Goal: Task Accomplishment & Management: Complete application form

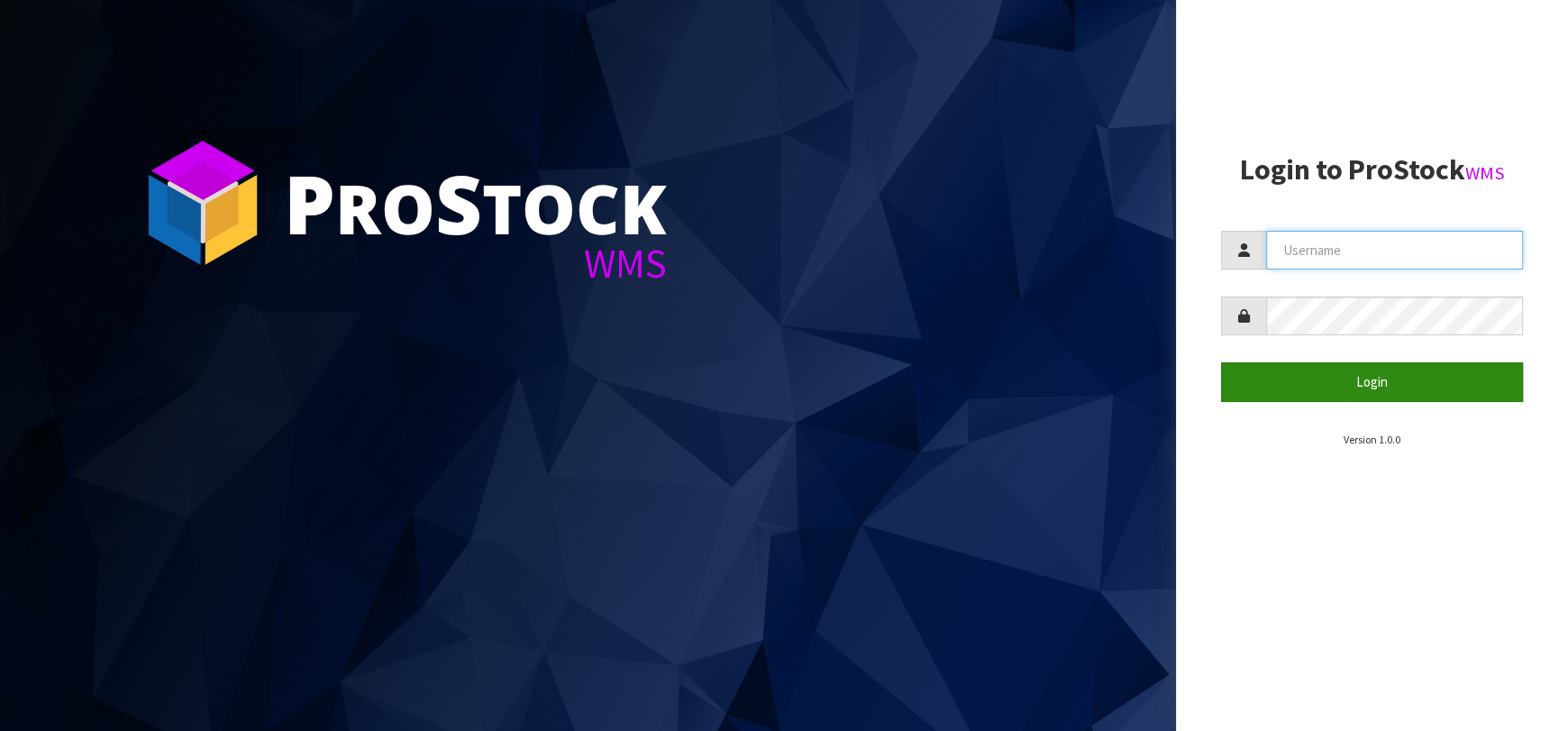
type input "[EMAIL_ADDRESS][DOMAIN_NAME]"
click at [1298, 398] on button "Login" at bounding box center [1371, 382] width 302 height 39
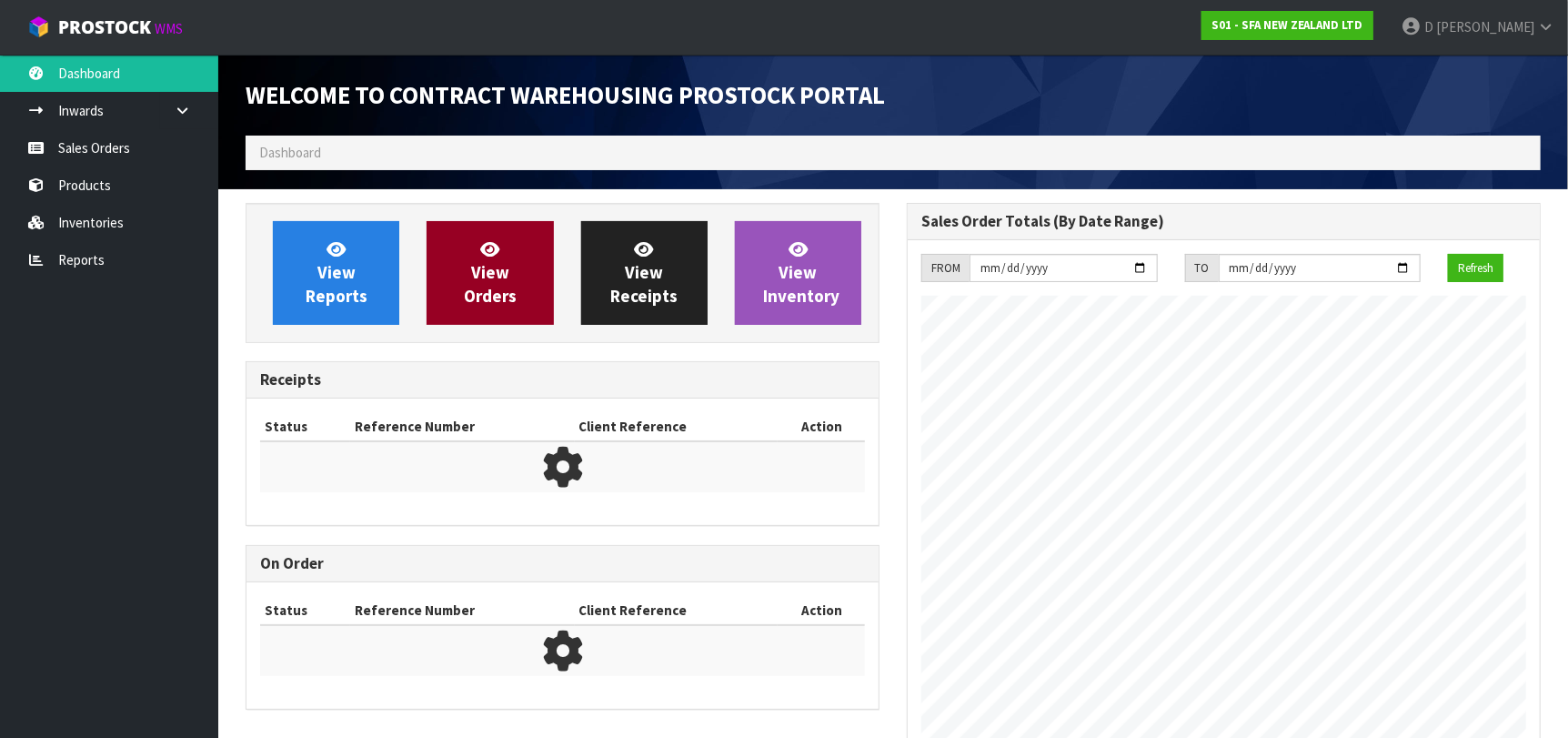
scroll to position [1007, 662]
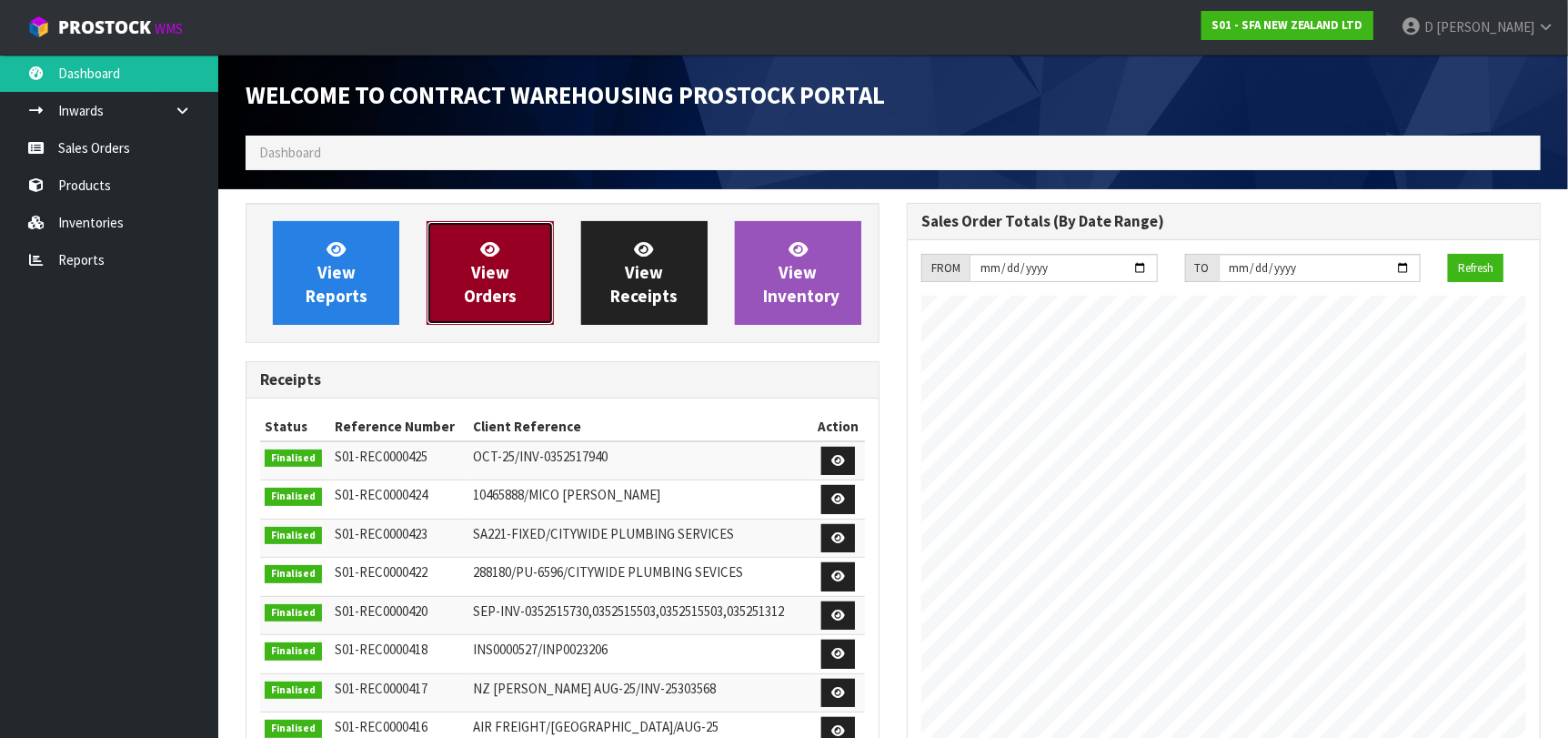
click at [449, 283] on link "View Orders" at bounding box center [489, 272] width 126 height 104
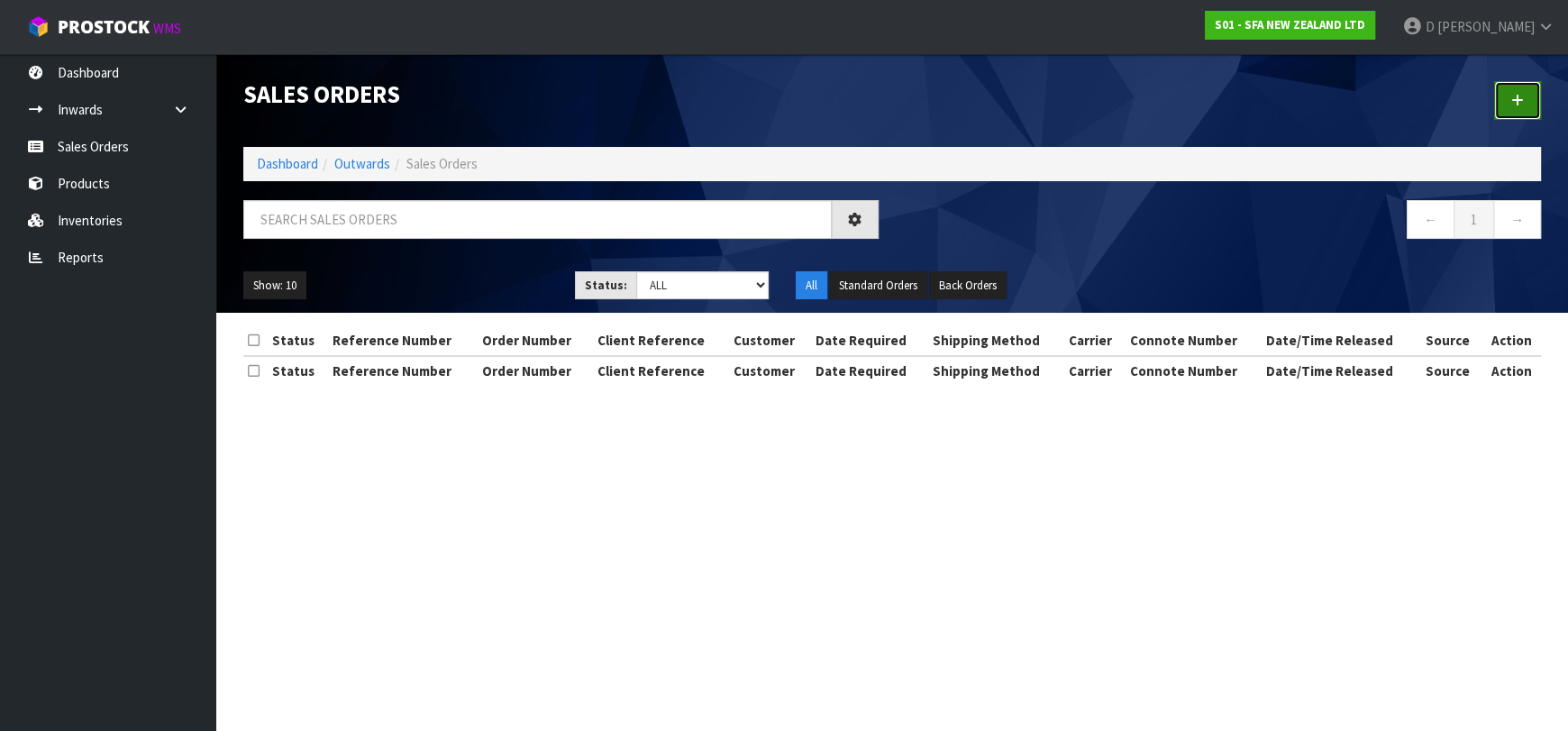
click at [1505, 100] on link at bounding box center [1517, 101] width 47 height 39
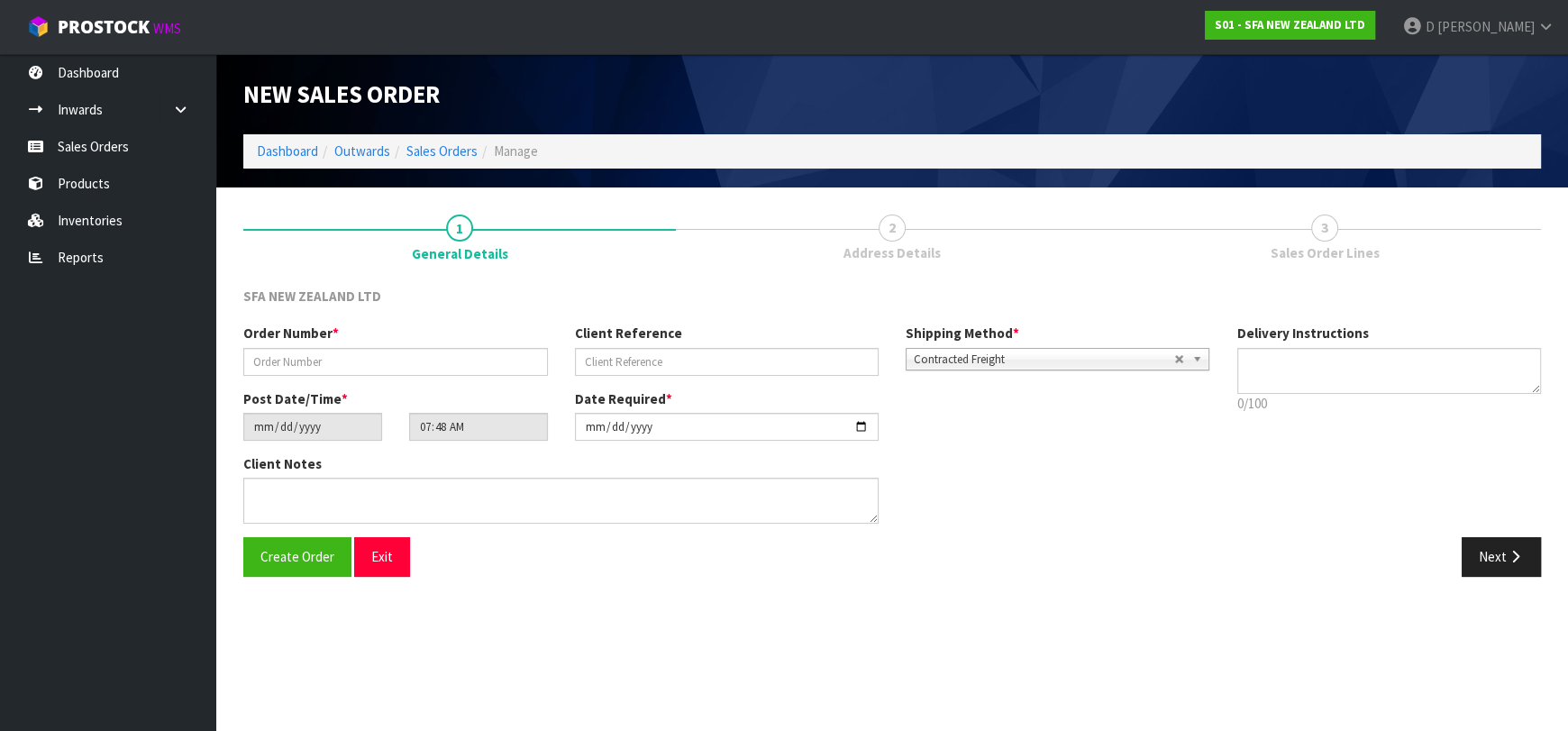
drag, startPoint x: 481, startPoint y: 382, endPoint x: 432, endPoint y: 359, distance: 54.1
click at [431, 347] on div "Order Number *" at bounding box center [395, 349] width 331 height 51
click at [435, 367] on input "text" at bounding box center [396, 361] width 305 height 28
type input "24703"
paste input "207110189"
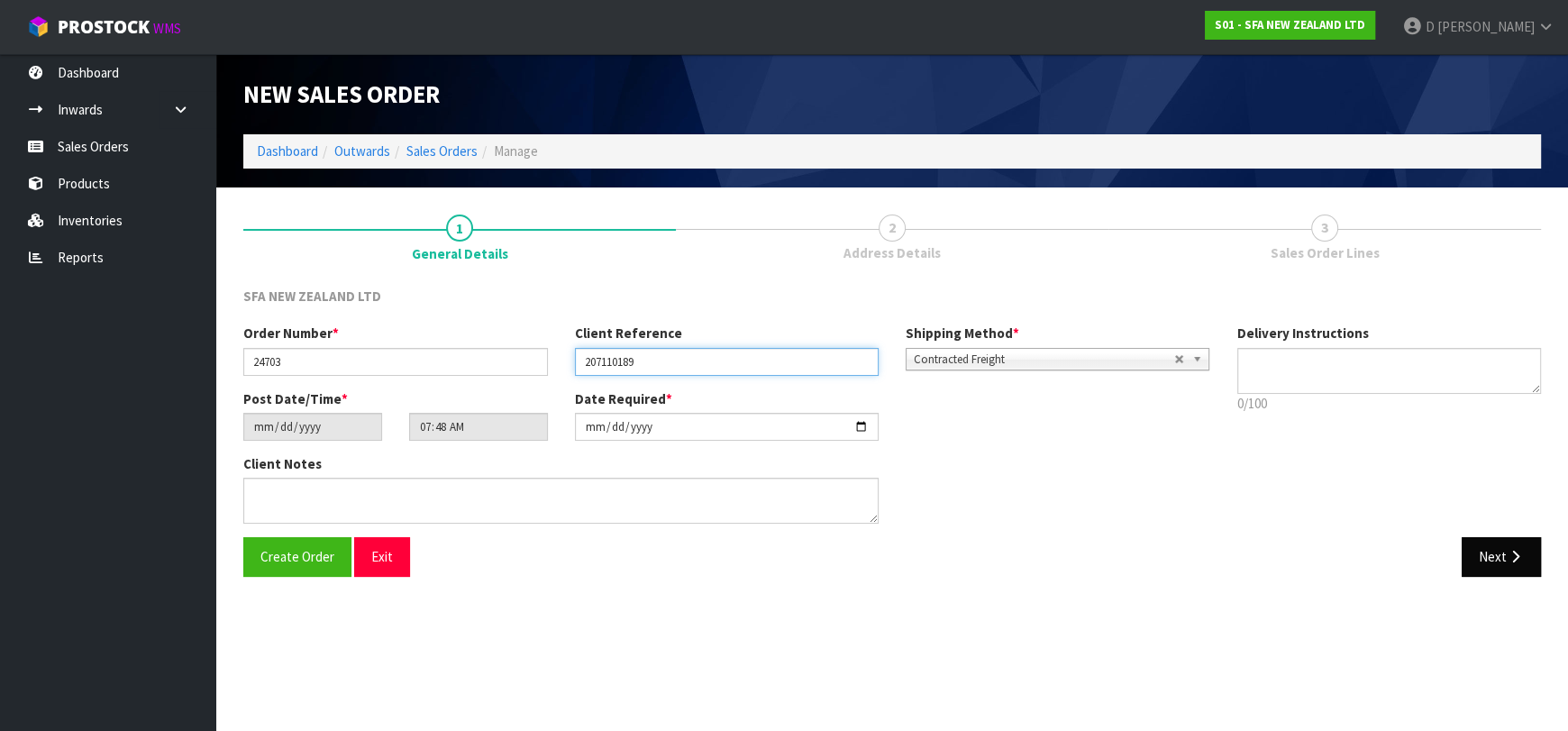
type input "207110189"
click at [1486, 554] on button "Next" at bounding box center [1501, 556] width 80 height 39
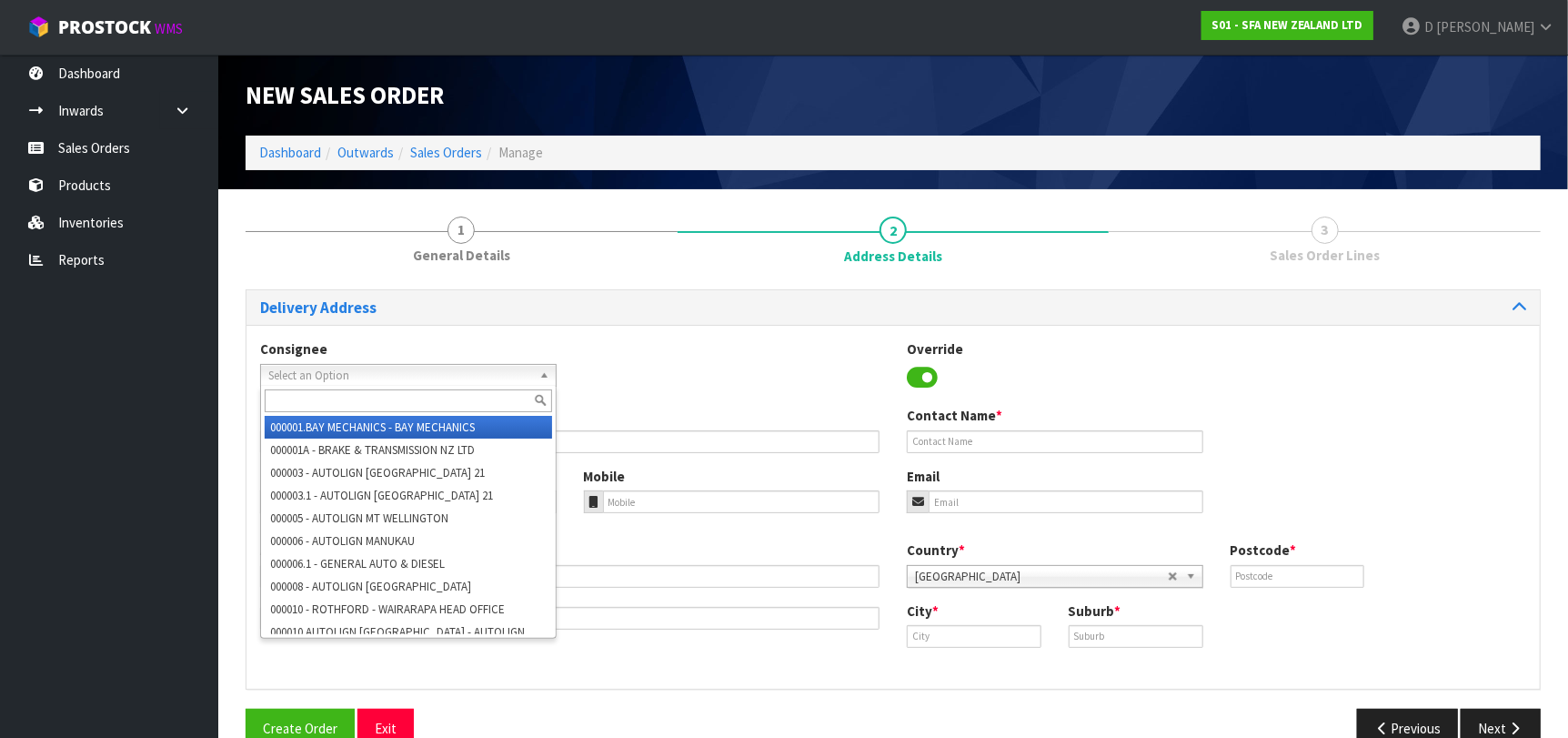
click at [392, 379] on span "Select an Option" at bounding box center [400, 375] width 264 height 22
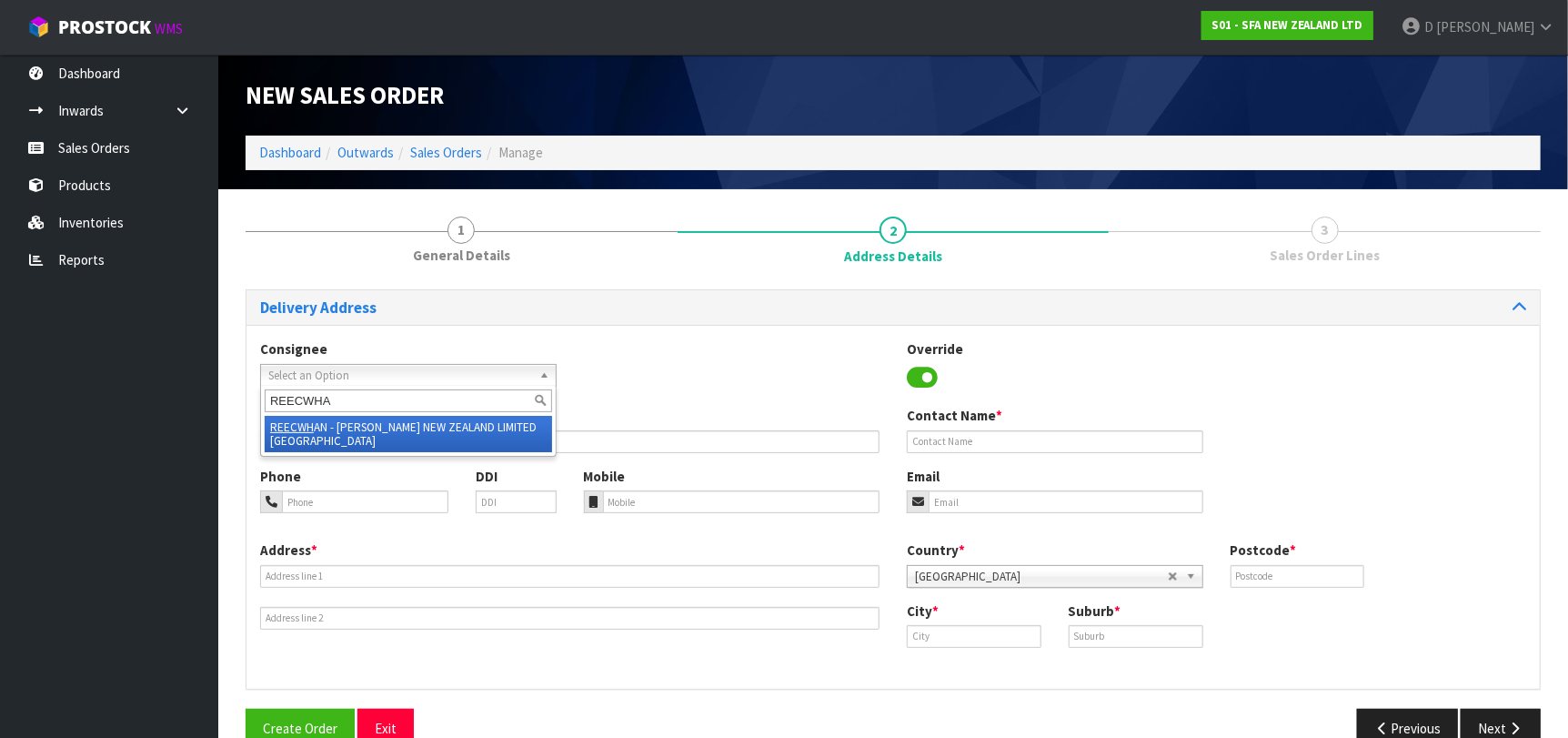
type input "REECWHAN"
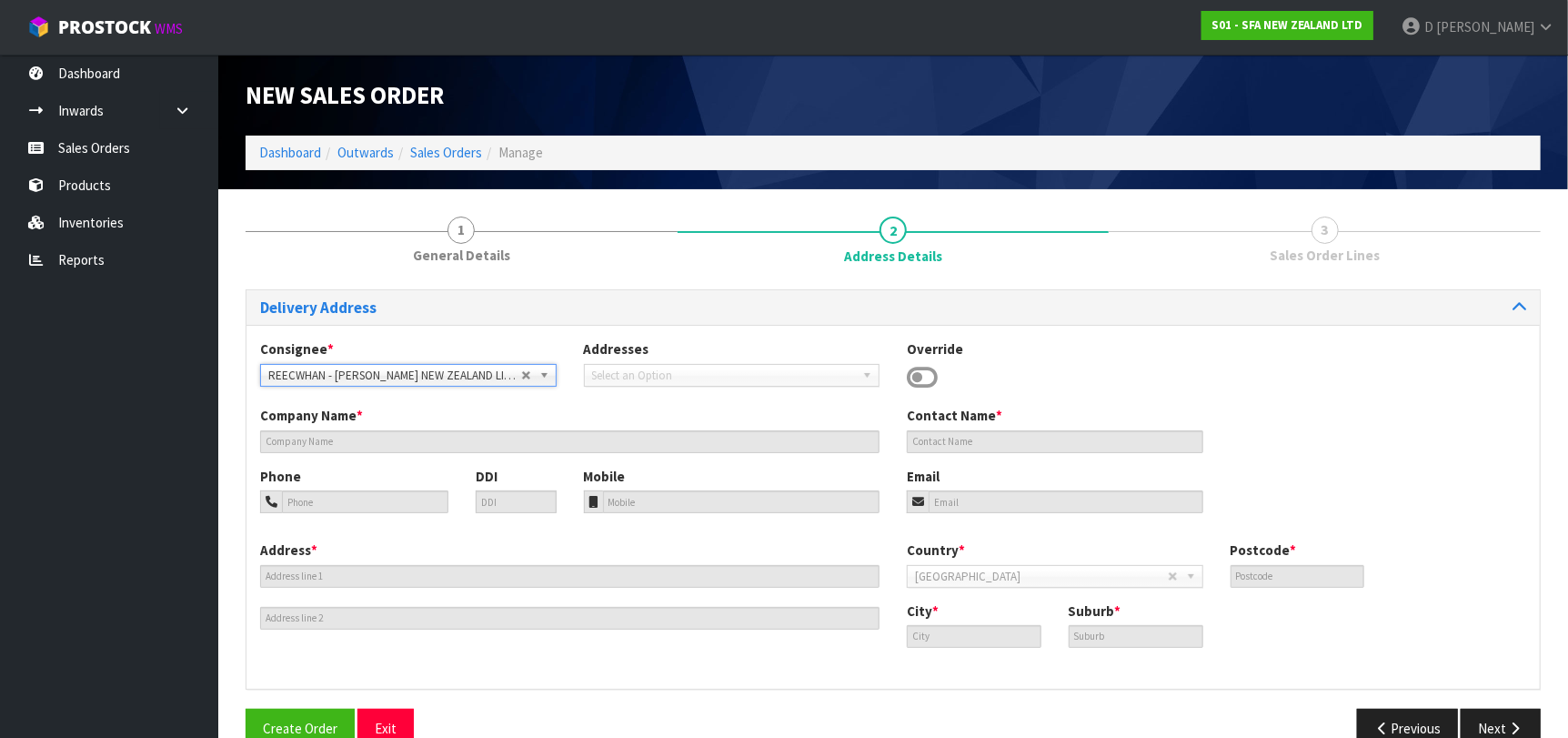
type input "[PERSON_NAME] NEW ZEALAND LIMITED [GEOGRAPHIC_DATA]"
type input "[STREET_ADDRESS]"
type input "0110"
type input "Whangarei"
type input "WHANGAREI"
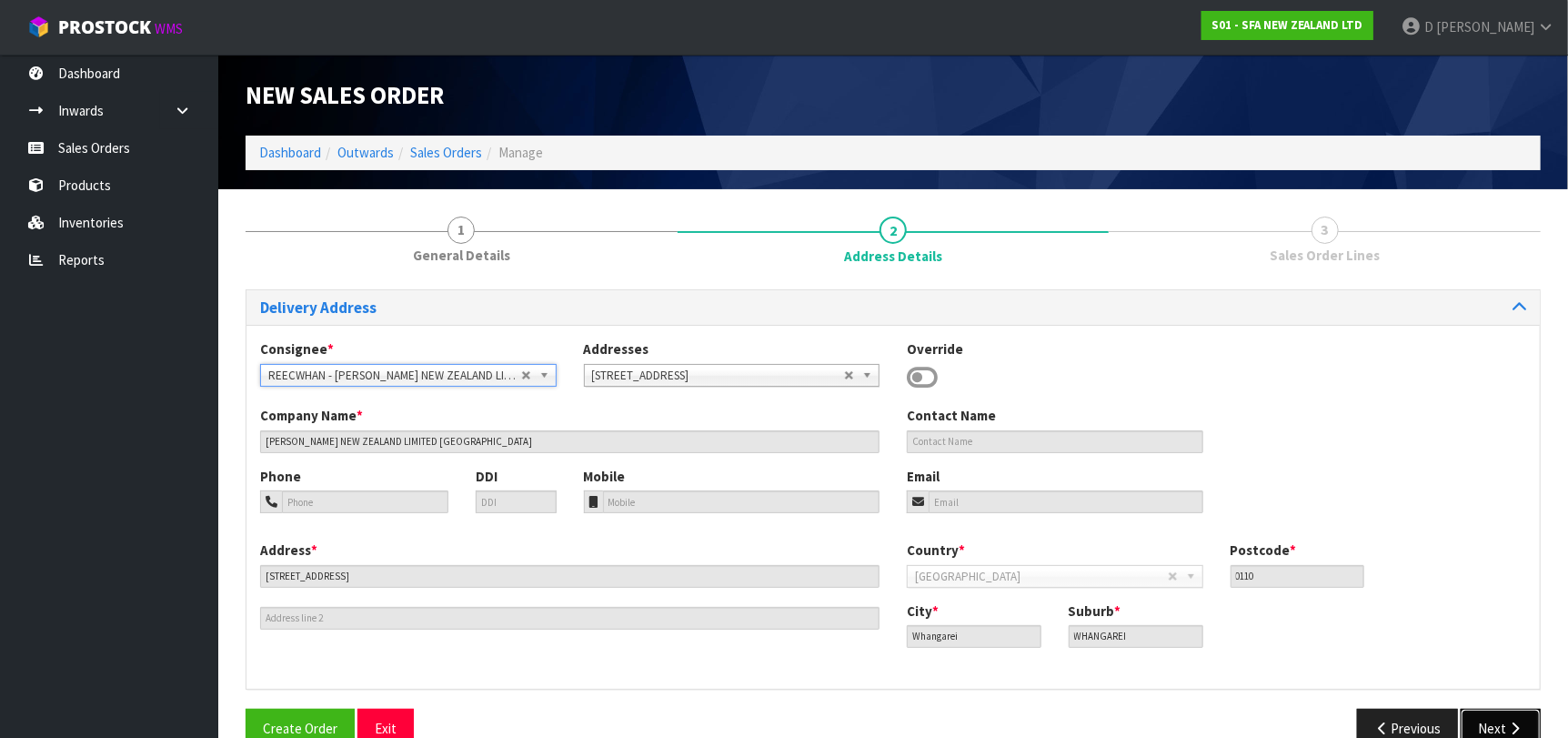
click at [1496, 724] on button "Next" at bounding box center [1500, 728] width 80 height 39
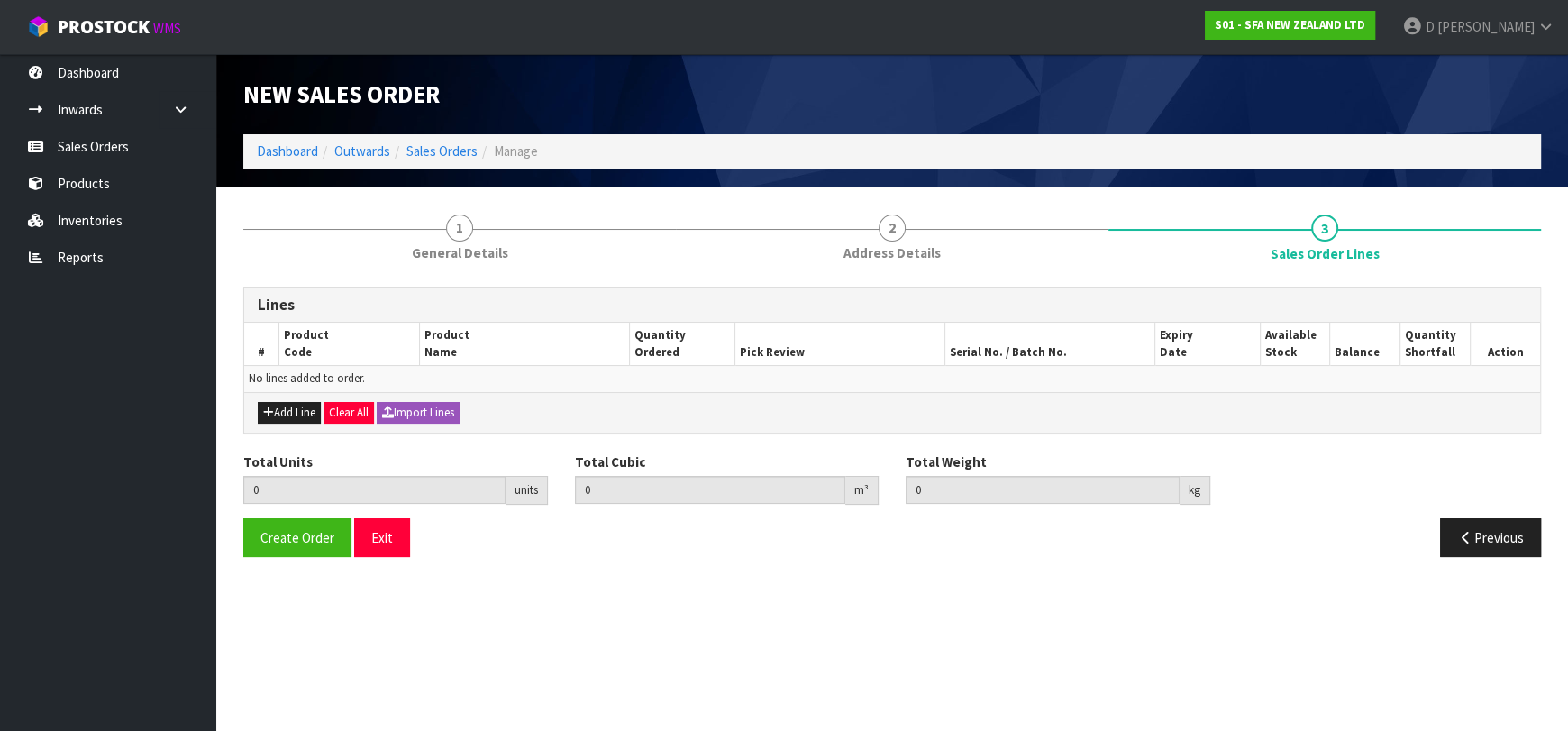
click at [278, 399] on div "Add Line Clear All Import Lines" at bounding box center [891, 413] width 1295 height 41
click at [289, 411] on button "Add Line" at bounding box center [288, 413] width 63 height 21
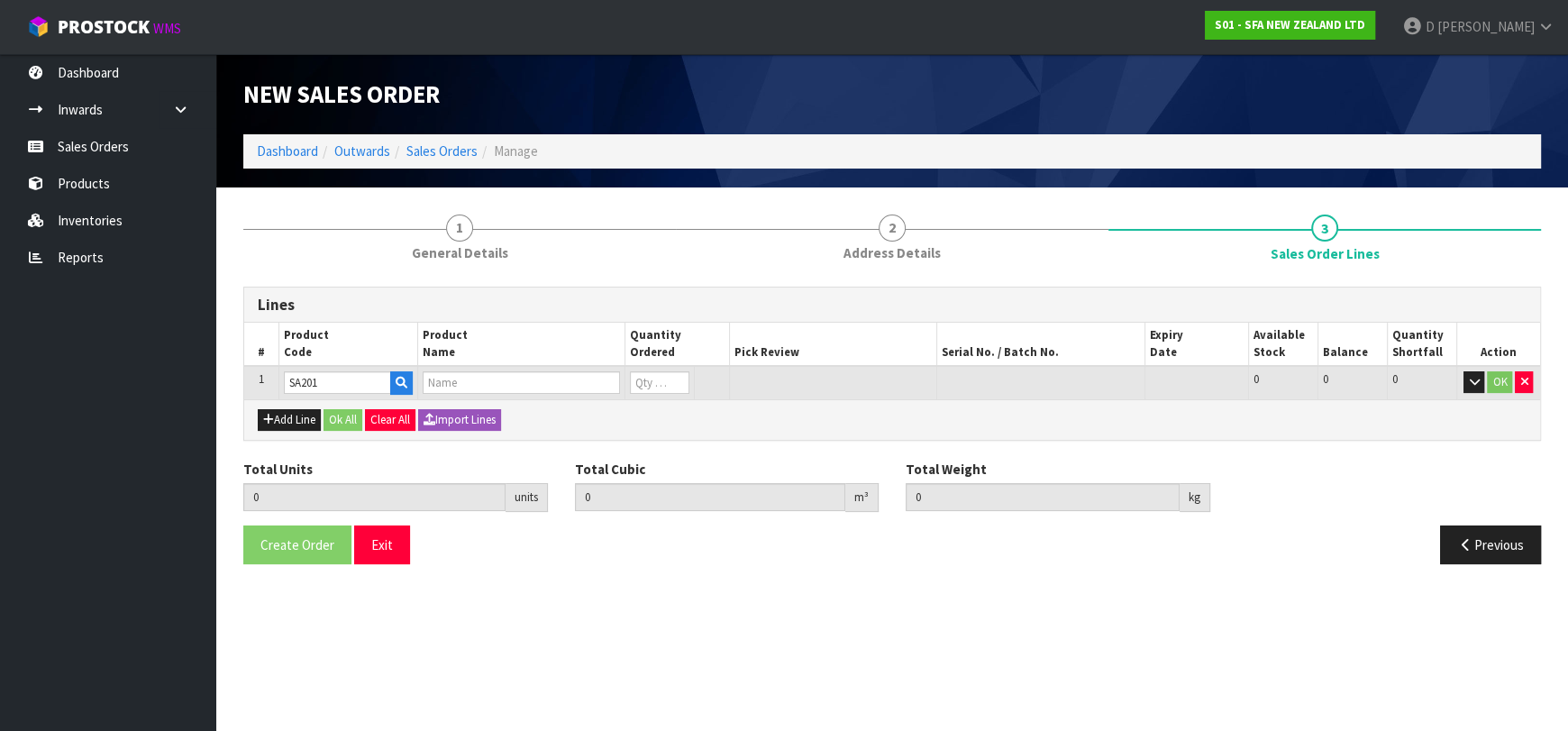
type input "SA201"
type input "0.000000"
type input "0.000"
type input "[PERSON_NAME] COMMERCIAL LIFTING STATION"
type input "0"
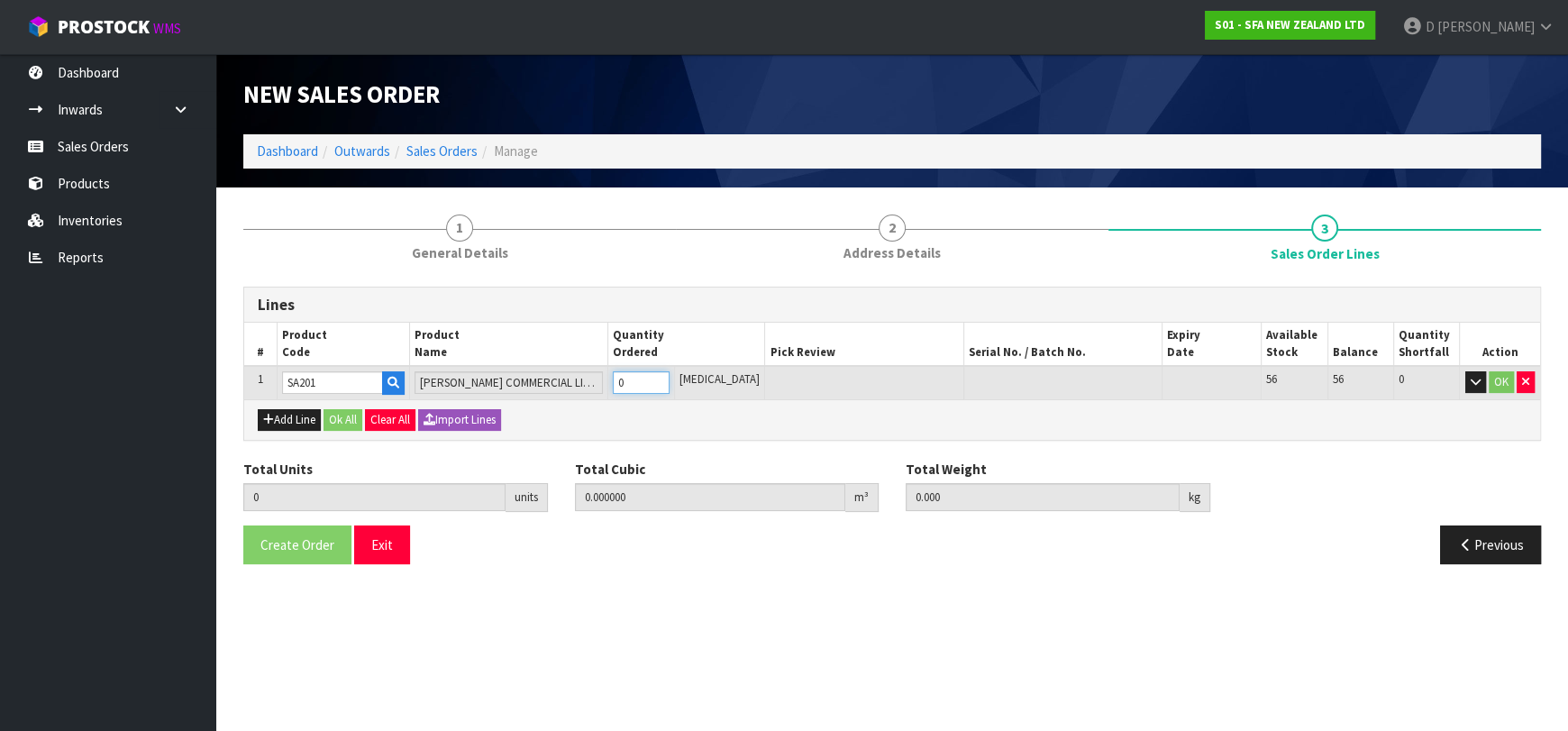
type input "1"
type input "0.021692"
type input "6.5"
type input "1"
click at [327, 405] on div "Add Line Ok All Clear All Import Lines" at bounding box center [891, 419] width 1295 height 41
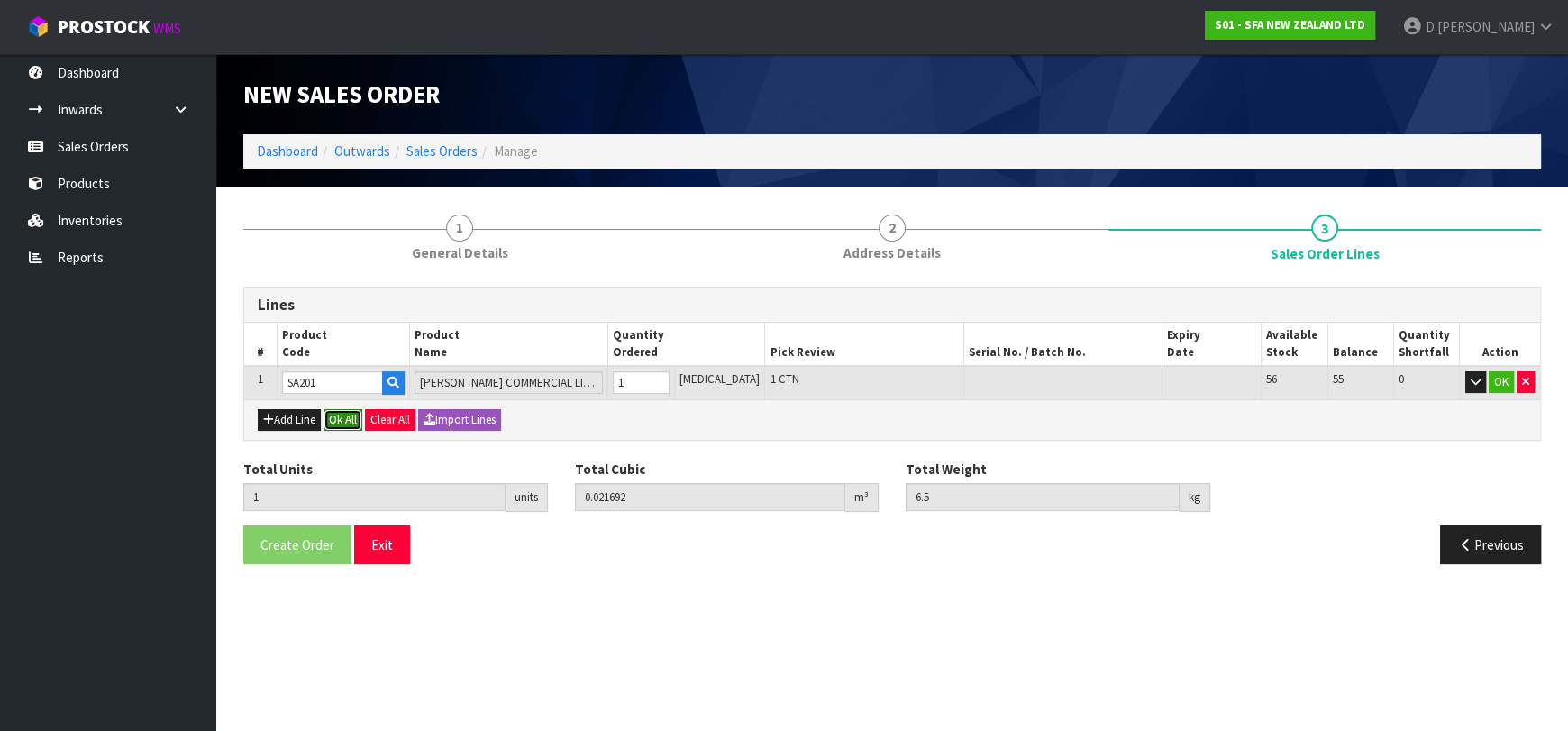
click at [342, 417] on button "Ok All" at bounding box center [343, 419] width 39 height 21
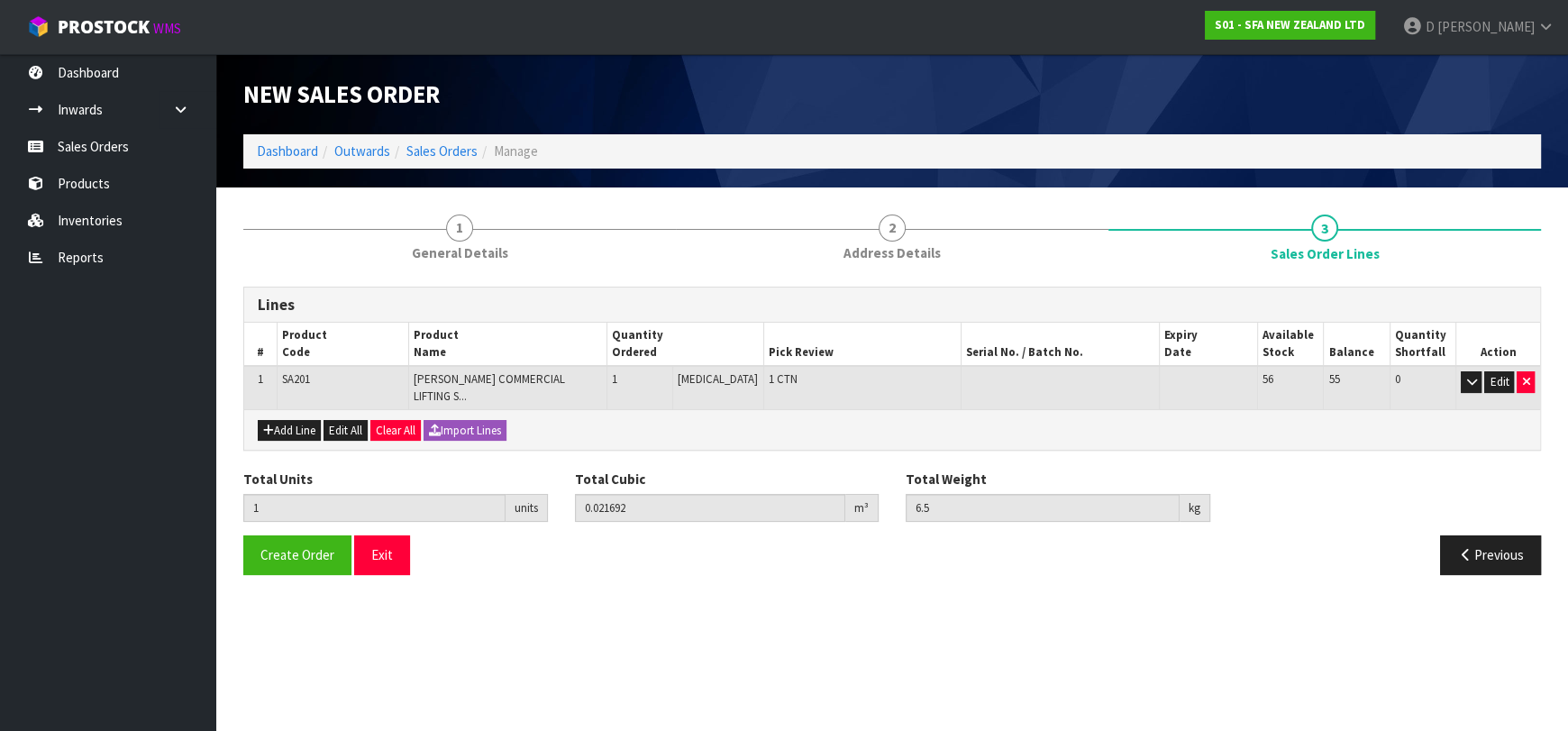
click at [308, 509] on div "Total Units 1 units Total Cubic 0.021692 m³ Total Weight 6.5 kg" at bounding box center [892, 502] width 1324 height 66
drag, startPoint x: 318, startPoint y: 536, endPoint x: 8, endPoint y: 514, distance: 310.8
click at [317, 546] on span "Create Order" at bounding box center [297, 554] width 74 height 17
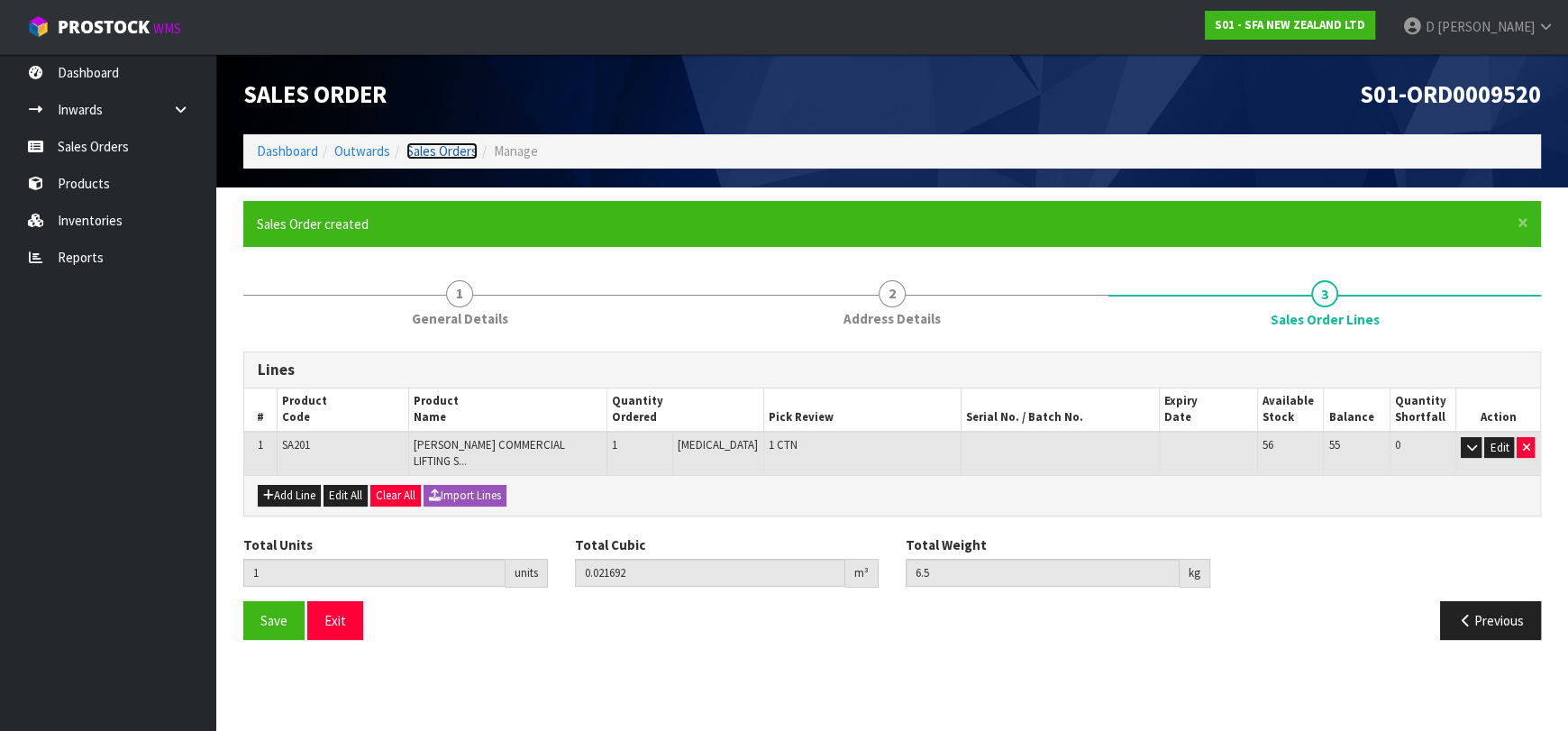
click at [457, 149] on link "Sales Orders" at bounding box center [441, 151] width 71 height 17
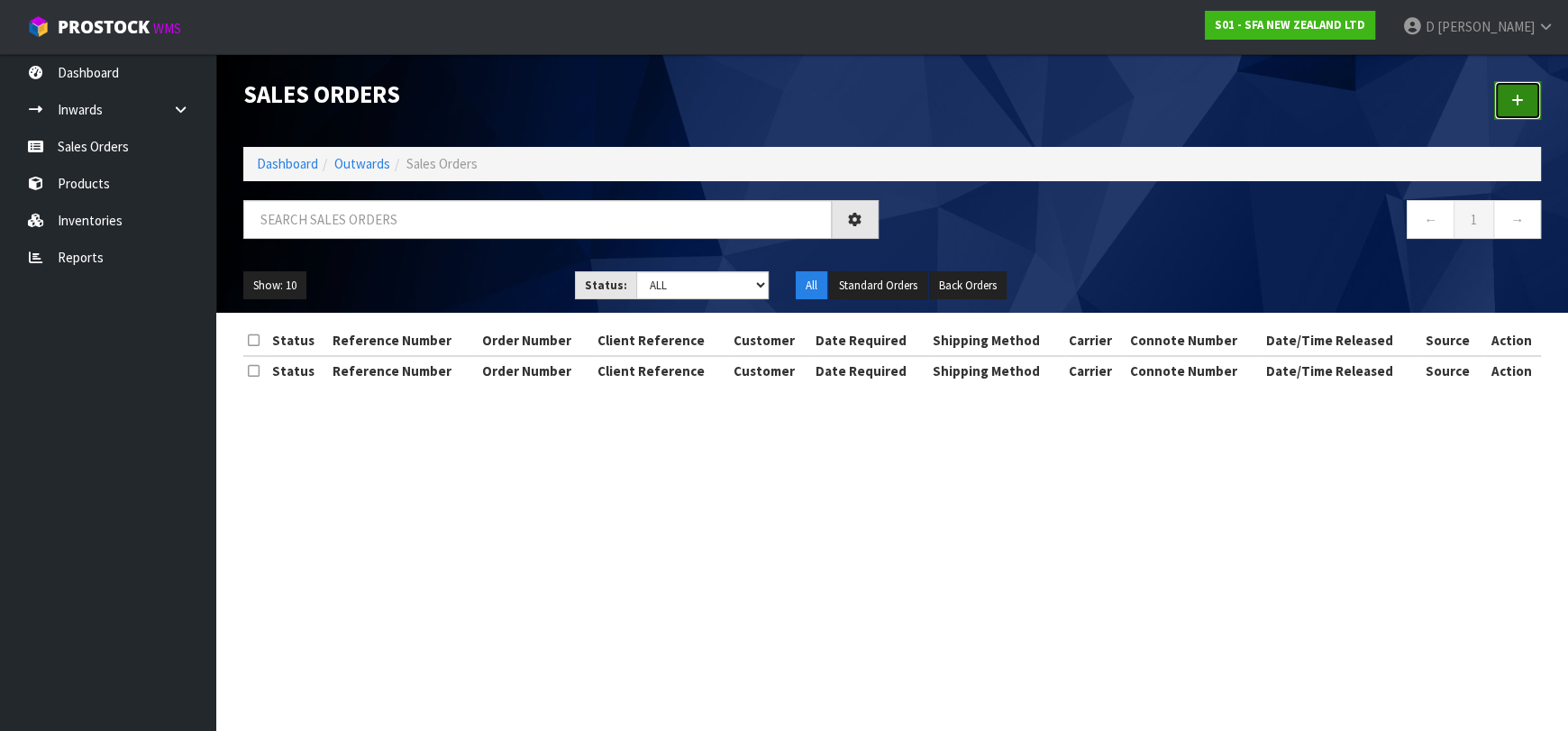
click at [1520, 87] on link at bounding box center [1517, 101] width 47 height 39
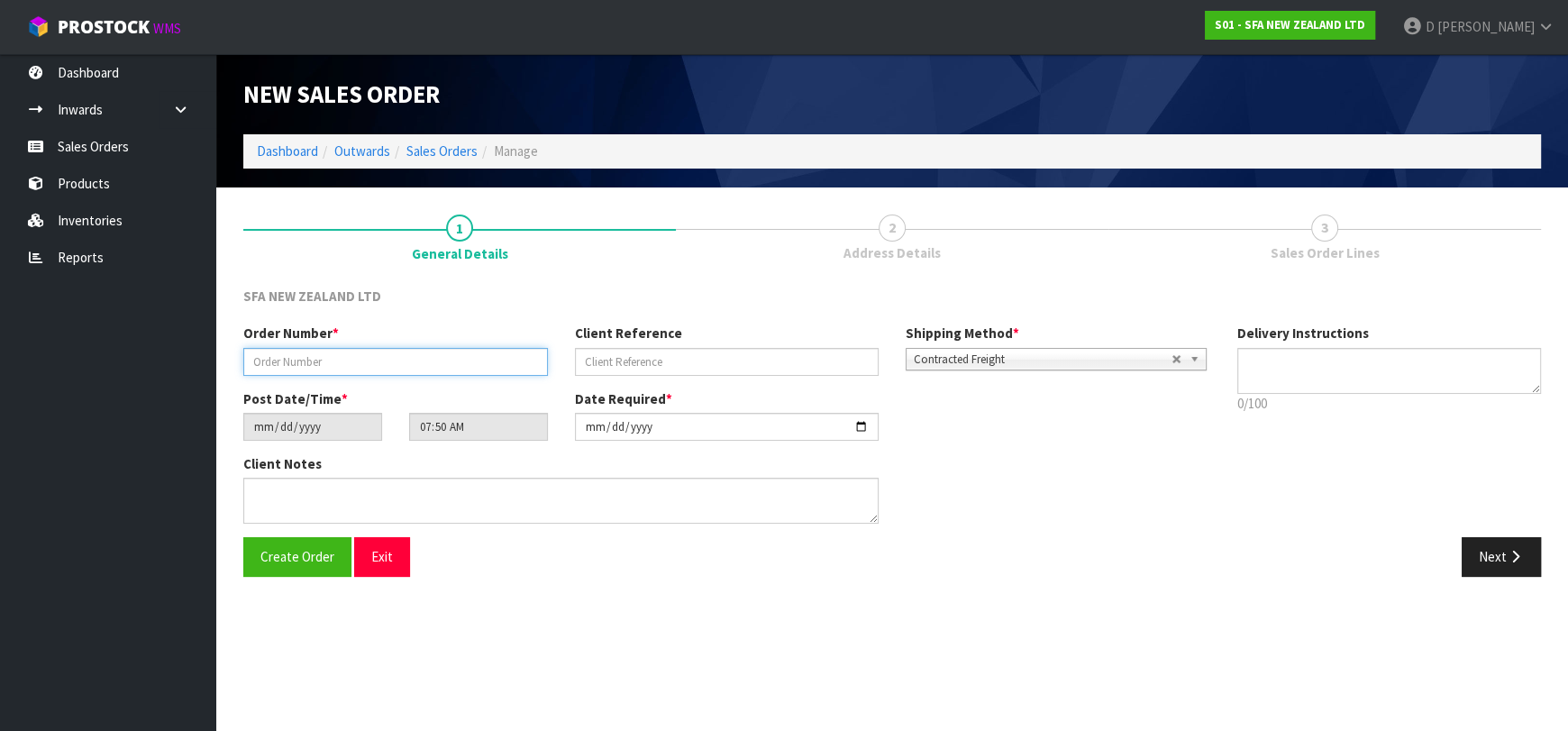
click at [359, 348] on input "text" at bounding box center [396, 361] width 305 height 28
click at [367, 354] on input "text" at bounding box center [396, 361] width 305 height 28
type input "24704"
paste input "466160TQ"
type input "466160TQ"
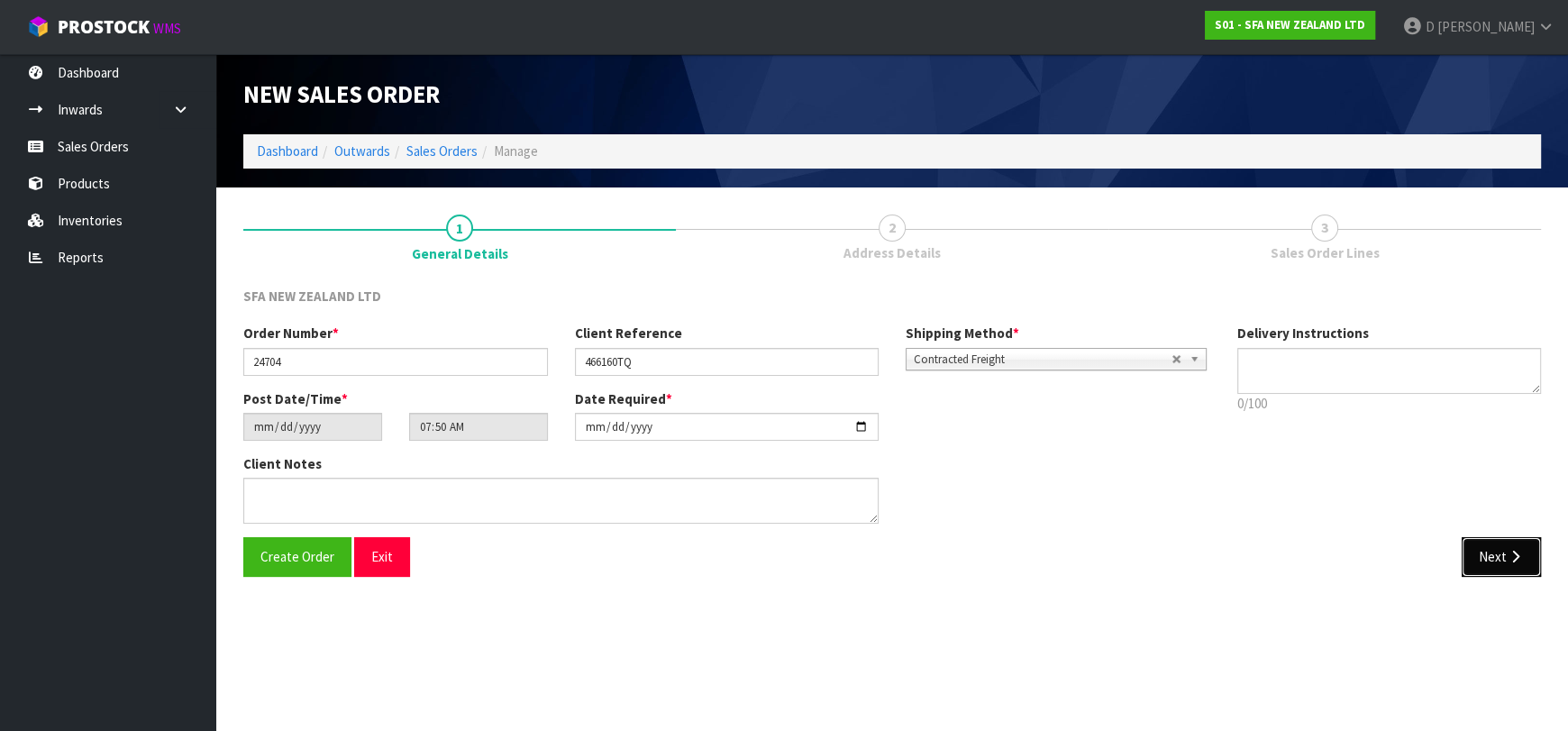
drag, startPoint x: 1530, startPoint y: 570, endPoint x: 1521, endPoint y: 565, distance: 10.3
click at [1529, 570] on button "Next" at bounding box center [1501, 556] width 80 height 39
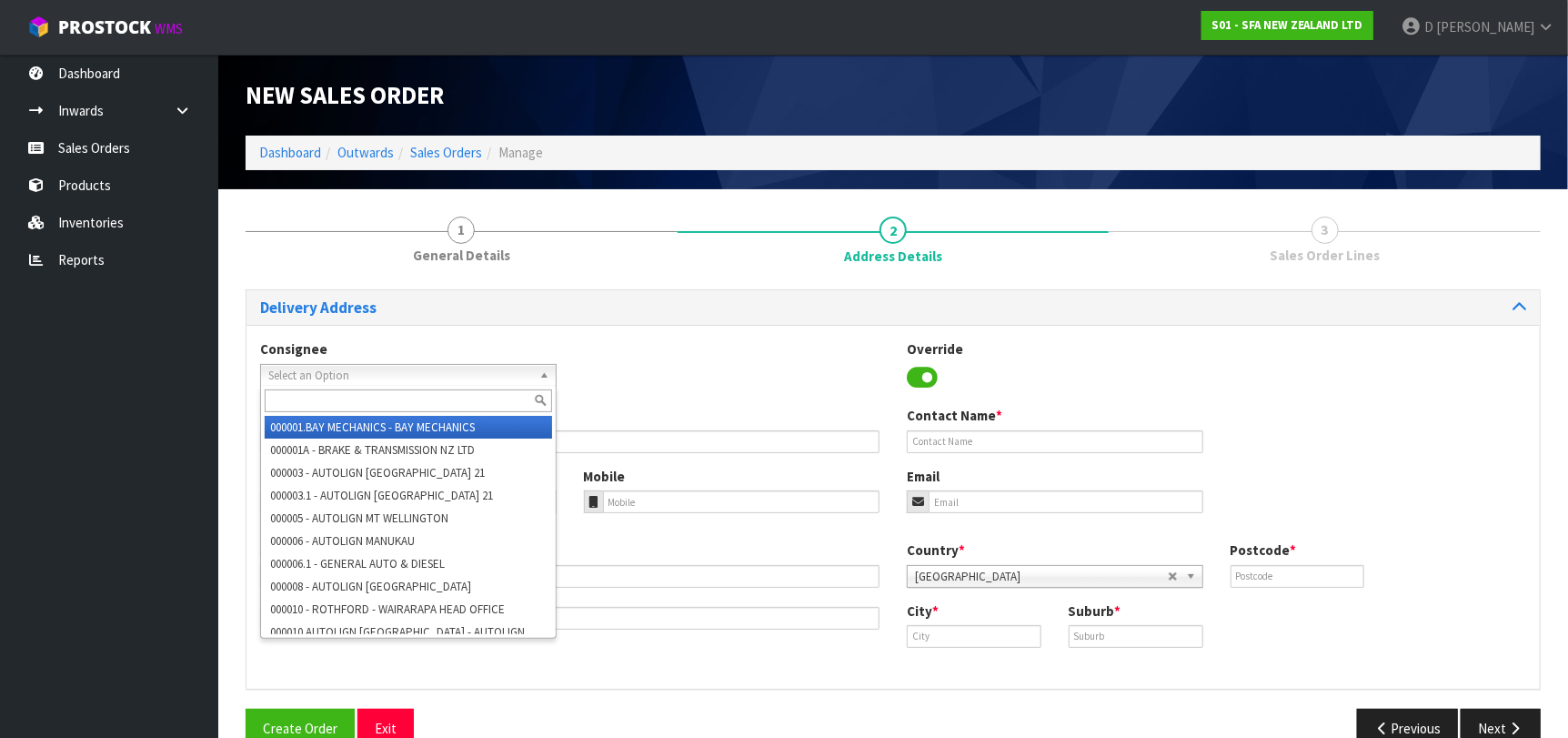
click at [487, 375] on span "Select an Option" at bounding box center [400, 375] width 264 height 22
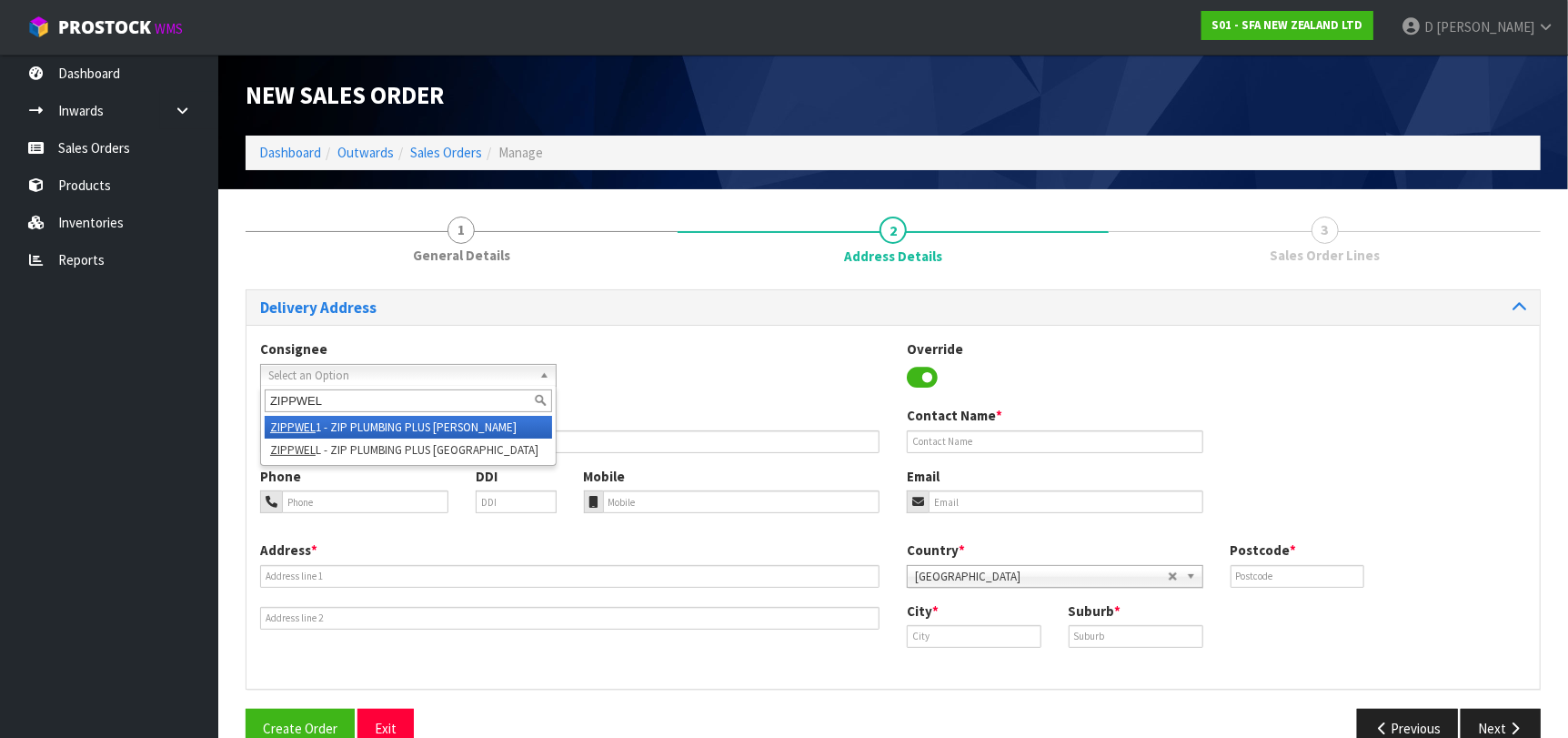
type input "ZIPPWELL"
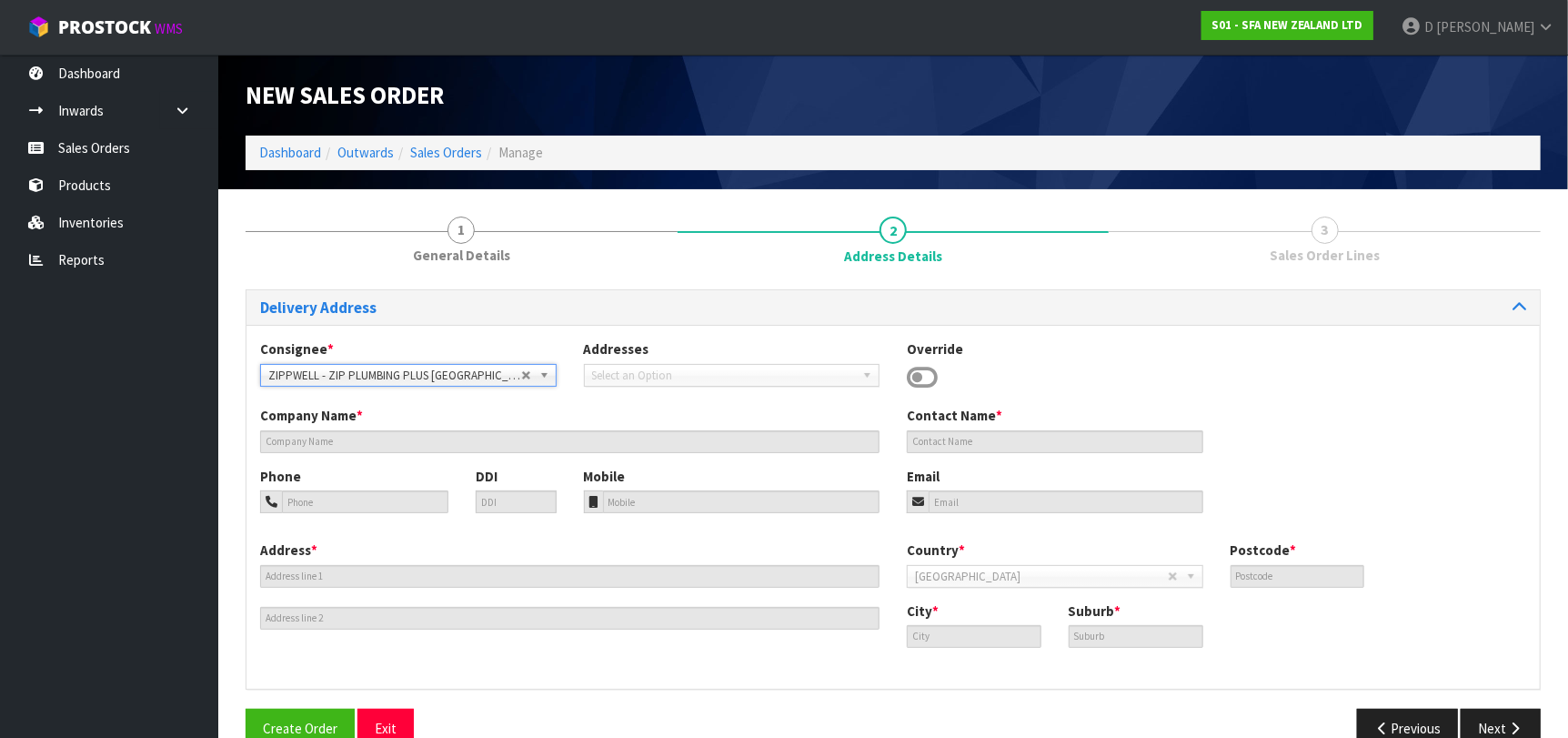
type input "ZIP PLUMBING PLUS-[GEOGRAPHIC_DATA]"
type input "232 THORNDON QUAY"
type input "6011"
type input "[GEOGRAPHIC_DATA]"
type input "PIPITEA"
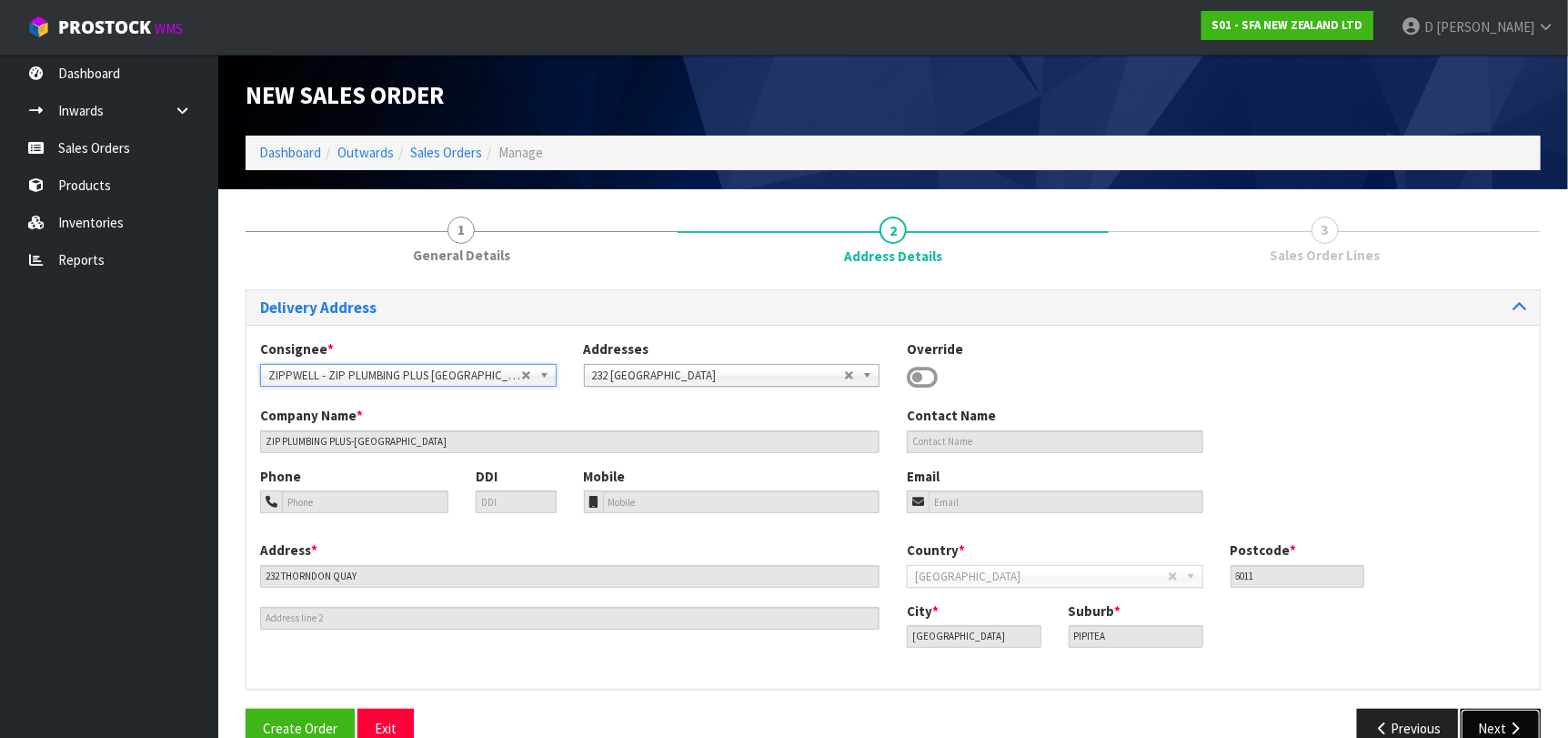
click at [1505, 723] on button "Next" at bounding box center [1500, 728] width 80 height 39
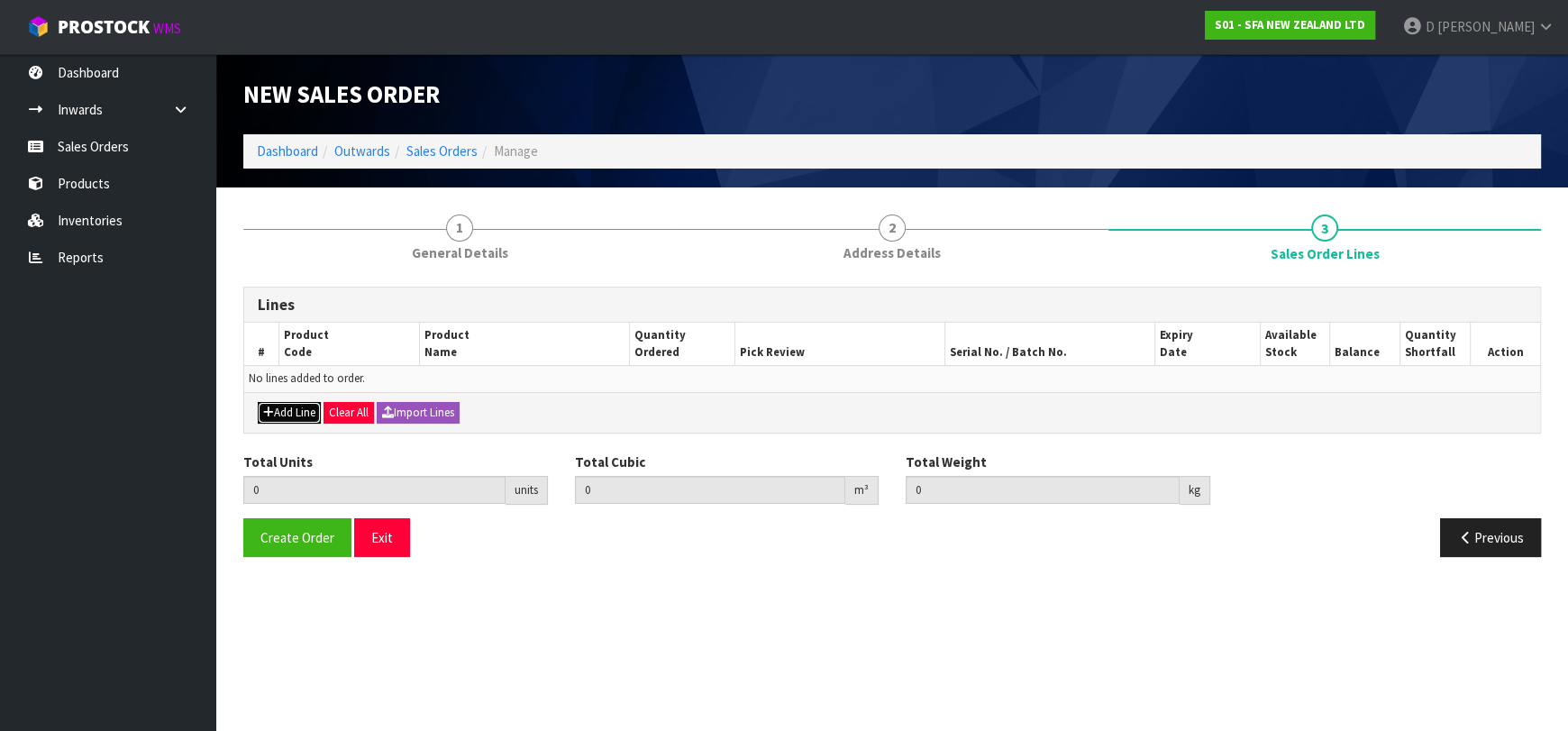
click at [289, 411] on button "Add Line" at bounding box center [288, 413] width 63 height 21
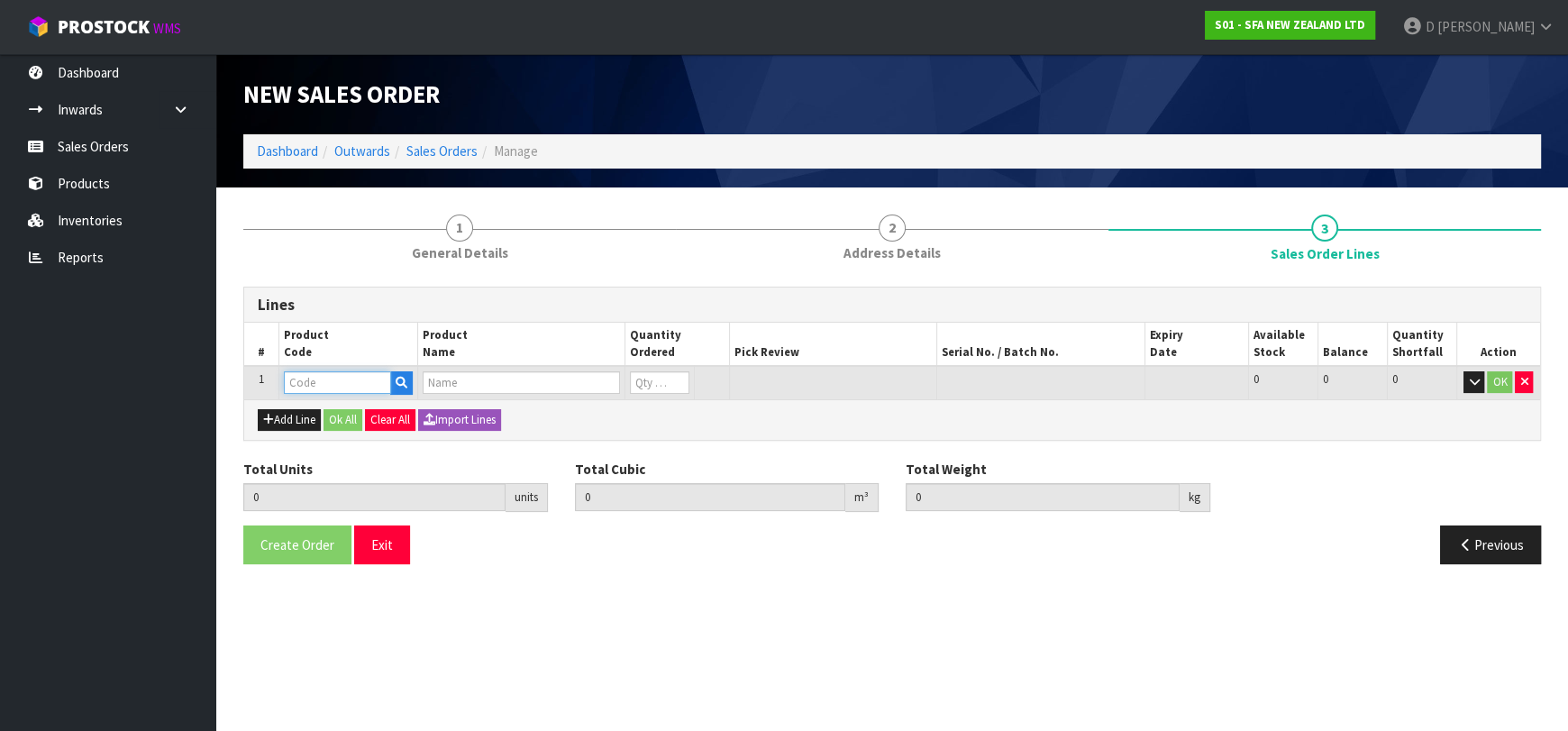
click at [305, 382] on input "text" at bounding box center [337, 382] width 107 height 22
type input "SA92"
type input "0.000000"
type input "0.000"
type input "SANICONDENS PRO PUMP"
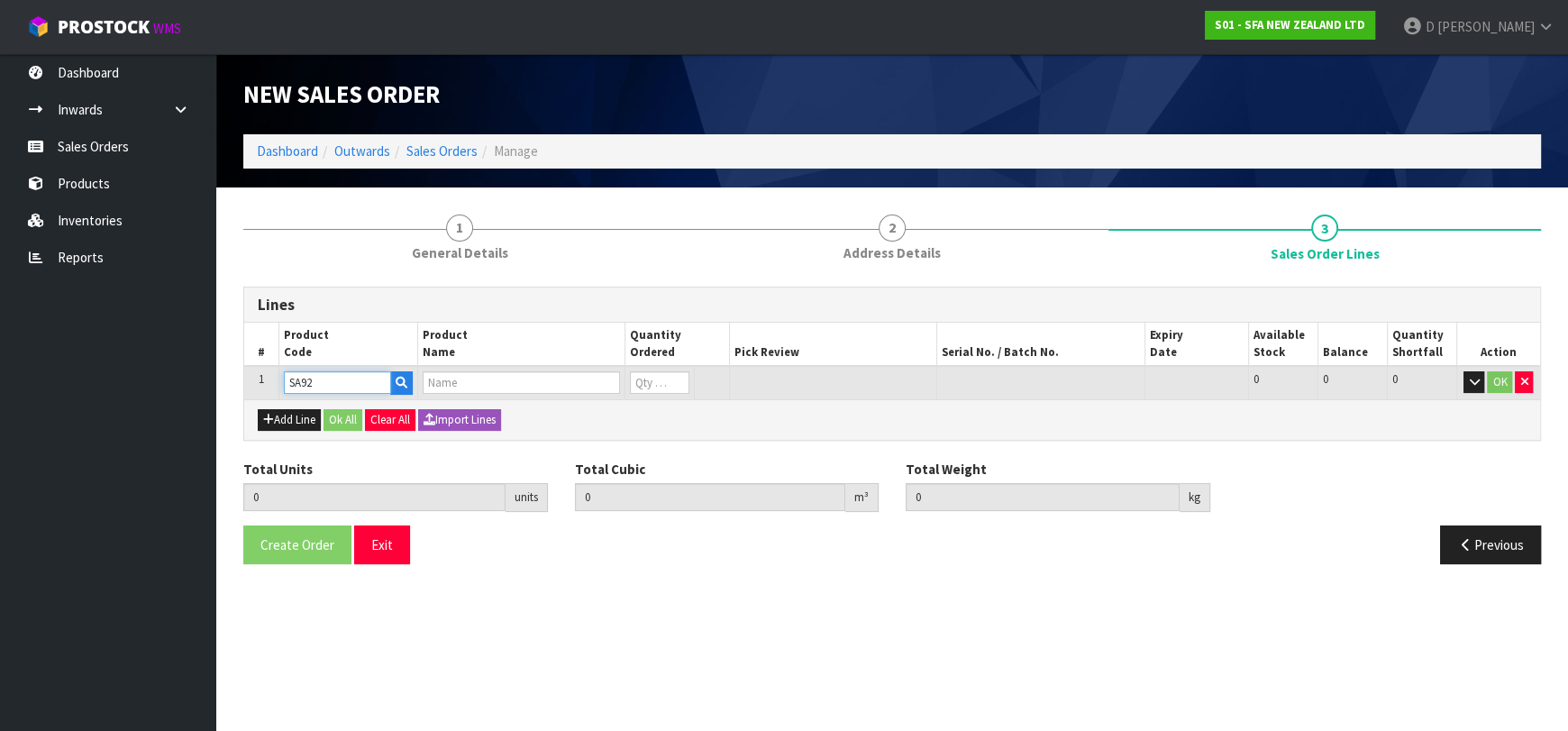
type input "0"
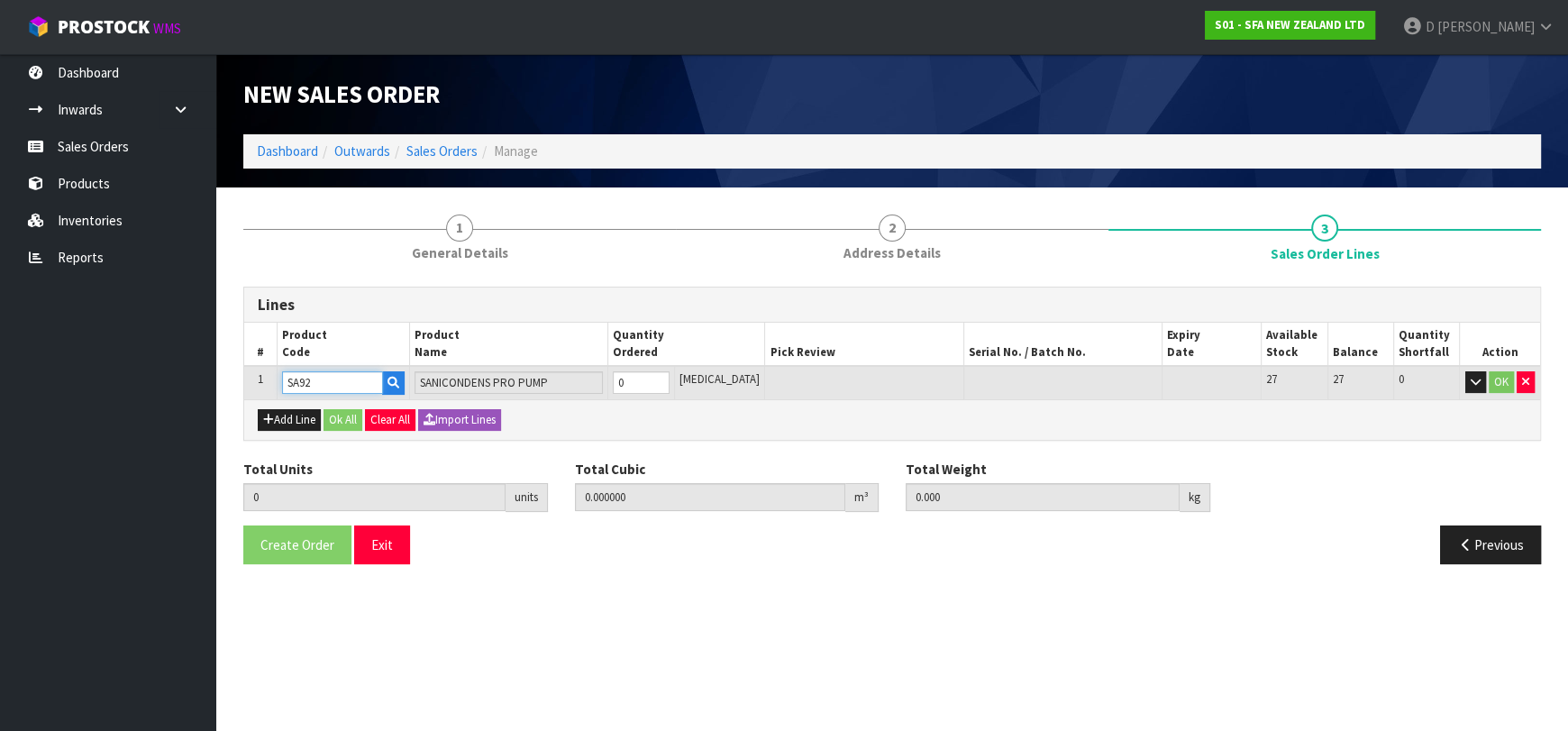
type input "SA92"
type input "2"
type input "0.02088"
type input "5"
type input "2"
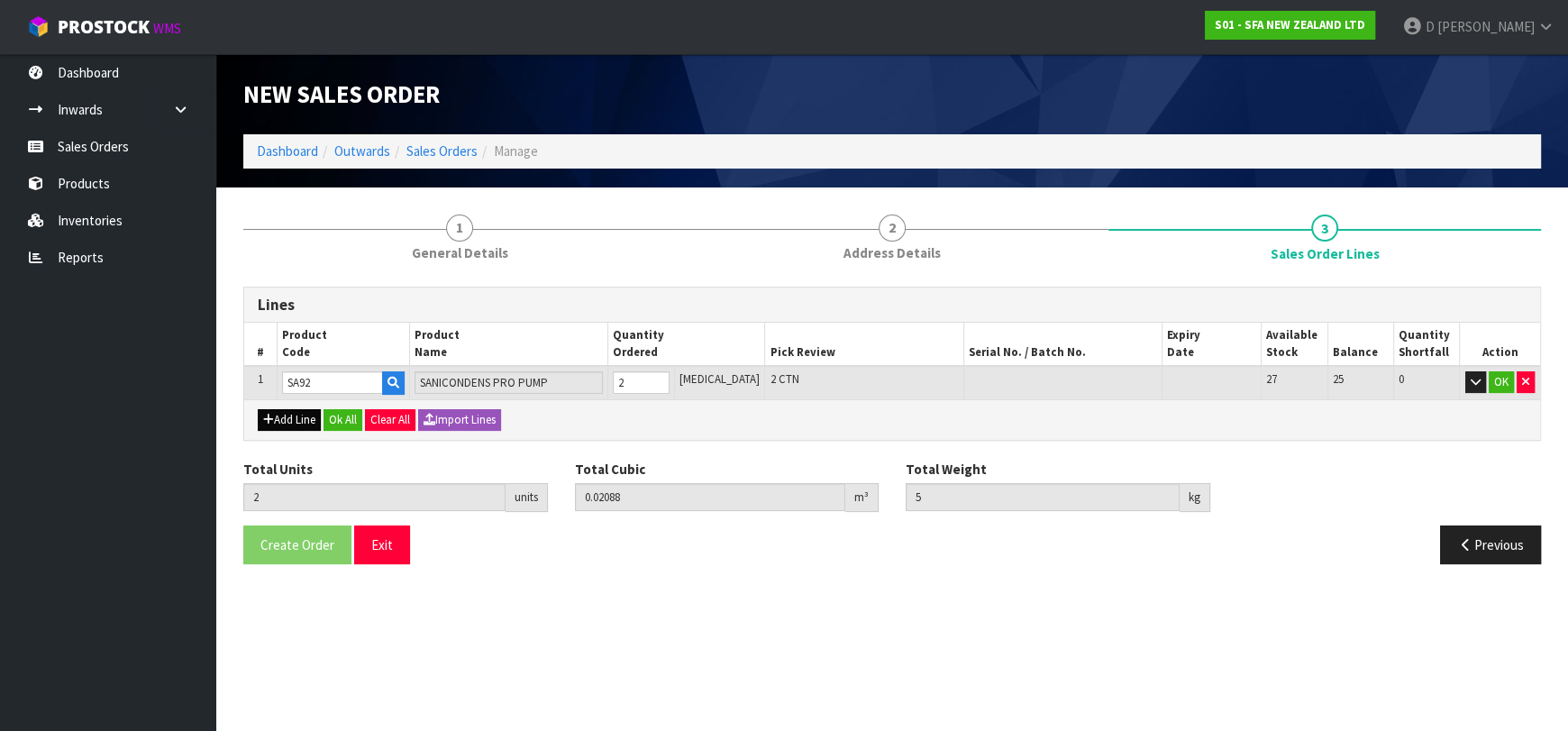
drag, startPoint x: 312, startPoint y: 410, endPoint x: 308, endPoint y: 419, distance: 9.8
click at [310, 415] on div "Add Line Ok All Clear All Import Lines" at bounding box center [891, 419] width 1295 height 41
click at [308, 419] on button "Add Line" at bounding box center [288, 419] width 63 height 21
type input "0"
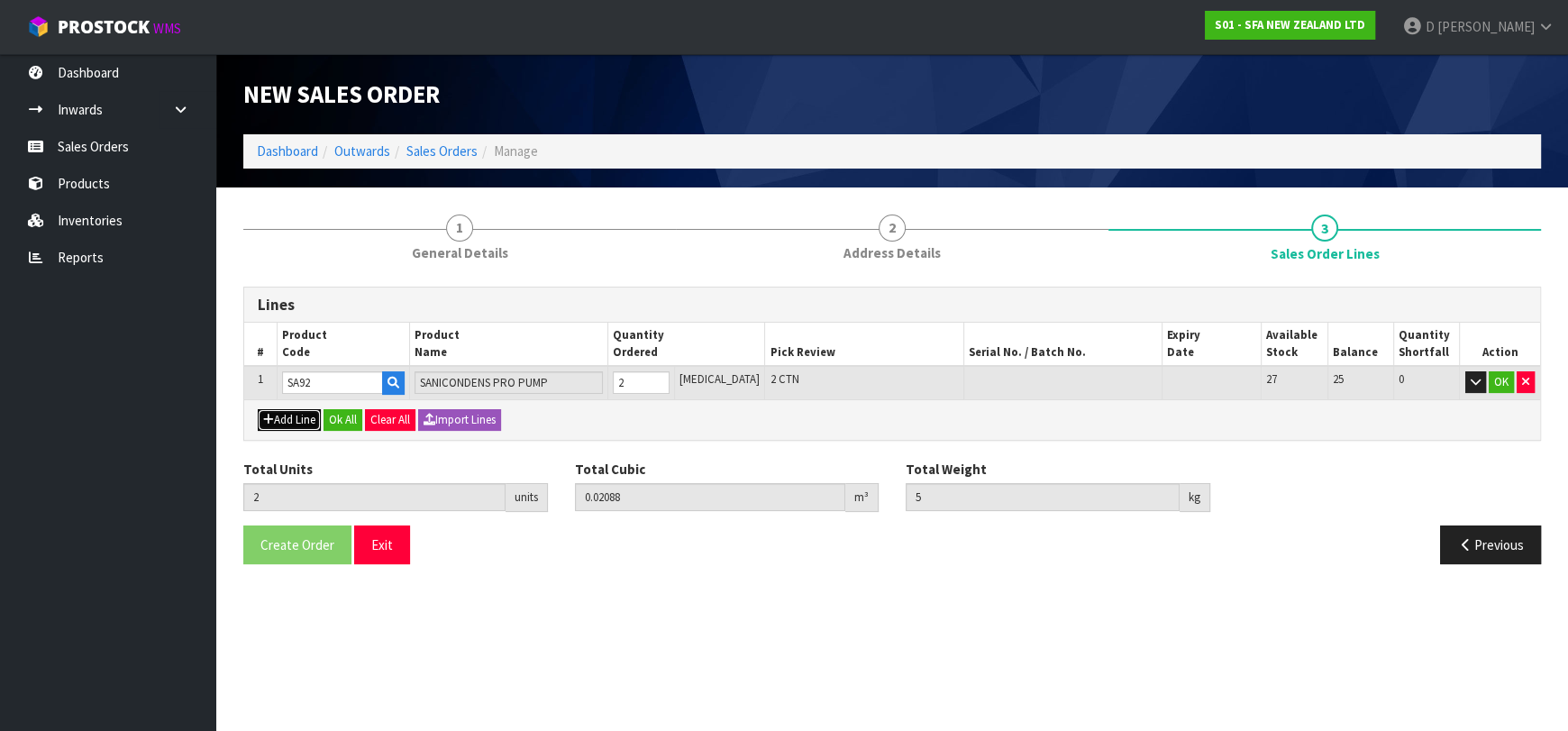
type input "0"
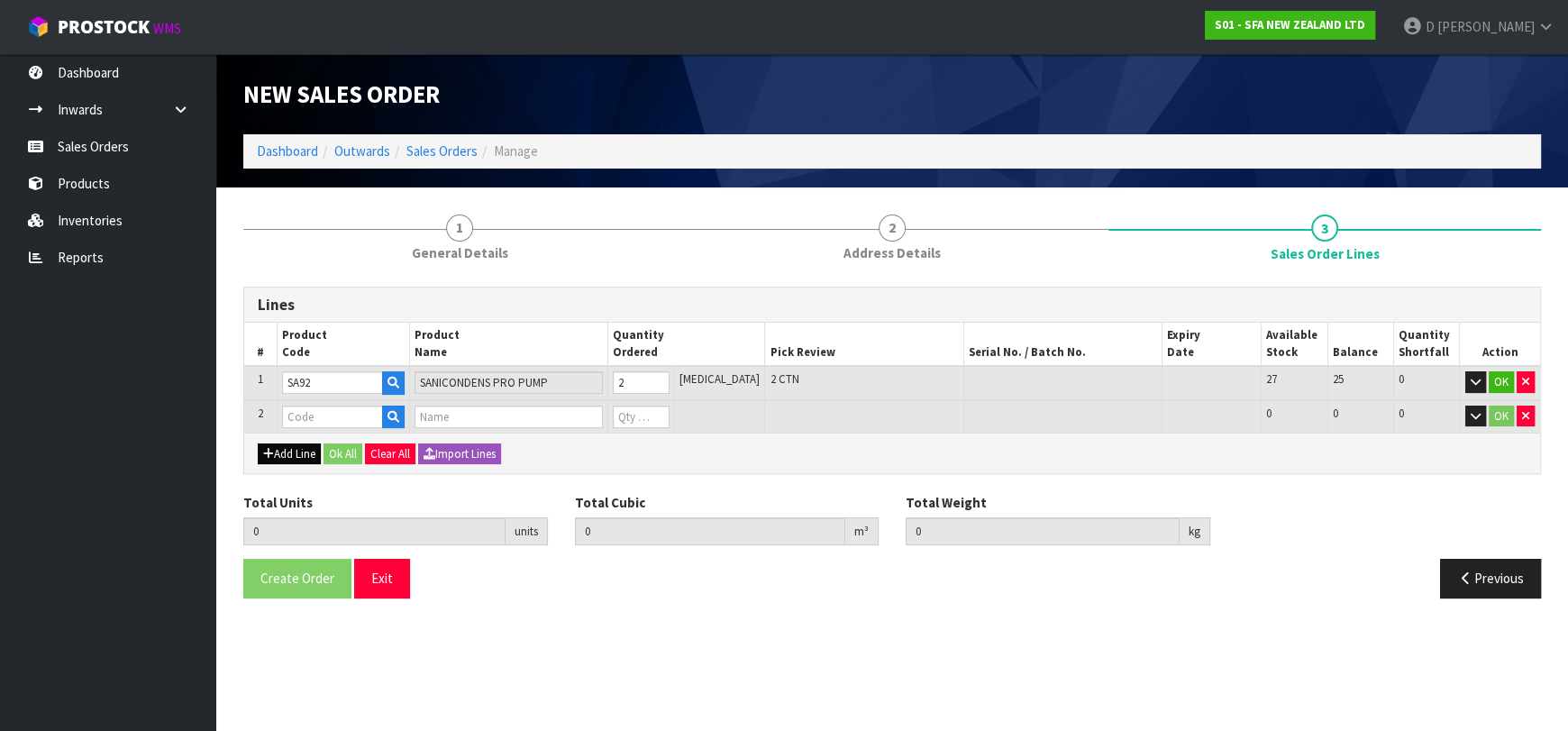
click at [311, 410] on input "text" at bounding box center [332, 416] width 101 height 22
type input "SA91"
type input "2"
type input "0.02088"
type input "5"
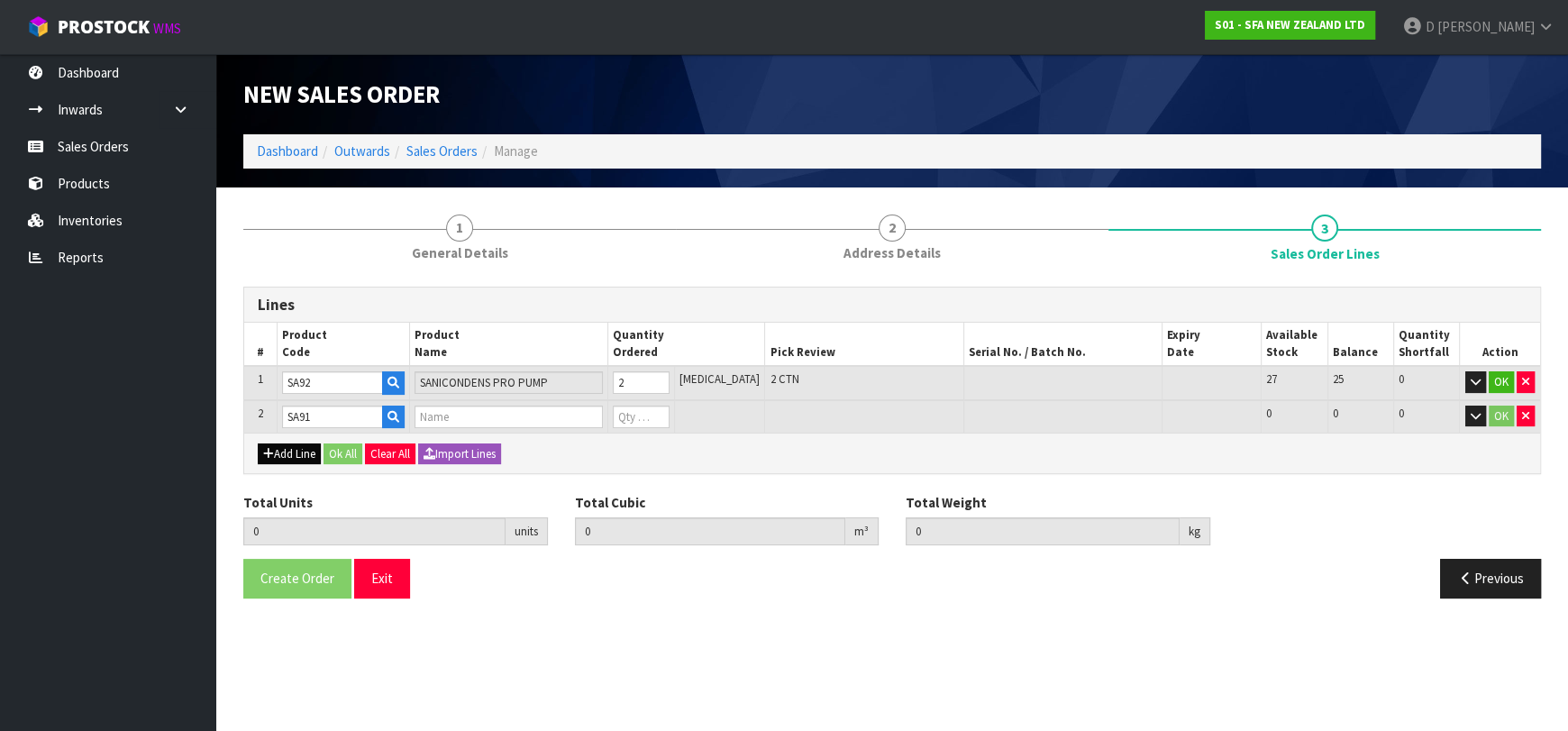
type input "SANICONDENS BEST FLAT"
type input "0"
type input "4"
type input "0.046796"
type input "10.4"
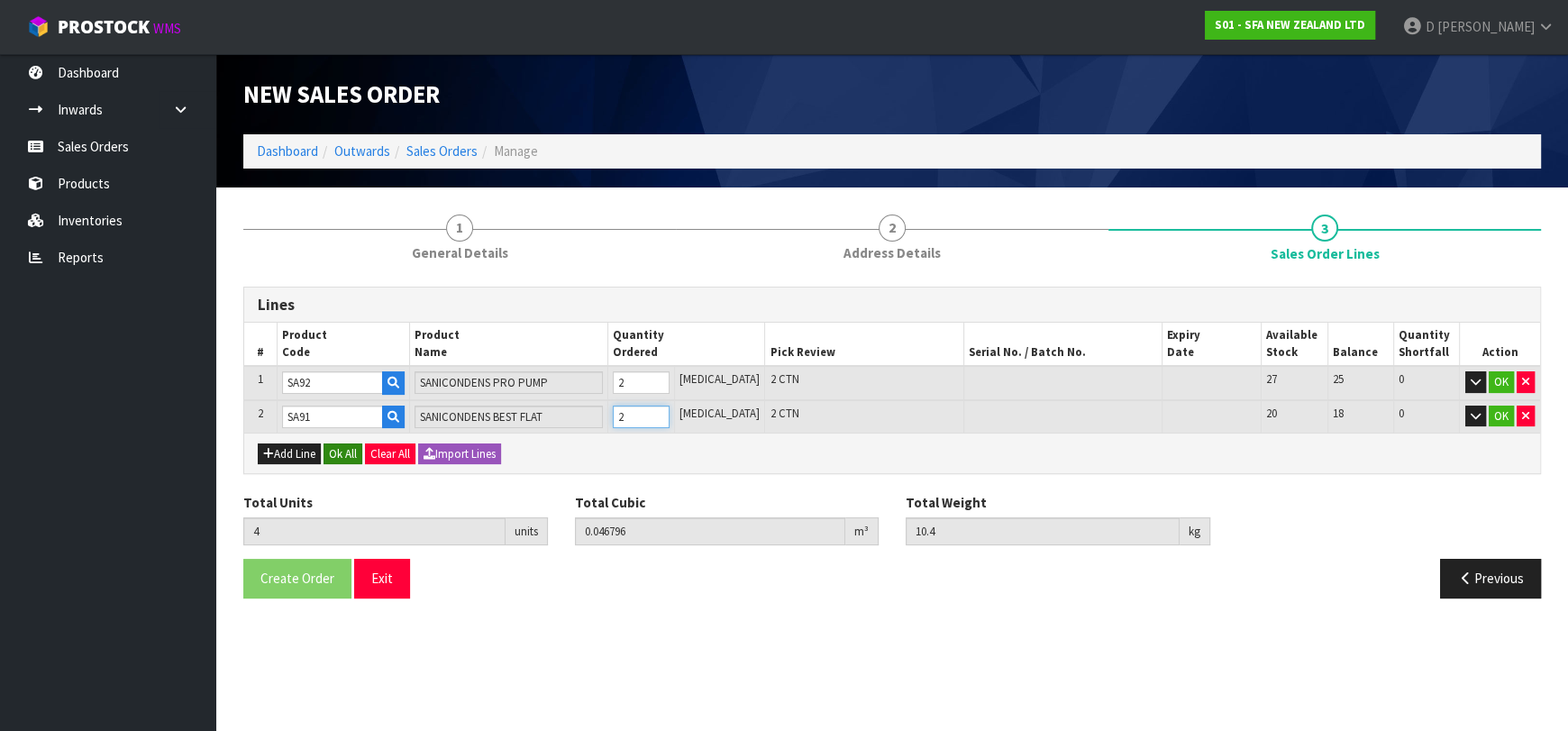
type input "2"
click at [346, 461] on button "Ok All" at bounding box center [343, 454] width 39 height 21
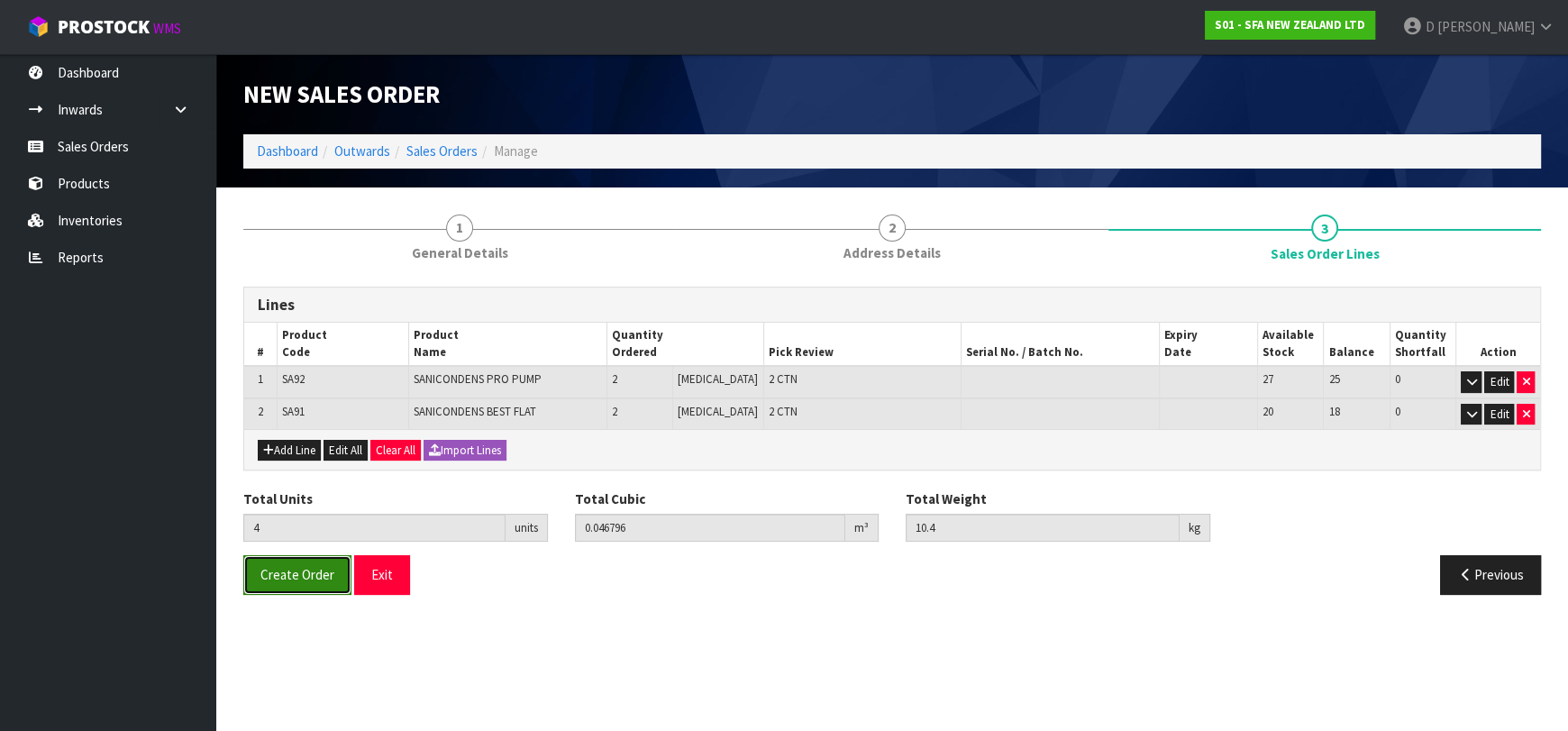
click at [304, 560] on button "Create Order" at bounding box center [297, 575] width 108 height 39
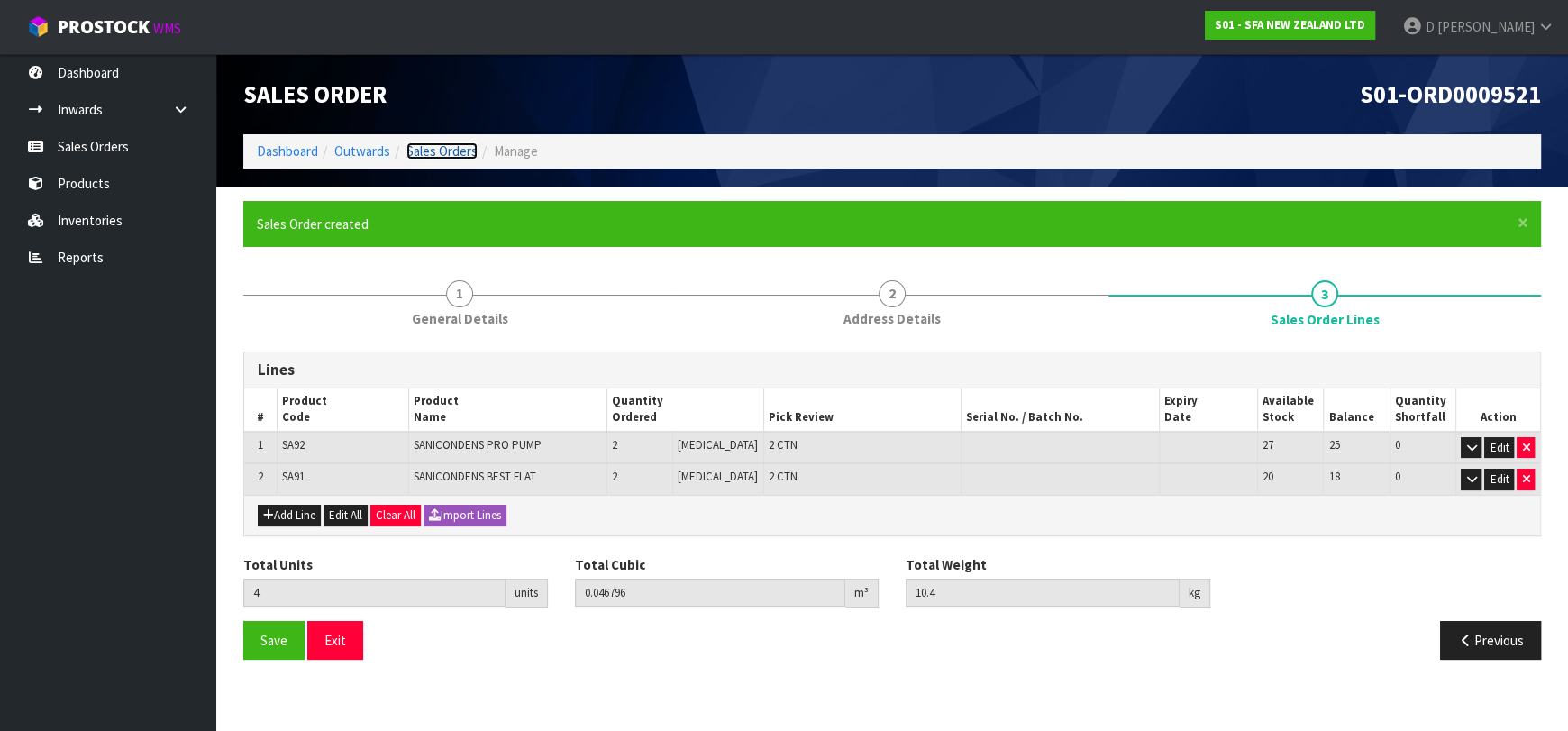
click at [466, 158] on link "Sales Orders" at bounding box center [441, 151] width 71 height 17
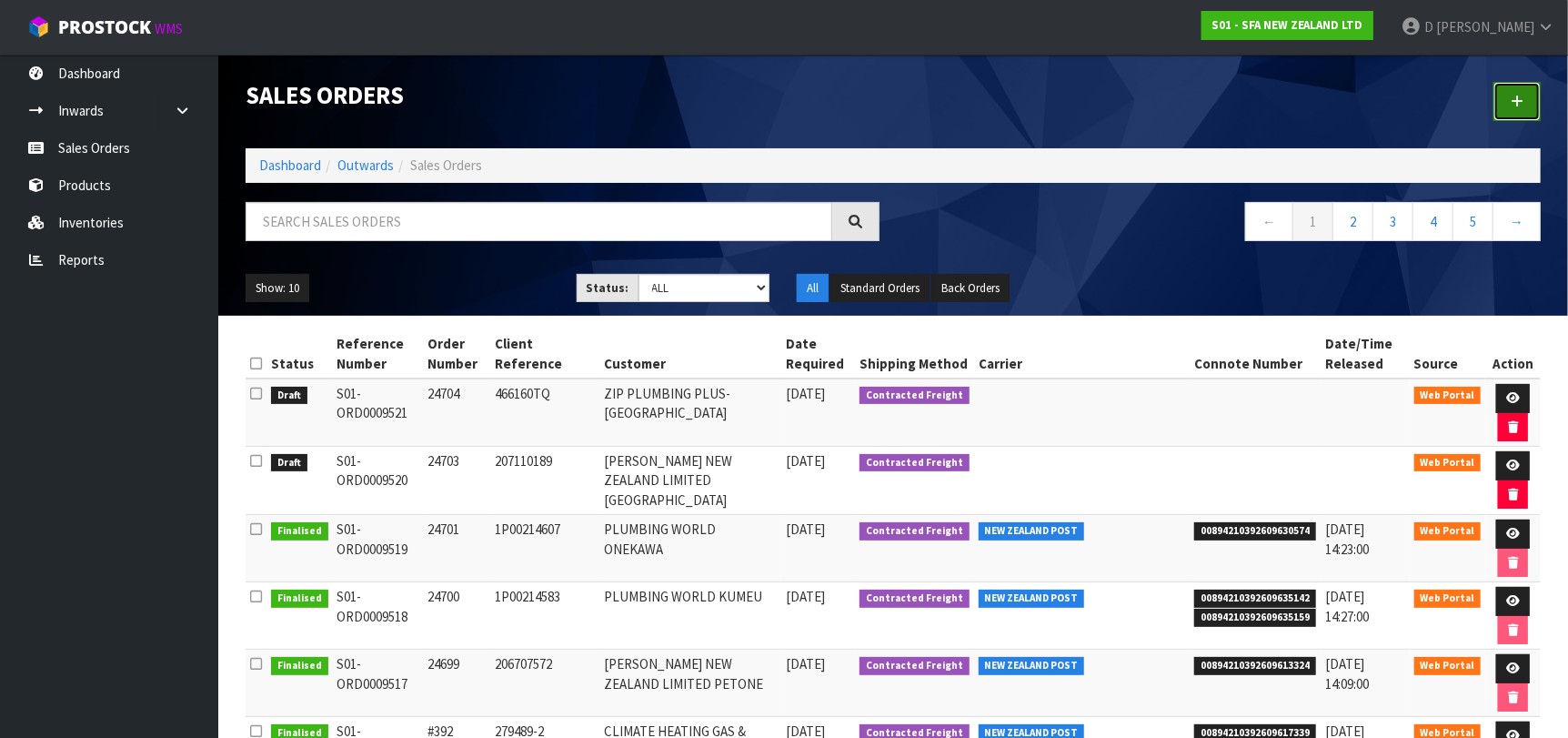
click at [1527, 101] on link at bounding box center [1517, 102] width 47 height 39
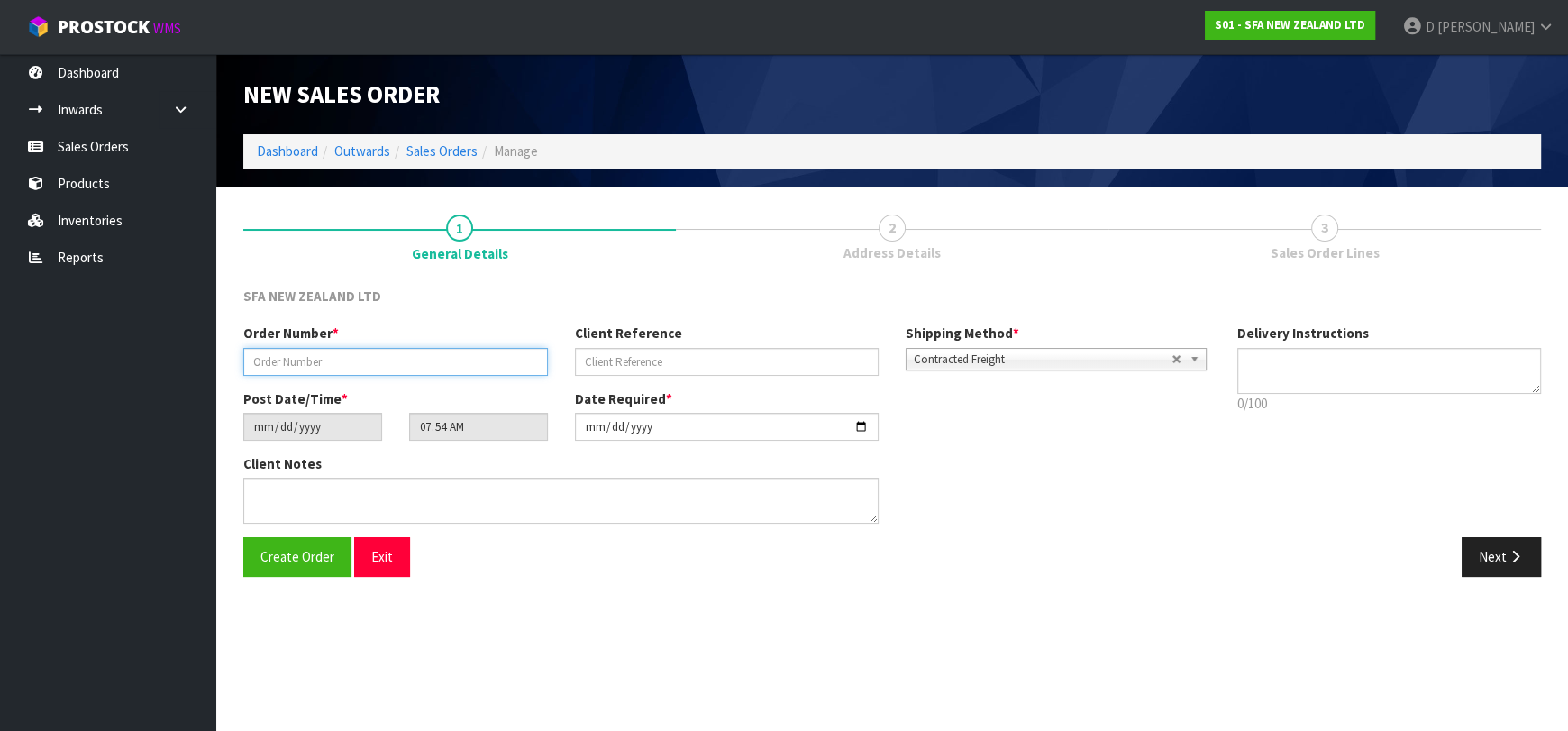
click at [351, 369] on input "text" at bounding box center [396, 361] width 305 height 28
type input "24706"
paste input "10506539"
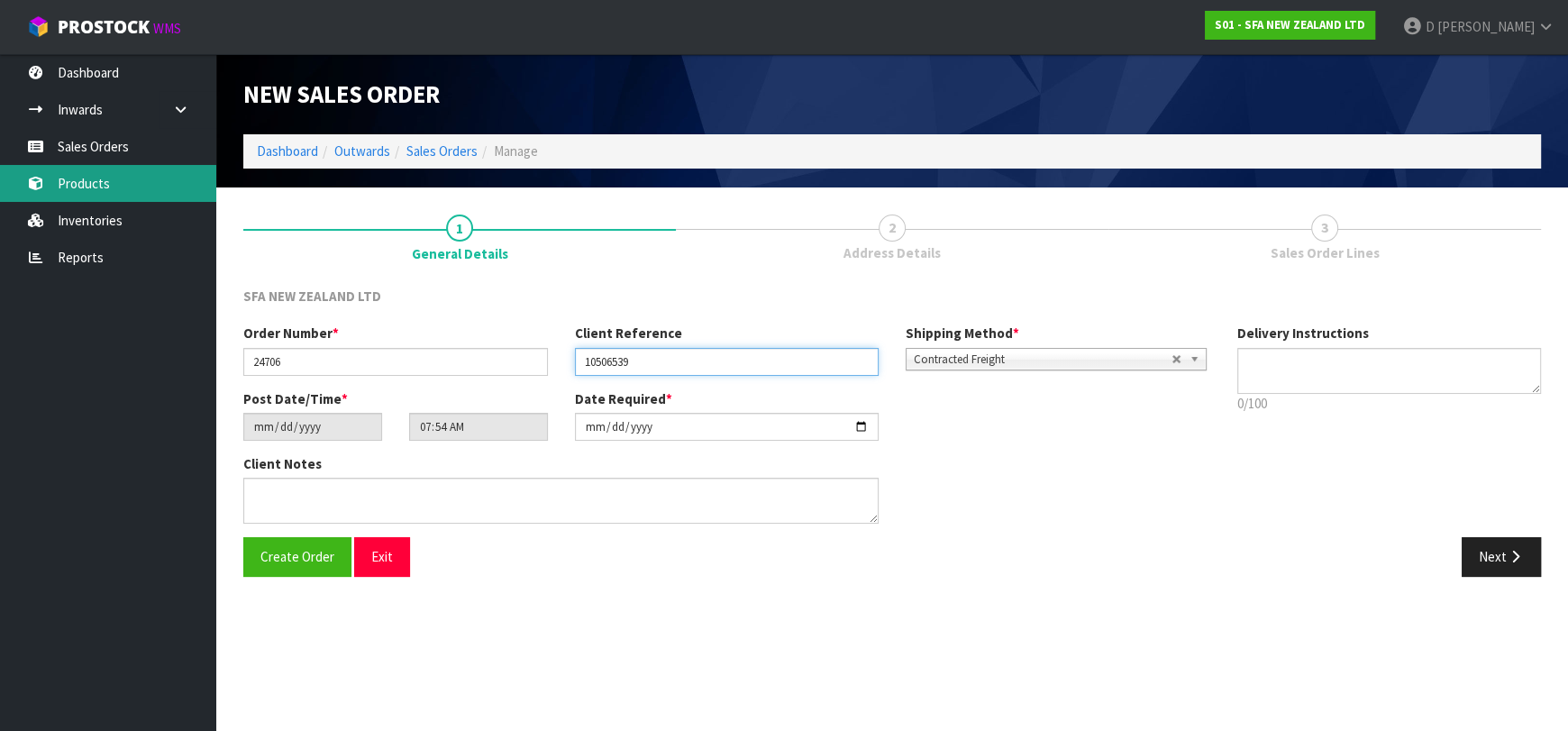
type input "10506539"
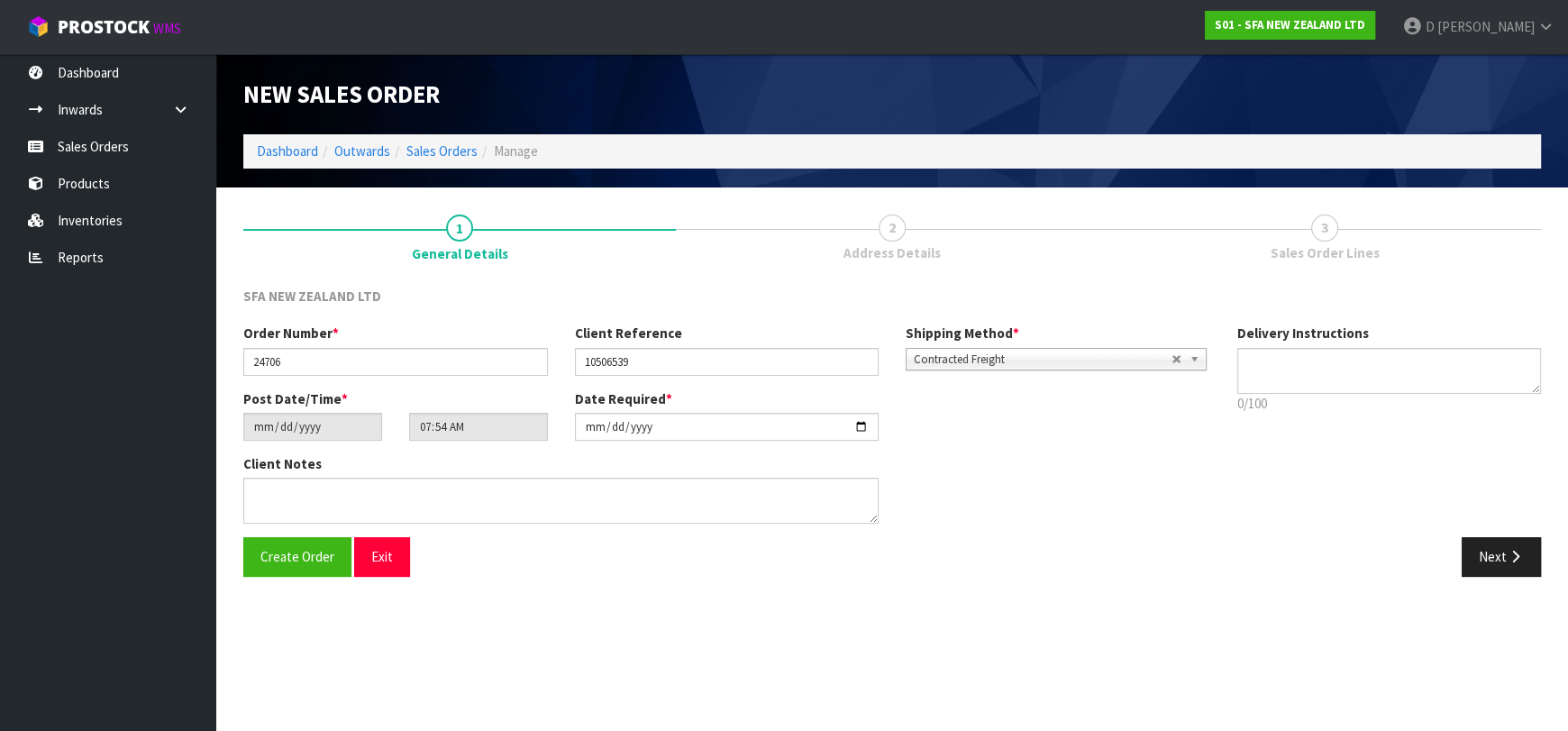
click at [1533, 518] on div "Order Number * 24706 Client Reference 10506539 Shipping Method * Pickup Contrac…" at bounding box center [892, 430] width 1324 height 214
click at [1530, 540] on button "Next" at bounding box center [1501, 556] width 80 height 39
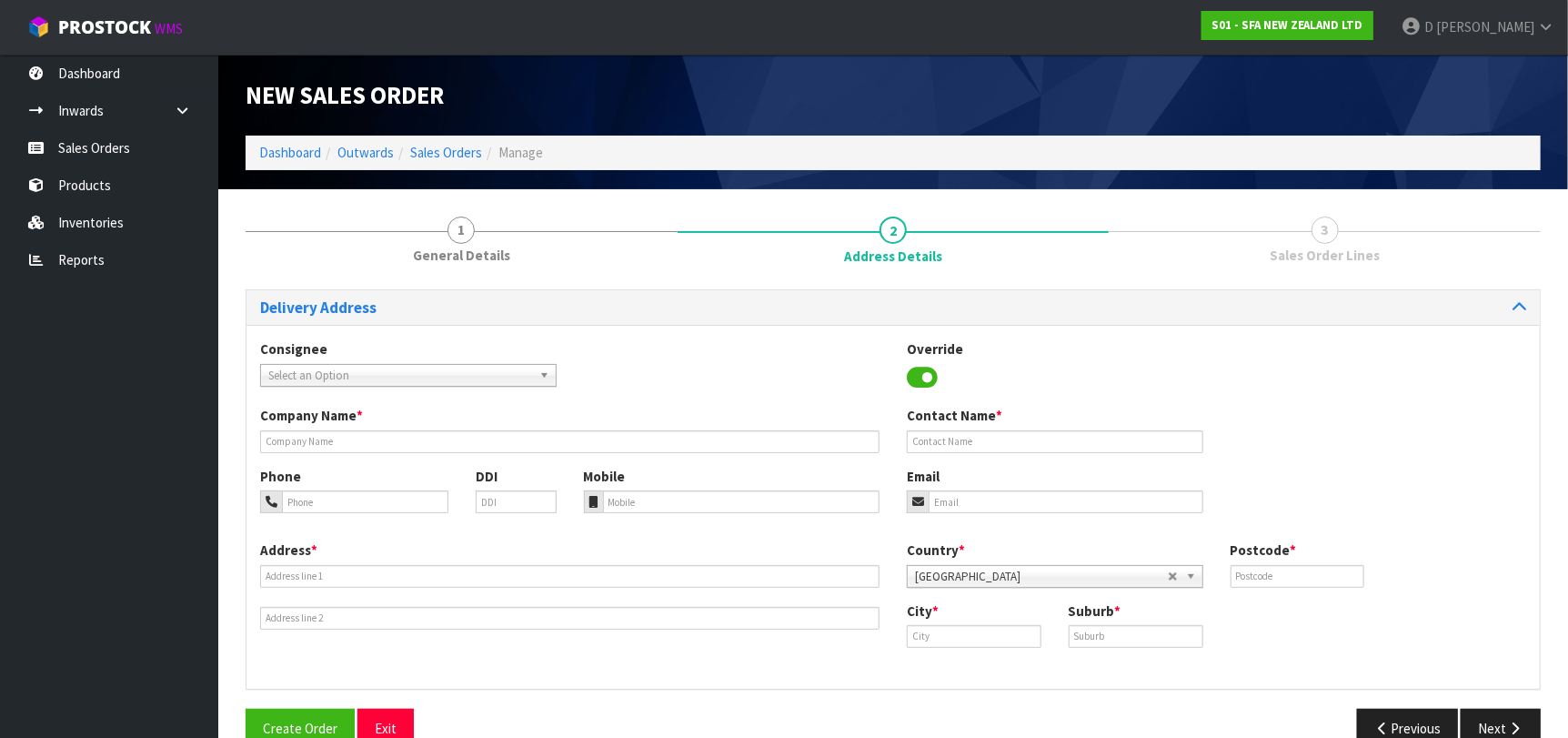
click at [428, 370] on span "Select an Option" at bounding box center [400, 375] width 264 height 22
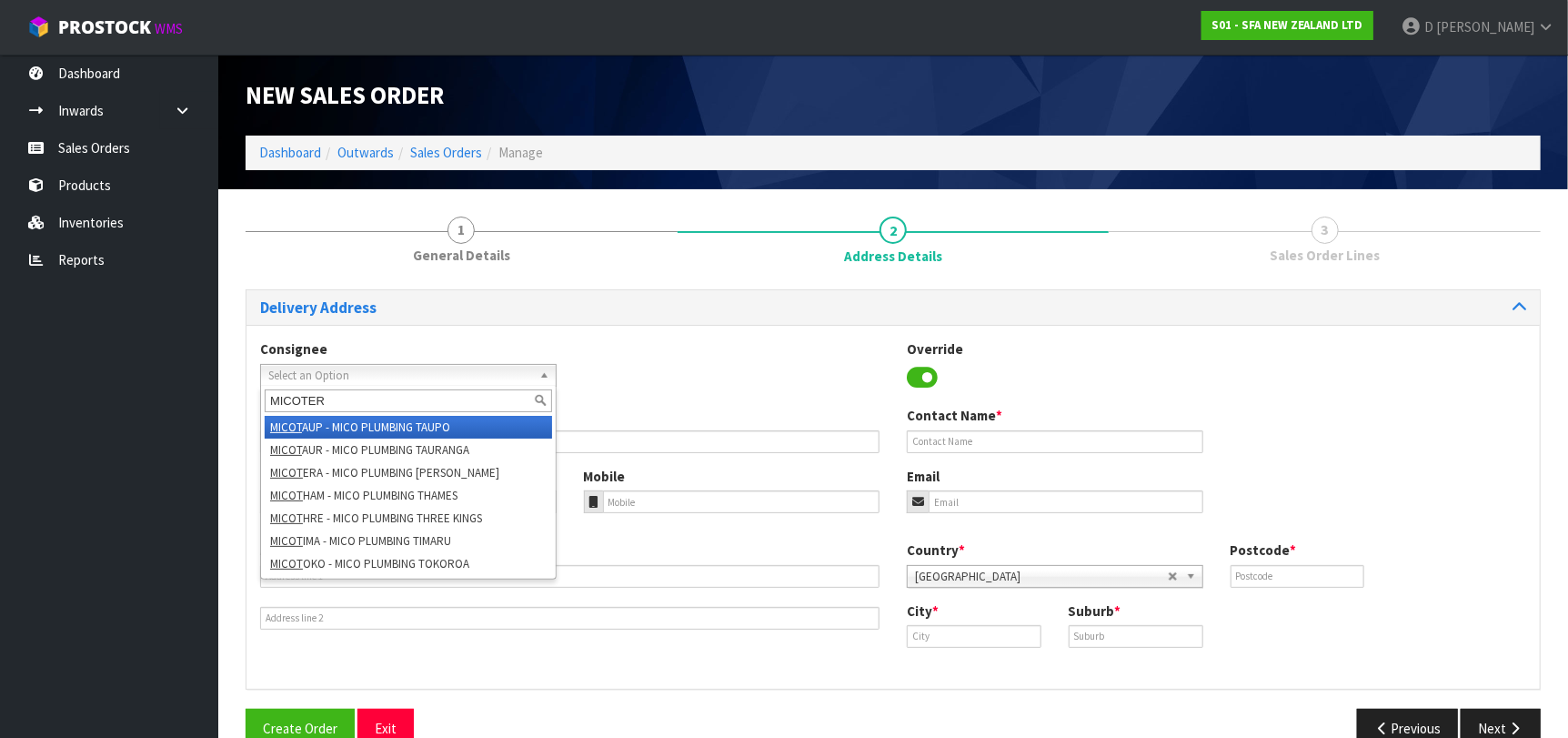
type input "MICOTERA"
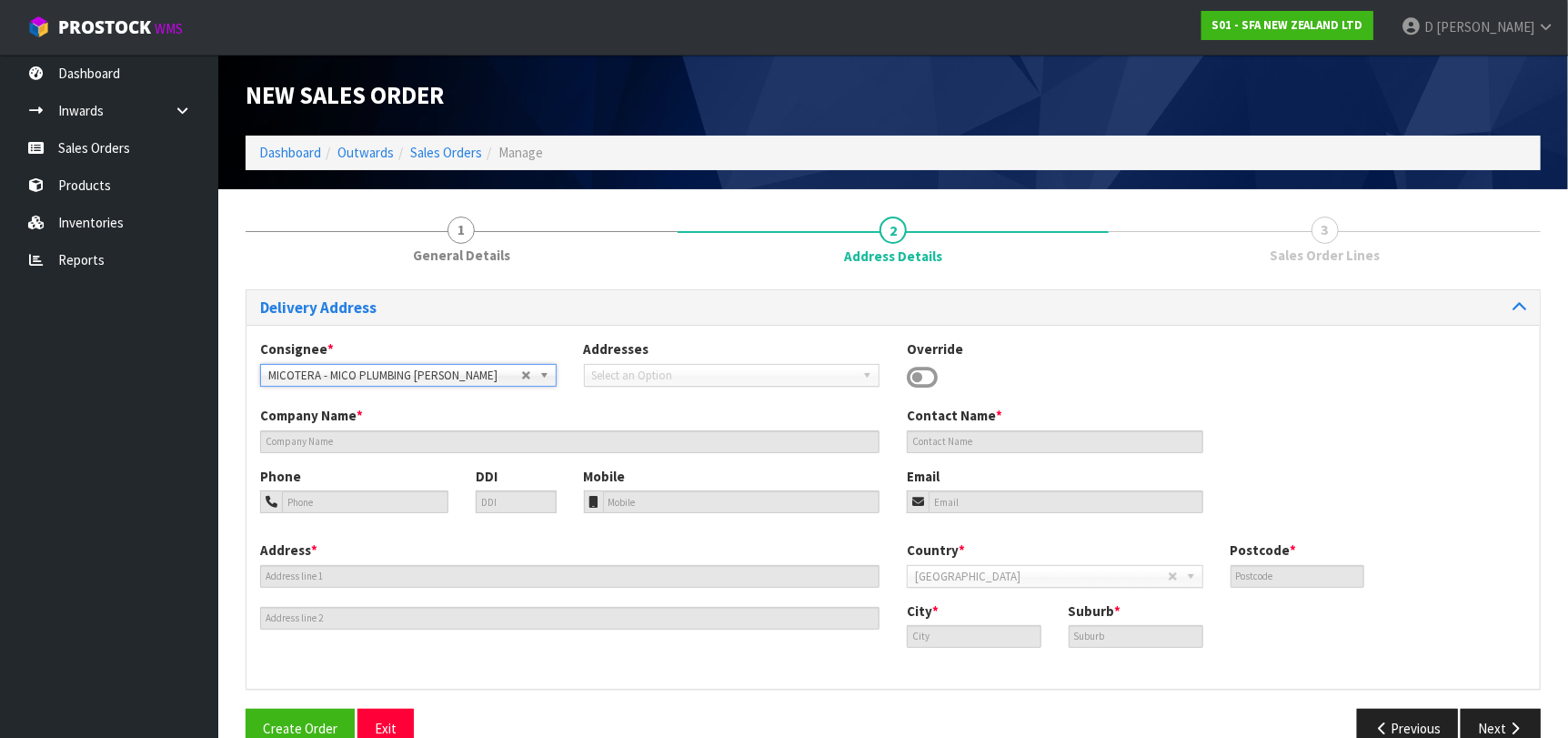
type input "MICO PLUMBING [PERSON_NAME]"
type input "CNR [PERSON_NAME] ST & [PERSON_NAME] PLACE"
type input "3200"
type input "[PERSON_NAME]"
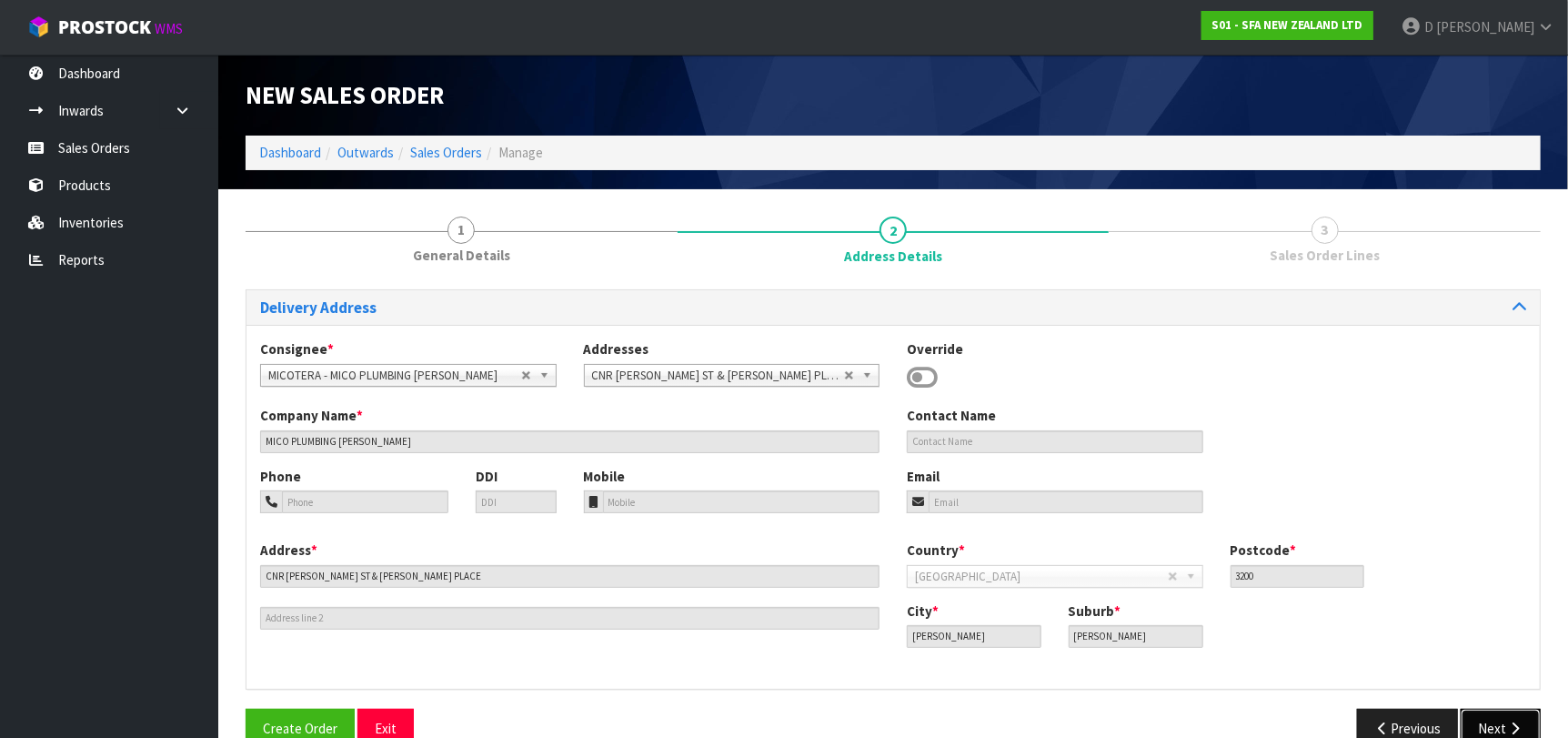
drag, startPoint x: 1517, startPoint y: 725, endPoint x: 1432, endPoint y: 699, distance: 88.9
click at [1514, 725] on icon "button" at bounding box center [1515, 728] width 18 height 14
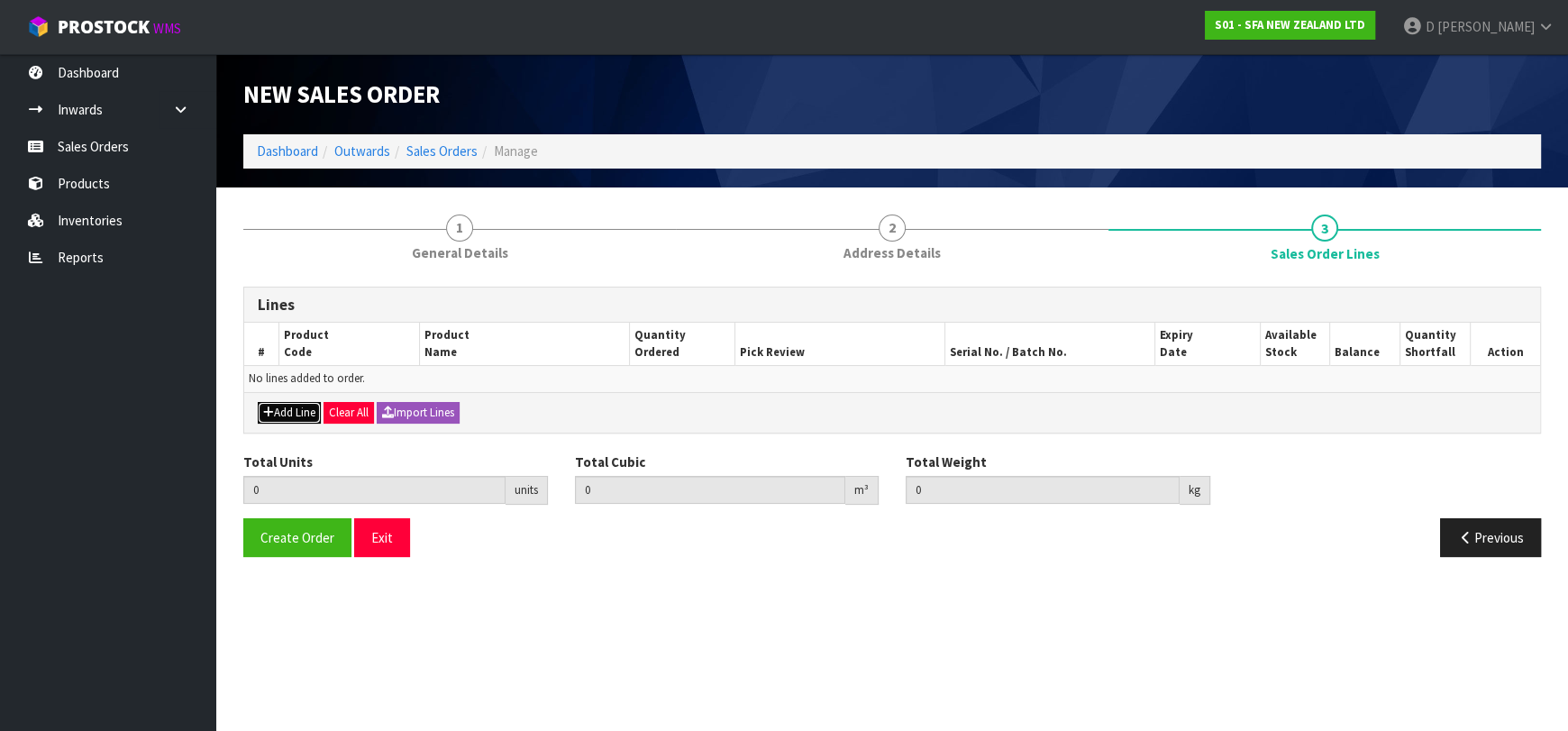
click at [305, 409] on button "Add Line" at bounding box center [288, 413] width 63 height 21
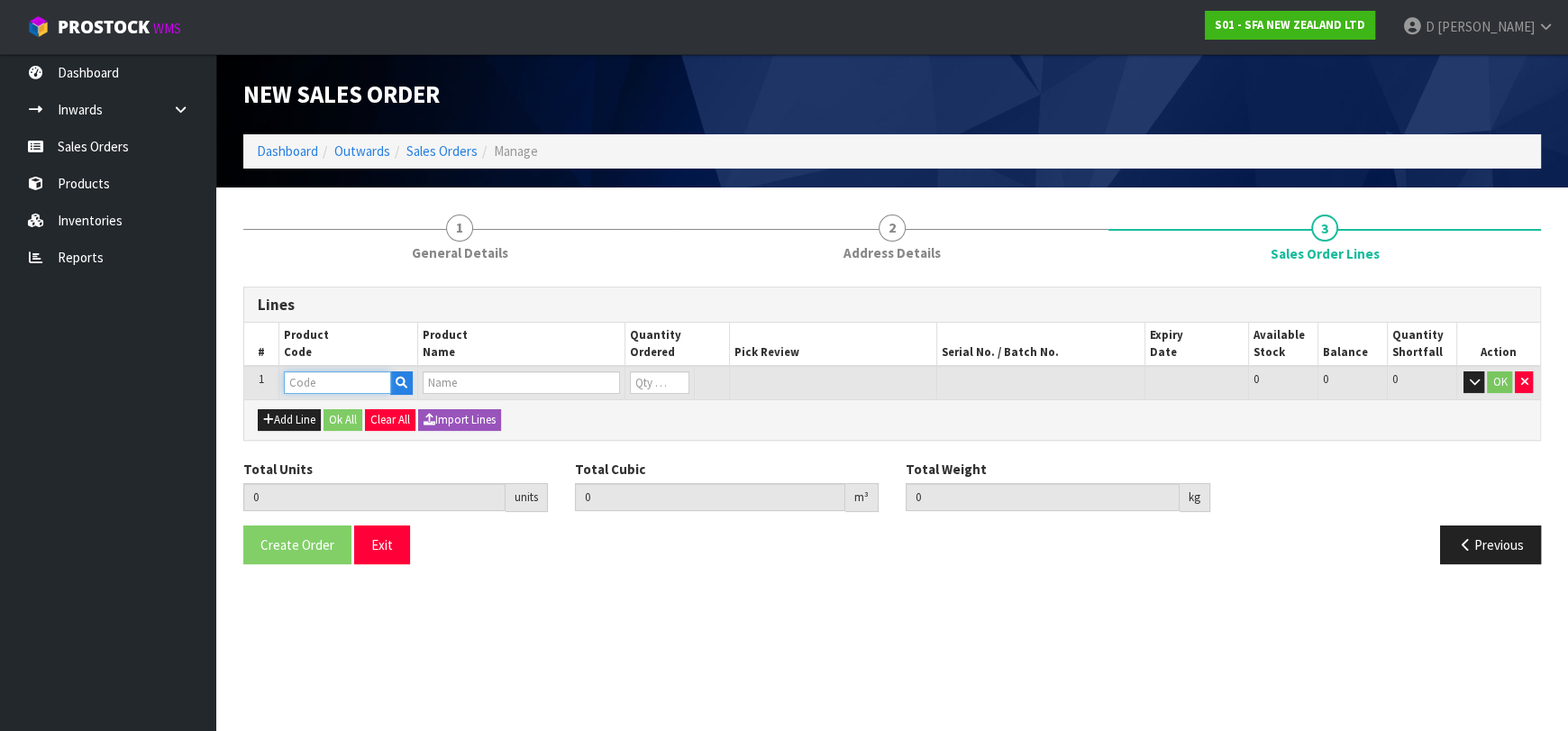
click at [316, 381] on input "text" at bounding box center [337, 382] width 107 height 22
type input "SA81"
type input "0.000000"
type input "0.000"
type input "SANIACCESS 3"
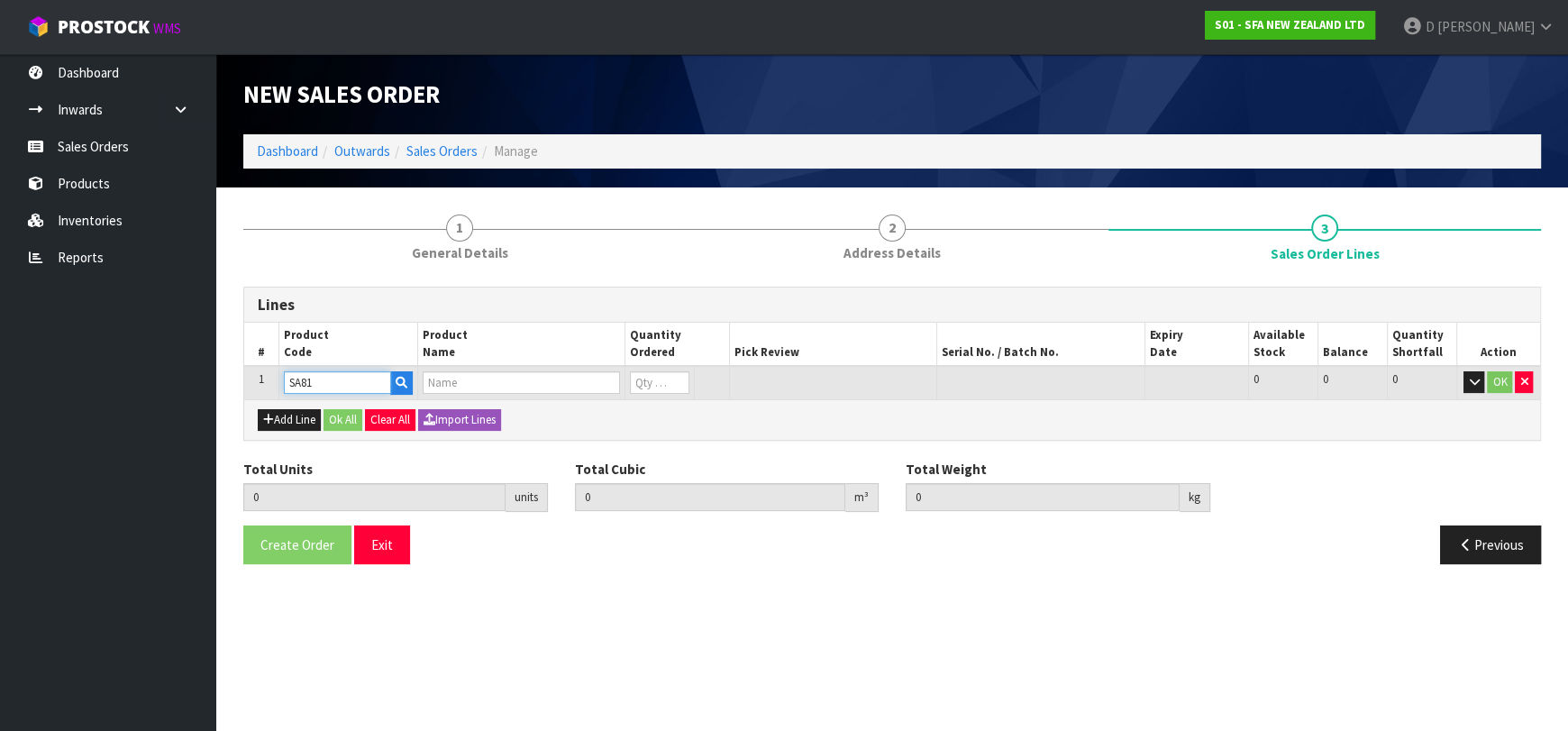
type input "0"
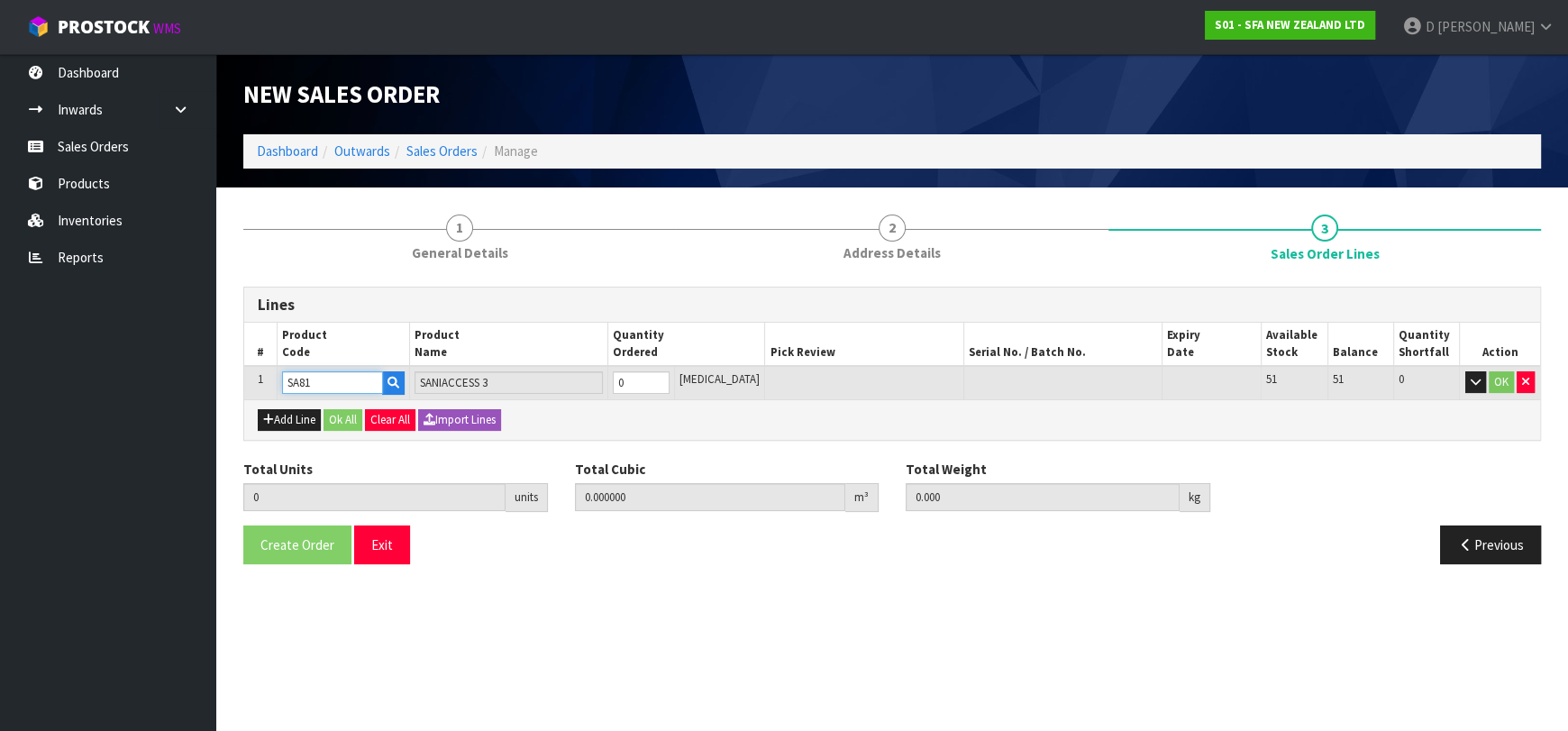
type input "SA81"
type input "1"
type input "0.047025"
type input "7.5"
type input "1"
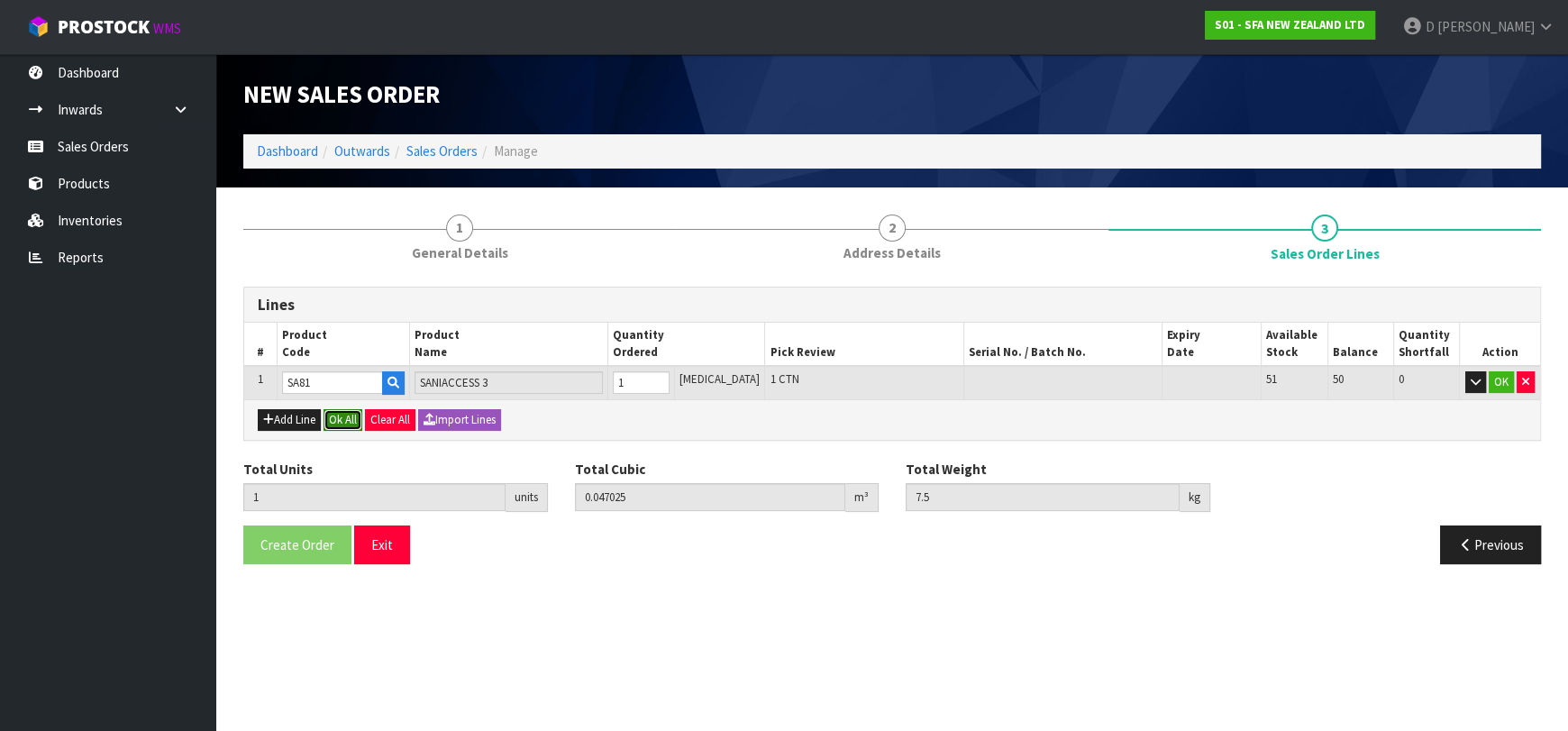
click at [345, 412] on button "Ok All" at bounding box center [343, 419] width 39 height 21
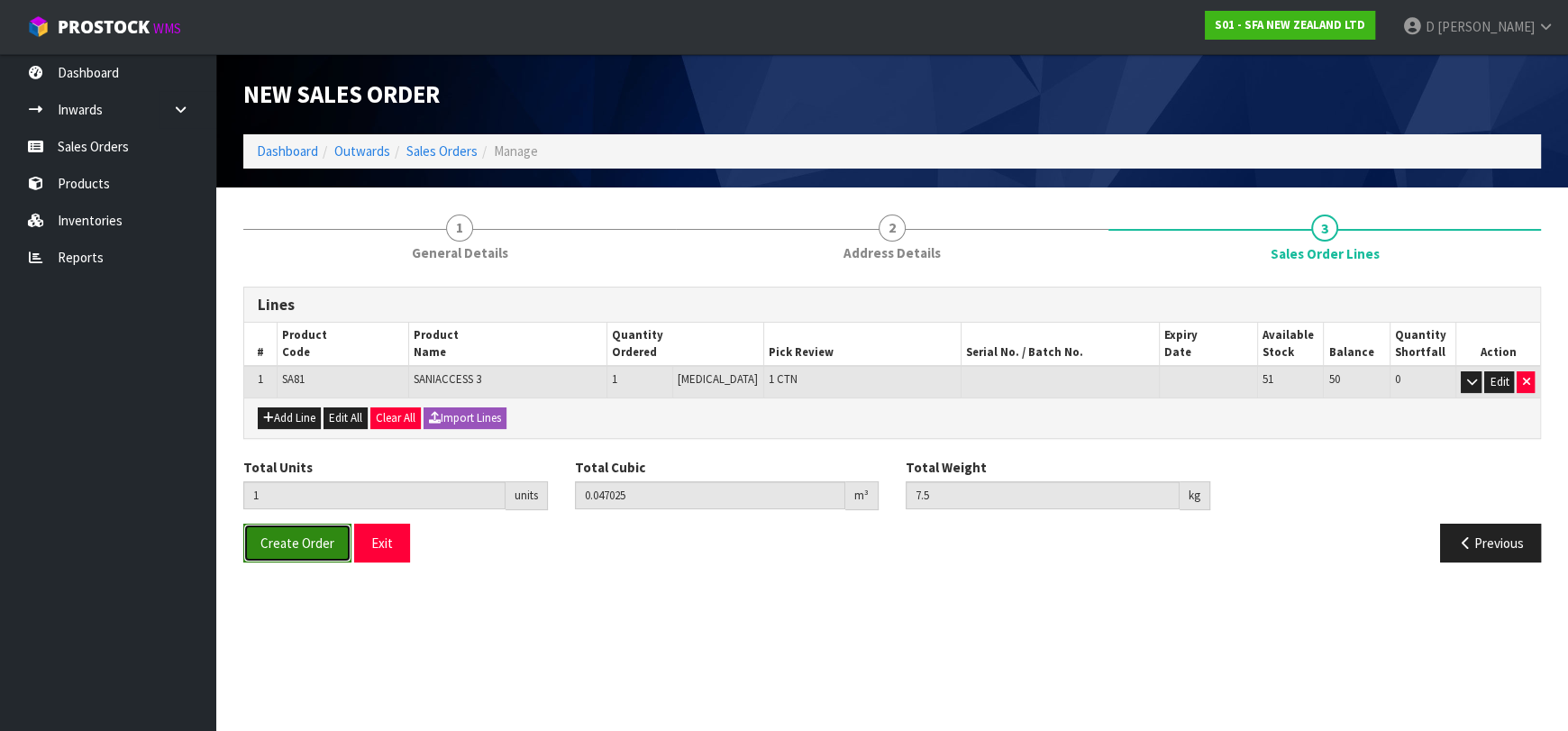
click at [308, 547] on span "Create Order" at bounding box center [297, 543] width 74 height 17
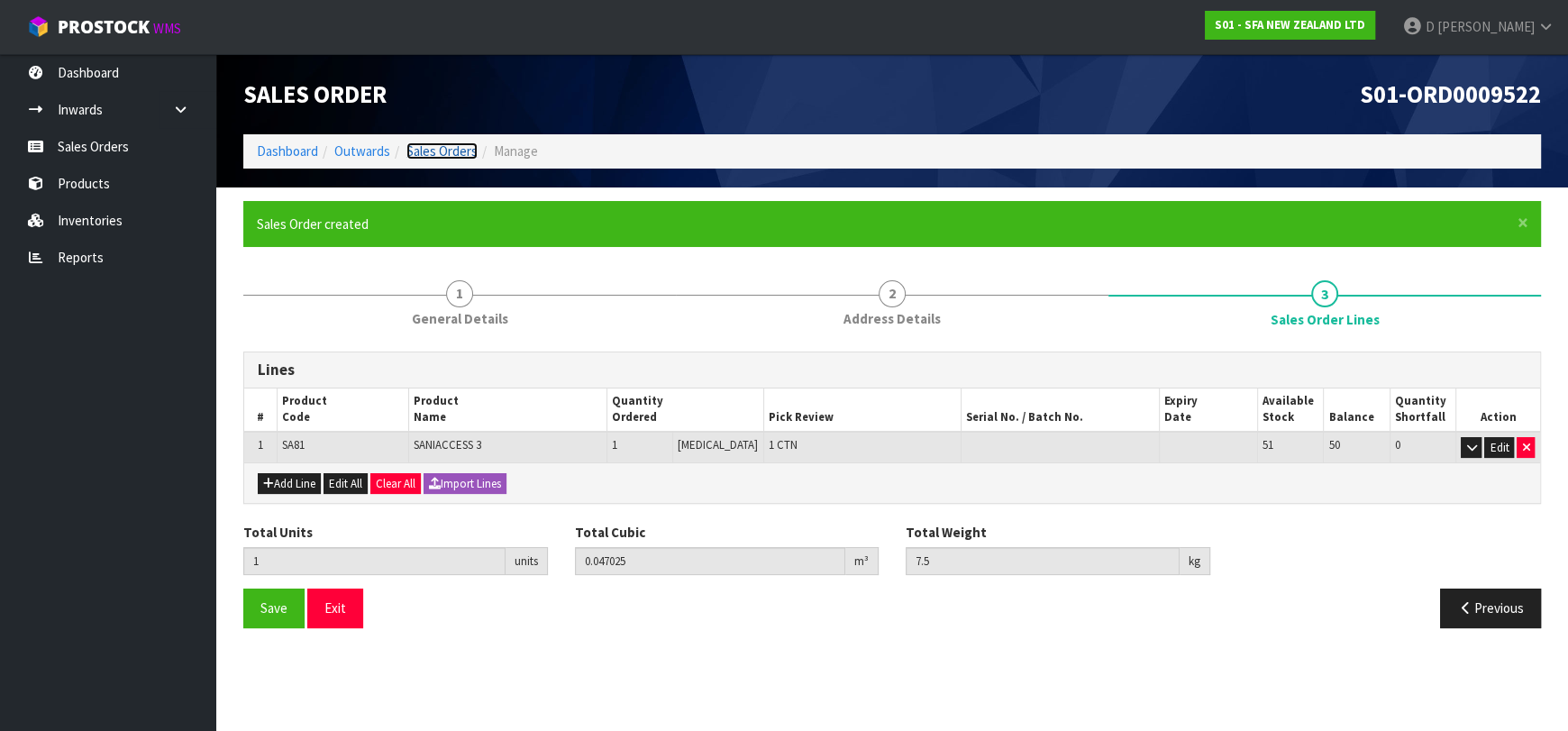
click at [448, 150] on link "Sales Orders" at bounding box center [441, 151] width 71 height 17
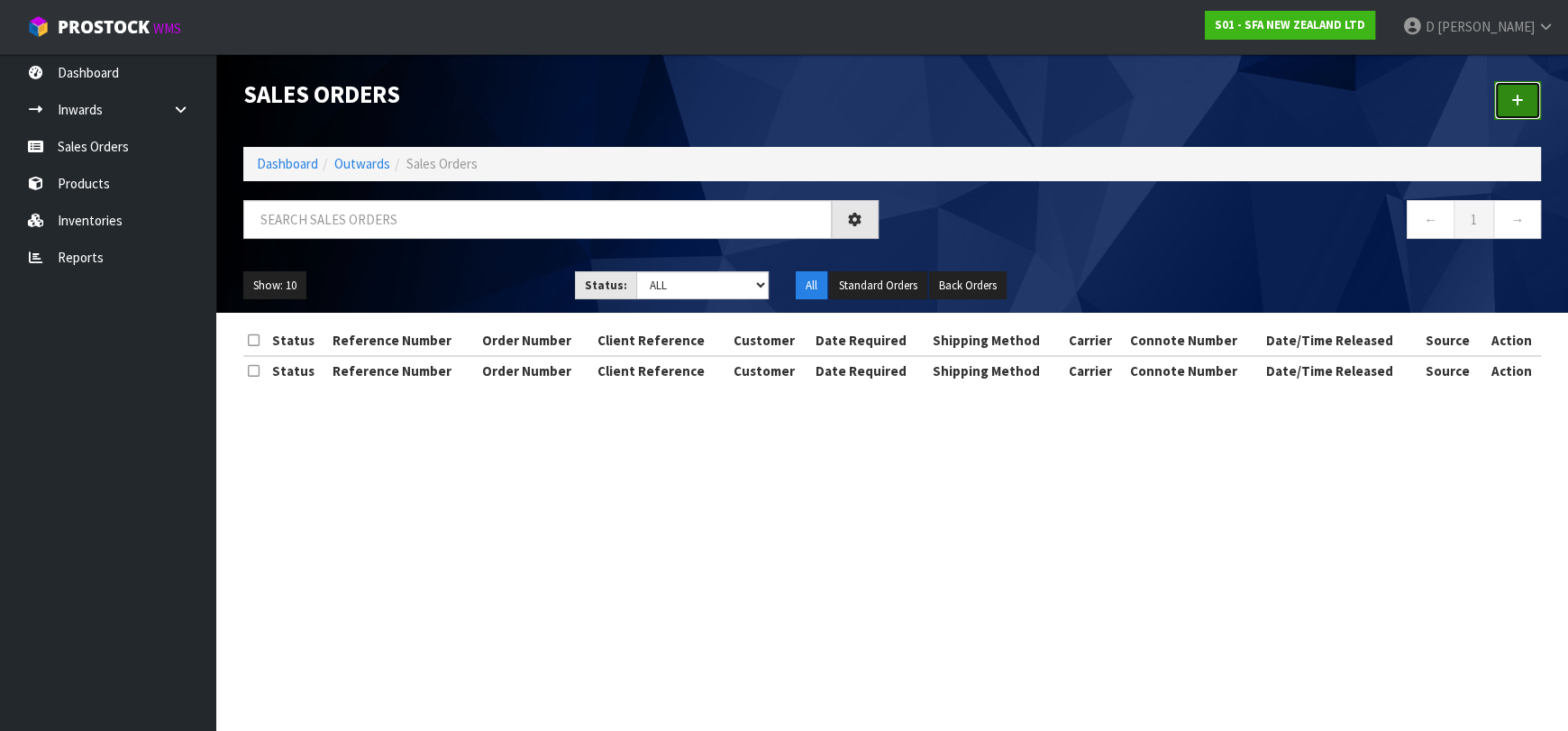
click at [1512, 107] on link at bounding box center [1517, 101] width 47 height 39
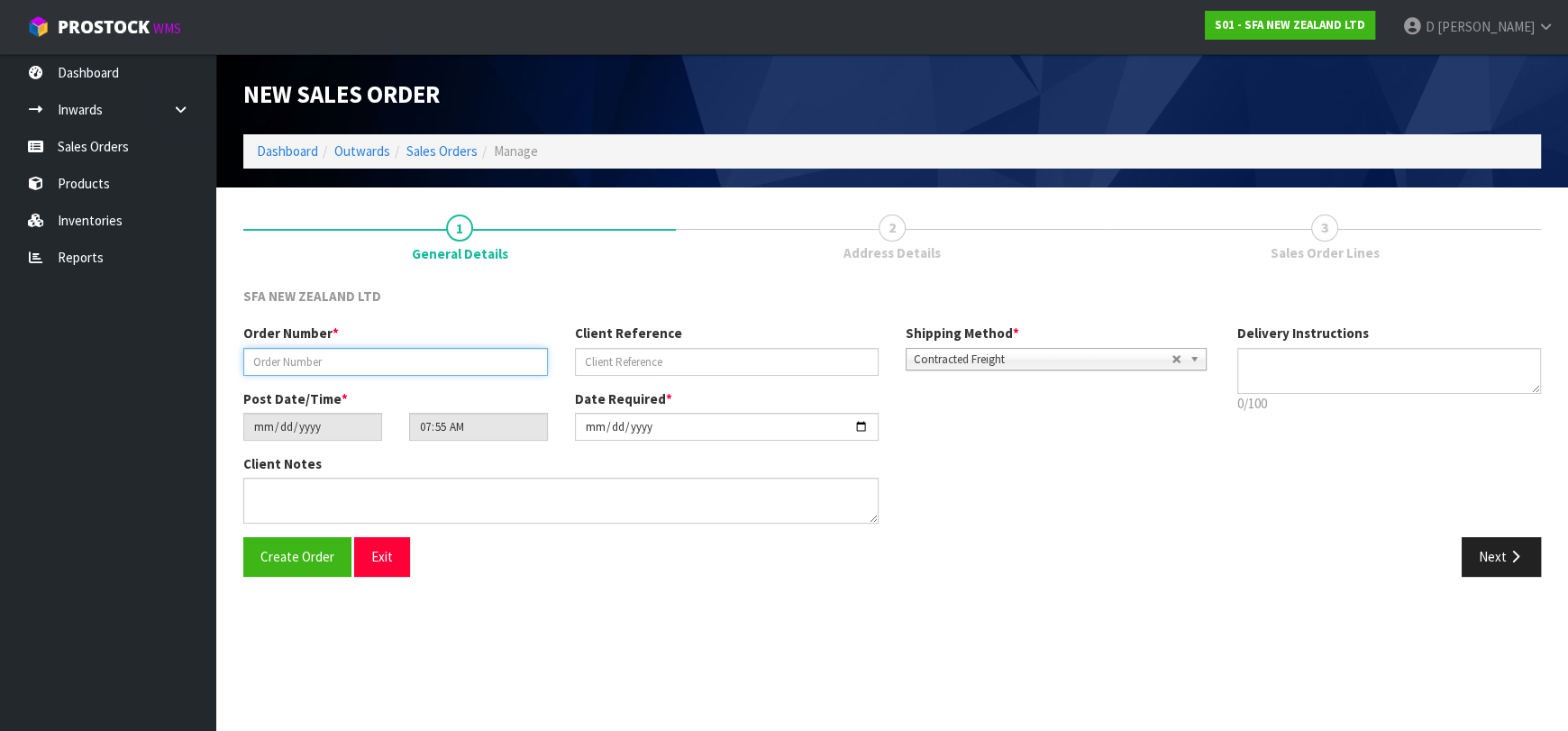
click at [389, 356] on input "text" at bounding box center [396, 361] width 305 height 28
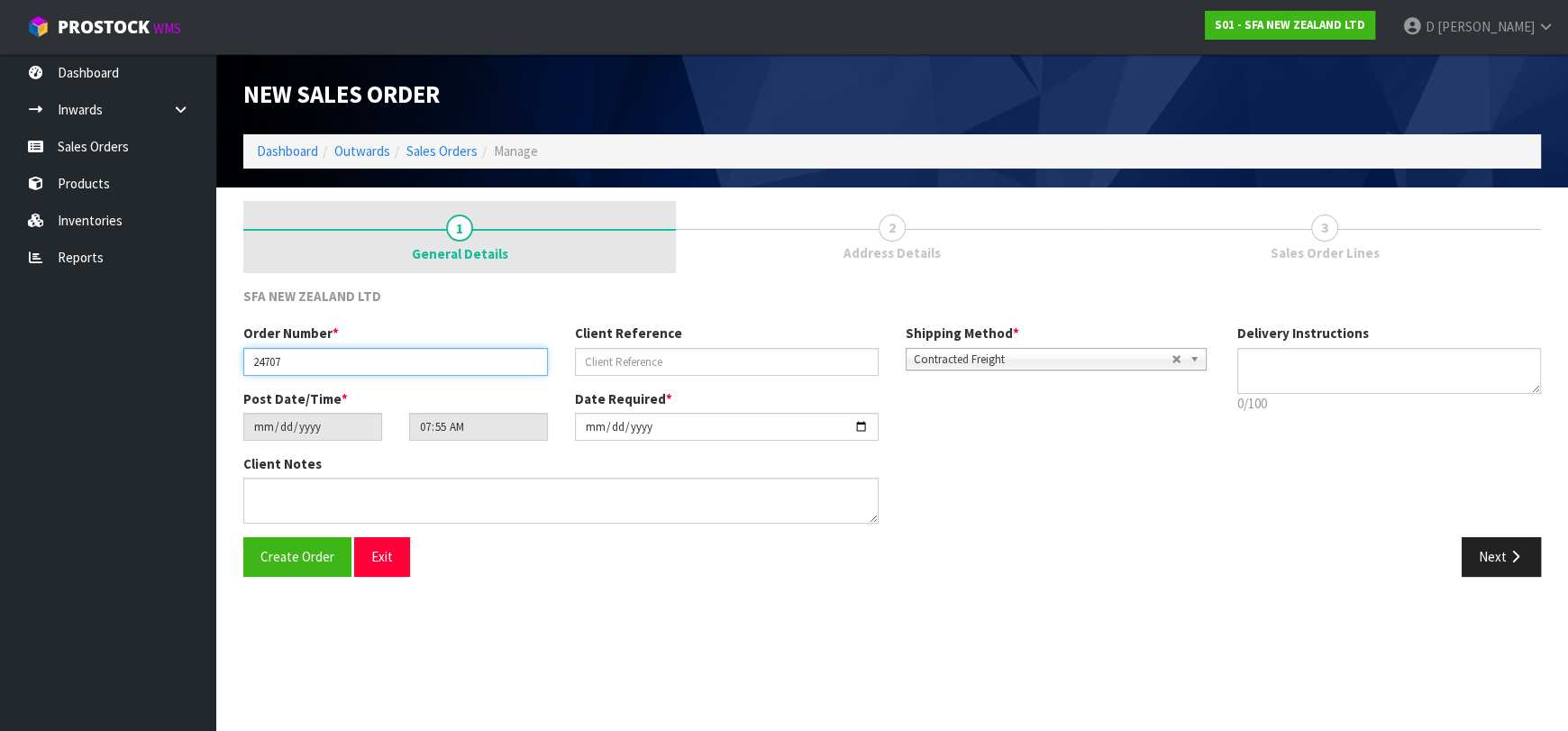
type input "24707"
paste input "10506754"
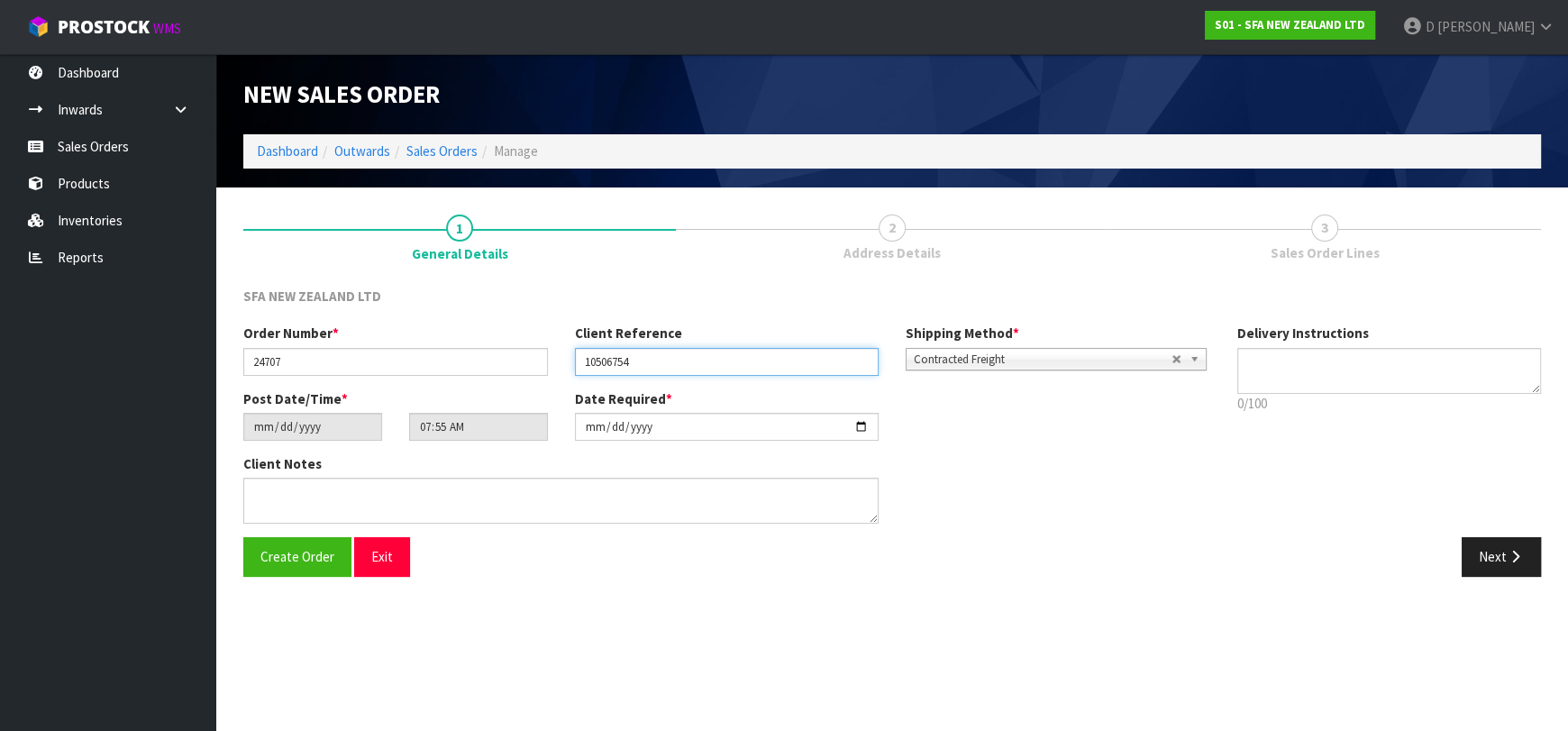
type input "10506754"
drag, startPoint x: 1540, startPoint y: 546, endPoint x: 1488, endPoint y: 546, distance: 52.0
click at [1540, 545] on div "Next" at bounding box center [1223, 556] width 662 height 39
click at [1468, 558] on button "Next" at bounding box center [1501, 556] width 80 height 39
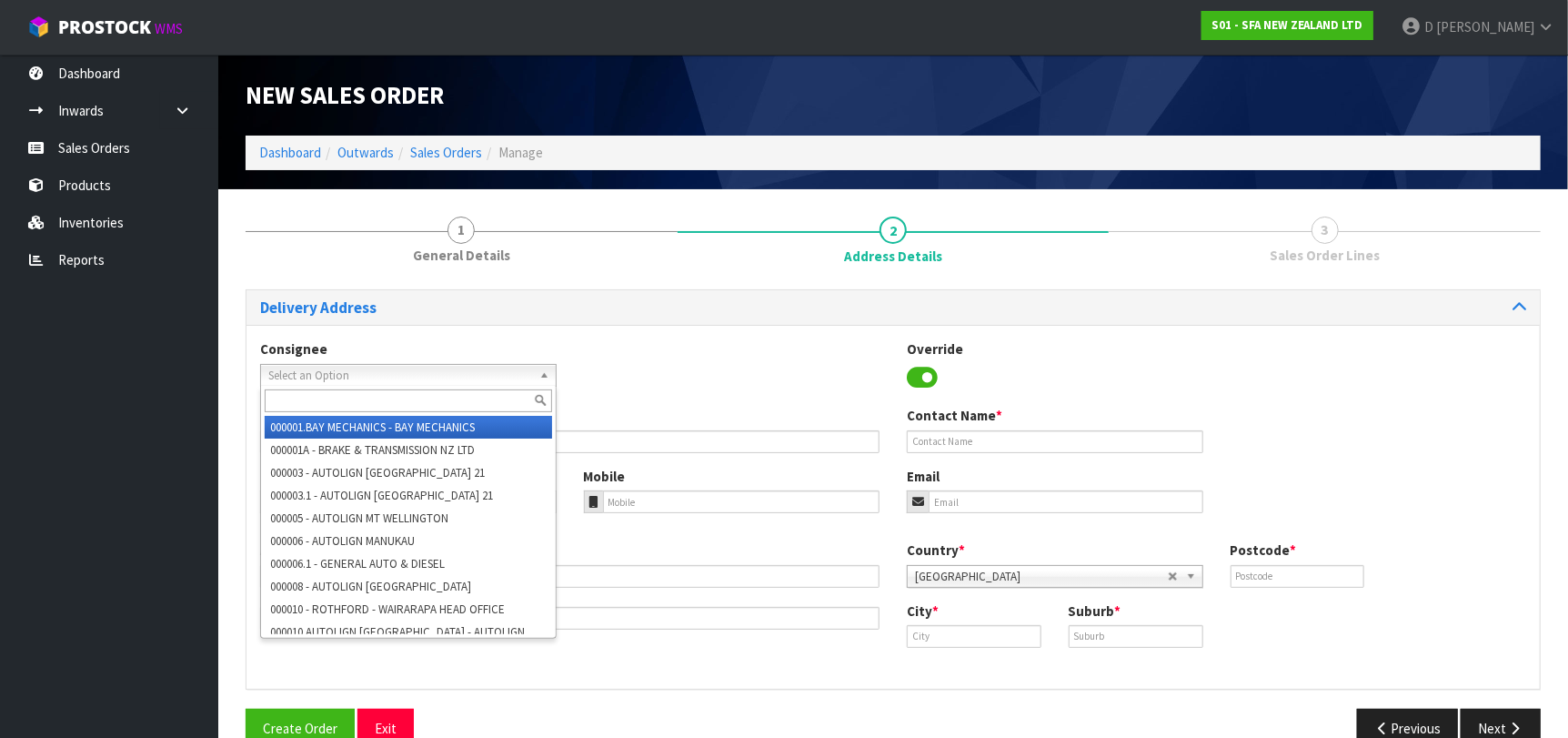
click at [334, 371] on span "Select an Option" at bounding box center [400, 375] width 264 height 22
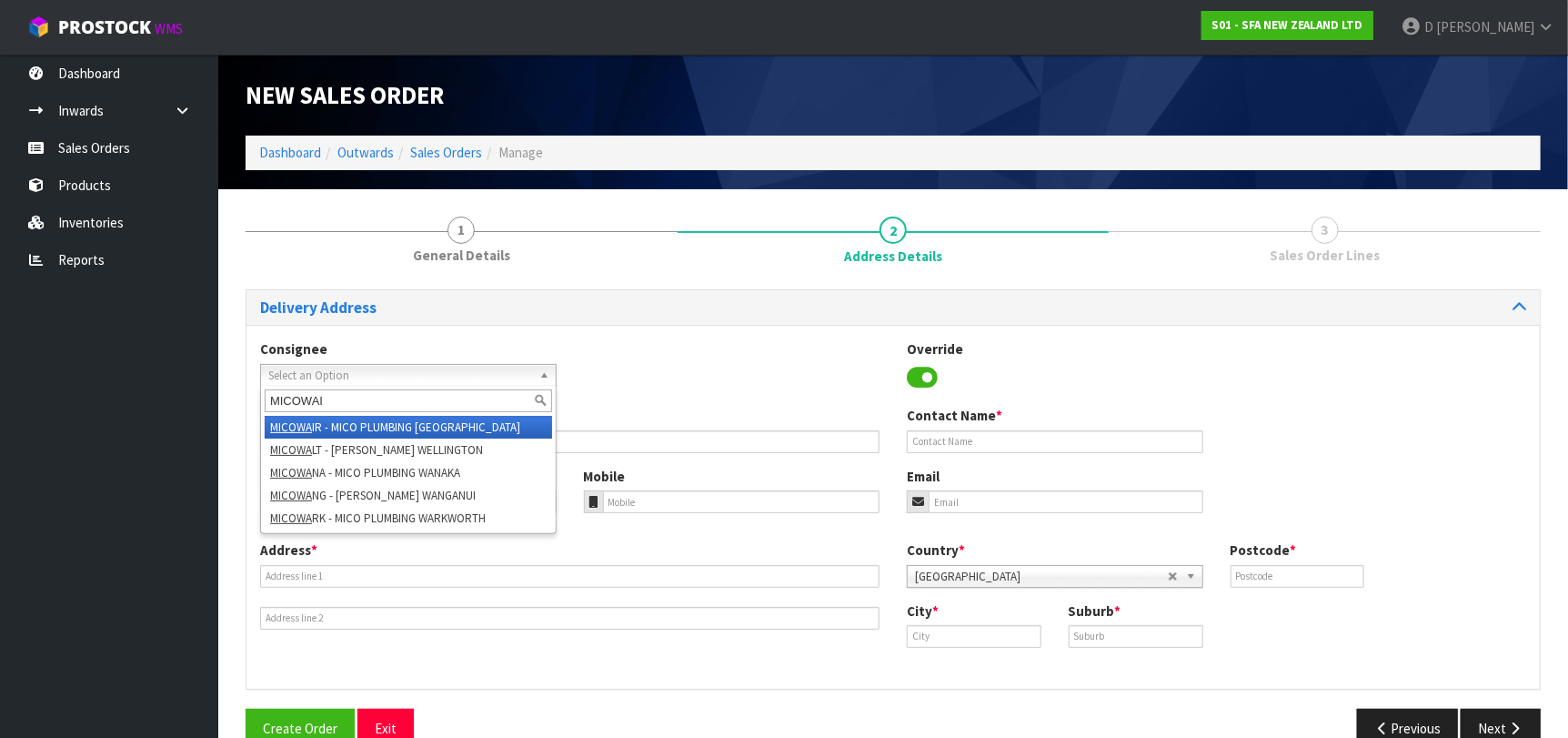
type input "MICOWAIR"
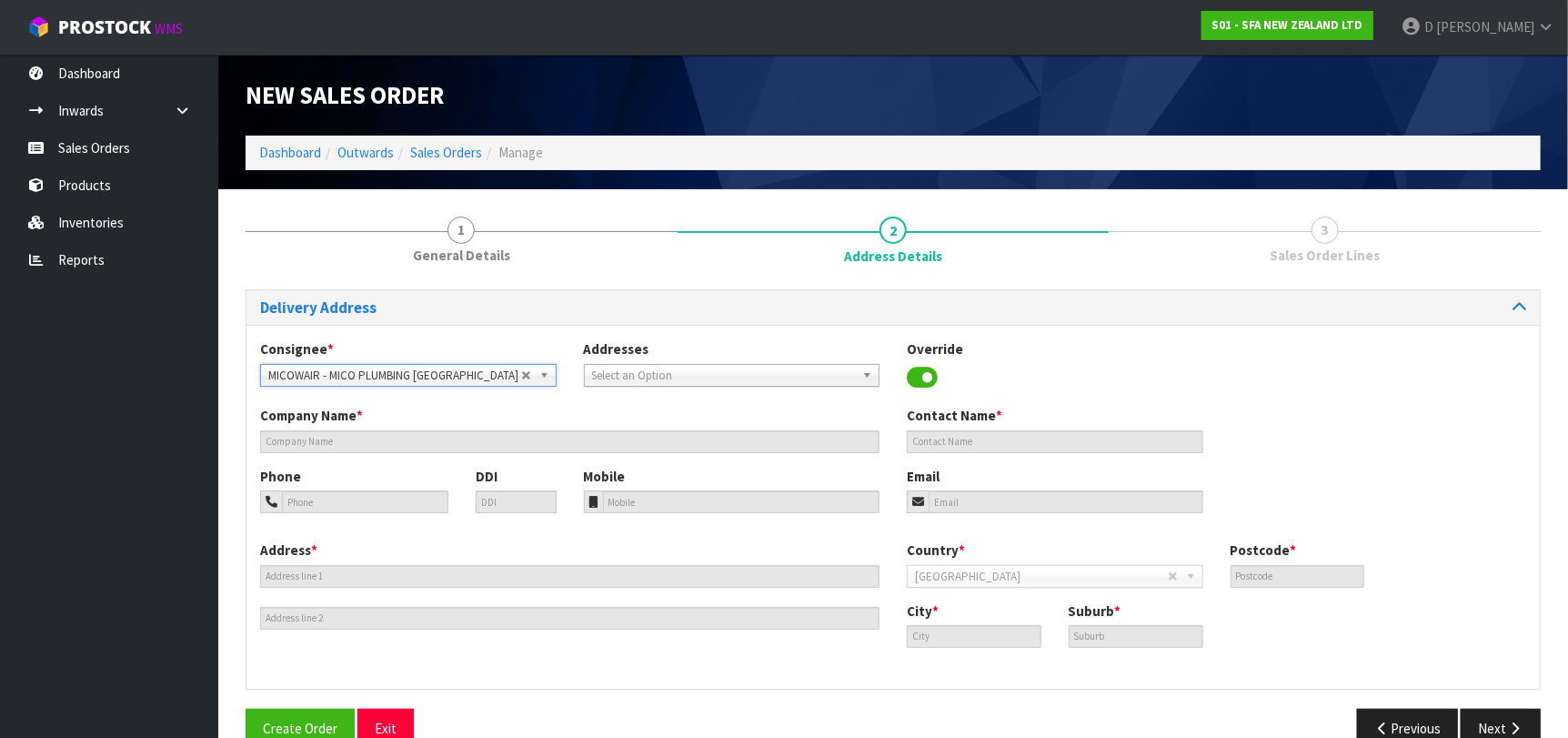
type input "MICO PLUMBING [GEOGRAPHIC_DATA]"
type input "[STREET_ADDRESS]"
type input "0627"
type input "[GEOGRAPHIC_DATA]"
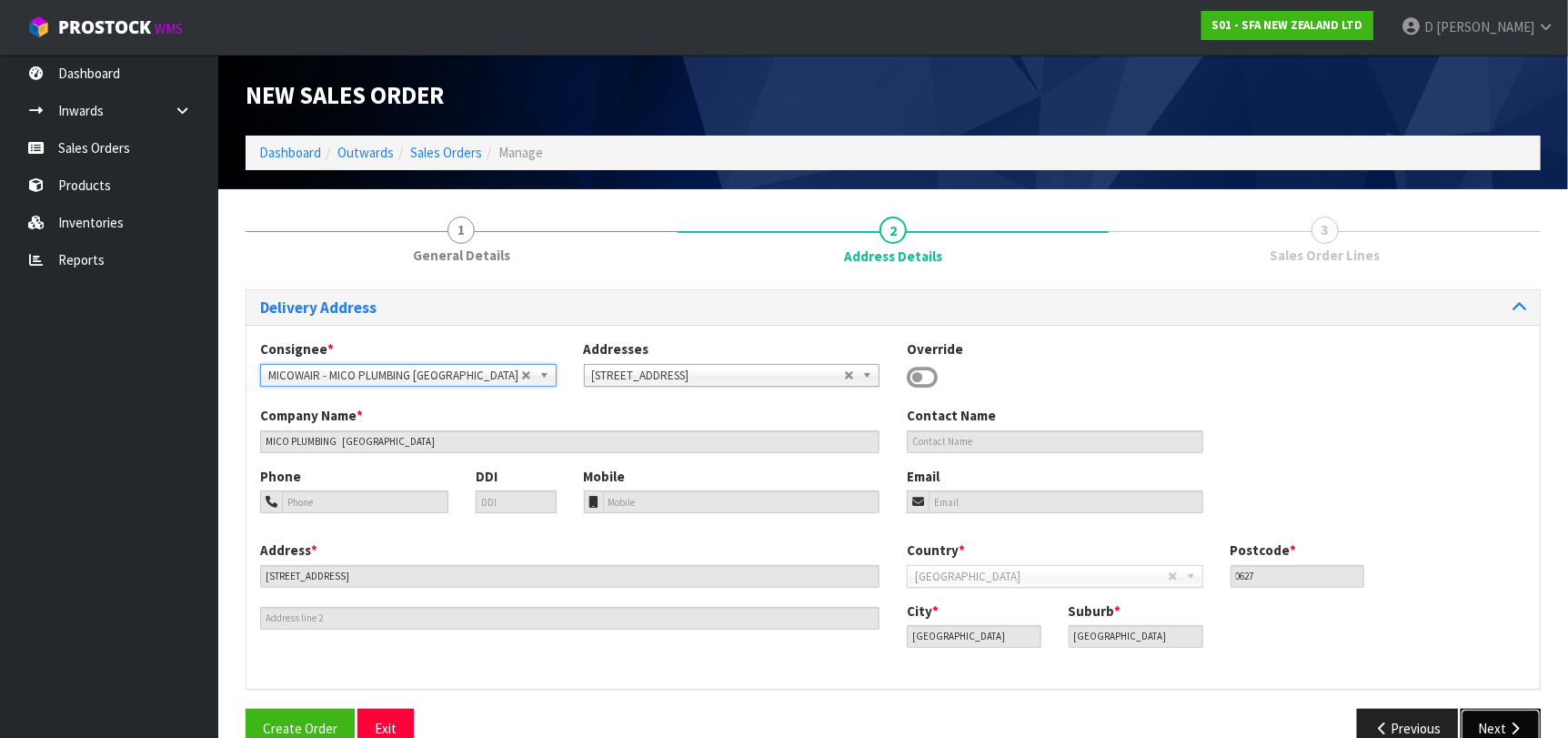
click at [1525, 726] on button "Next" at bounding box center [1500, 728] width 80 height 39
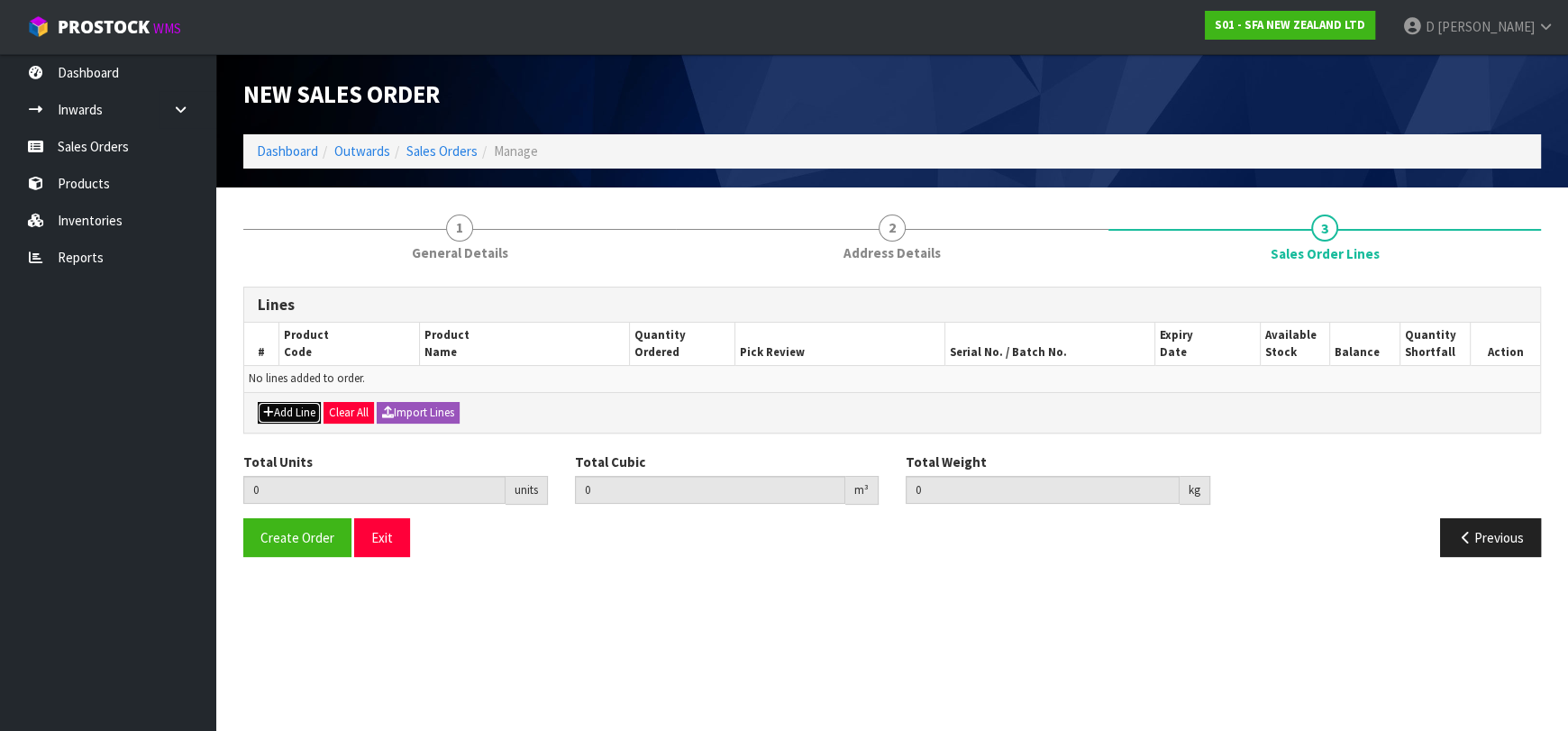
click at [303, 413] on button "Add Line" at bounding box center [288, 413] width 63 height 21
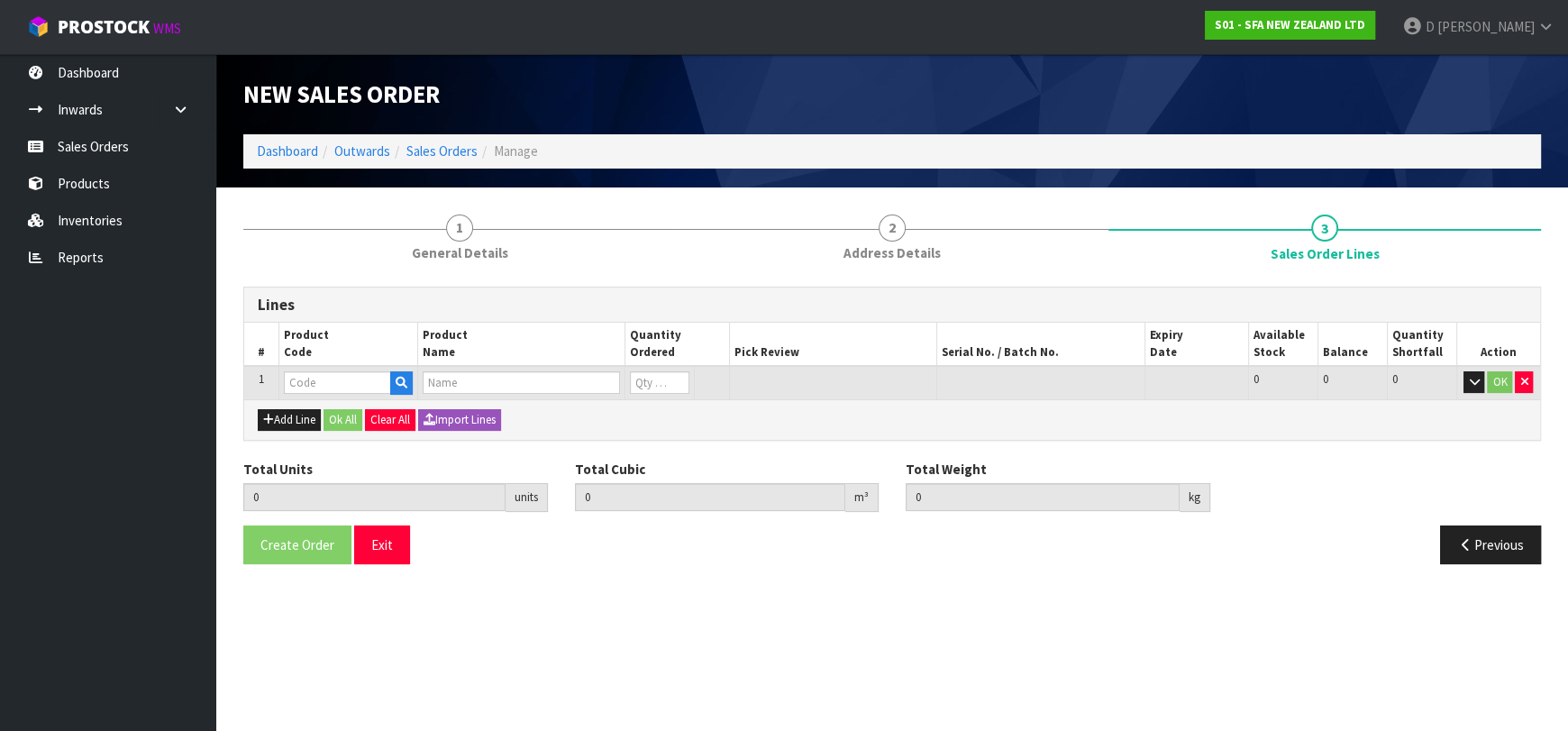
click at [308, 389] on input "text" at bounding box center [337, 382] width 107 height 22
type input "SA101"
type input "0.000000"
type input "0.000"
type input "SA101 SANISPEED SMALL BORE"
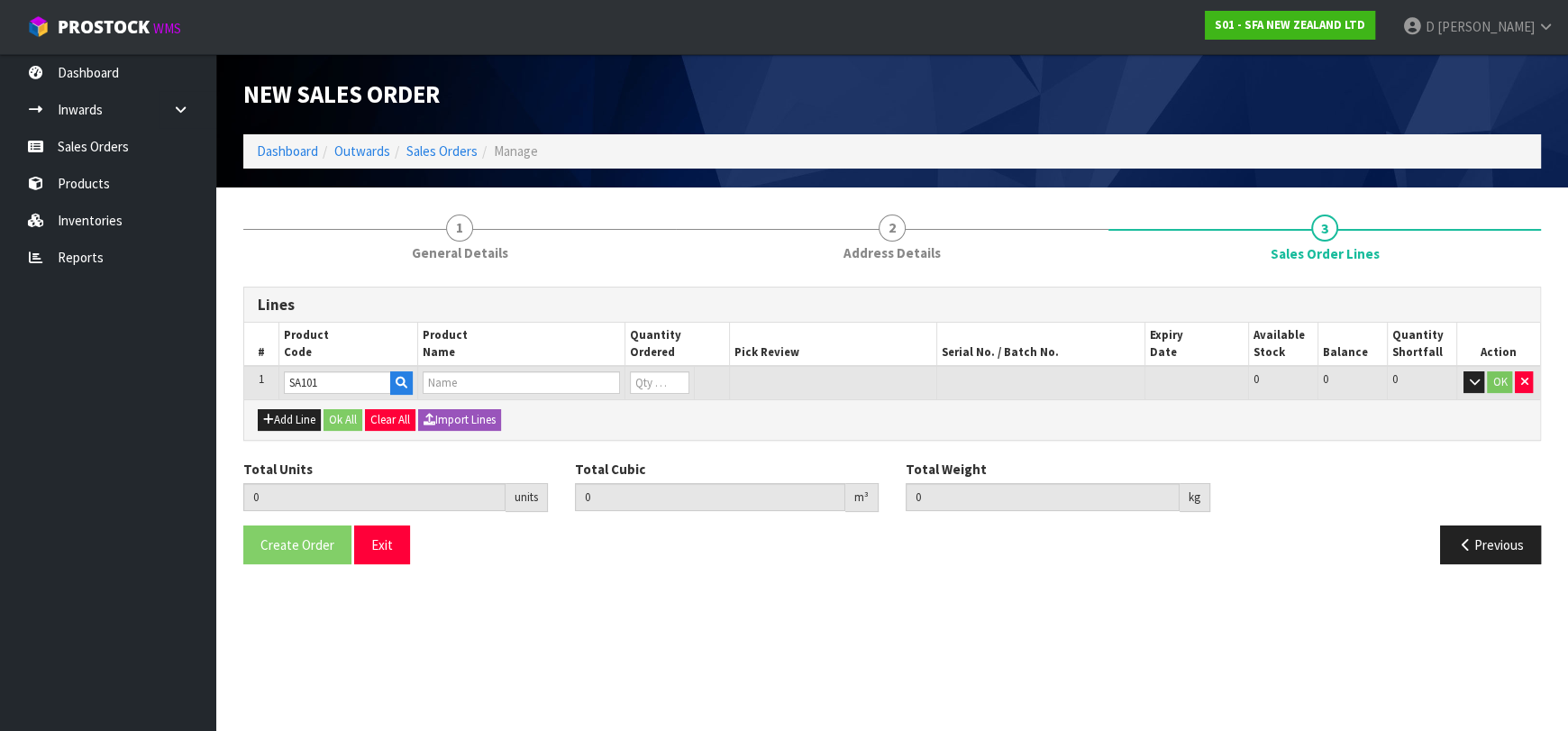
type input "0"
type input "SA101"
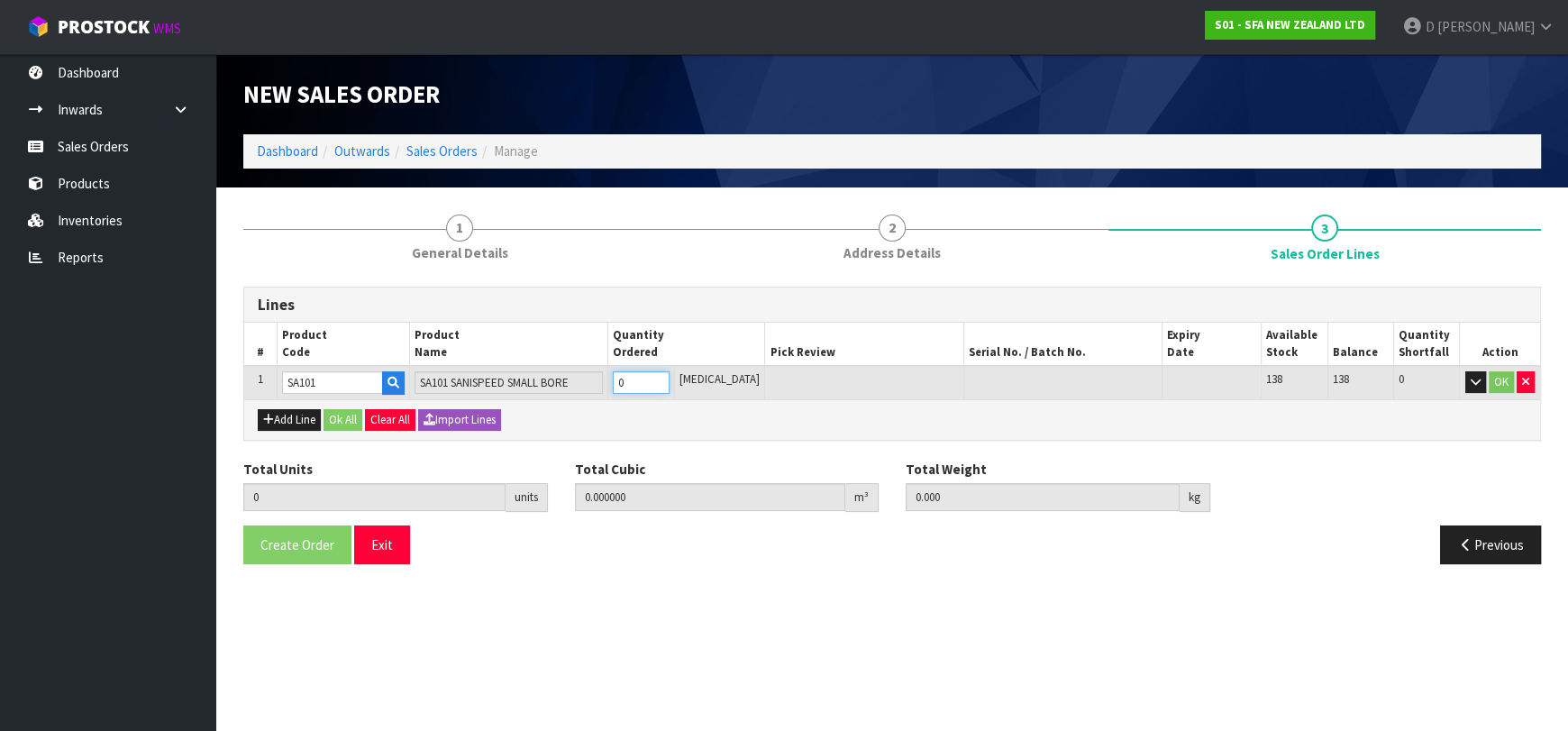
type input "1"
type input "0.031488"
type input "6.65"
type input "1"
click at [342, 410] on button "Ok All" at bounding box center [343, 419] width 39 height 21
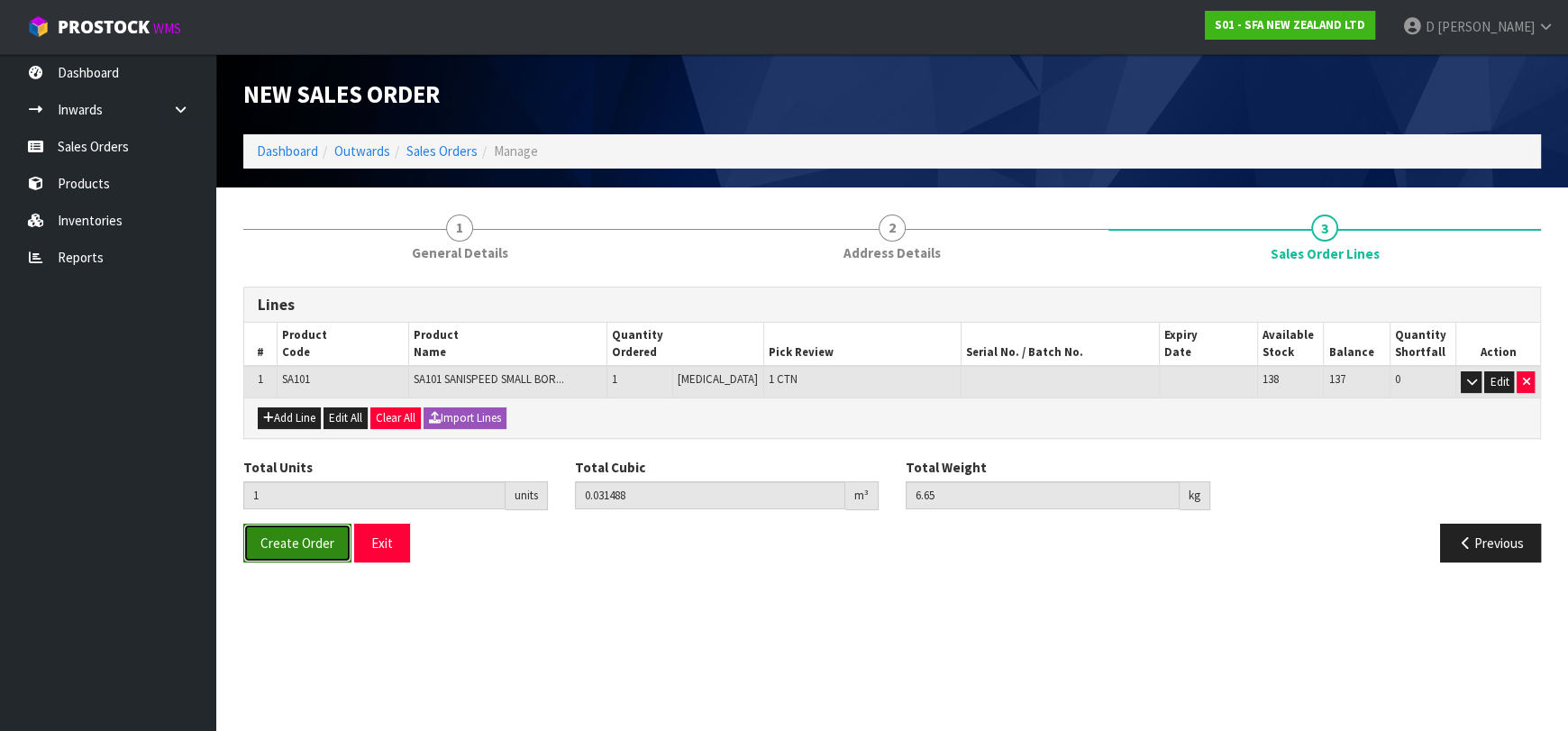
click at [280, 546] on span "Create Order" at bounding box center [297, 543] width 74 height 17
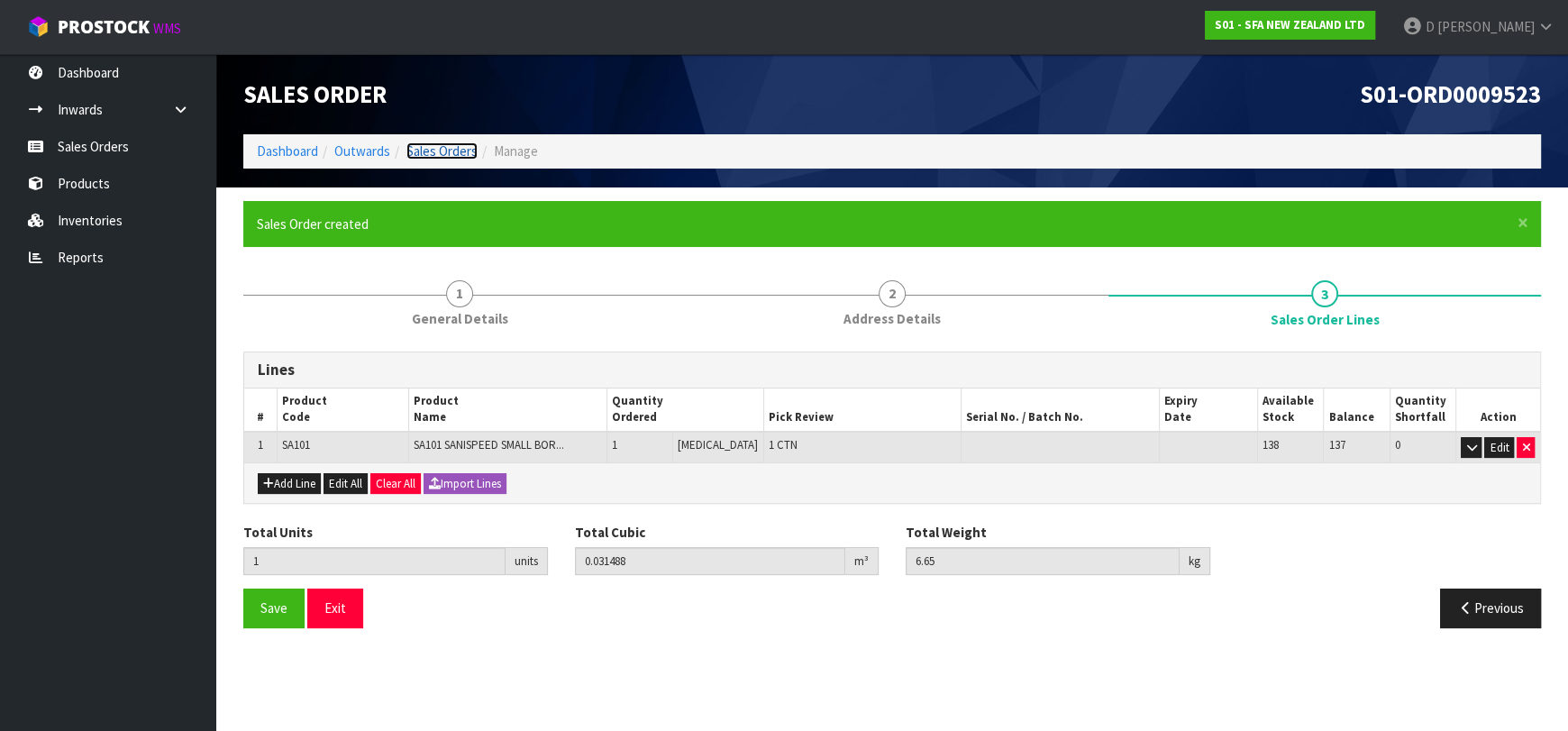
drag, startPoint x: 441, startPoint y: 150, endPoint x: 435, endPoint y: 168, distance: 19.0
click at [441, 150] on link "Sales Orders" at bounding box center [441, 151] width 71 height 17
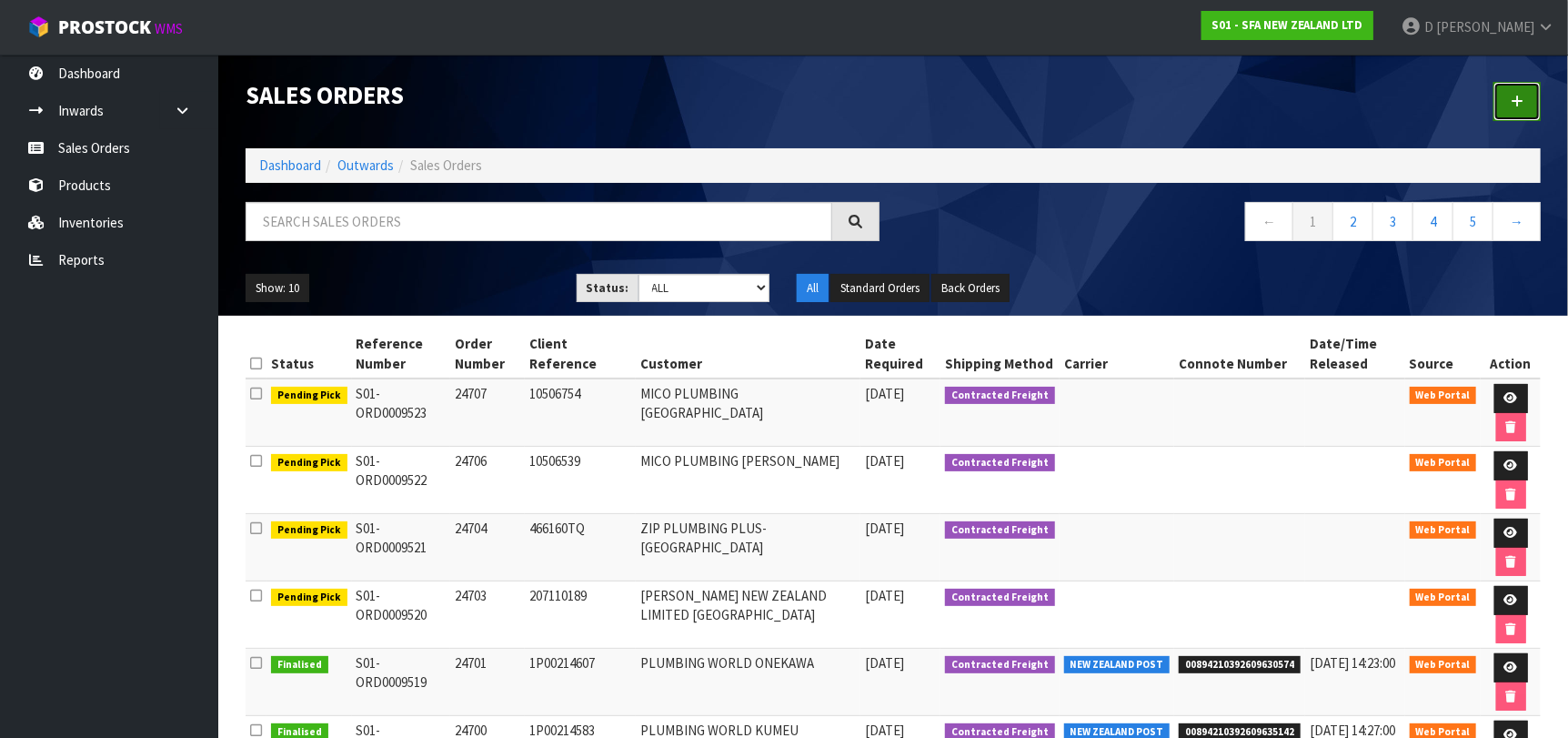
click at [1514, 82] on link at bounding box center [1517, 102] width 47 height 39
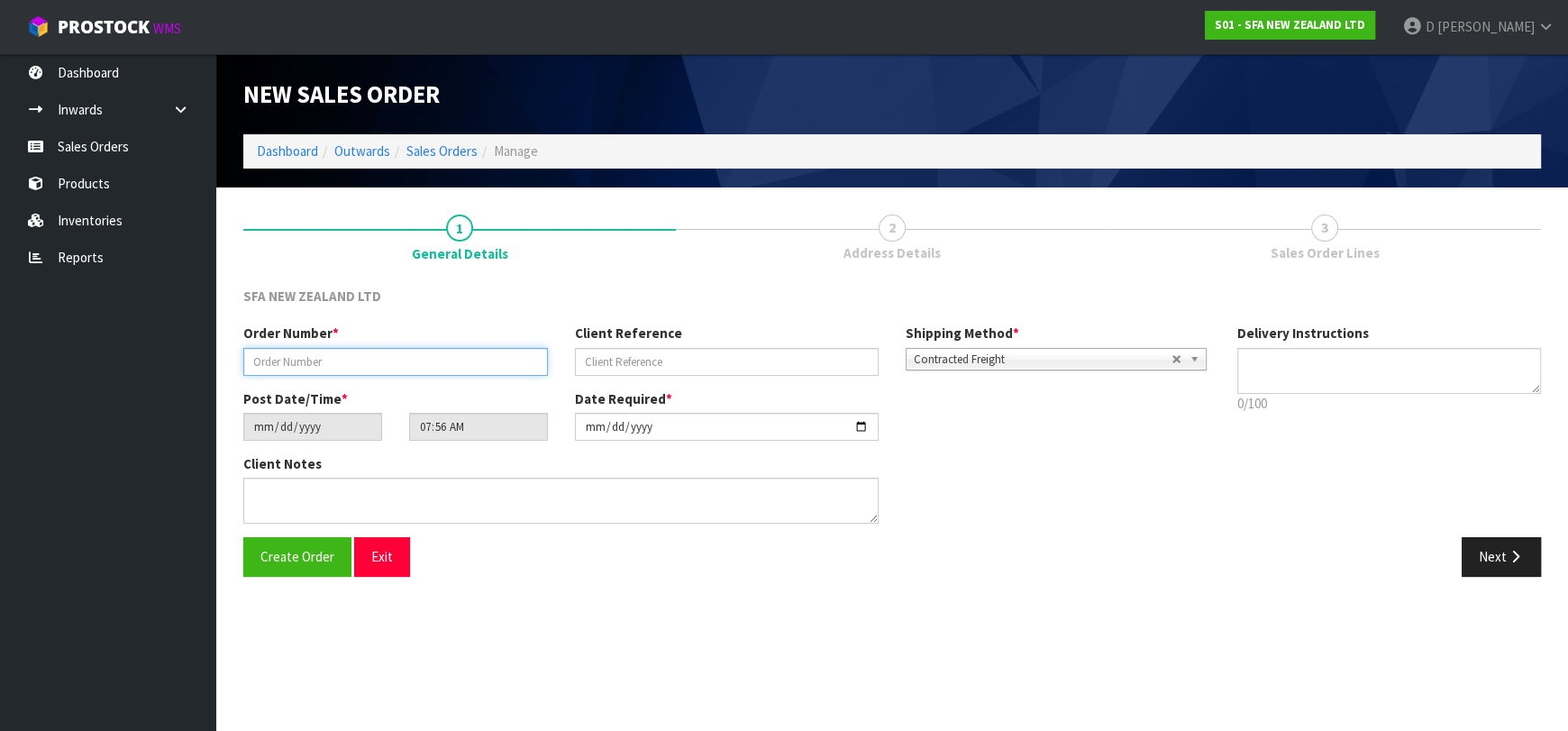
click at [450, 355] on input "text" at bounding box center [396, 361] width 305 height 28
type input "24708"
paste input "RO250100"
type input "RO250100"
click at [704, 356] on input "text" at bounding box center [727, 361] width 305 height 28
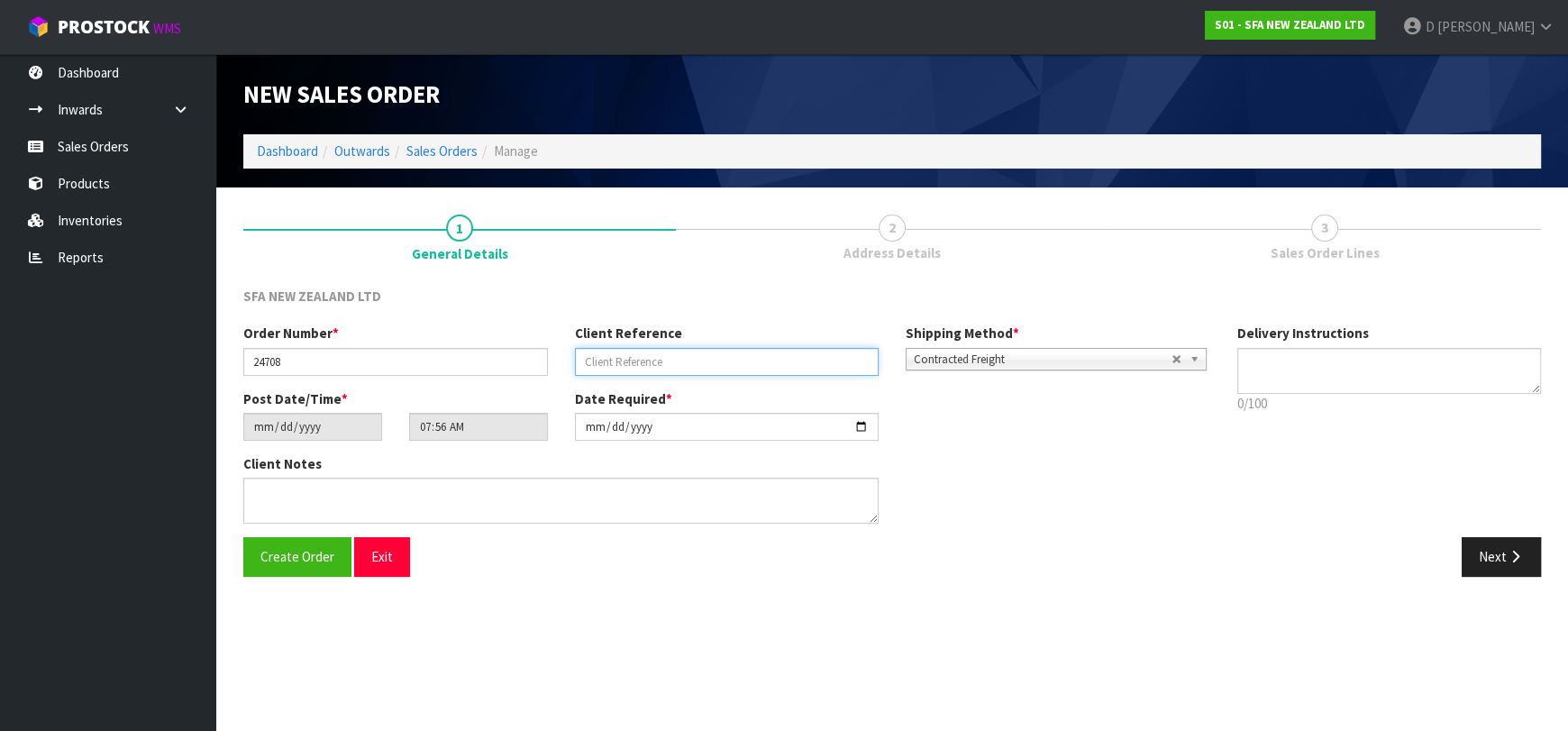
paste input "1P00215244"
type input "1P00215244"
click at [1514, 554] on icon "button" at bounding box center [1515, 556] width 17 height 14
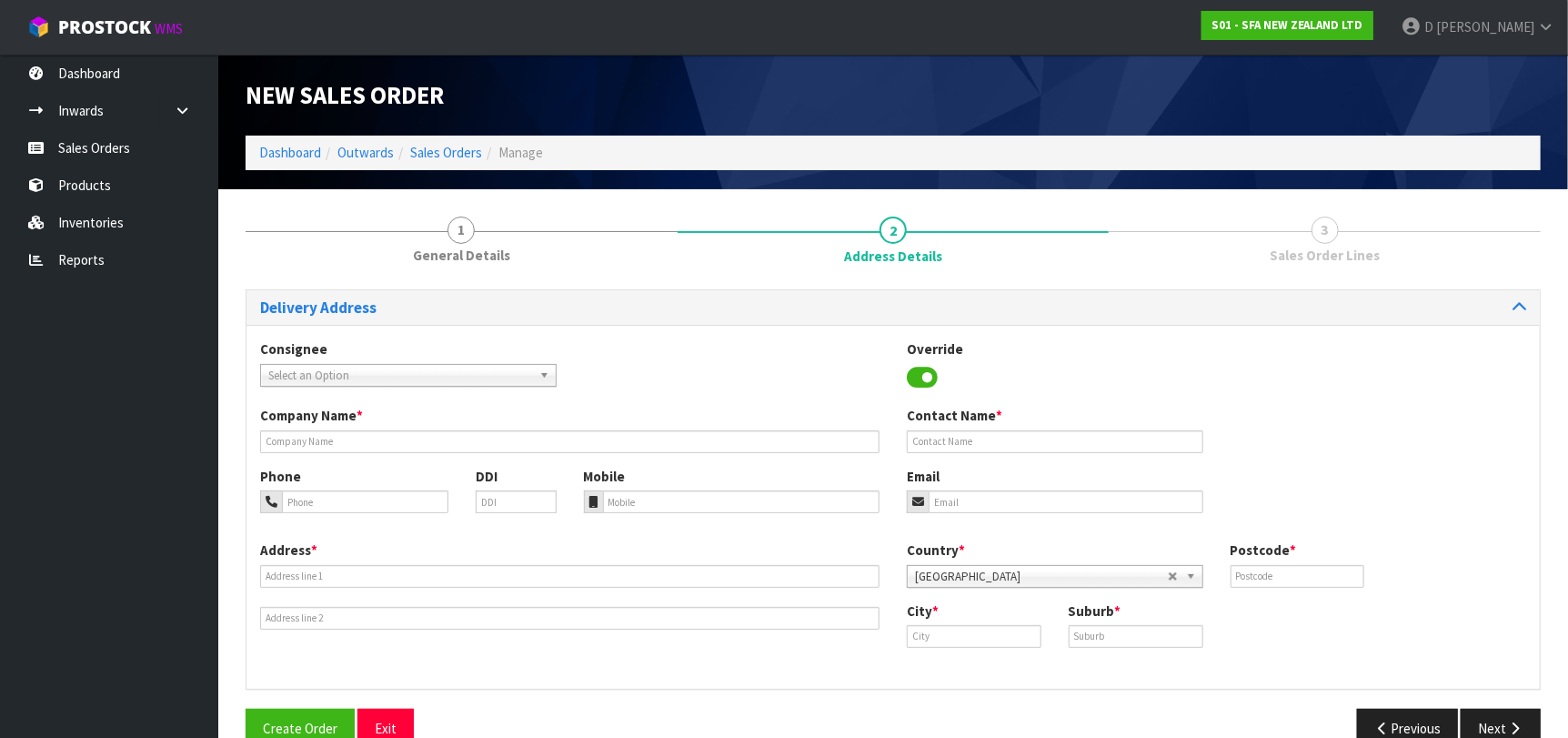
click at [401, 365] on span "Select an Option" at bounding box center [400, 375] width 264 height 22
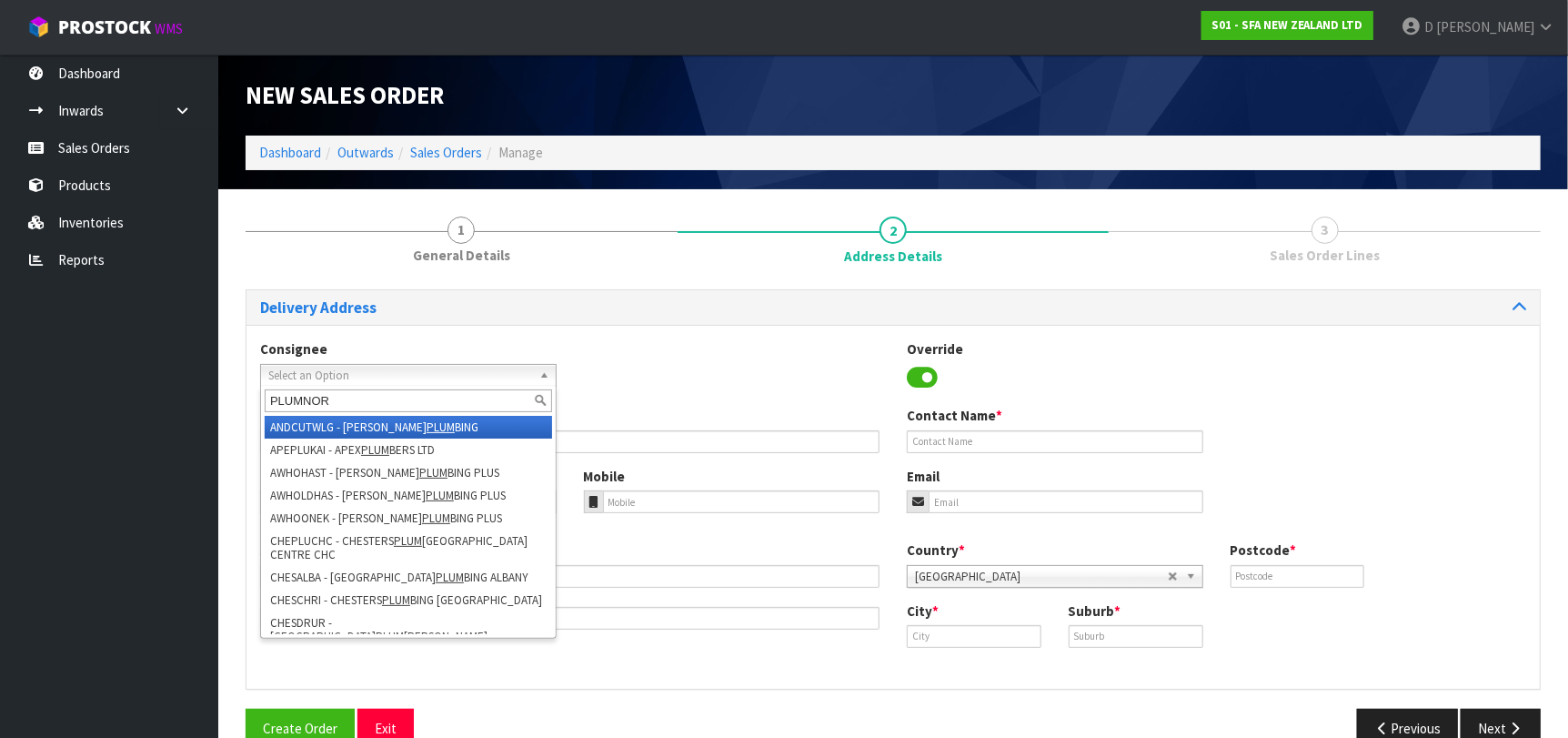
type input "PLUMNORT"
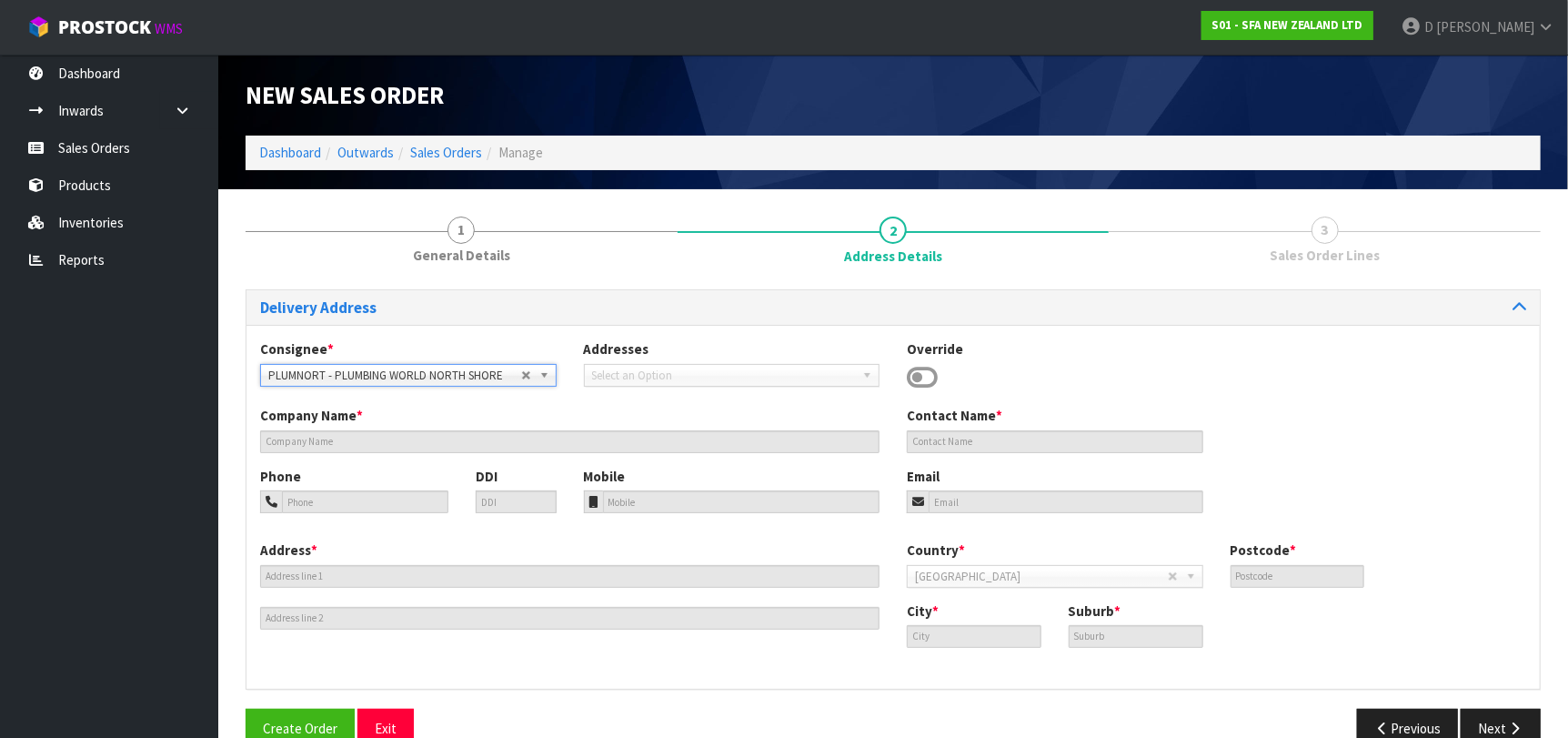
type input "PLUMBING WORLD NORTH SHORE"
type input "[GEOGRAPHIC_DATA]"
type input "0632"
type input "[GEOGRAPHIC_DATA]"
type input "ROSEDALE"
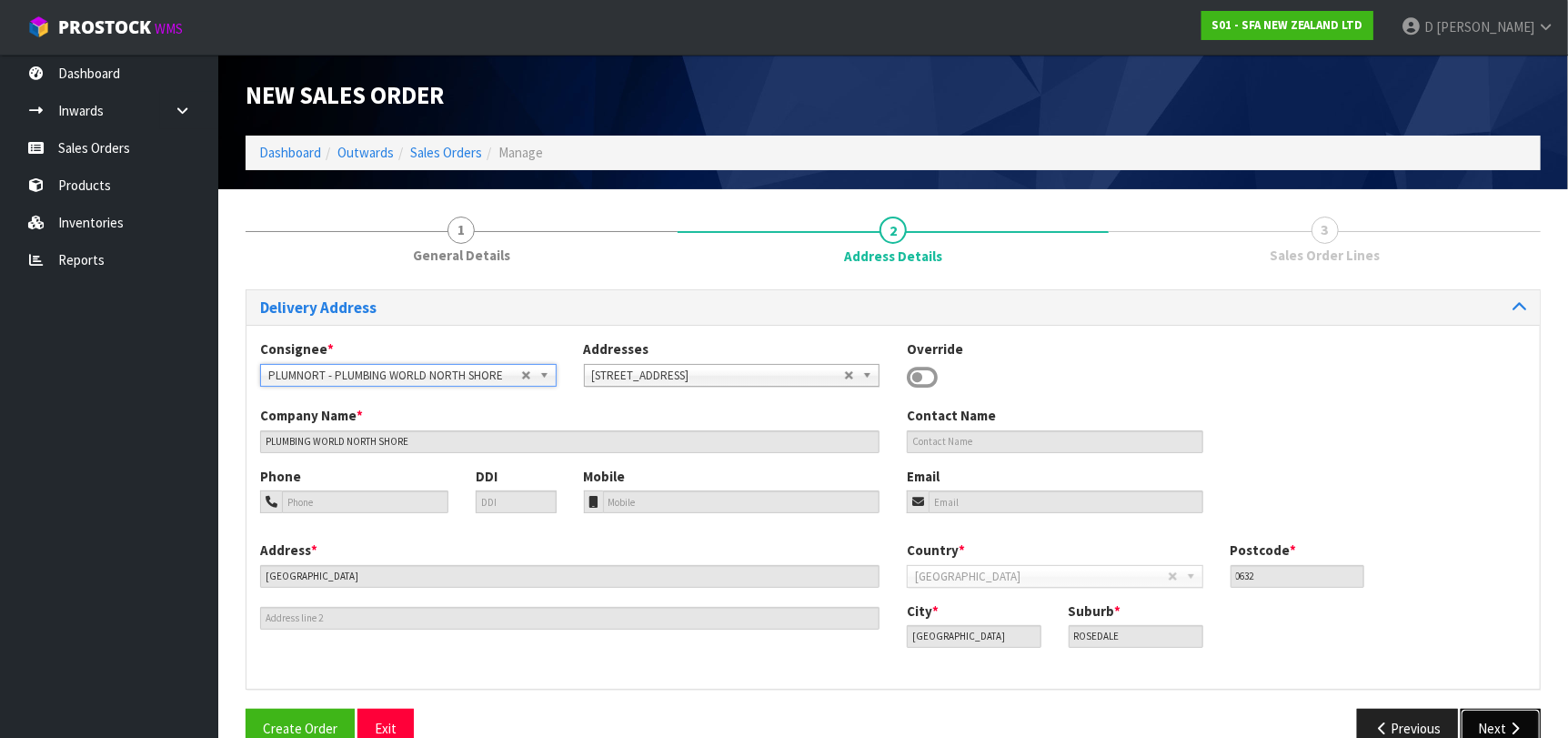
click at [1515, 729] on icon "button" at bounding box center [1515, 728] width 18 height 14
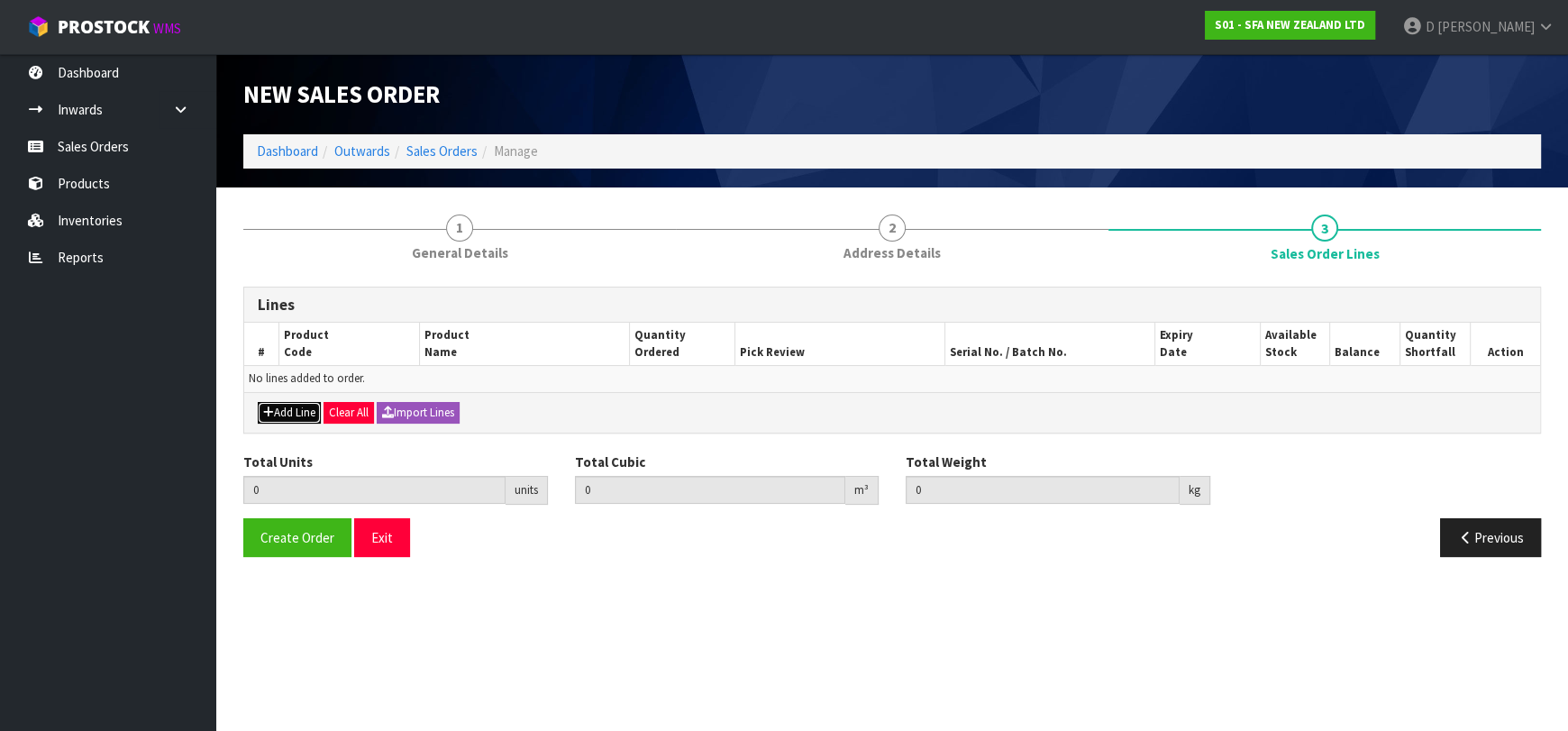
click at [297, 406] on button "Add Line" at bounding box center [288, 413] width 63 height 21
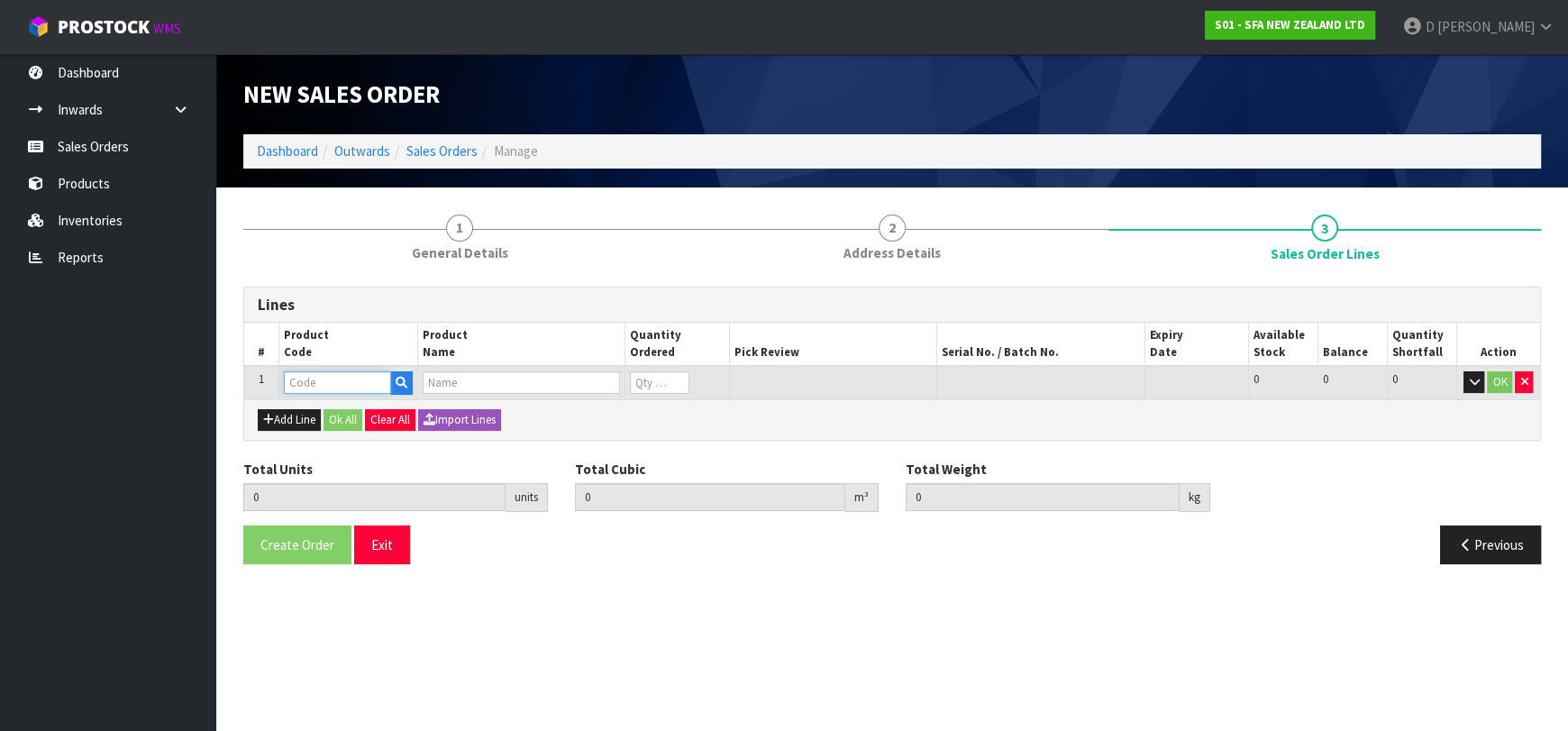
click at [306, 382] on input "text" at bounding box center [337, 382] width 107 height 22
type input "RO250100"
type input "0.000000"
type input "0.000"
type input "TANK EXTENSION RING"
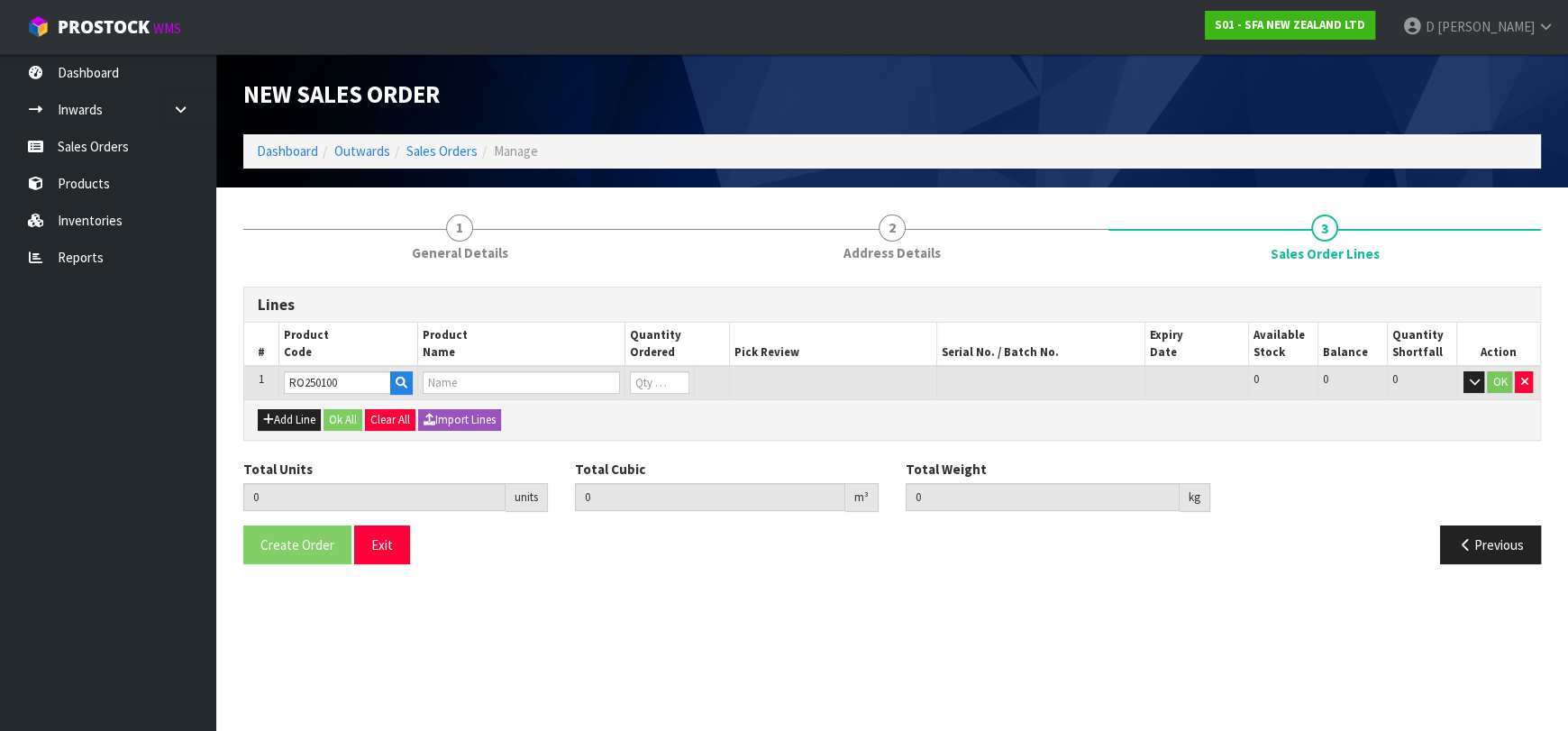
type input "0"
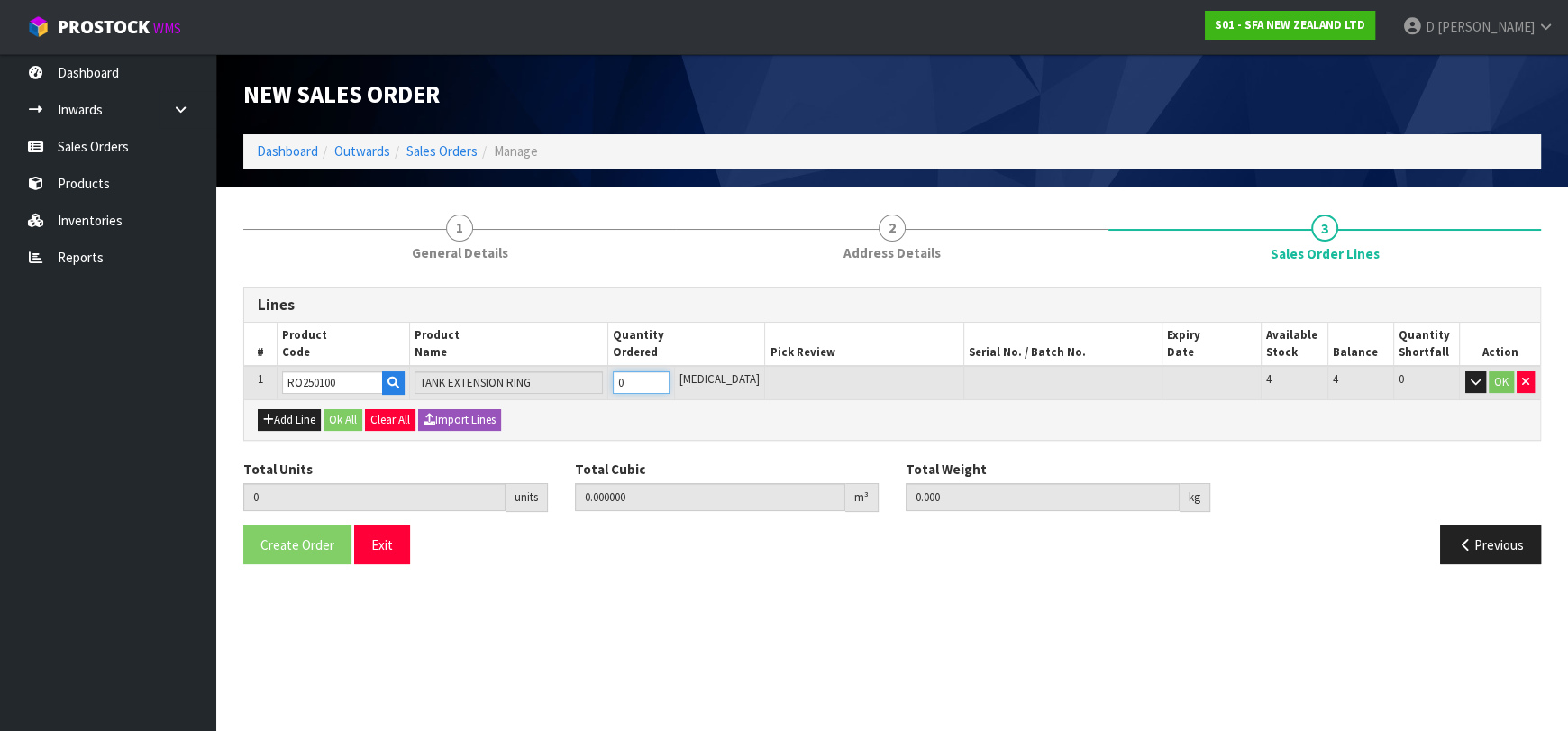
type input "1"
type input "0.417477"
type input "28"
type input "1"
click at [334, 412] on button "Ok All" at bounding box center [343, 419] width 39 height 21
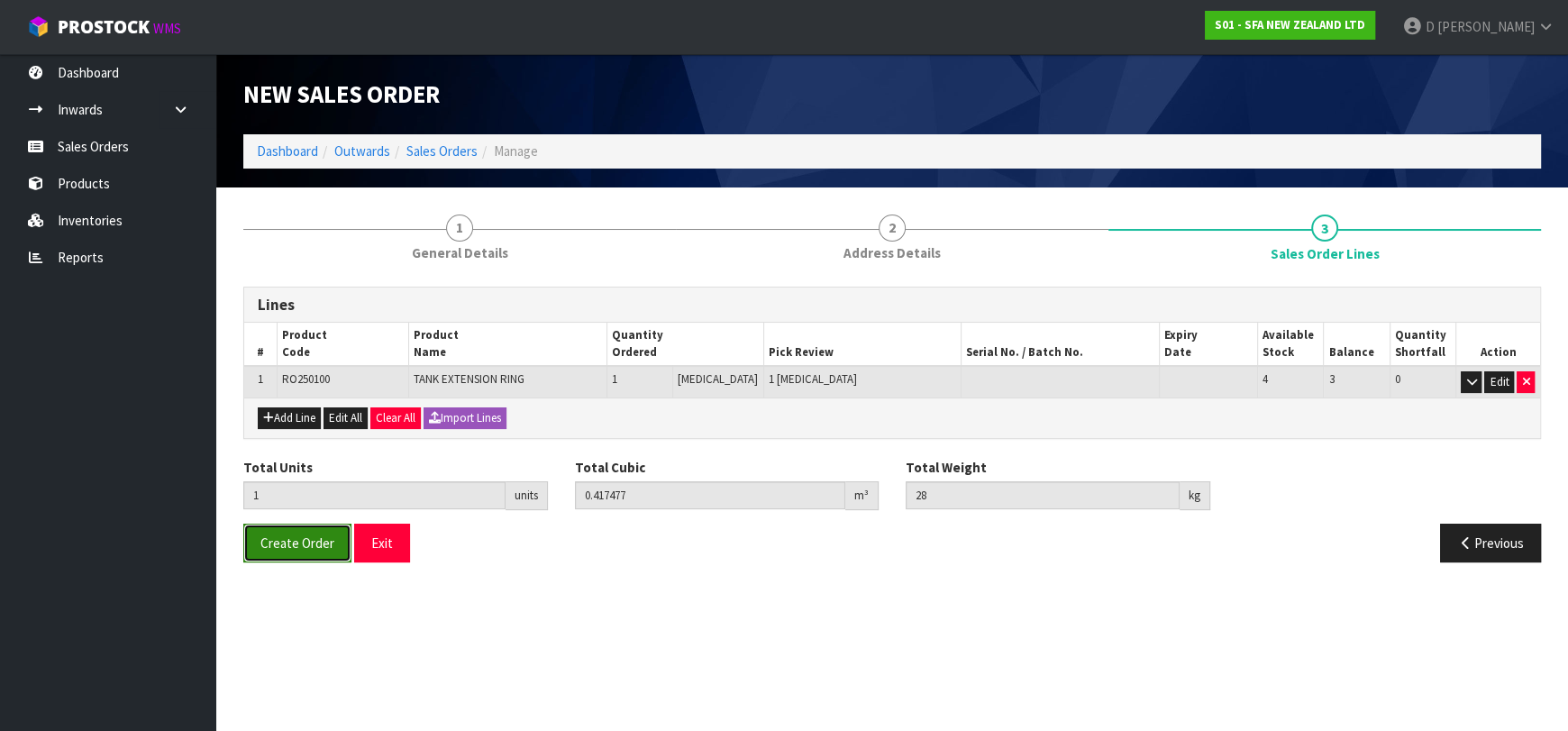
click at [303, 544] on span "Create Order" at bounding box center [297, 543] width 74 height 17
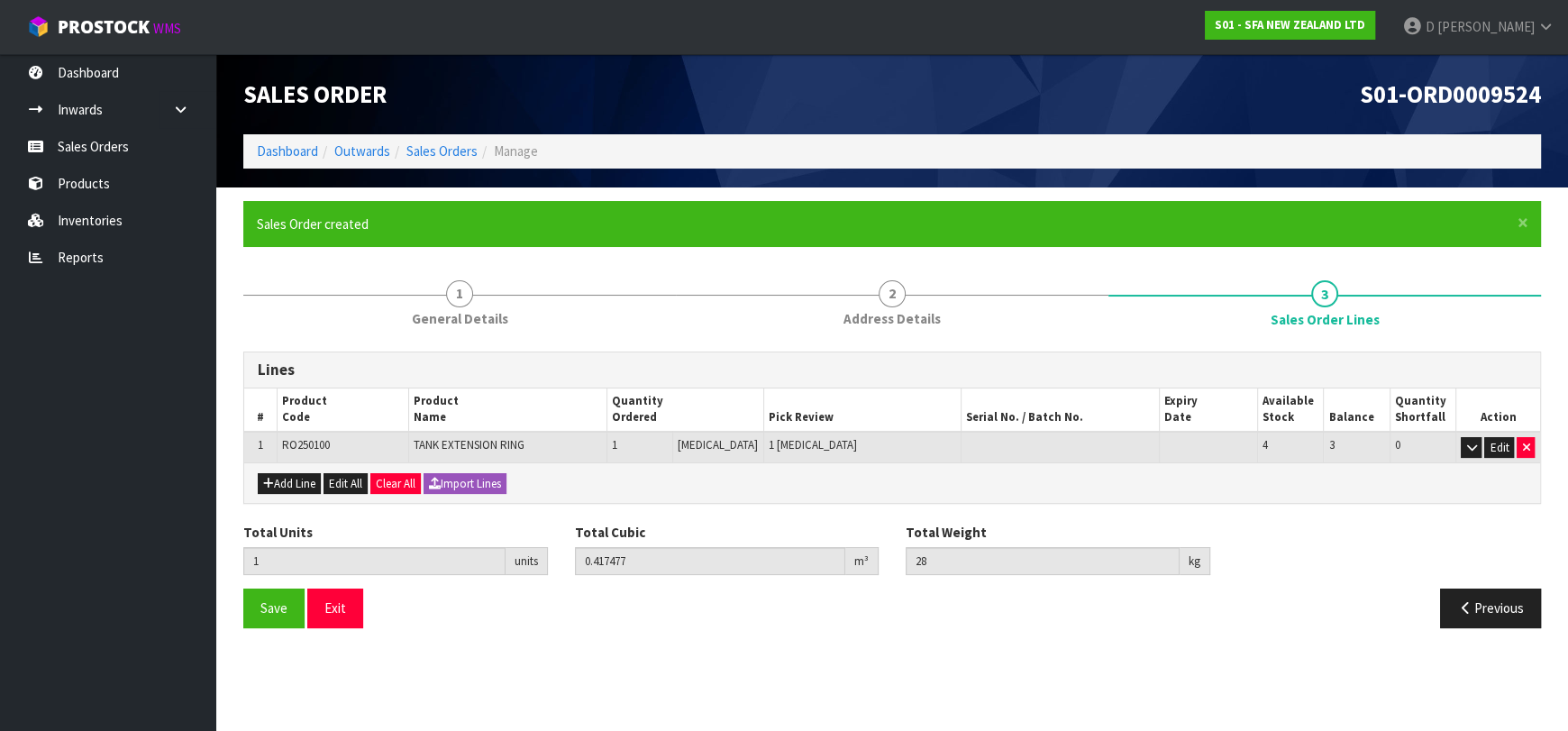
click at [852, 260] on form "× Close Sales Order created 1 General Details 2 Address Details 3 Sales Order L…" at bounding box center [892, 421] width 1297 height 441
click at [425, 142] on li "Sales Orders" at bounding box center [434, 150] width 87 height 18
click at [425, 159] on li "Sales Orders" at bounding box center [434, 150] width 87 height 18
click at [420, 150] on link "Sales Orders" at bounding box center [441, 151] width 71 height 17
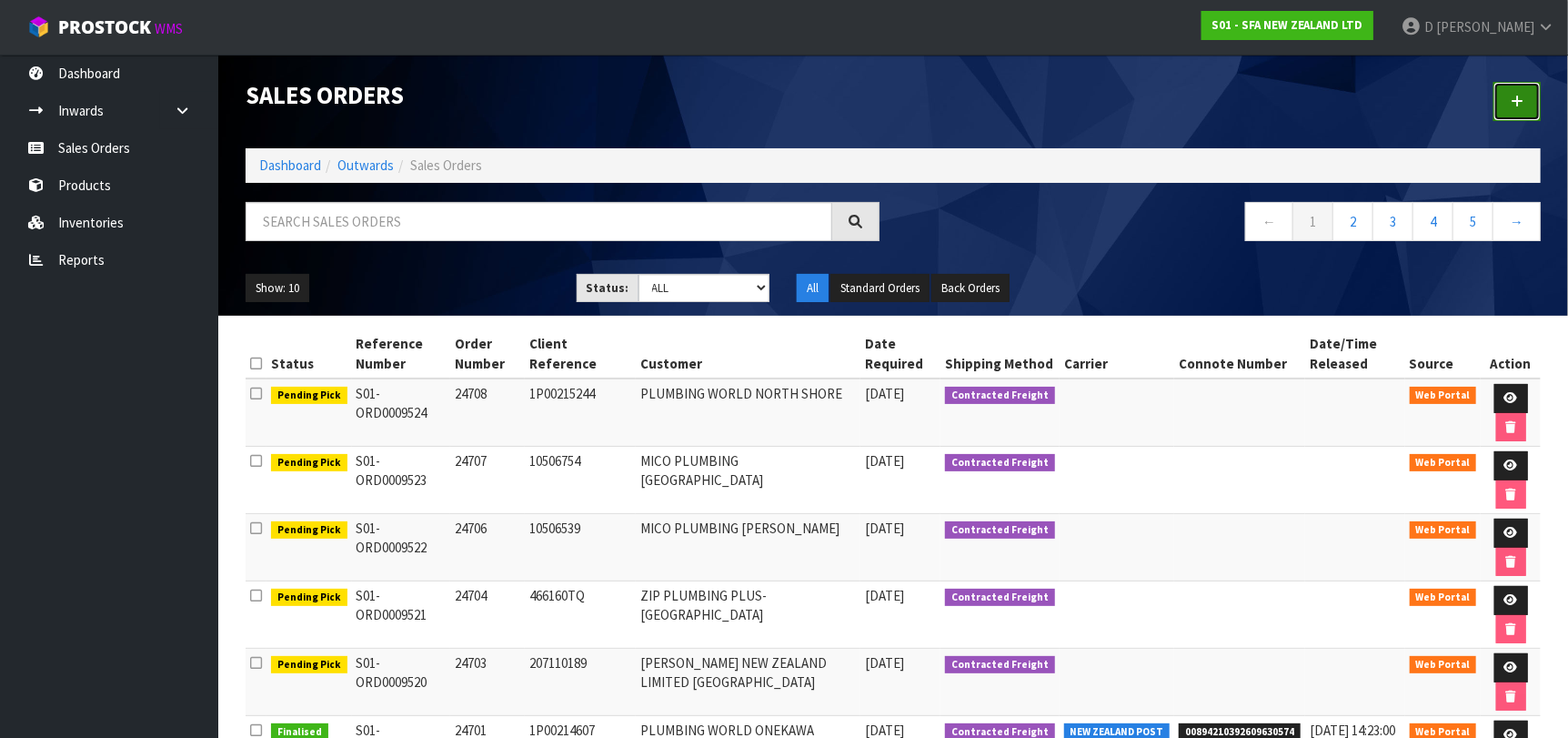
click at [1516, 105] on icon at bounding box center [1516, 101] width 13 height 14
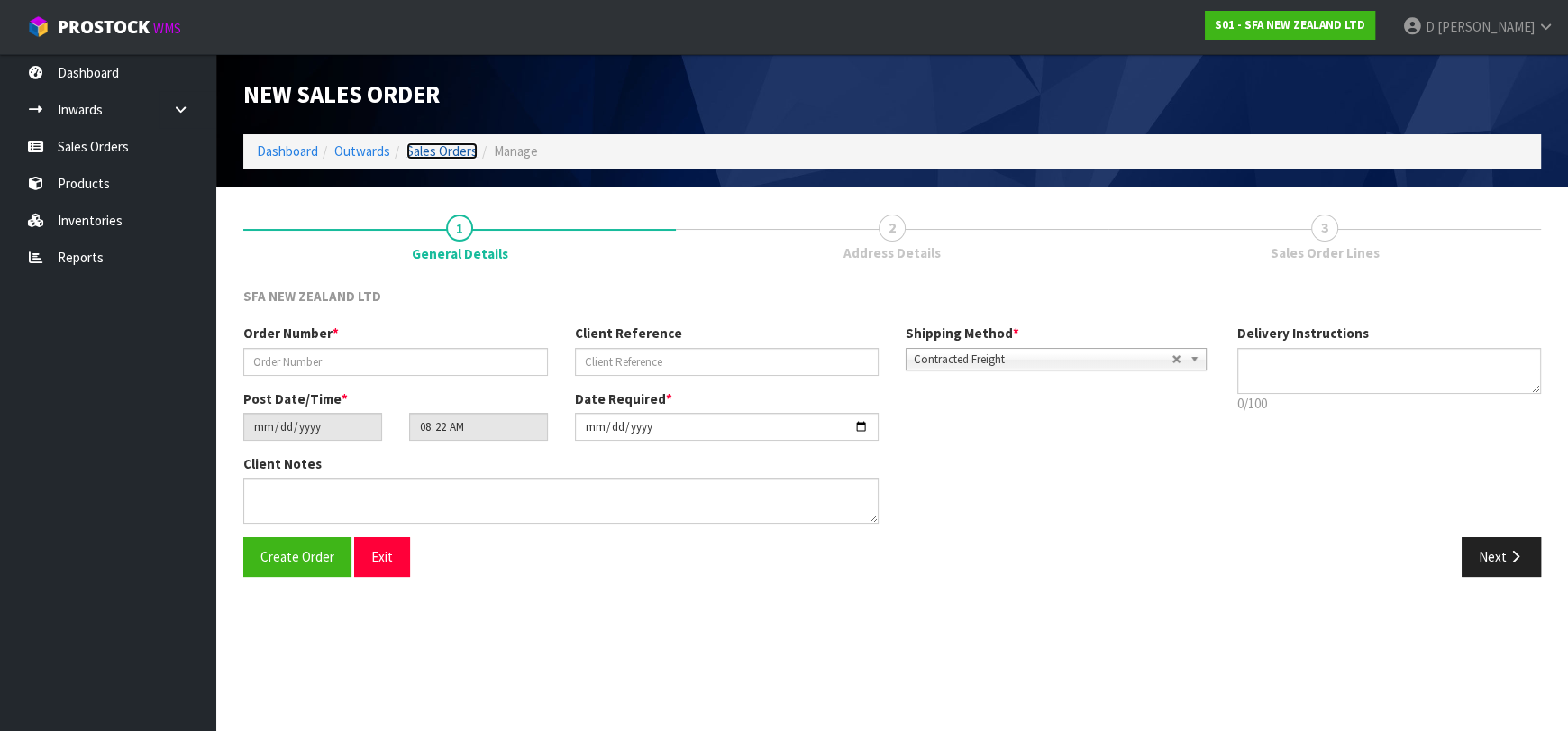
click at [436, 154] on link "Sales Orders" at bounding box center [441, 151] width 71 height 17
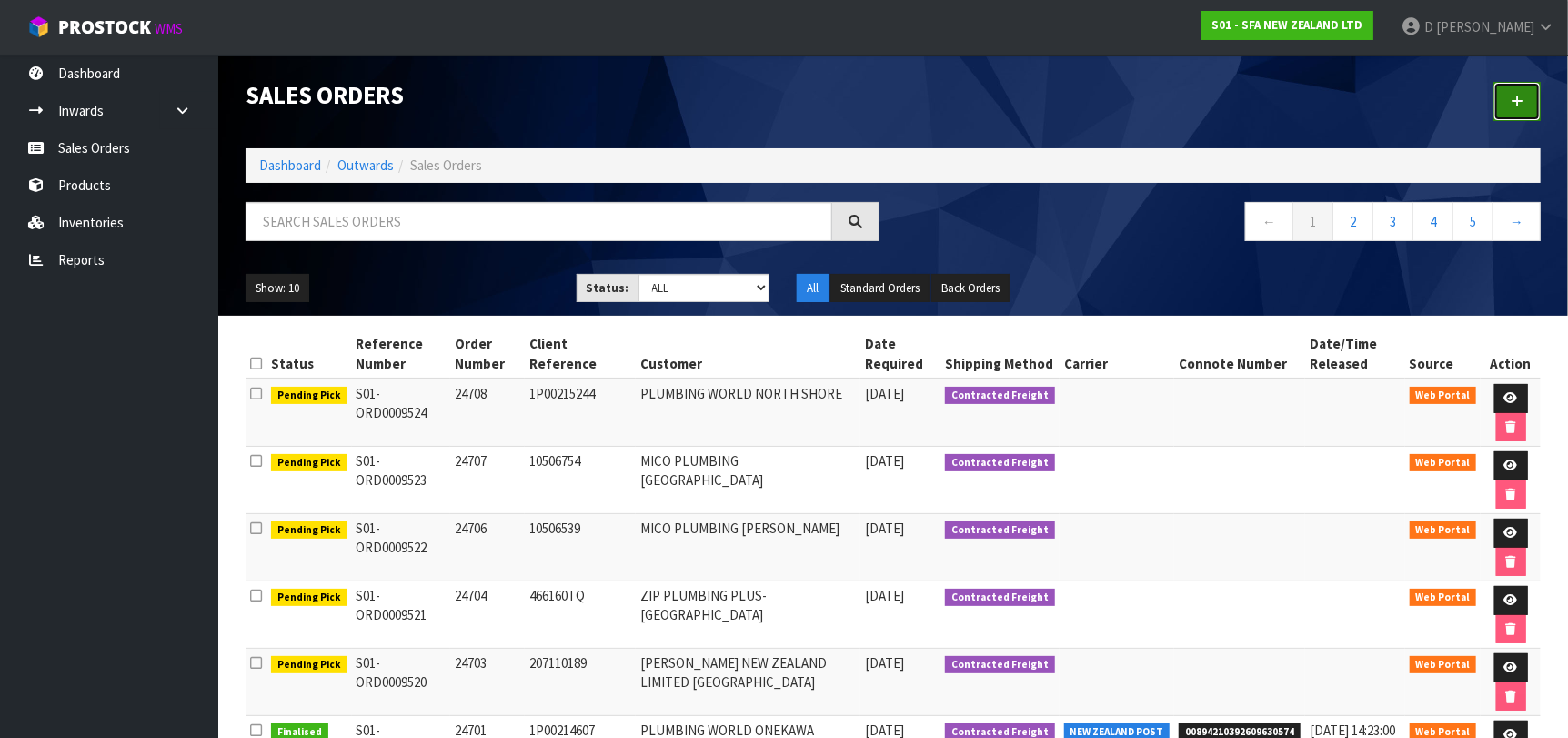
click at [1515, 102] on icon at bounding box center [1516, 101] width 13 height 14
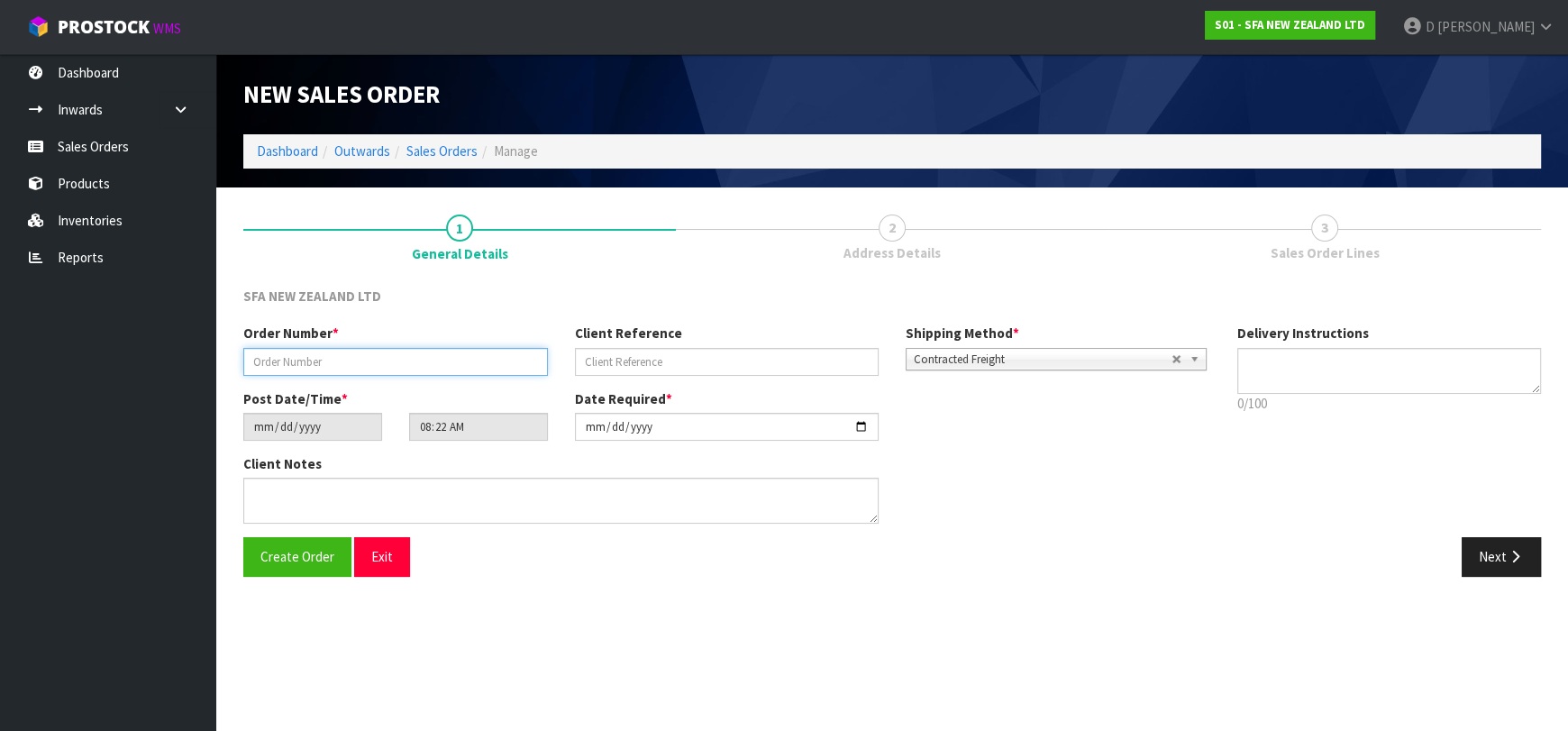
click at [390, 355] on input "text" at bounding box center [396, 361] width 305 height 28
type input "24709"
paste input "84259"
type input "84259"
click at [1506, 577] on div "Create Order Exit Next" at bounding box center [892, 563] width 1324 height 52
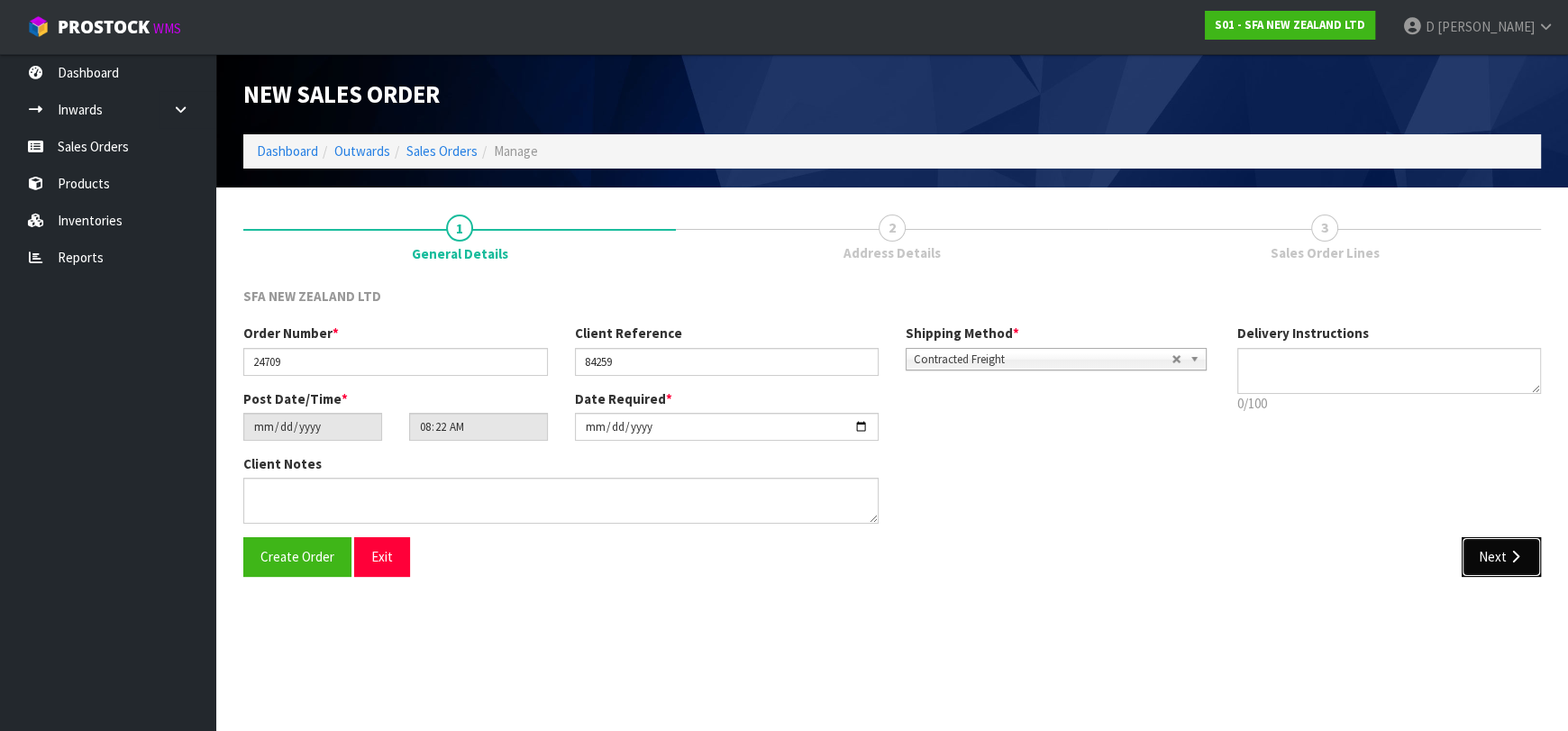
click at [1487, 553] on button "Next" at bounding box center [1501, 556] width 80 height 39
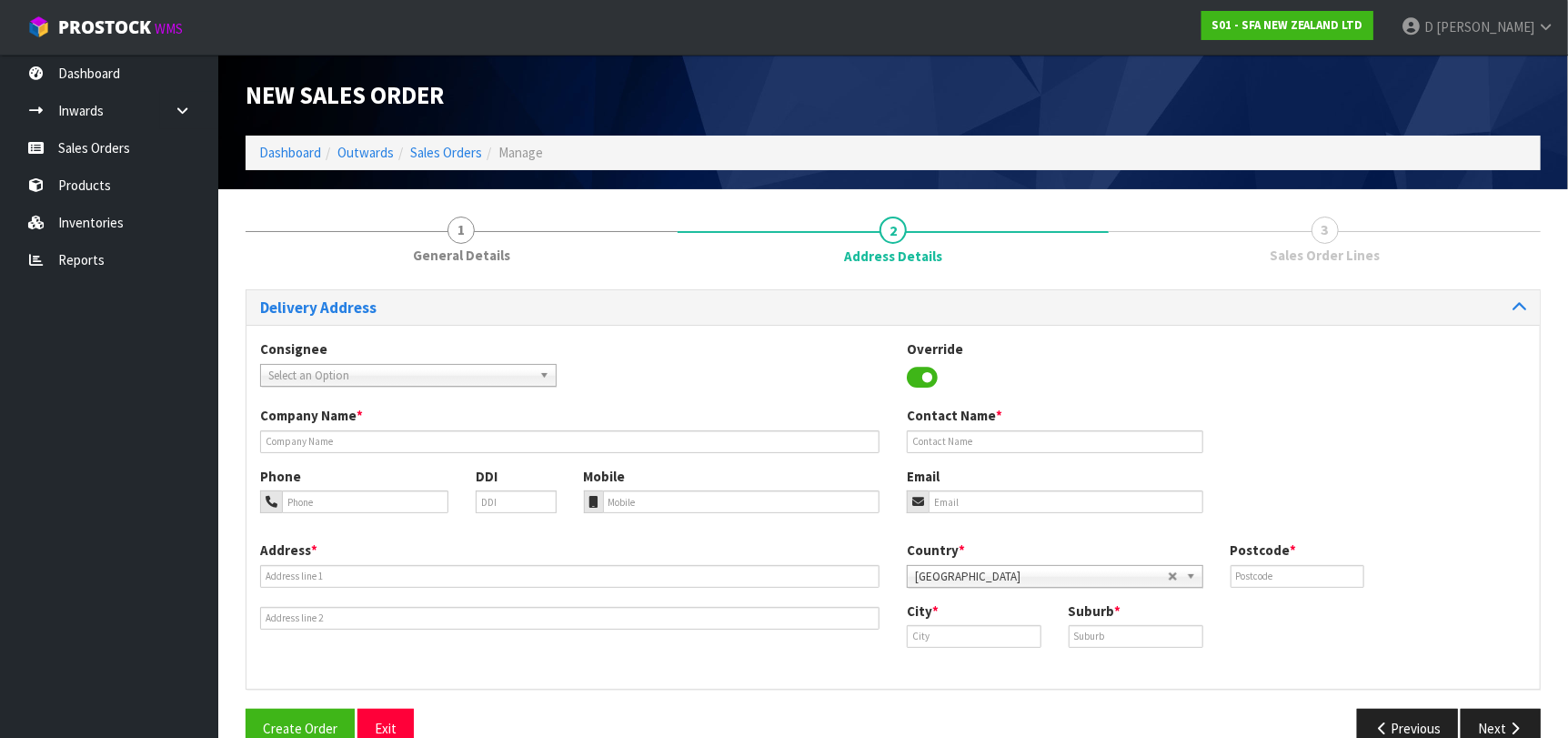
click at [457, 401] on div "Consignee 000001.BAY MECHANICS - BAY MECHANICS 000001A - BRAKE & TRANSMISSION N…" at bounding box center [892, 506] width 1293 height 364
click at [457, 387] on div "Consignee 000001.BAY MECHANICS - BAY MECHANICS 000001A - BRAKE & TRANSMISSION N…" at bounding box center [892, 372] width 1293 height 67
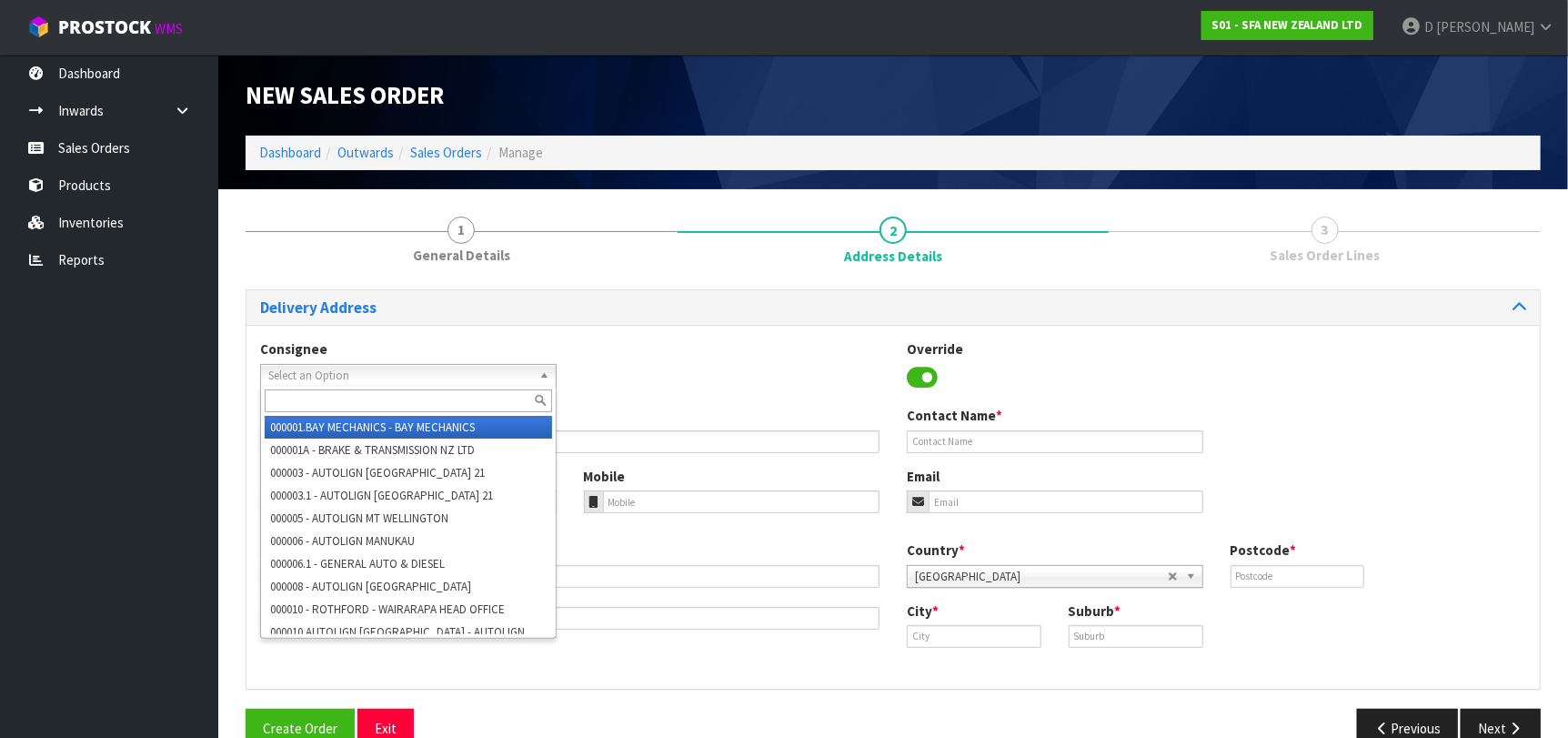
click at [457, 372] on span "Select an Option" at bounding box center [400, 375] width 264 height 22
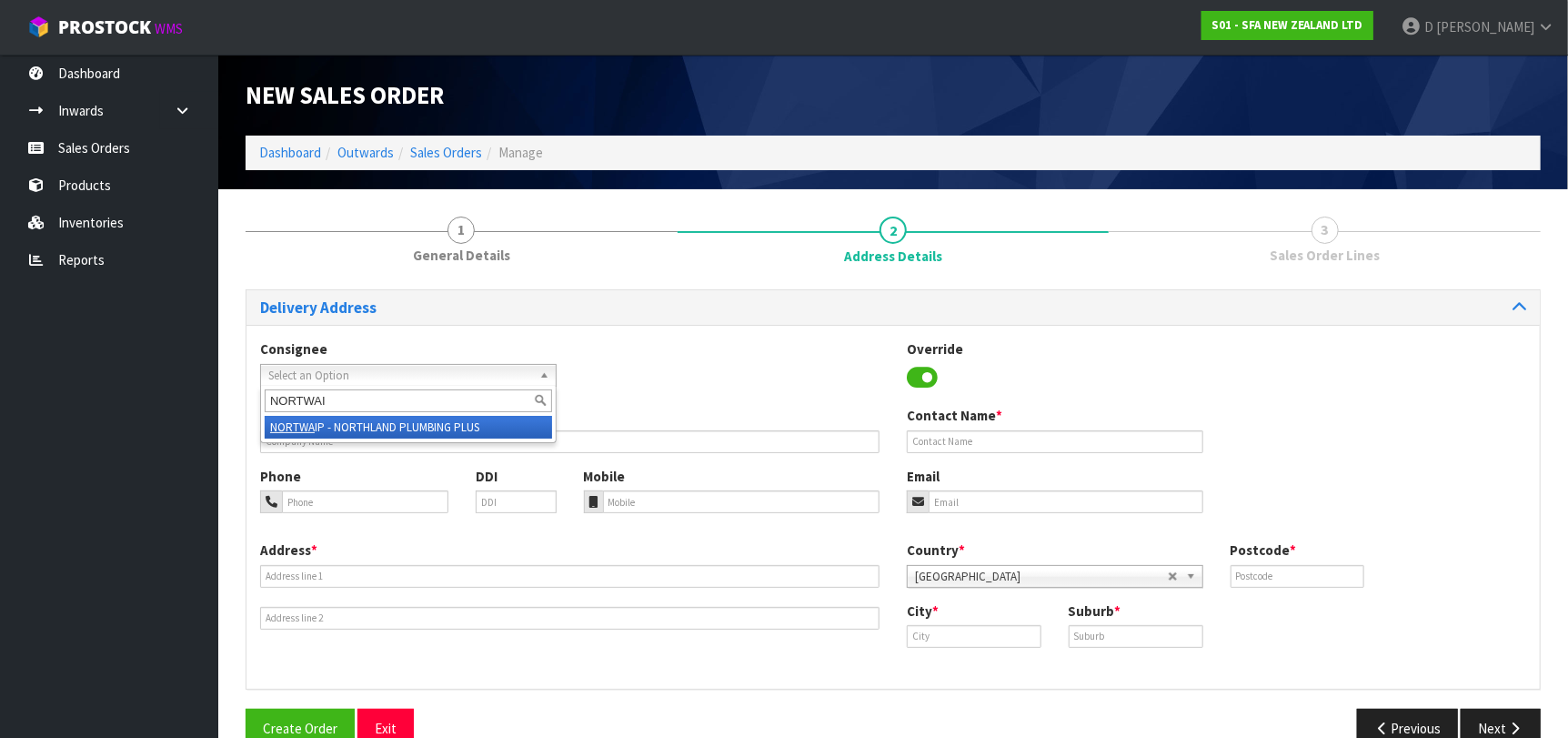
type input "NORTWAIP"
type input "NORTHLAND PLUMBING PLUS"
type input "[STREET_ADDRESS]"
type input "0295"
type input "WAIPAPA"
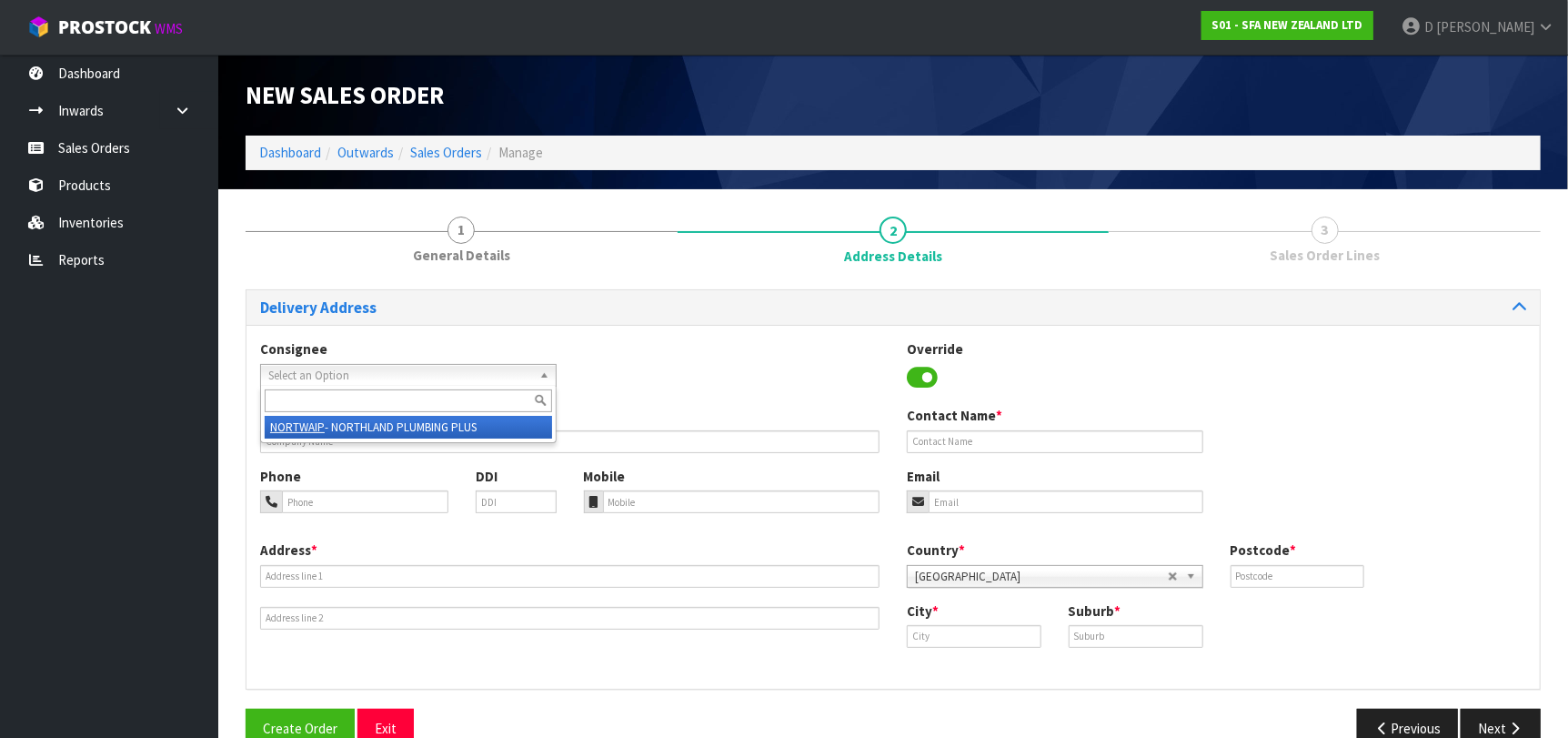
type input "WAIPAPA"
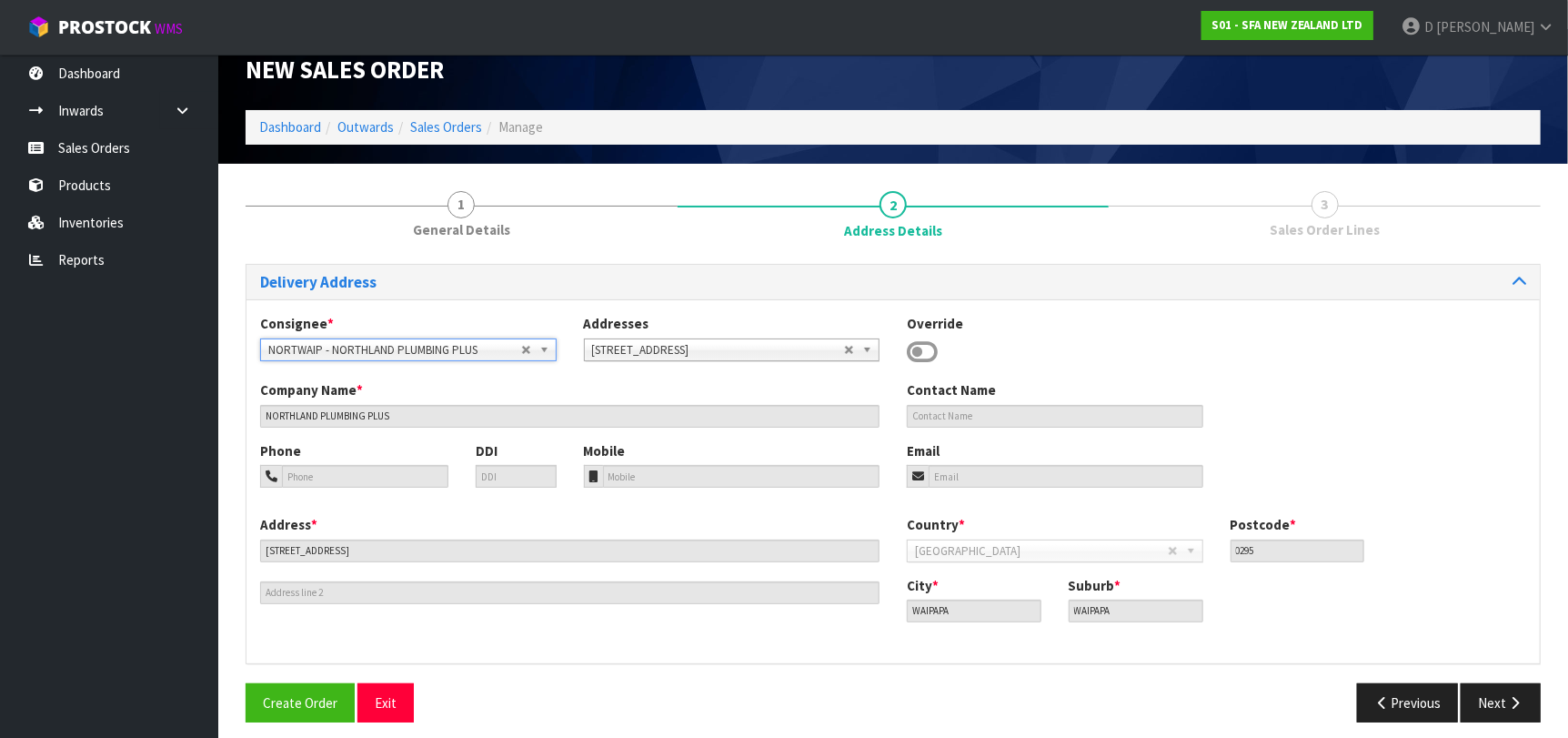
scroll to position [37, 0]
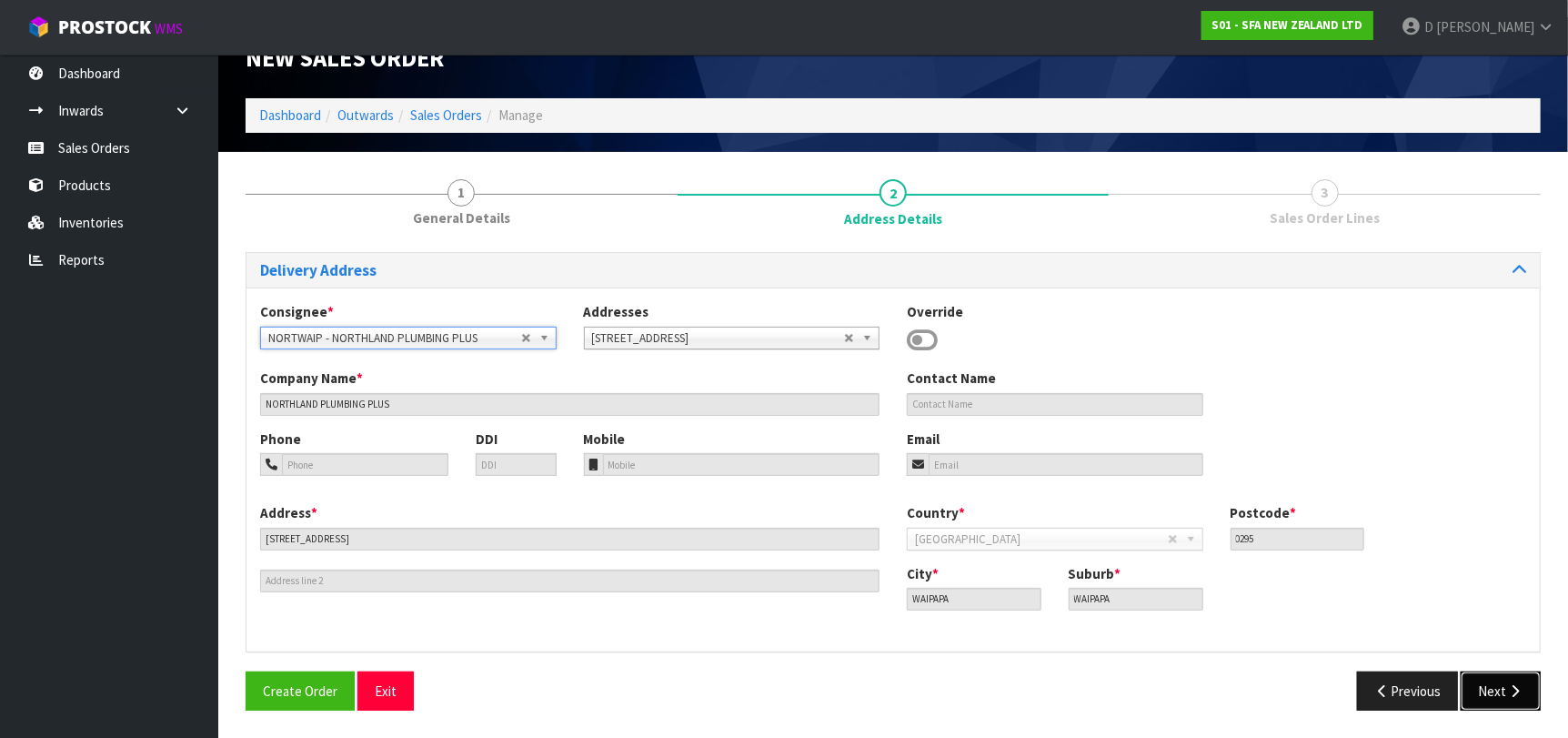
click at [1483, 675] on button "Next" at bounding box center [1500, 691] width 80 height 39
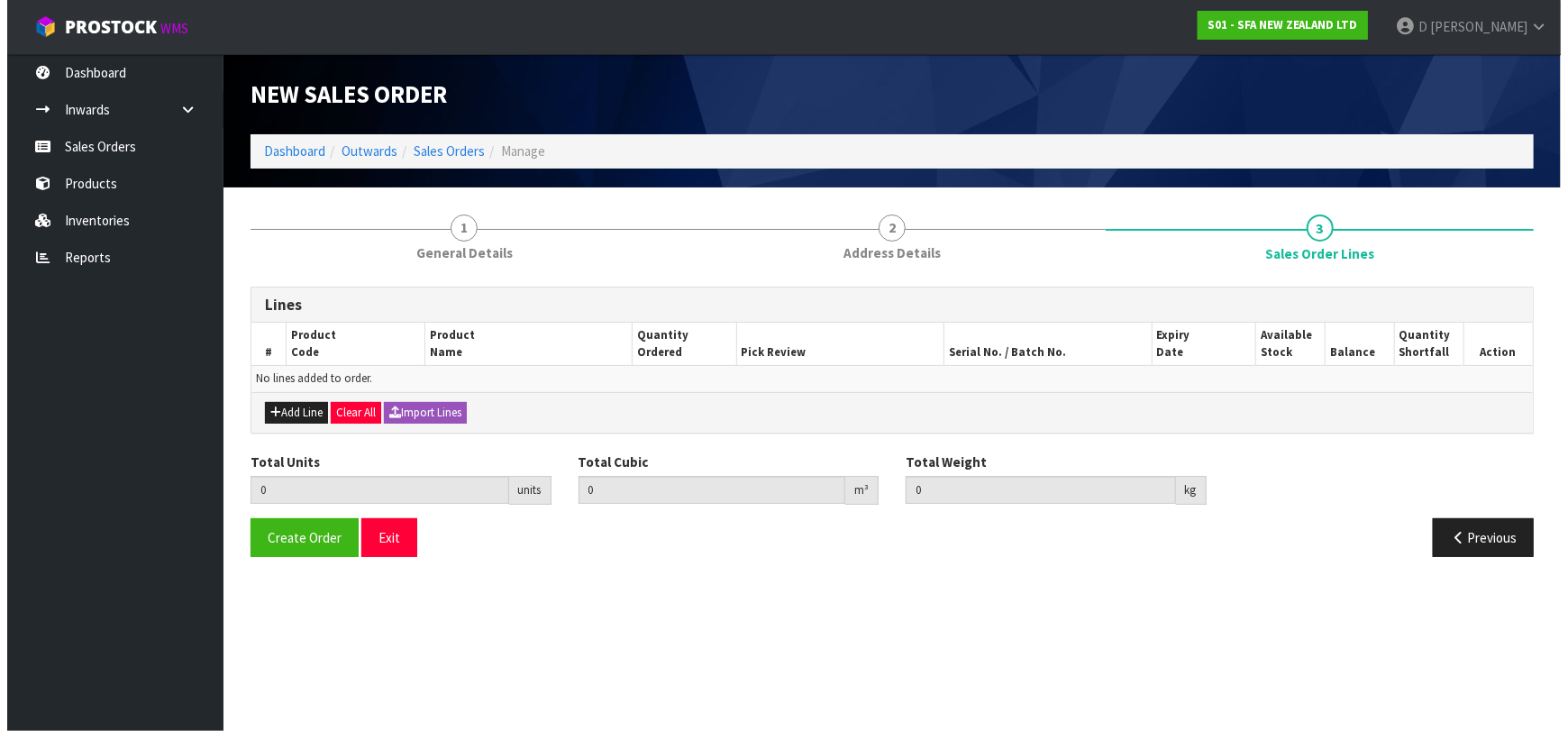
scroll to position [0, 0]
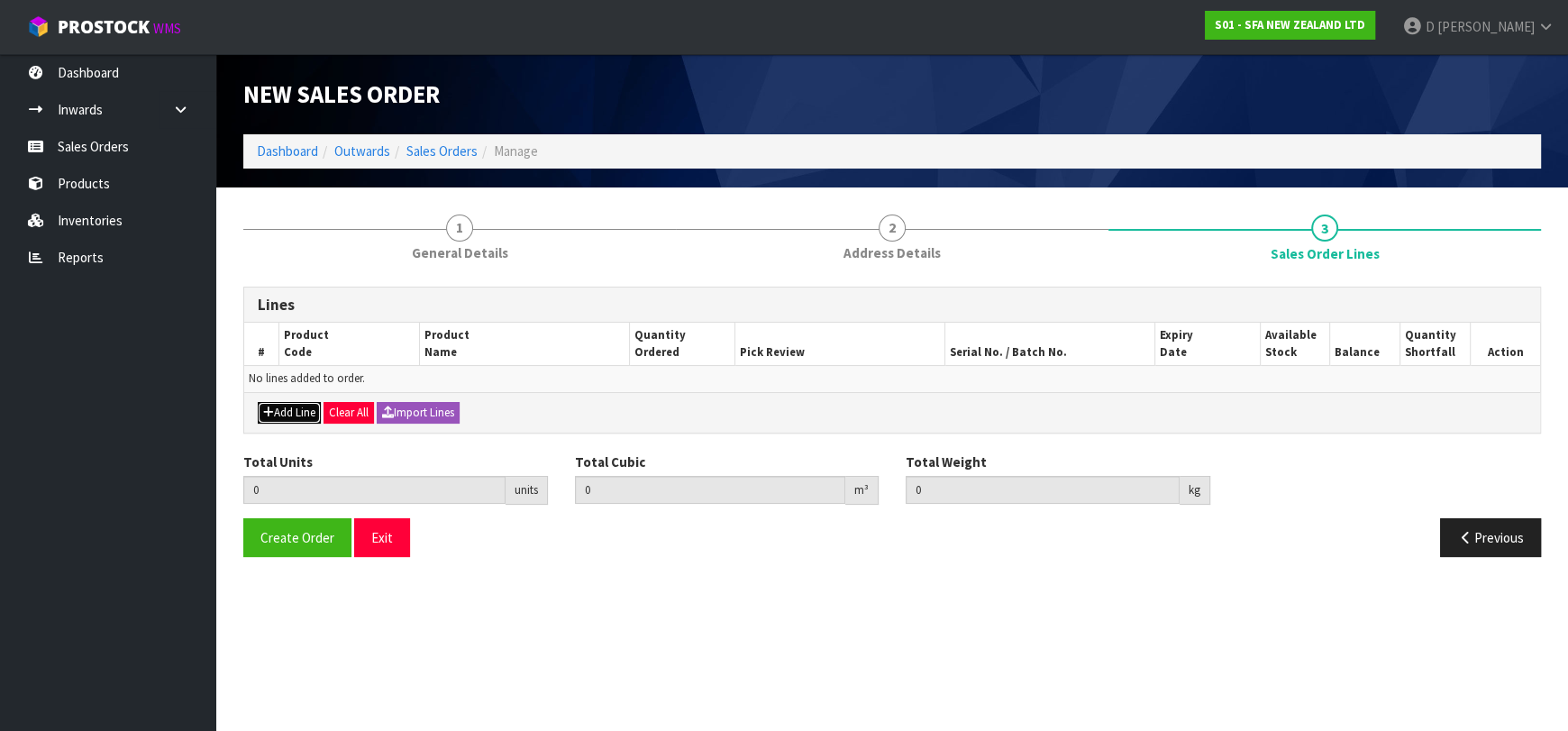
click at [299, 410] on button "Add Line" at bounding box center [288, 413] width 63 height 21
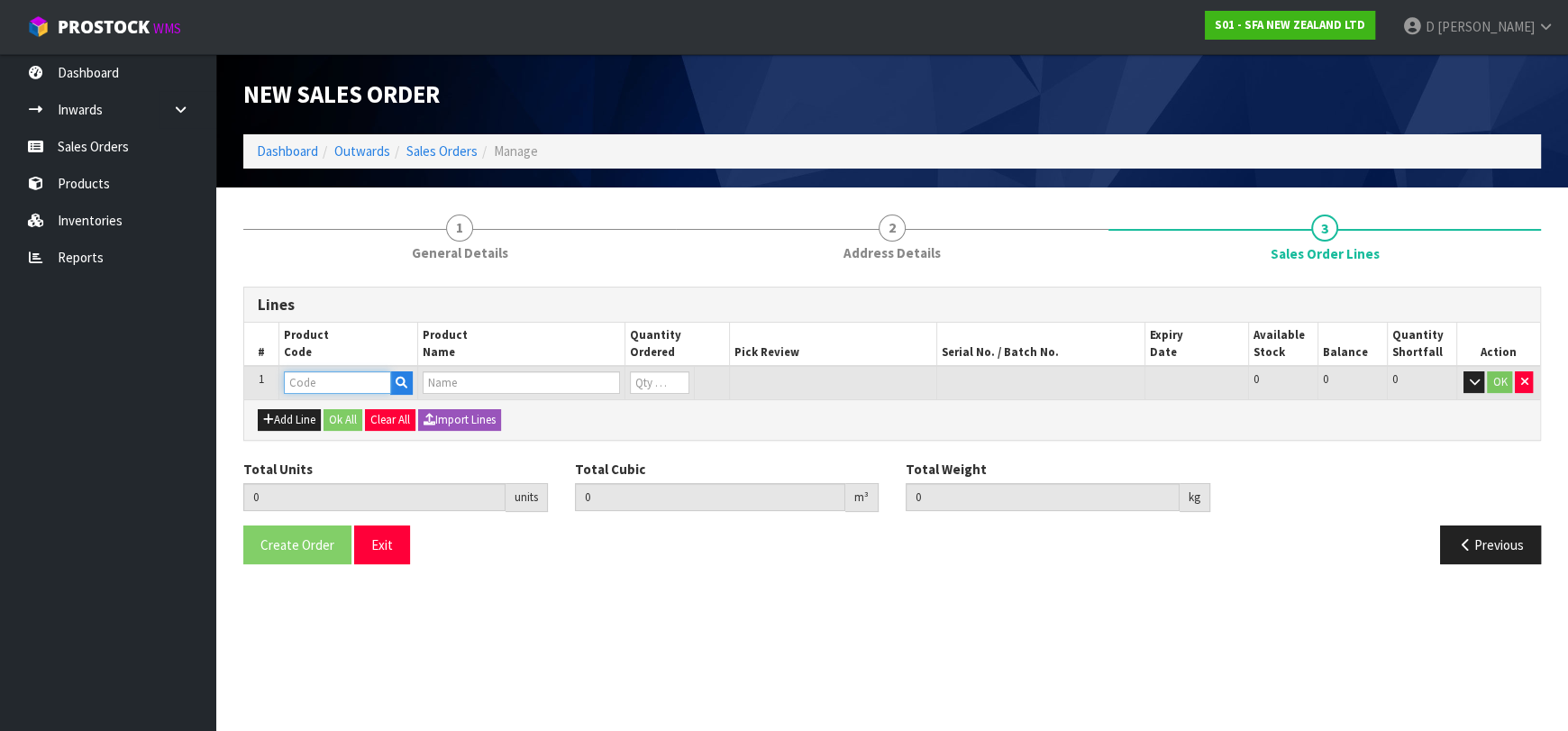
click at [327, 377] on input "text" at bounding box center [337, 382] width 107 height 22
type input "SA95"
type input "0.000000"
type input "0.000"
type input "SANIVITE UP WASTE WATER PUMP"
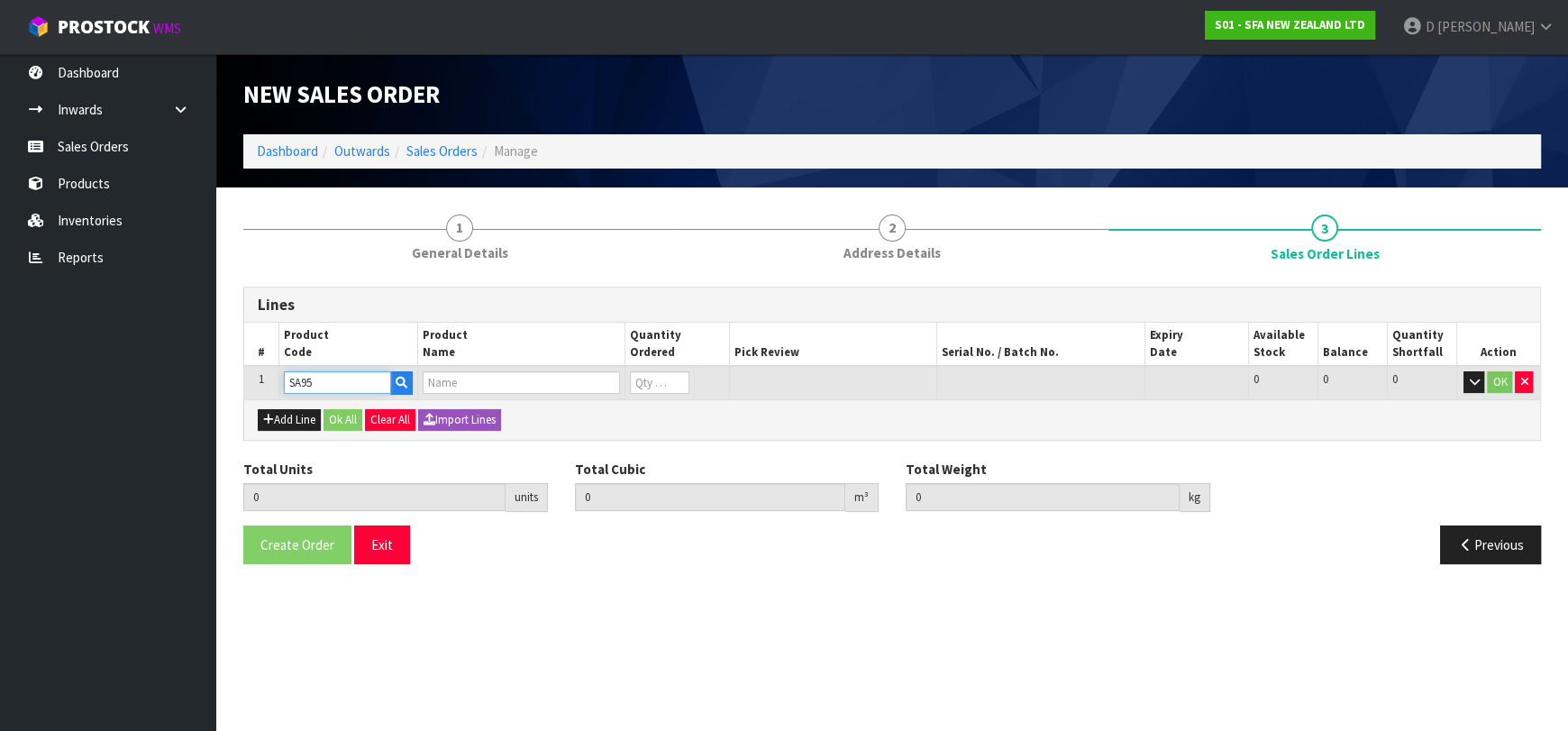
type input "0"
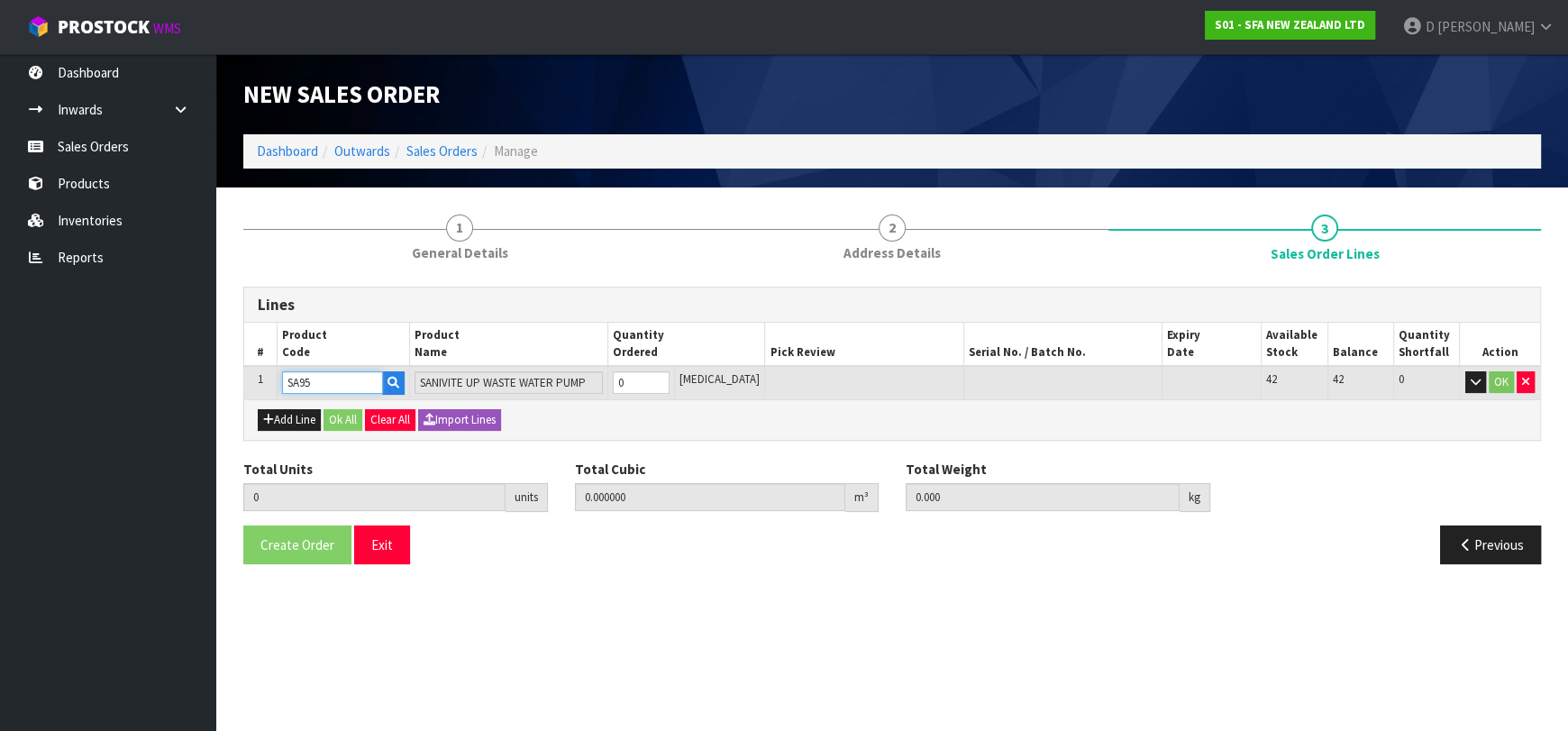
type input "SA95"
type input "1"
type input "0.031488"
type input "6.16"
type input "1"
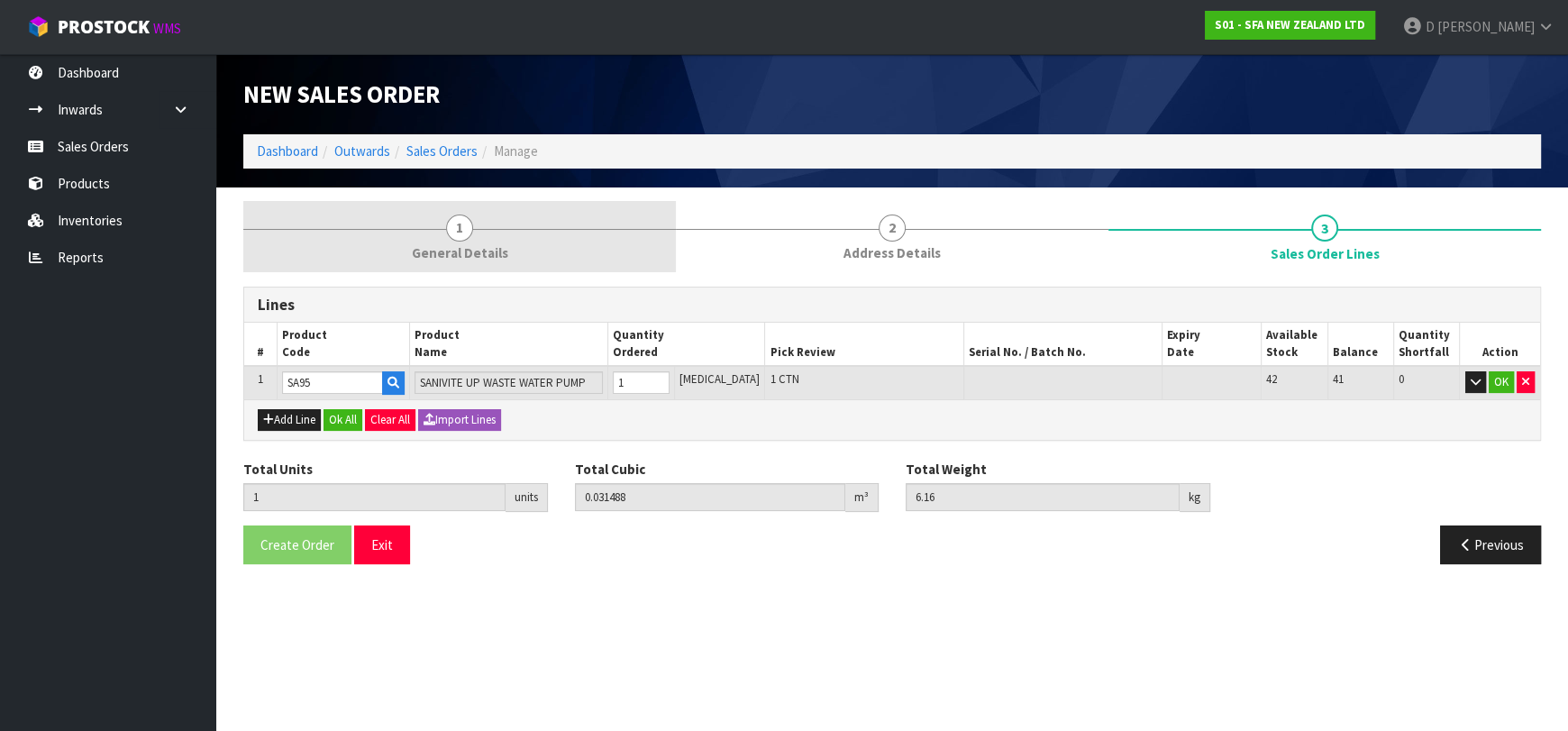
click at [429, 218] on link "1 General Details" at bounding box center [459, 236] width 432 height 71
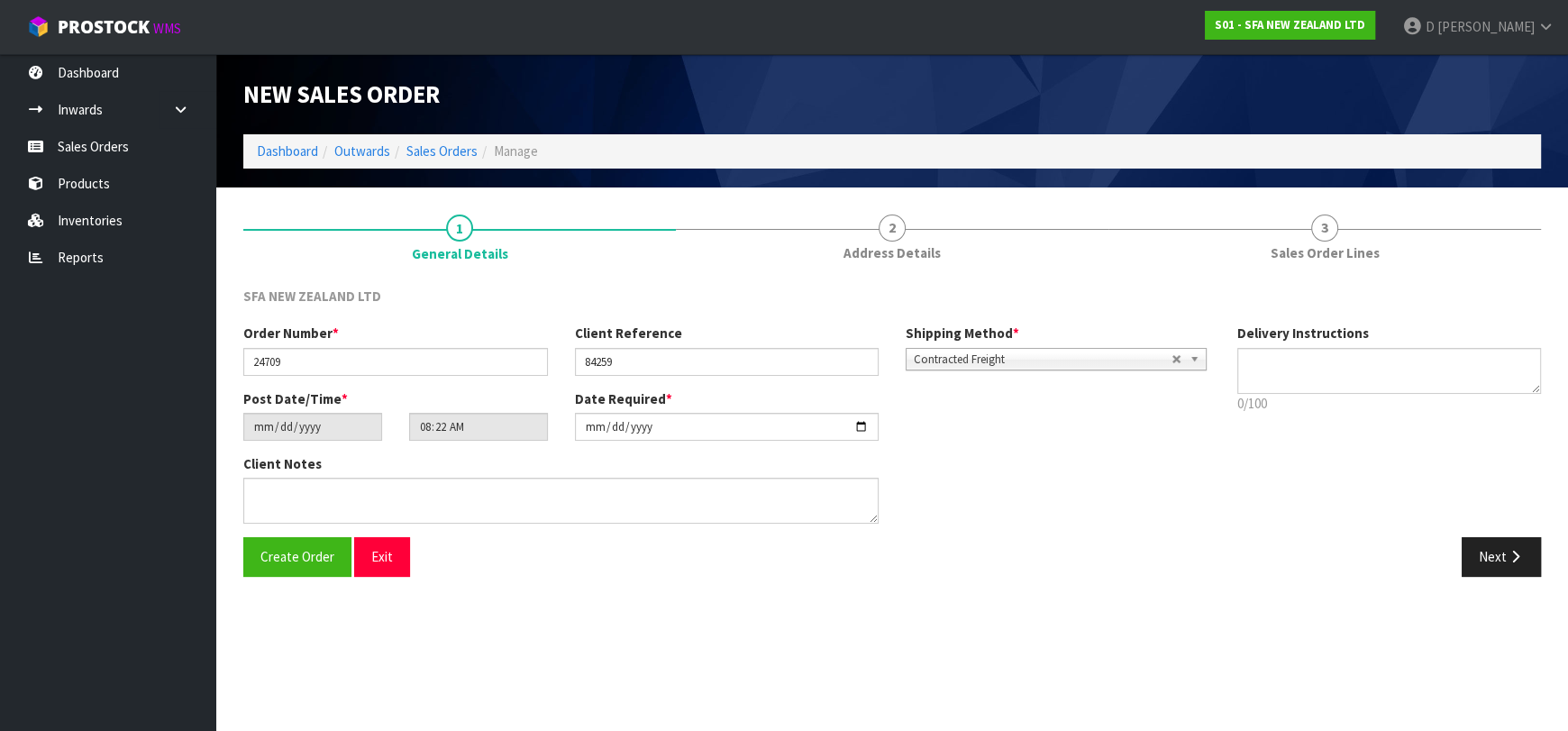
click at [962, 275] on div "SFA NEW ZEALAND LTD Order Number * 24709 Client Reference 84259 Shipping Method…" at bounding box center [892, 431] width 1297 height 317
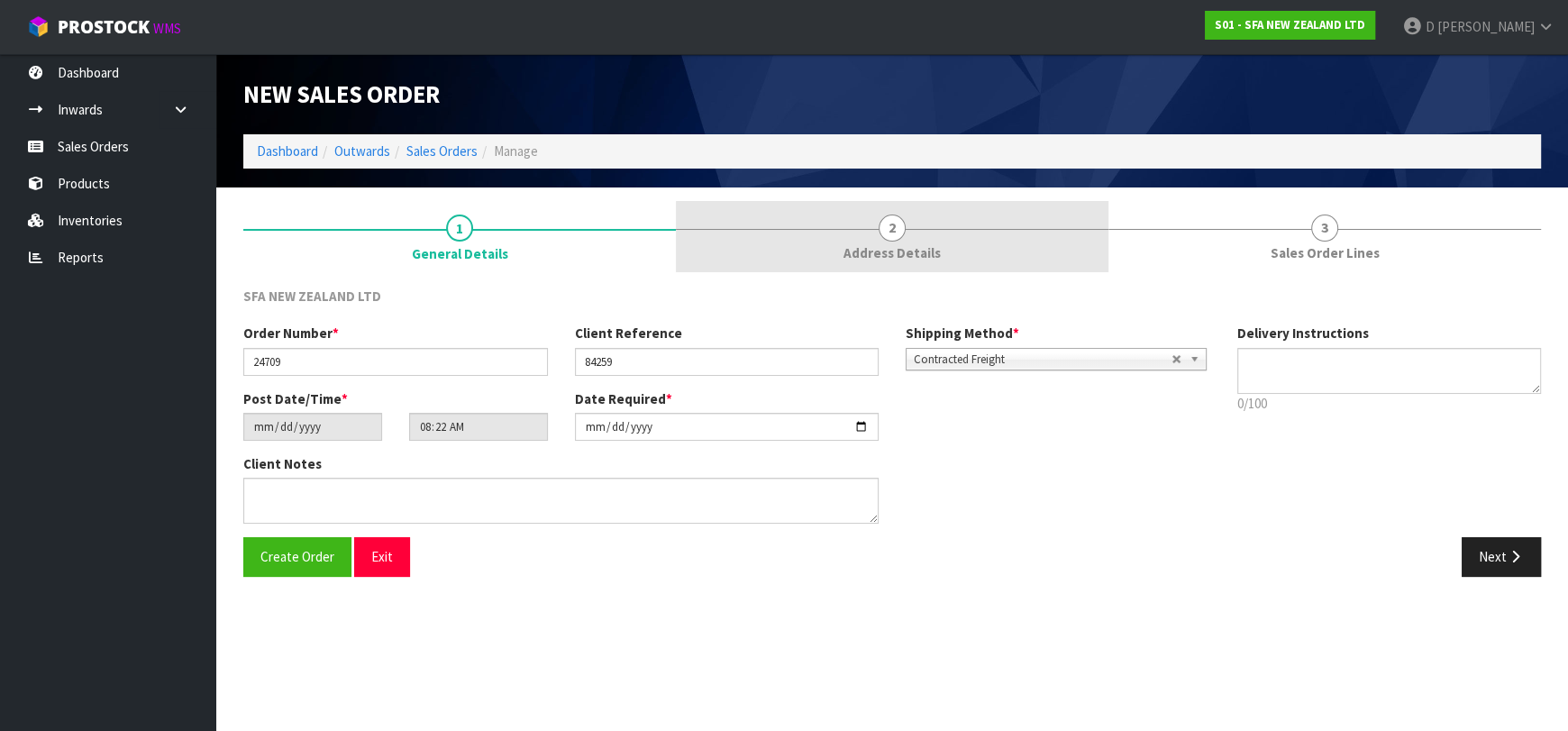
click at [917, 263] on link "2 Address Details" at bounding box center [891, 236] width 432 height 71
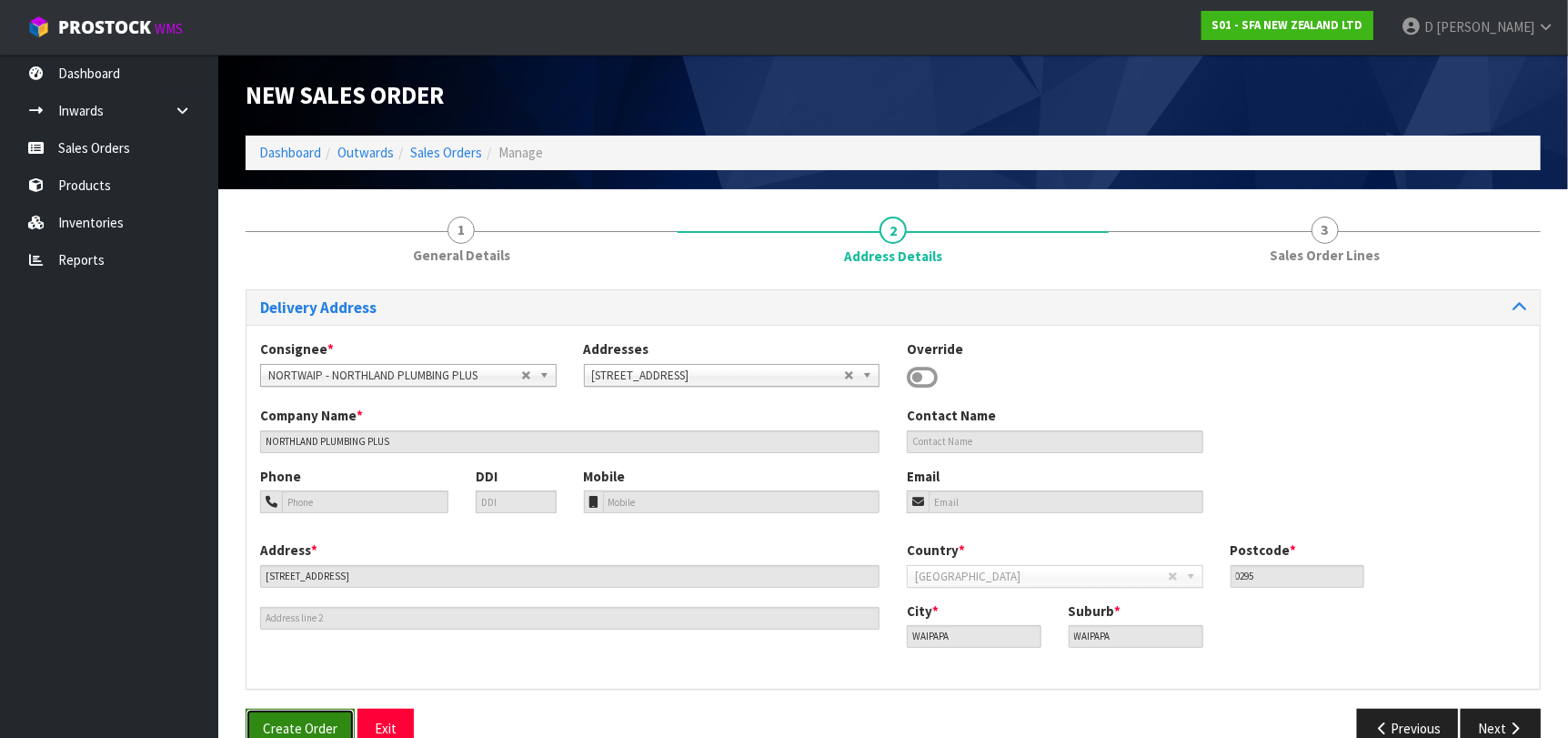
click at [314, 718] on button "Create Order" at bounding box center [300, 728] width 109 height 39
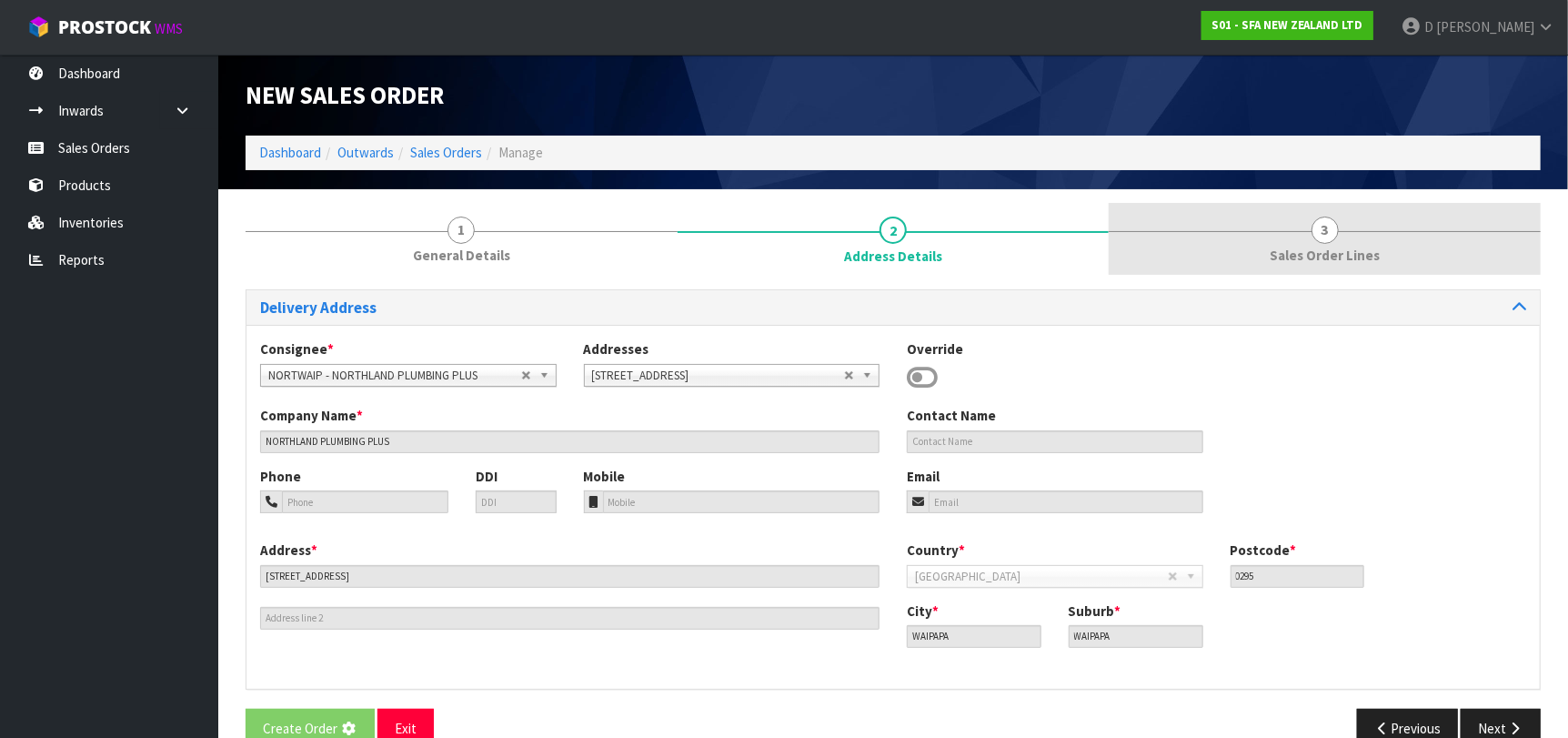
drag, startPoint x: 1242, startPoint y: 246, endPoint x: 1246, endPoint y: 264, distance: 18.4
click at [1244, 247] on link "3 Sales Order Lines" at bounding box center [1324, 238] width 432 height 72
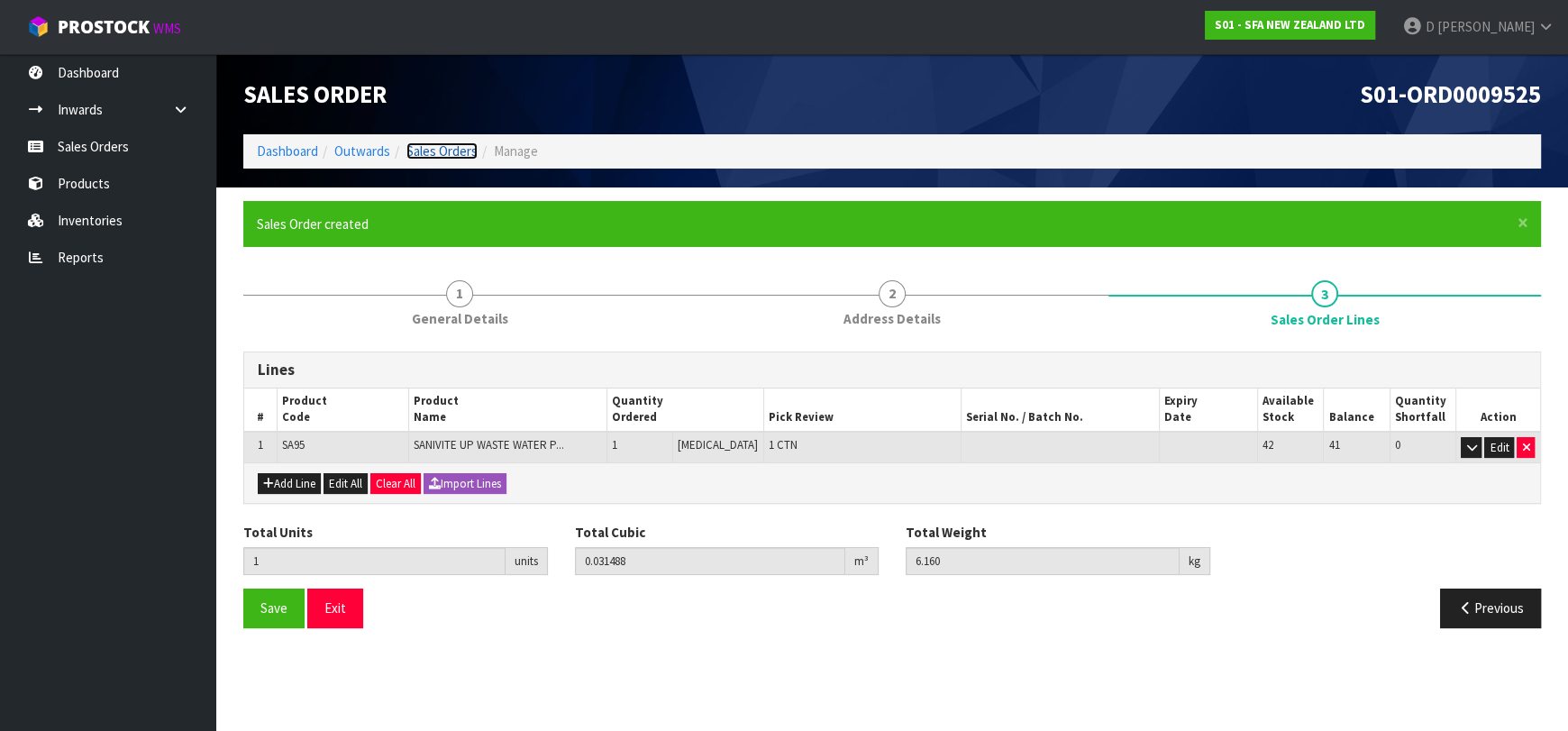
drag, startPoint x: 441, startPoint y: 154, endPoint x: 464, endPoint y: 150, distance: 23.3
click at [440, 153] on link "Sales Orders" at bounding box center [441, 151] width 71 height 17
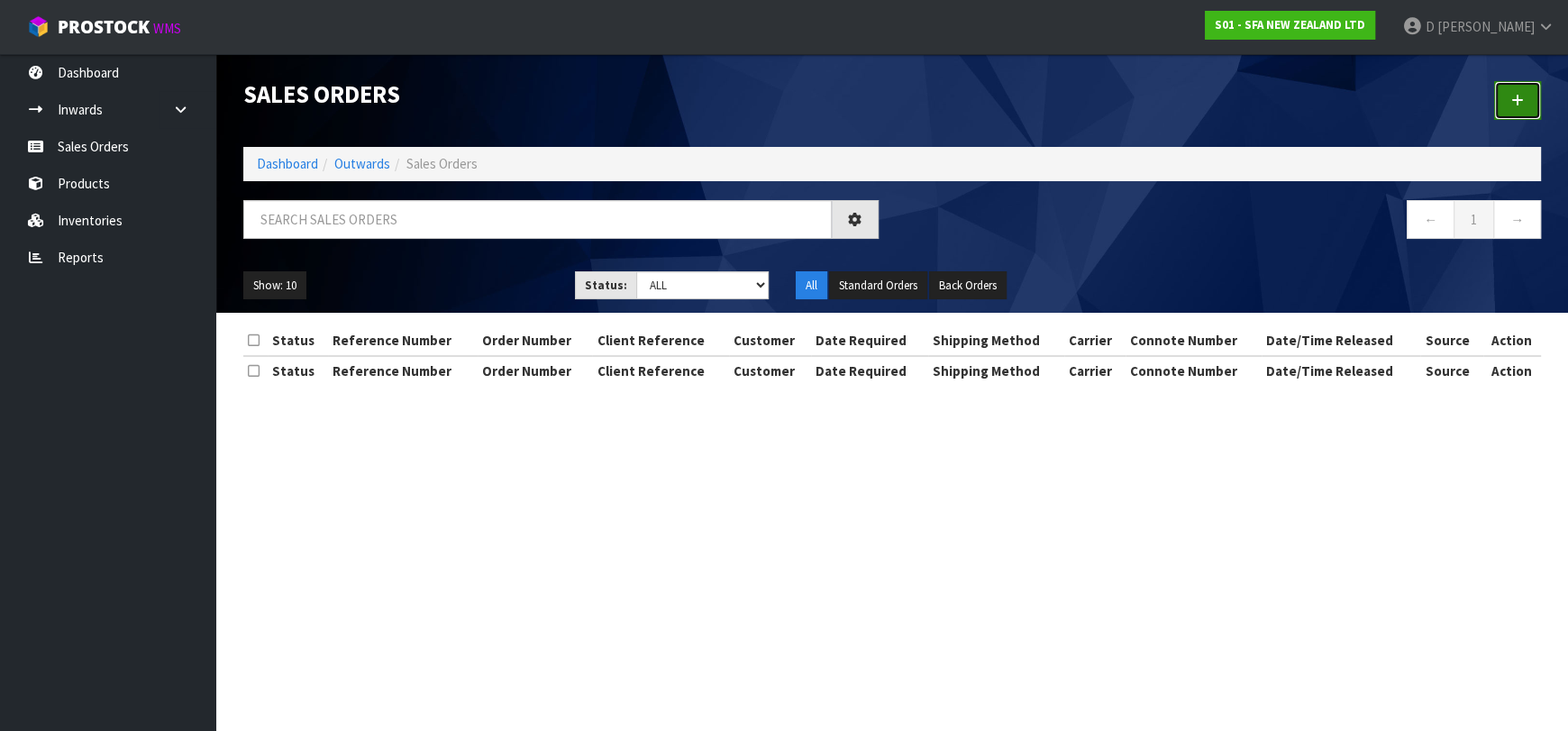
click at [1510, 111] on link at bounding box center [1517, 101] width 47 height 39
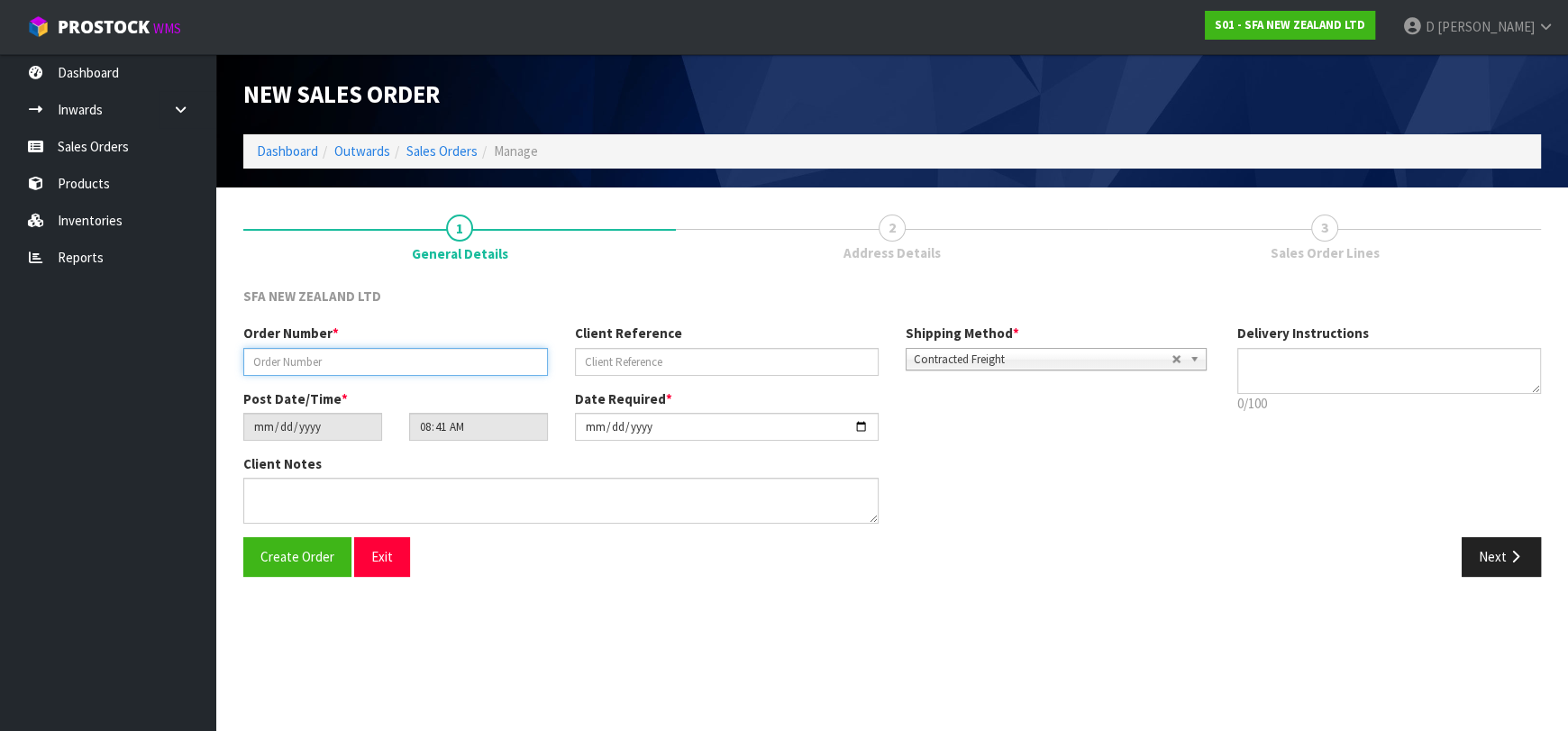
click at [410, 370] on input "text" at bounding box center [396, 361] width 305 height 28
type input "24710"
paste input "RT60834"
type input "RT60834"
drag, startPoint x: 1483, startPoint y: 564, endPoint x: 567, endPoint y: 394, distance: 931.6
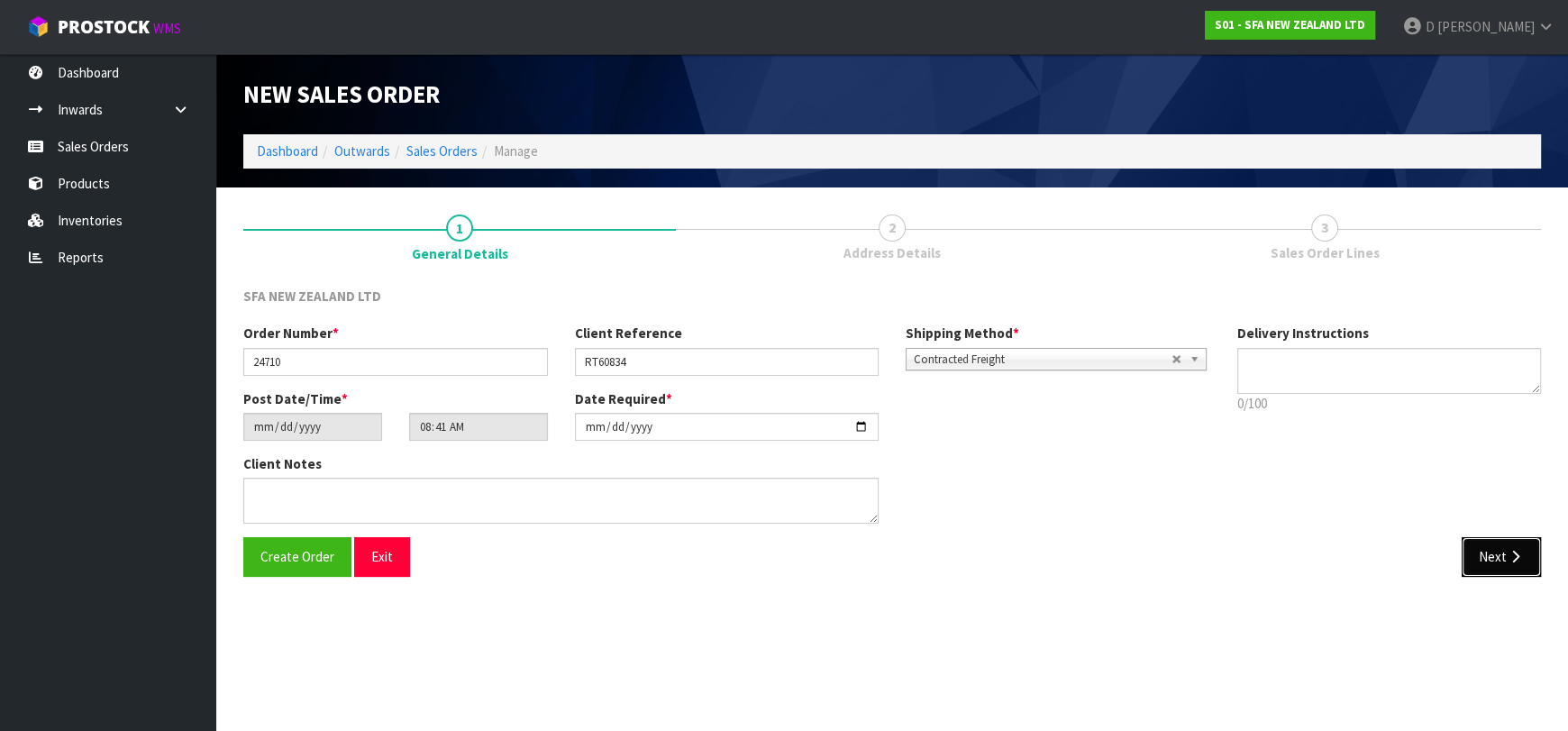
click at [1449, 556] on div "Next" at bounding box center [1223, 556] width 662 height 39
click at [1485, 542] on button "Next" at bounding box center [1501, 556] width 80 height 39
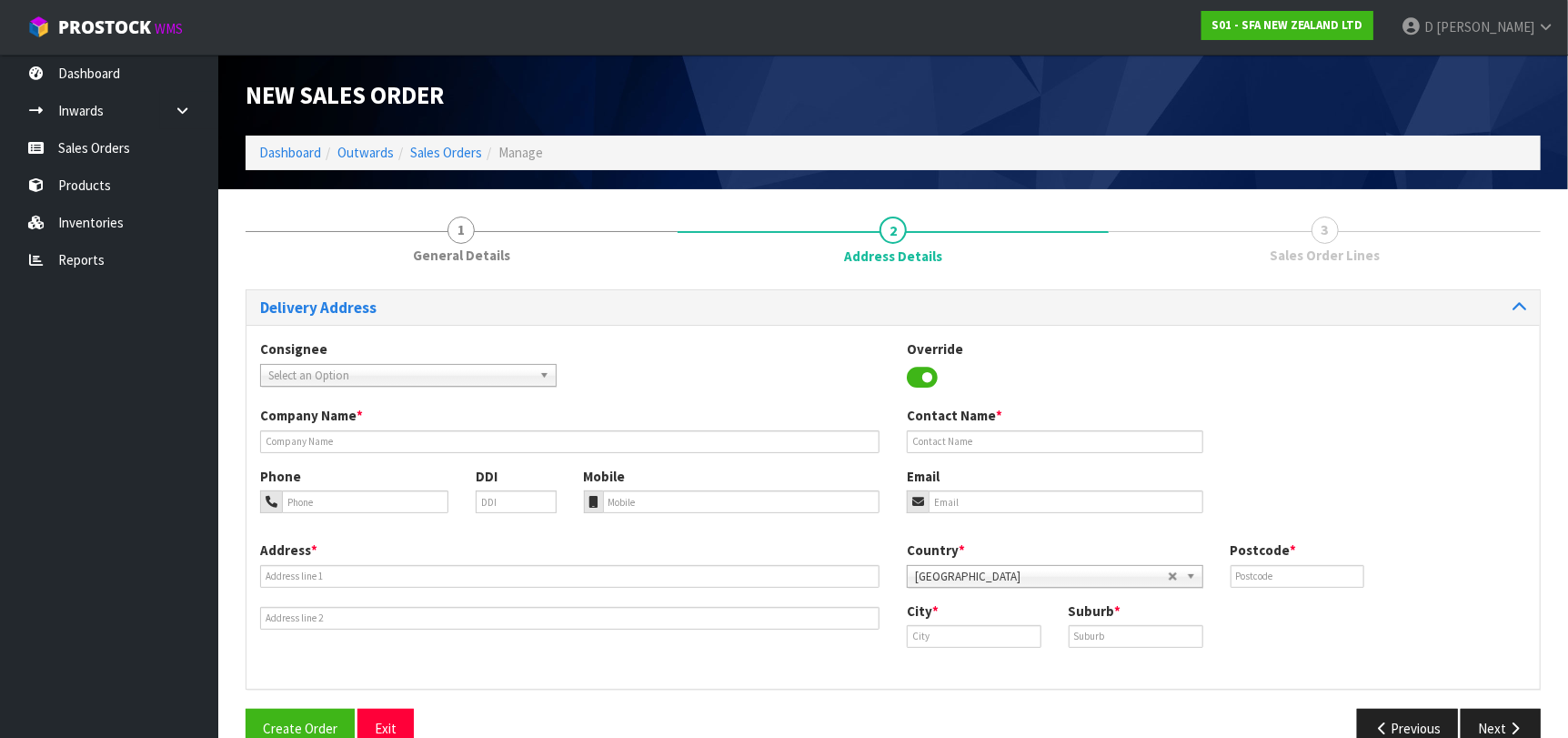
click at [440, 369] on span "Select an Option" at bounding box center [400, 375] width 264 height 22
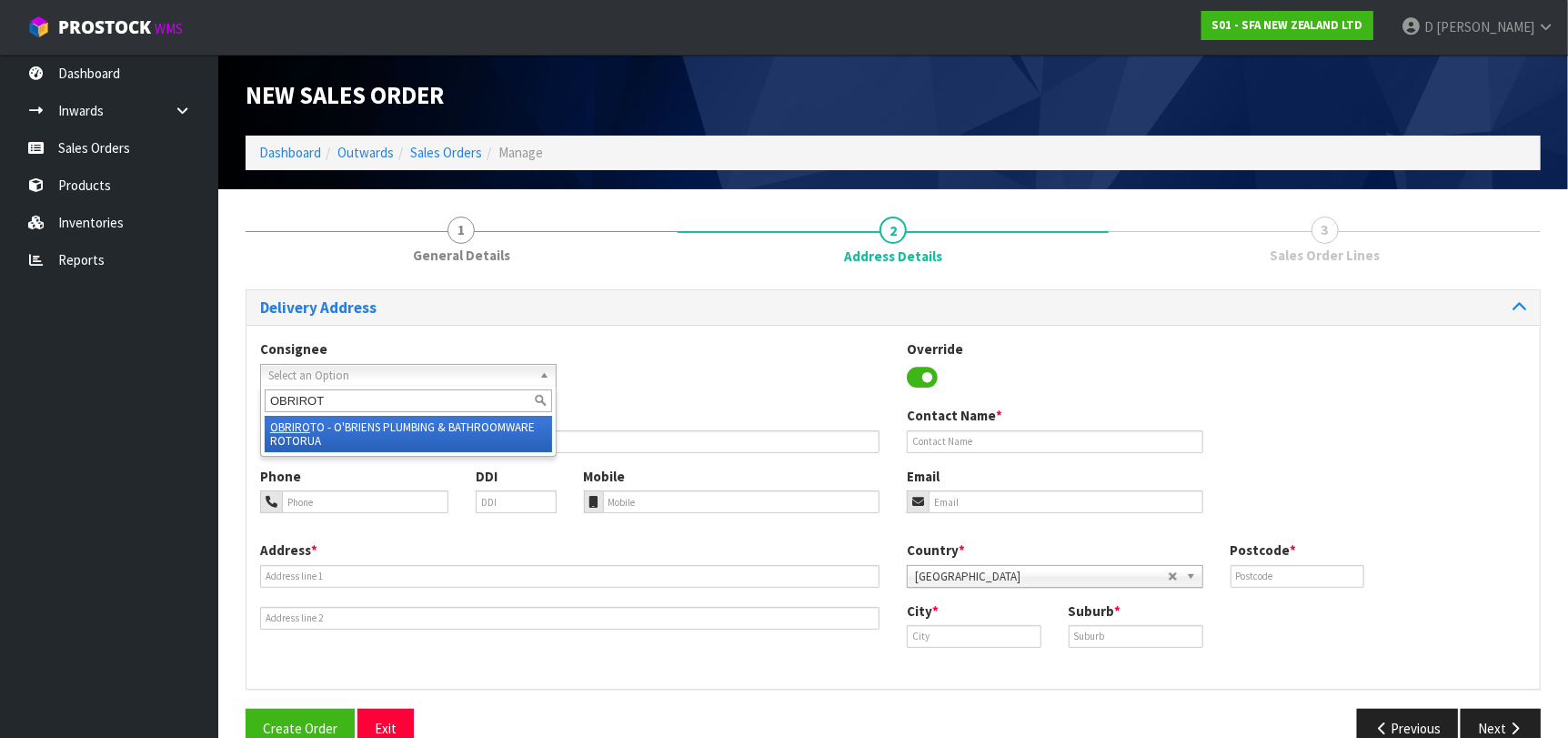
type input "OBRIROTO"
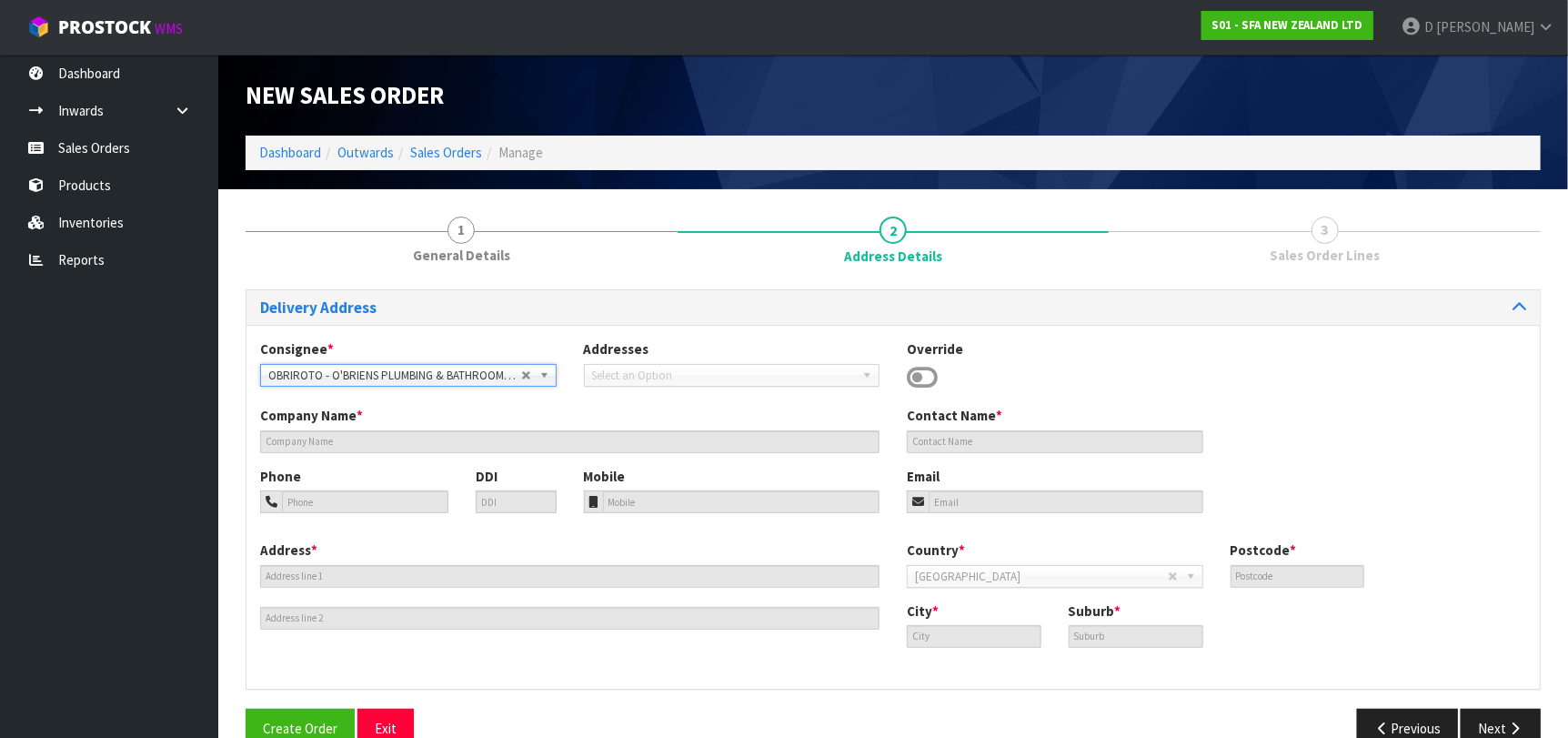
type input "O'BRIENS PLUMBING & BATHROOMWARE ROTORUA"
type input "57-59 BIAK STREET"
type input "3015"
type input "ROTORUA"
type input "MANGAKAKAHI"
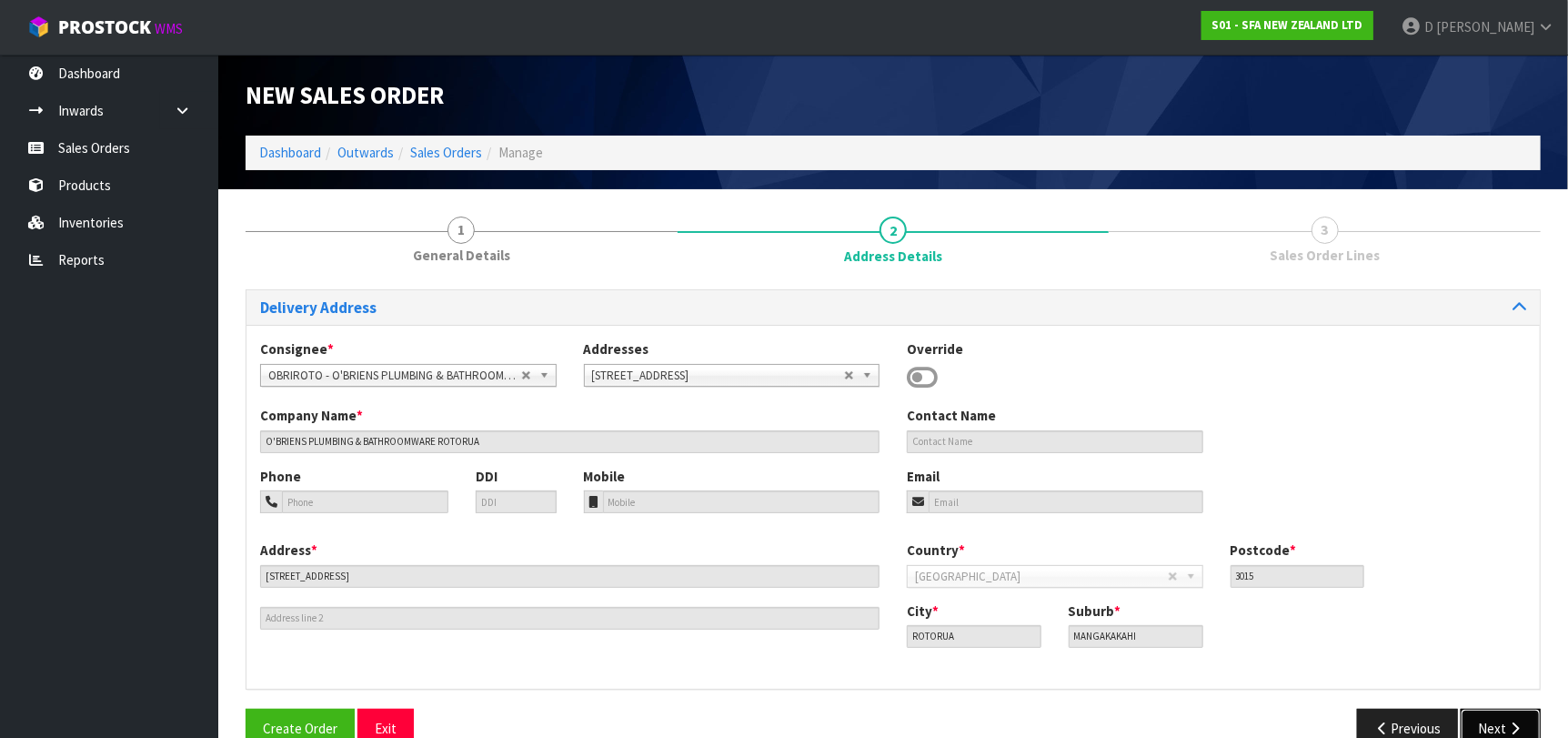
click at [1503, 725] on button "Next" at bounding box center [1500, 728] width 80 height 39
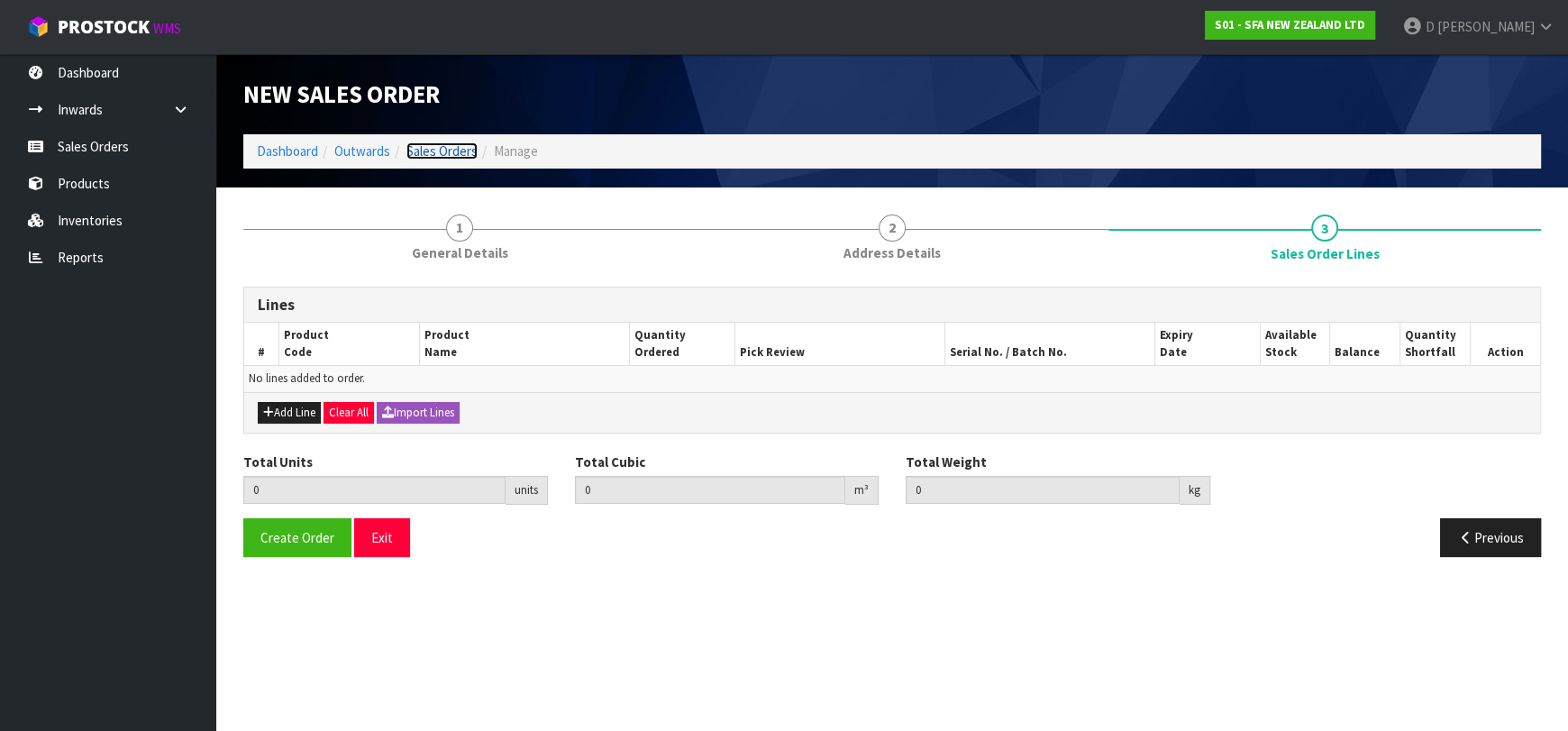
click at [443, 153] on link "Sales Orders" at bounding box center [441, 151] width 71 height 17
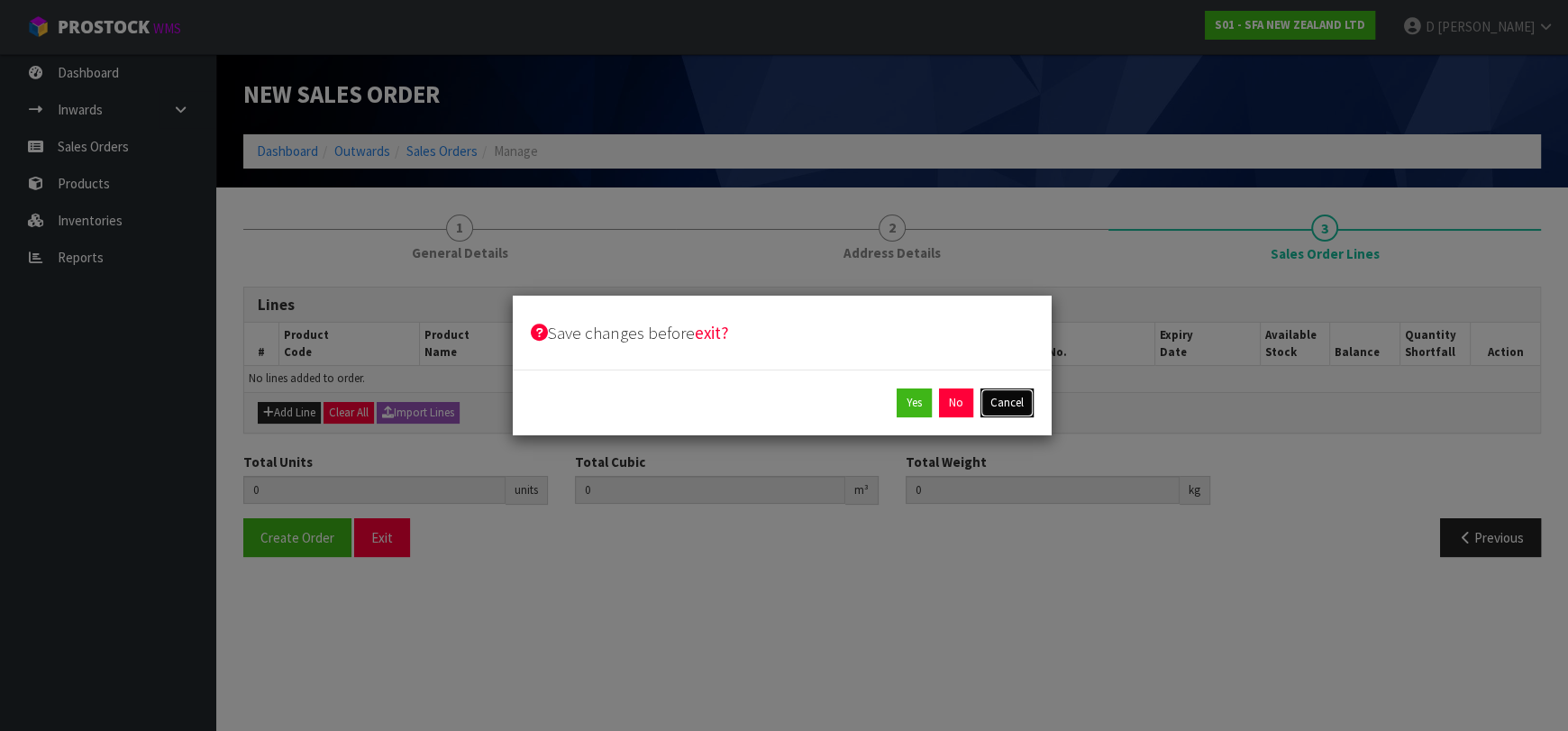
drag, startPoint x: 1018, startPoint y: 404, endPoint x: 967, endPoint y: 383, distance: 55.2
click at [1018, 404] on button "Cancel" at bounding box center [1007, 403] width 53 height 29
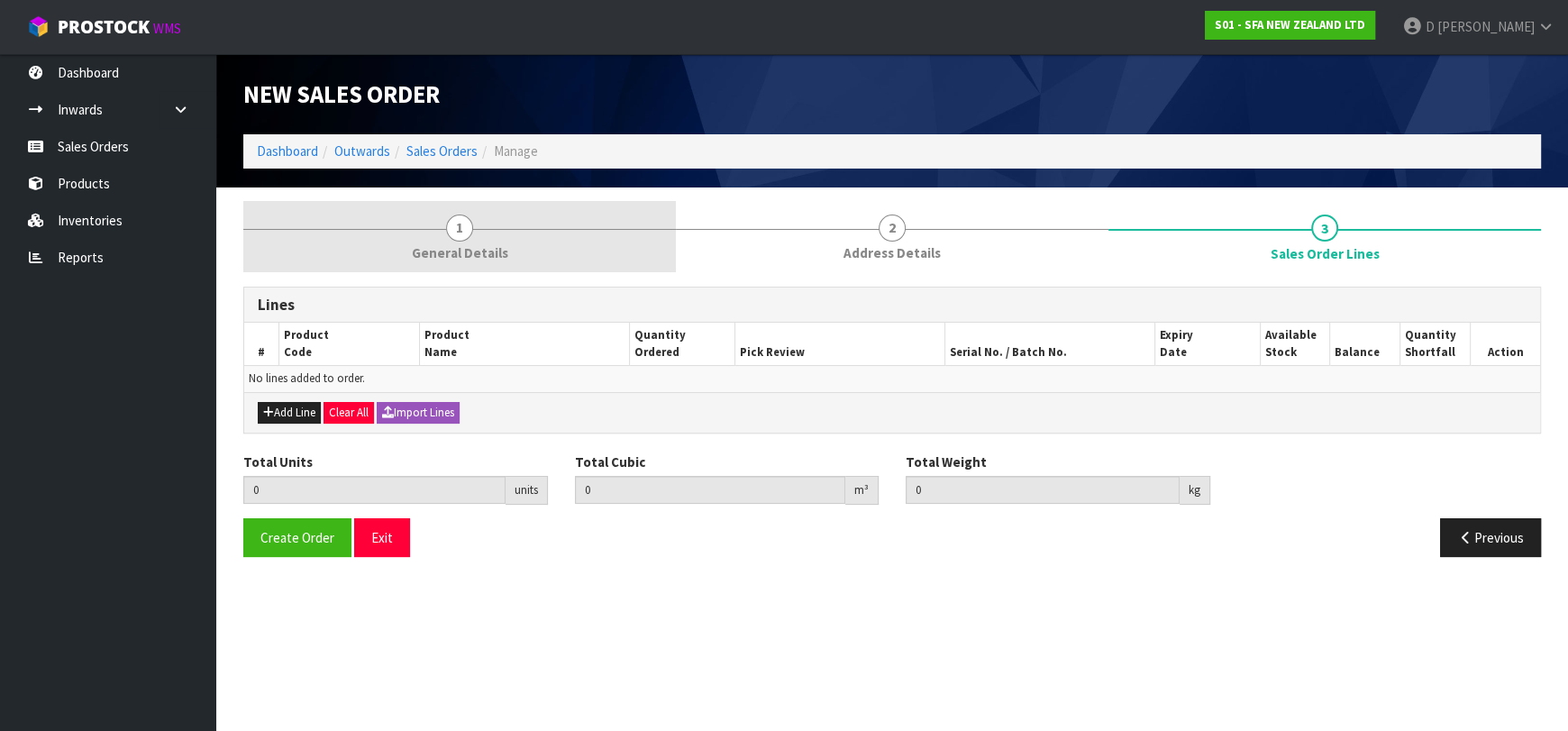
click at [395, 217] on link "1 General Details" at bounding box center [459, 236] width 432 height 71
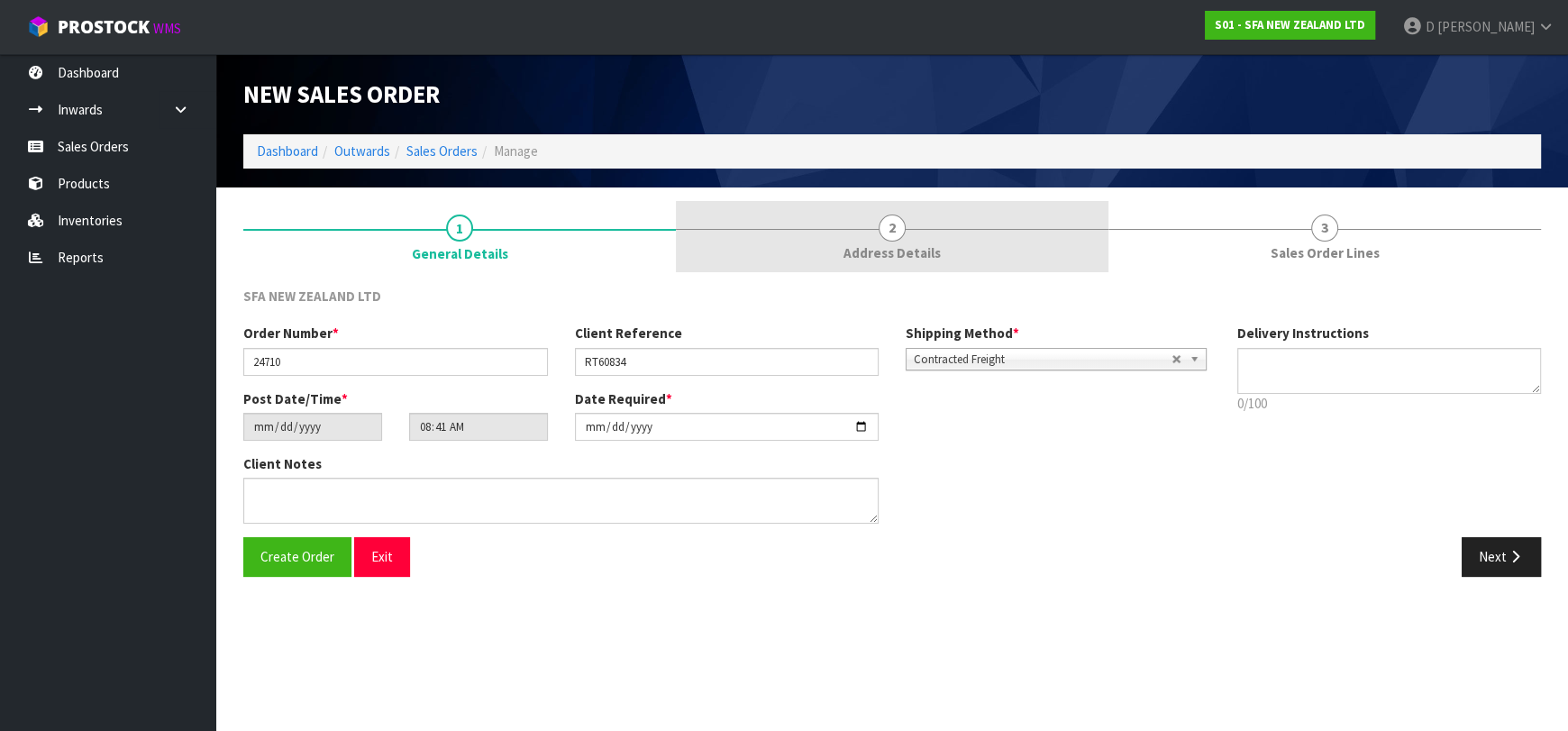
click at [833, 259] on link "2 Address Details" at bounding box center [891, 236] width 432 height 71
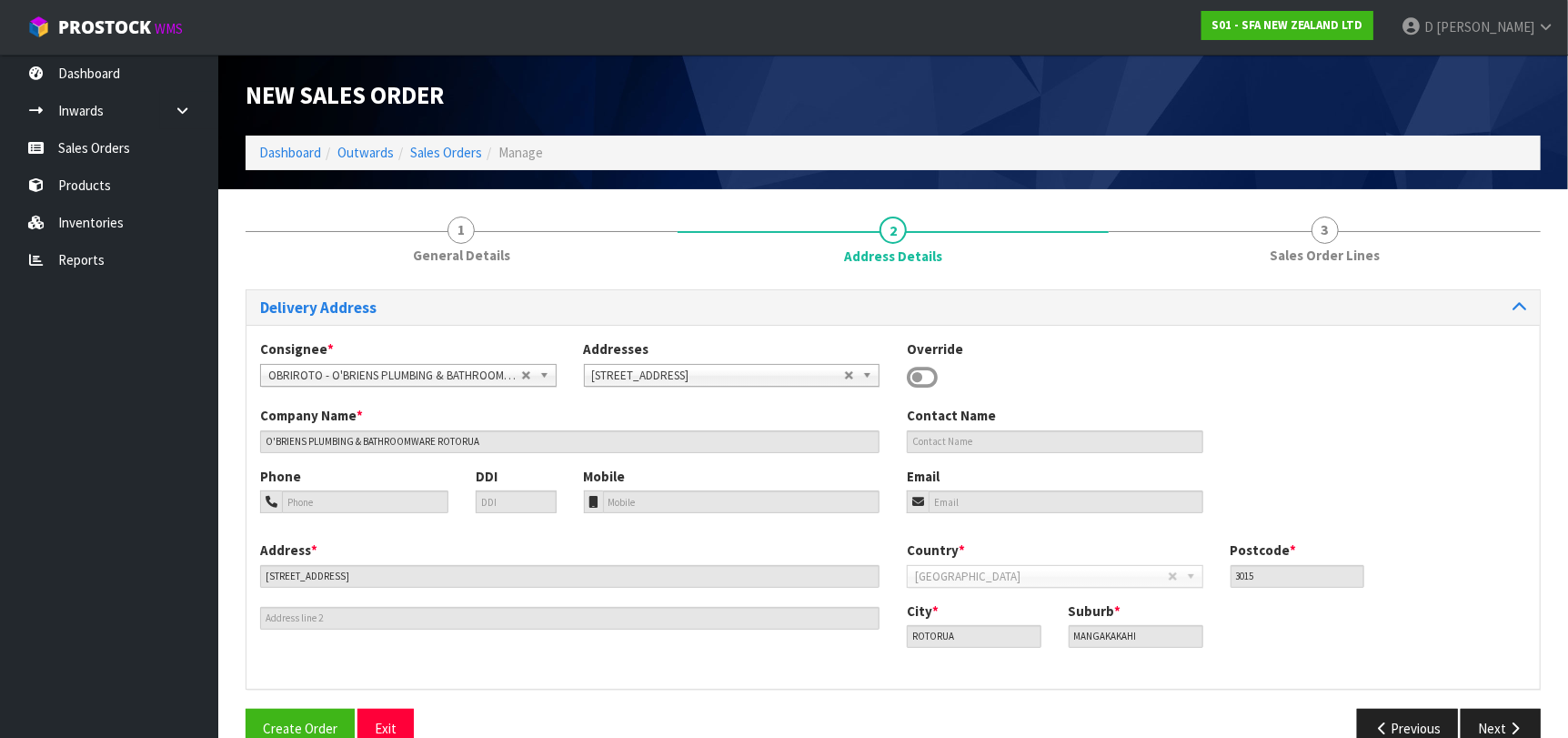
click at [944, 380] on div "Override" at bounding box center [1054, 366] width 323 height 53
click at [927, 373] on icon at bounding box center [922, 377] width 31 height 27
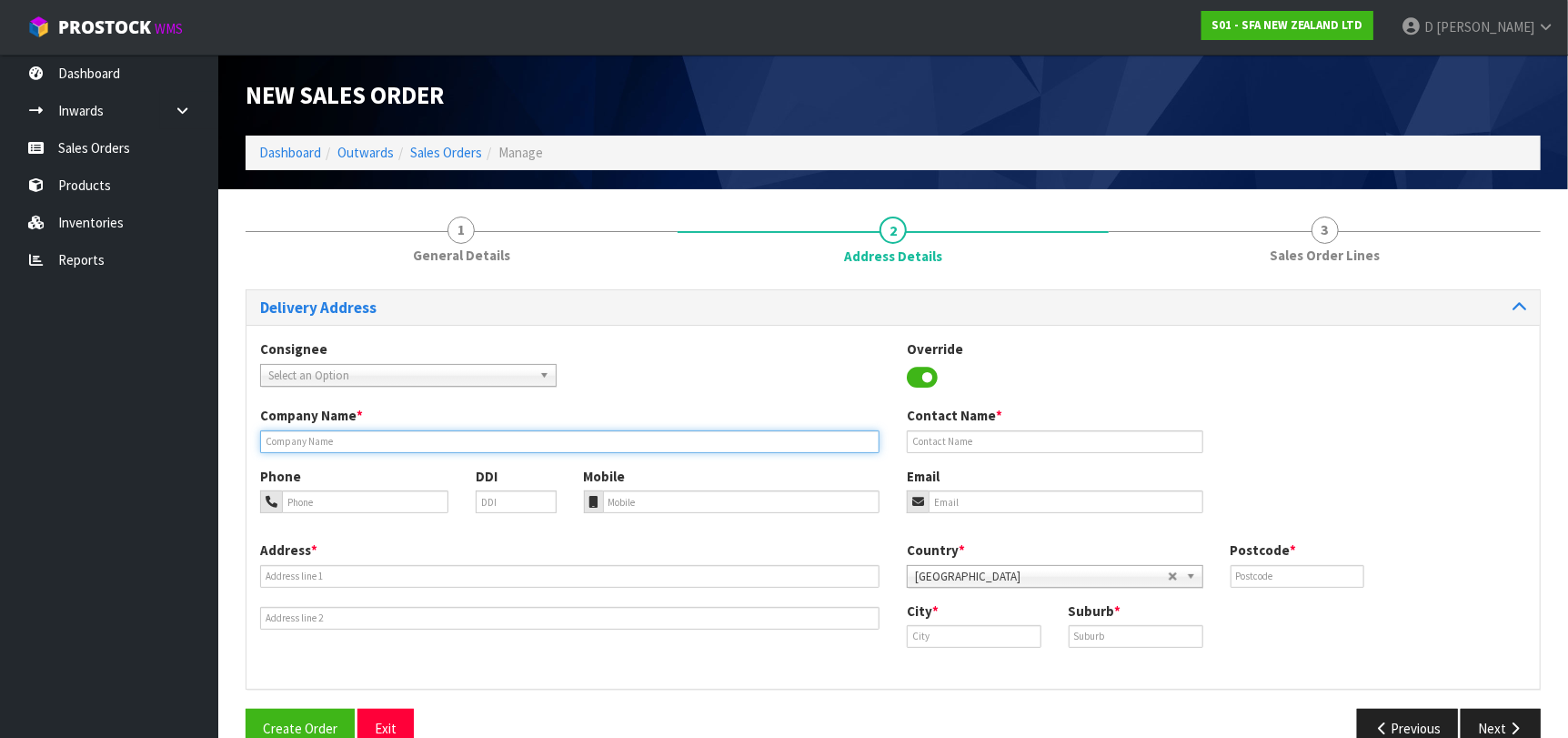
drag, startPoint x: 471, startPoint y: 437, endPoint x: 485, endPoint y: 435, distance: 14.1
click at [471, 437] on input "text" at bounding box center [569, 441] width 619 height 23
paste input "O'BRIENS PLUMBING & BATHROOMWARE ROTORUA"
type input "O'BRIENS PLUMBING & BATHROOMWARE ROTORUA"
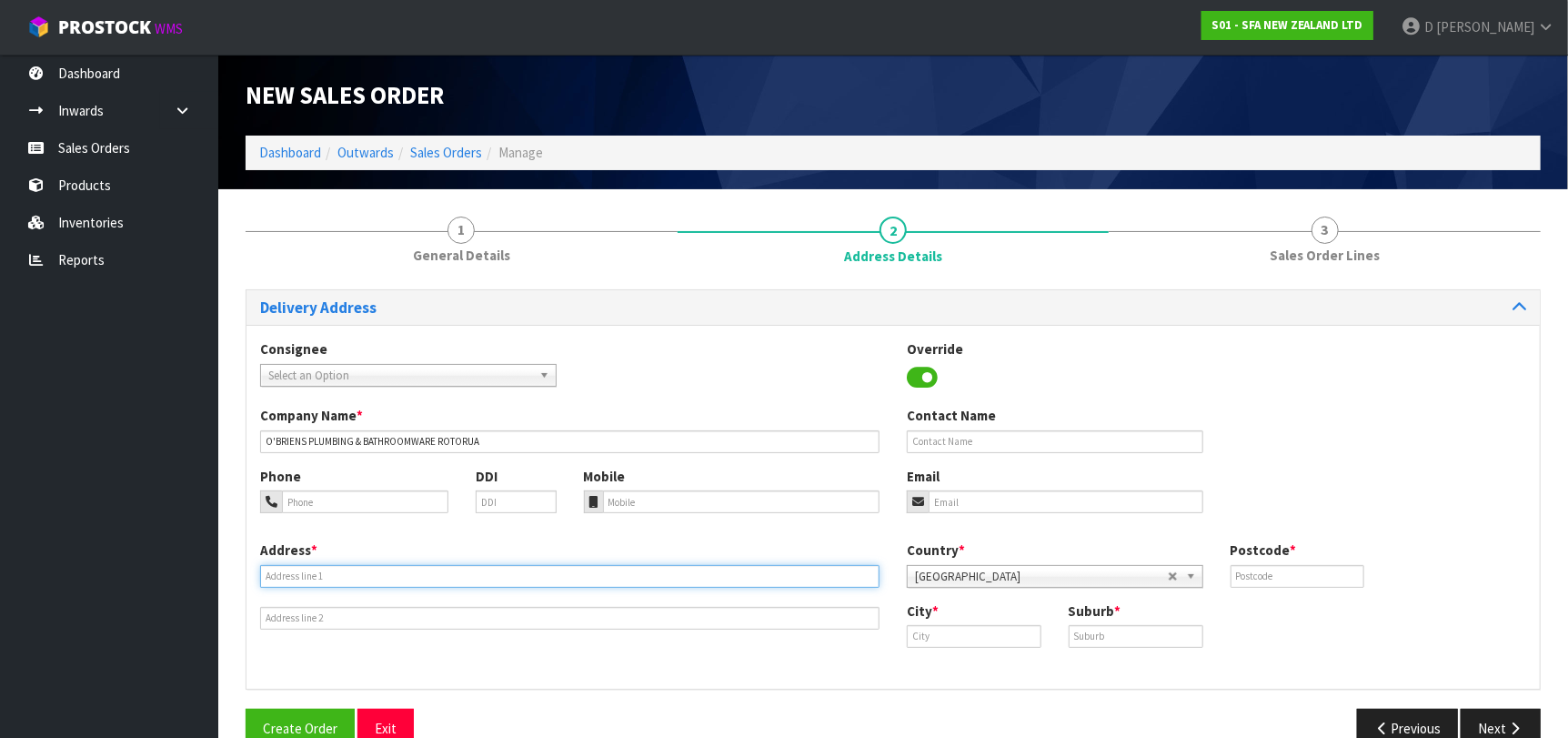
click at [705, 586] on input "text" at bounding box center [569, 575] width 619 height 23
paste input "150A LAKE ROAD"
type input "150A LAKE ROAD"
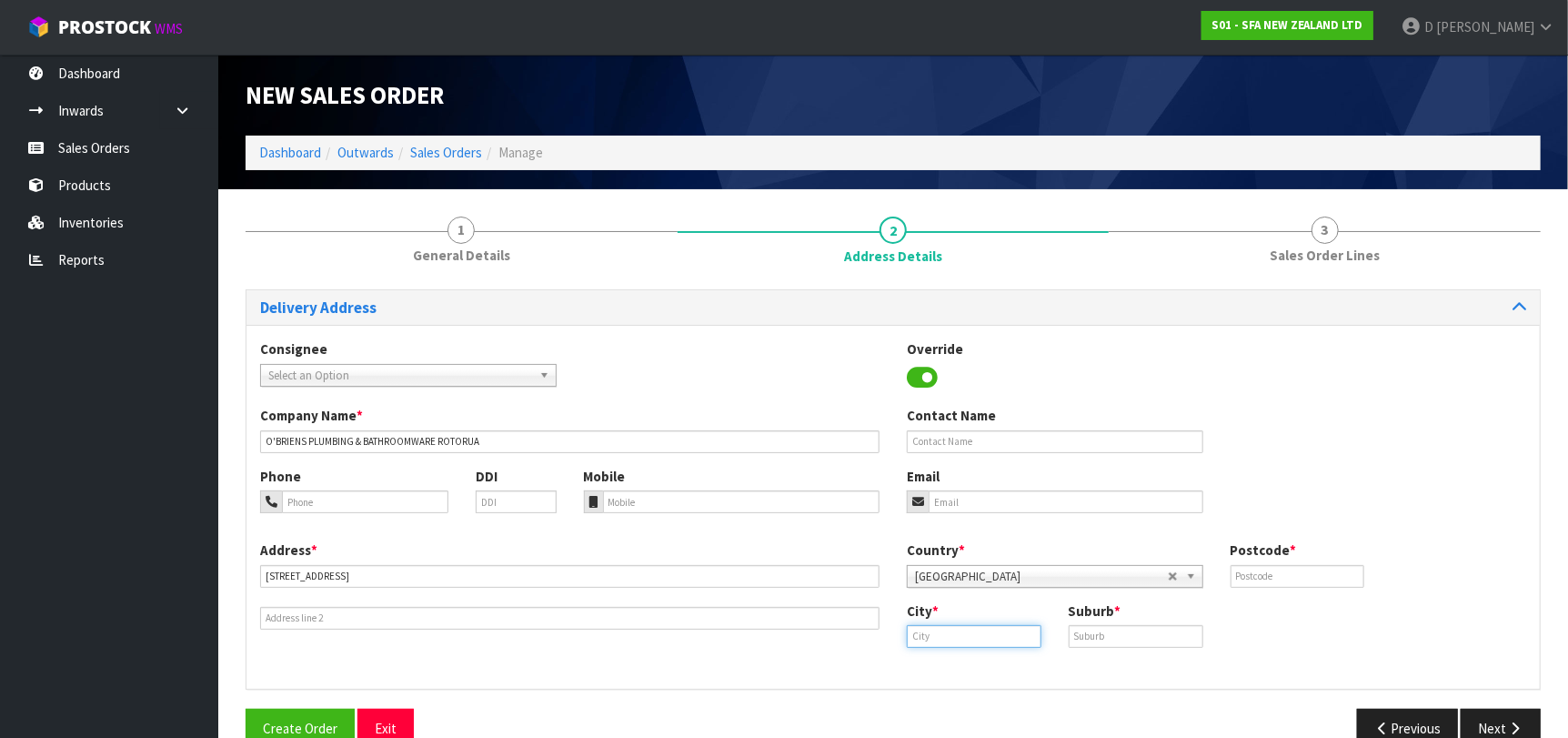
click at [1030, 647] on input "text" at bounding box center [973, 635] width 134 height 23
paste input "Rotorua"
type input "Rotorua"
drag, startPoint x: 1201, startPoint y: 631, endPoint x: 1187, endPoint y: 634, distance: 14.3
click at [1197, 631] on input "text" at bounding box center [1135, 635] width 134 height 23
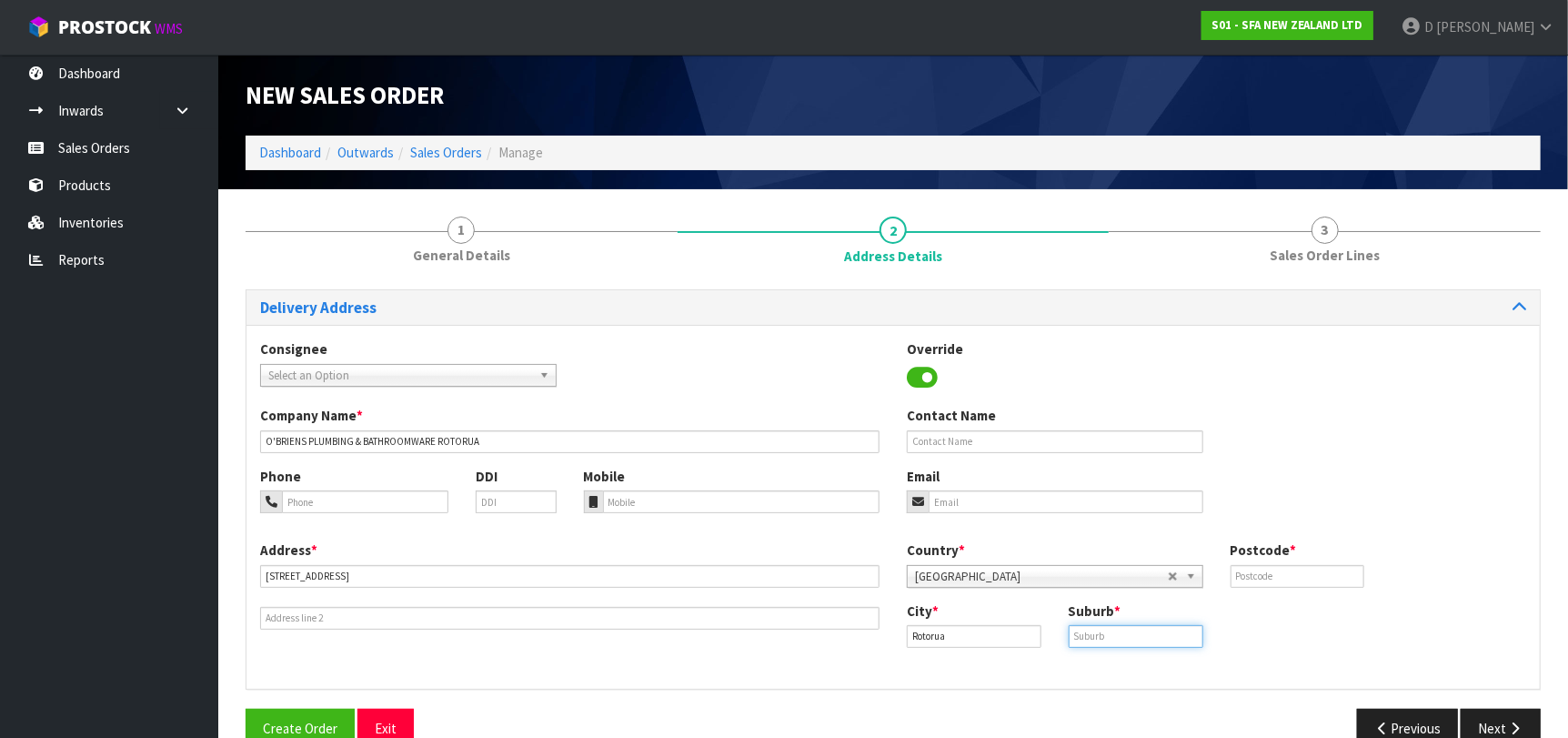
click at [1184, 640] on input "text" at bounding box center [1135, 635] width 134 height 23
paste input "MANGAKAKAHI"
type input "MANGAKAKAHI"
click at [1309, 578] on input "text" at bounding box center [1297, 575] width 134 height 23
type input "3015"
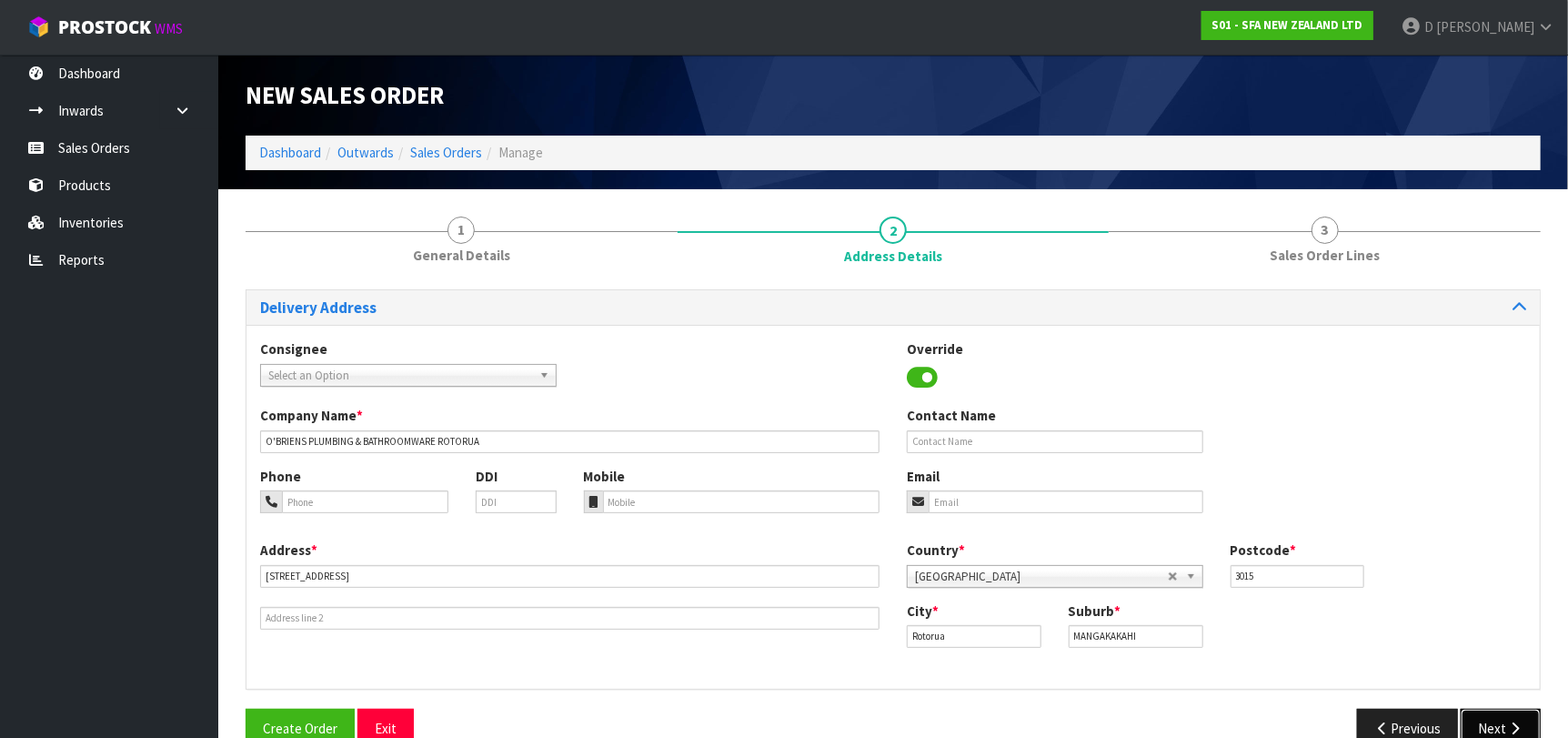
click at [1493, 726] on button "Next" at bounding box center [1500, 728] width 80 height 39
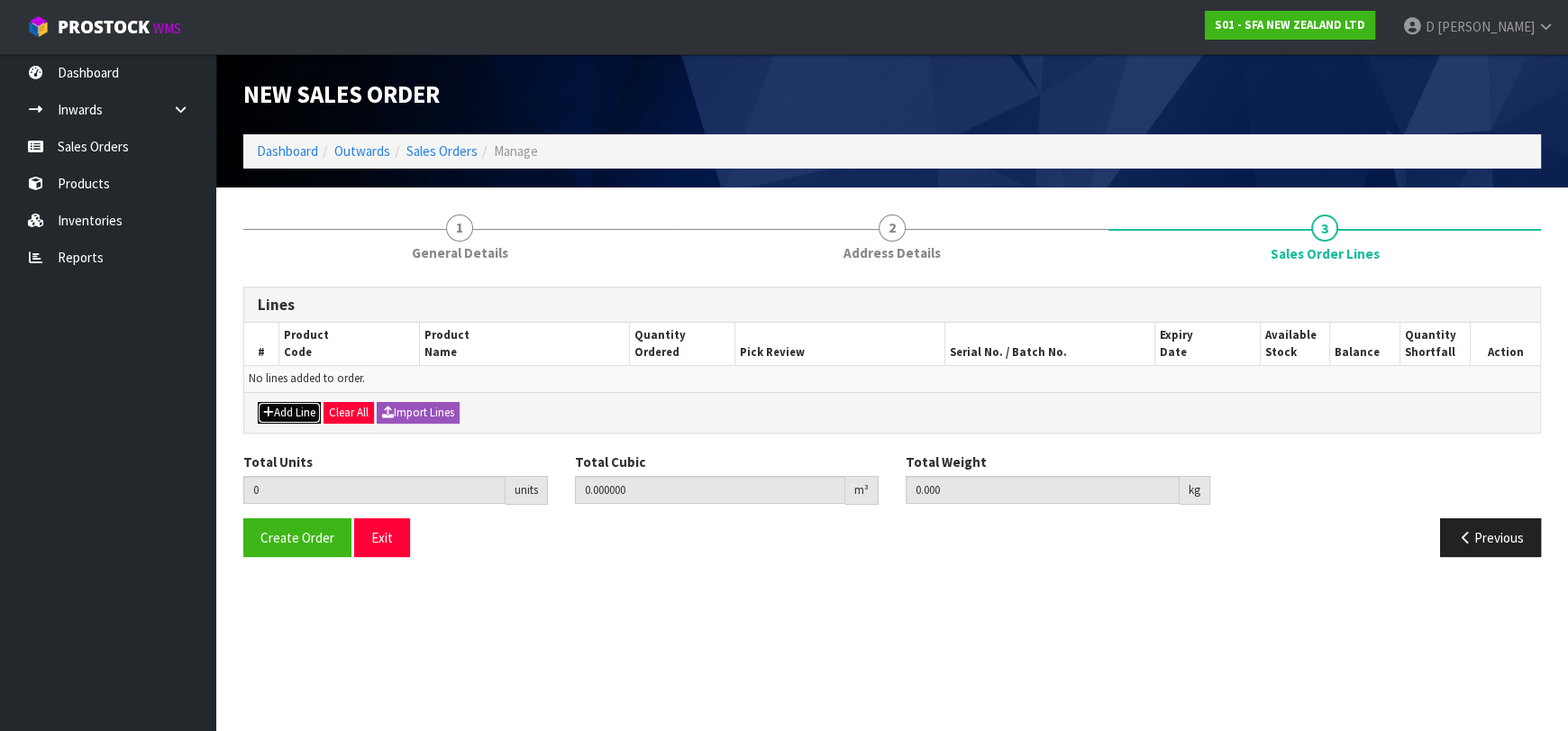
click at [275, 415] on button "Add Line" at bounding box center [288, 413] width 63 height 21
type input "0"
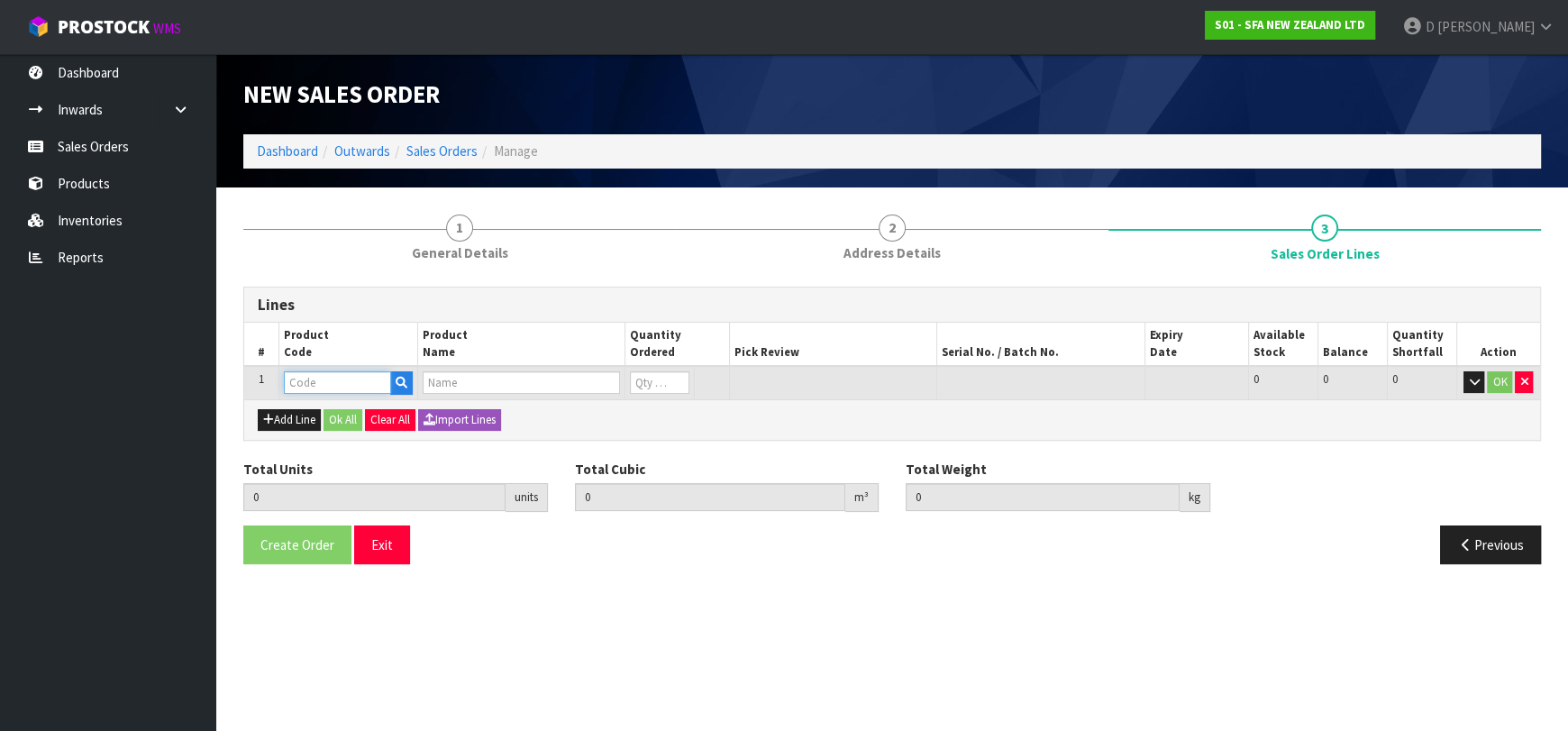
click at [306, 384] on input "text" at bounding box center [337, 382] width 107 height 22
type input "SA96"
type input "0.000000"
type input "0.000"
type input "SANIPRO SEWAGE MACERATOR PUMP"
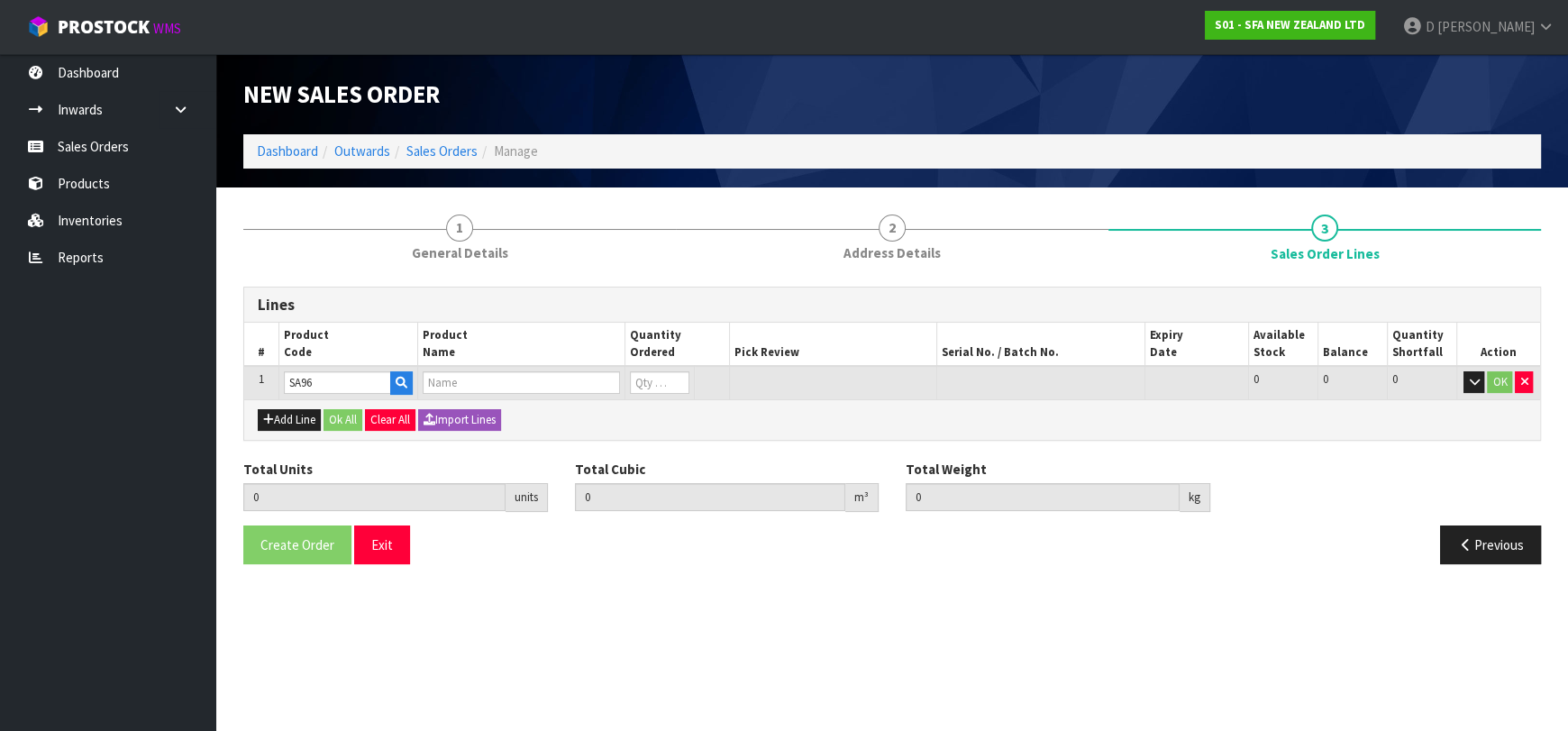
type input "0"
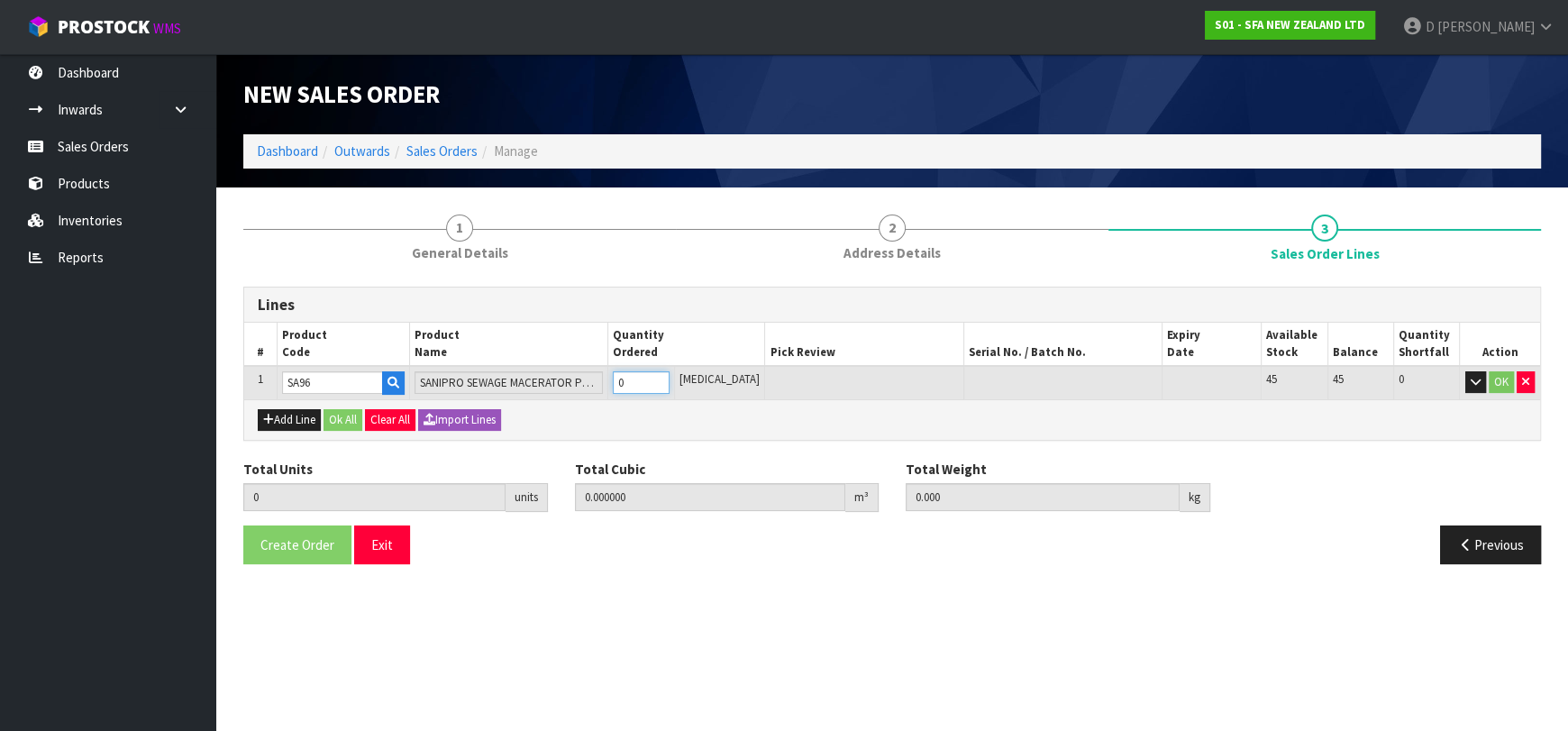
type input "1"
type input "0.039168"
type input "7"
type input "1"
click at [342, 409] on button "Ok All" at bounding box center [343, 419] width 39 height 21
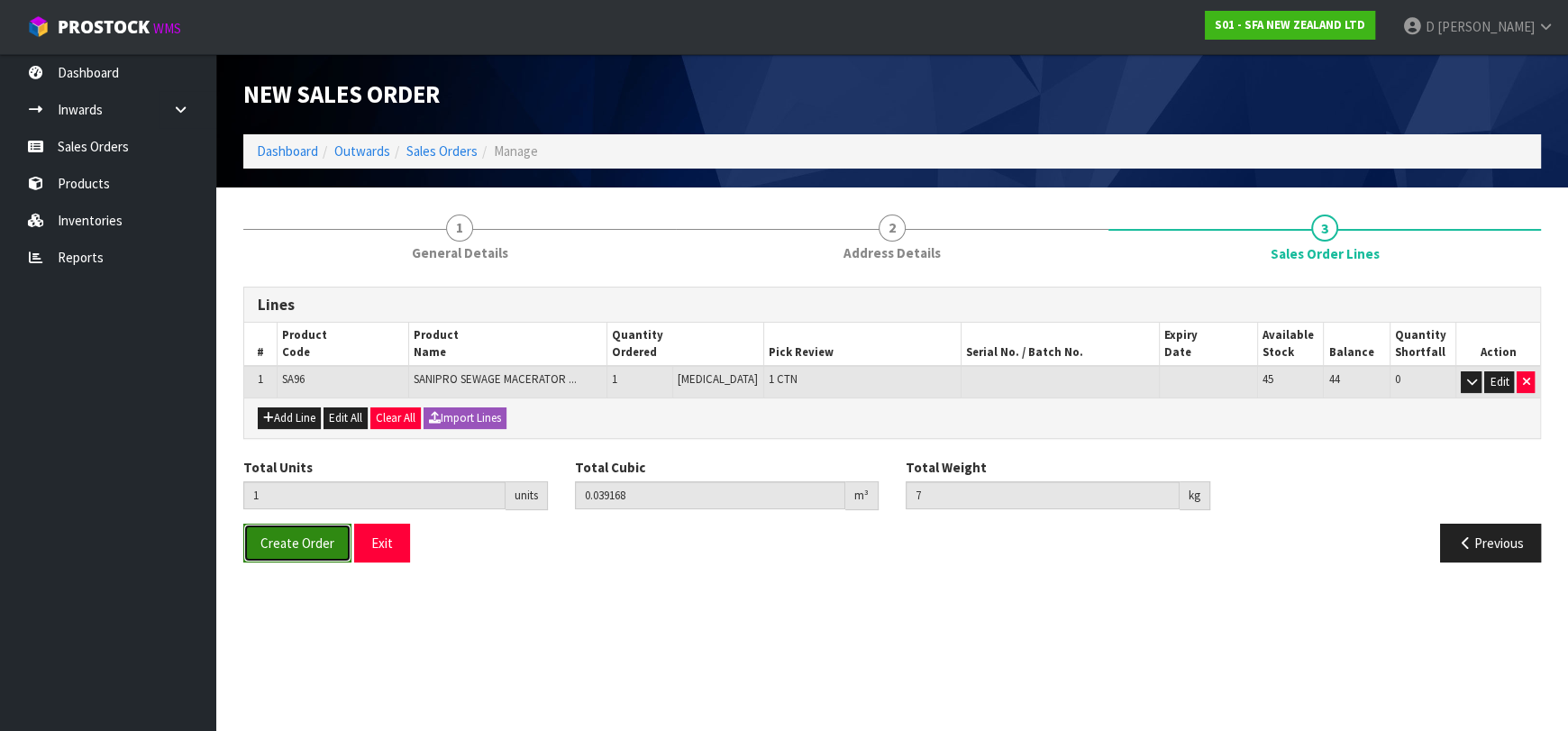
click at [328, 525] on button "Create Order" at bounding box center [297, 543] width 108 height 39
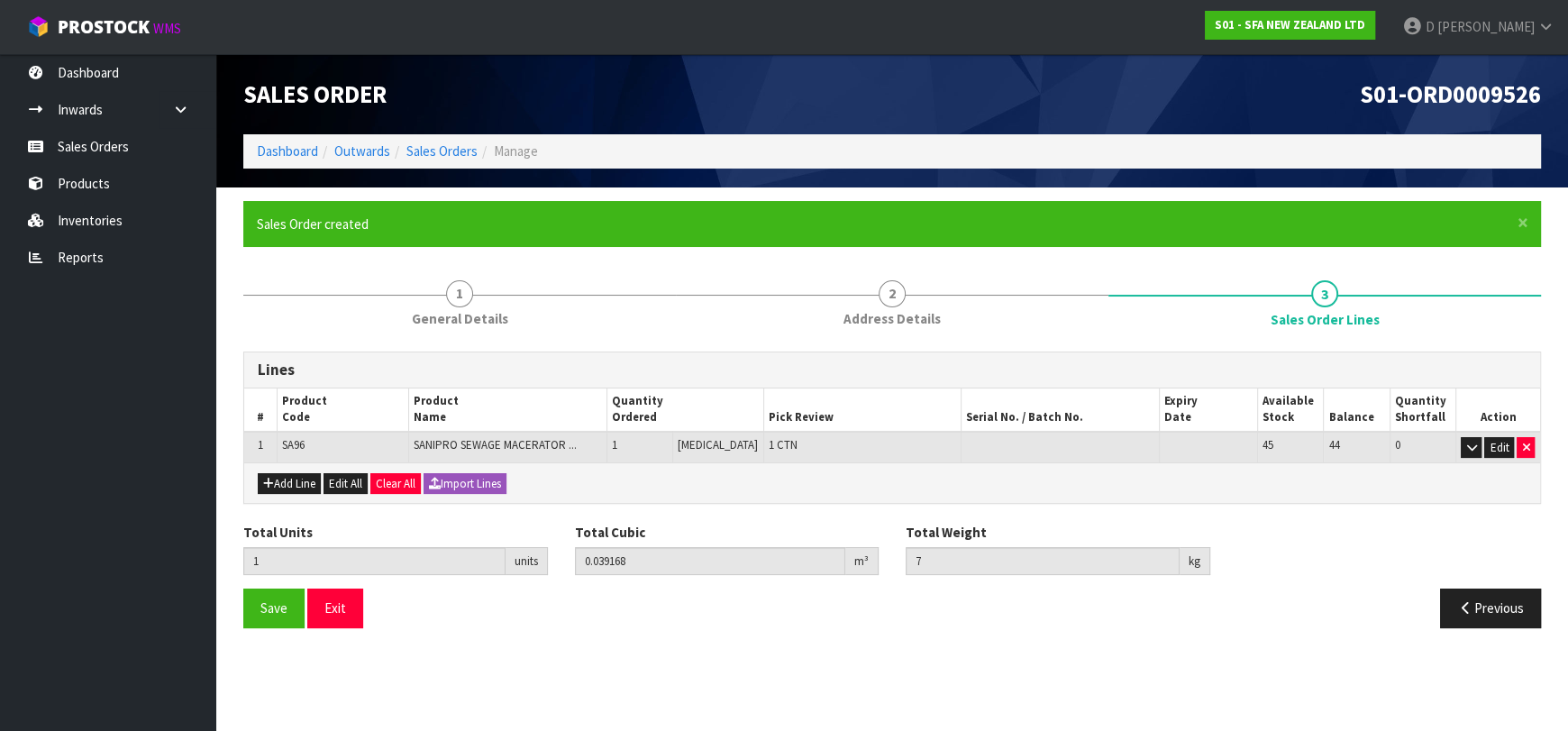
click at [448, 665] on section "Edit Sales Order S01-ORD0009526 Dashboard Outwards Sales Orders Manage Sales Or…" at bounding box center [784, 365] width 1568 height 731
drag, startPoint x: 431, startPoint y: 150, endPoint x: 656, endPoint y: 133, distance: 225.6
click at [432, 150] on link "Sales Orders" at bounding box center [441, 151] width 71 height 17
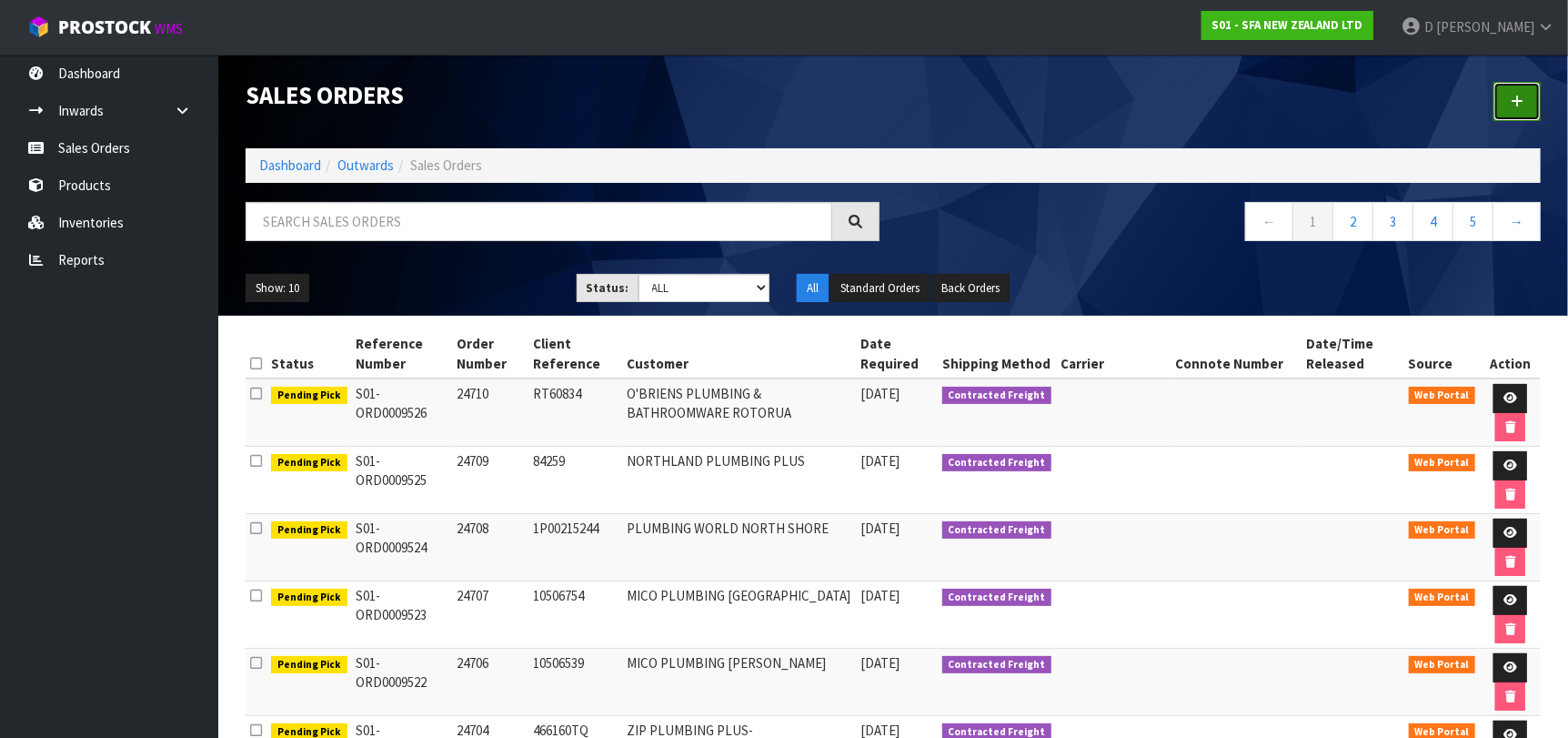
click at [1509, 92] on link at bounding box center [1517, 102] width 47 height 39
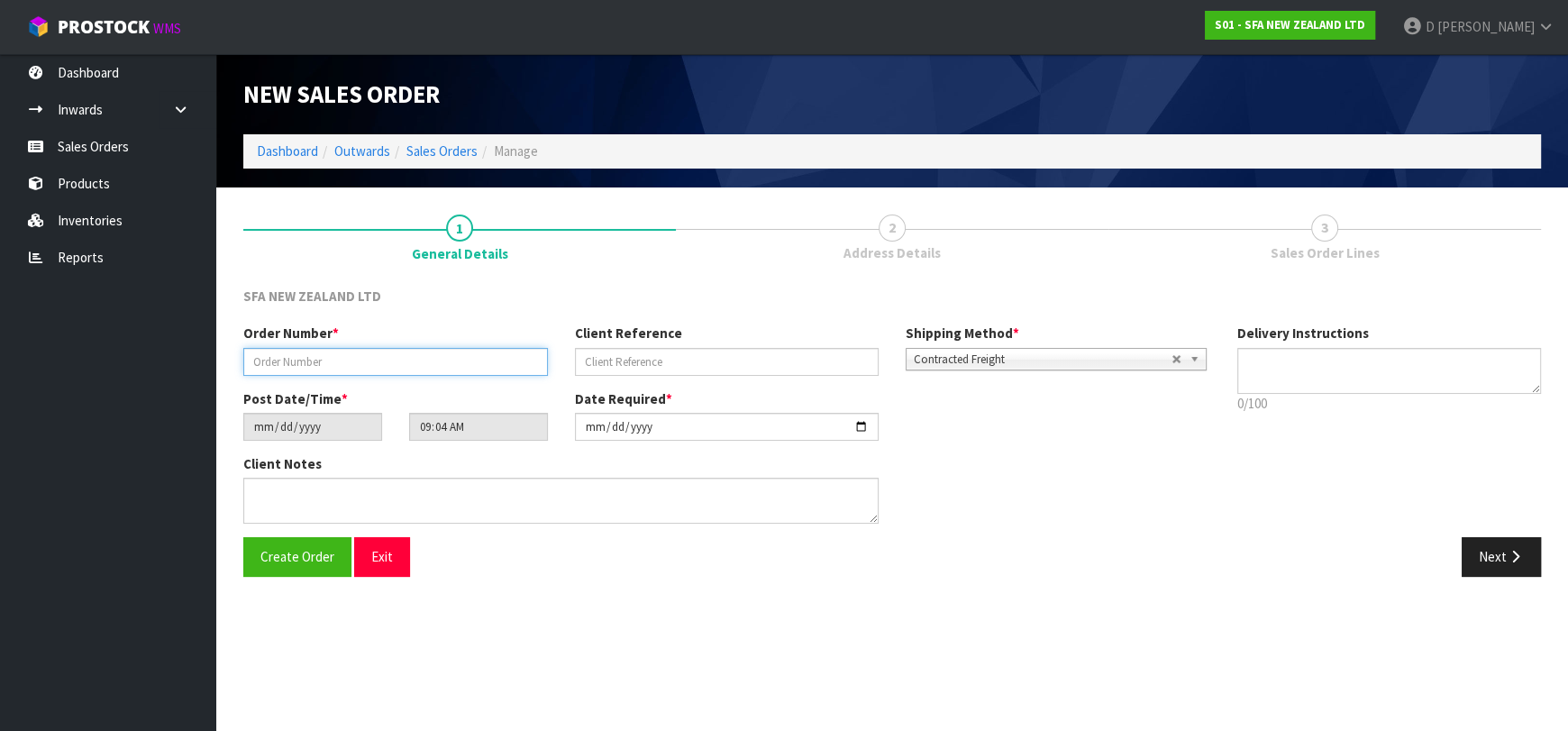
click at [388, 369] on input "text" at bounding box center [396, 361] width 305 height 28
type input "24711"
paste input "NL125911GP"
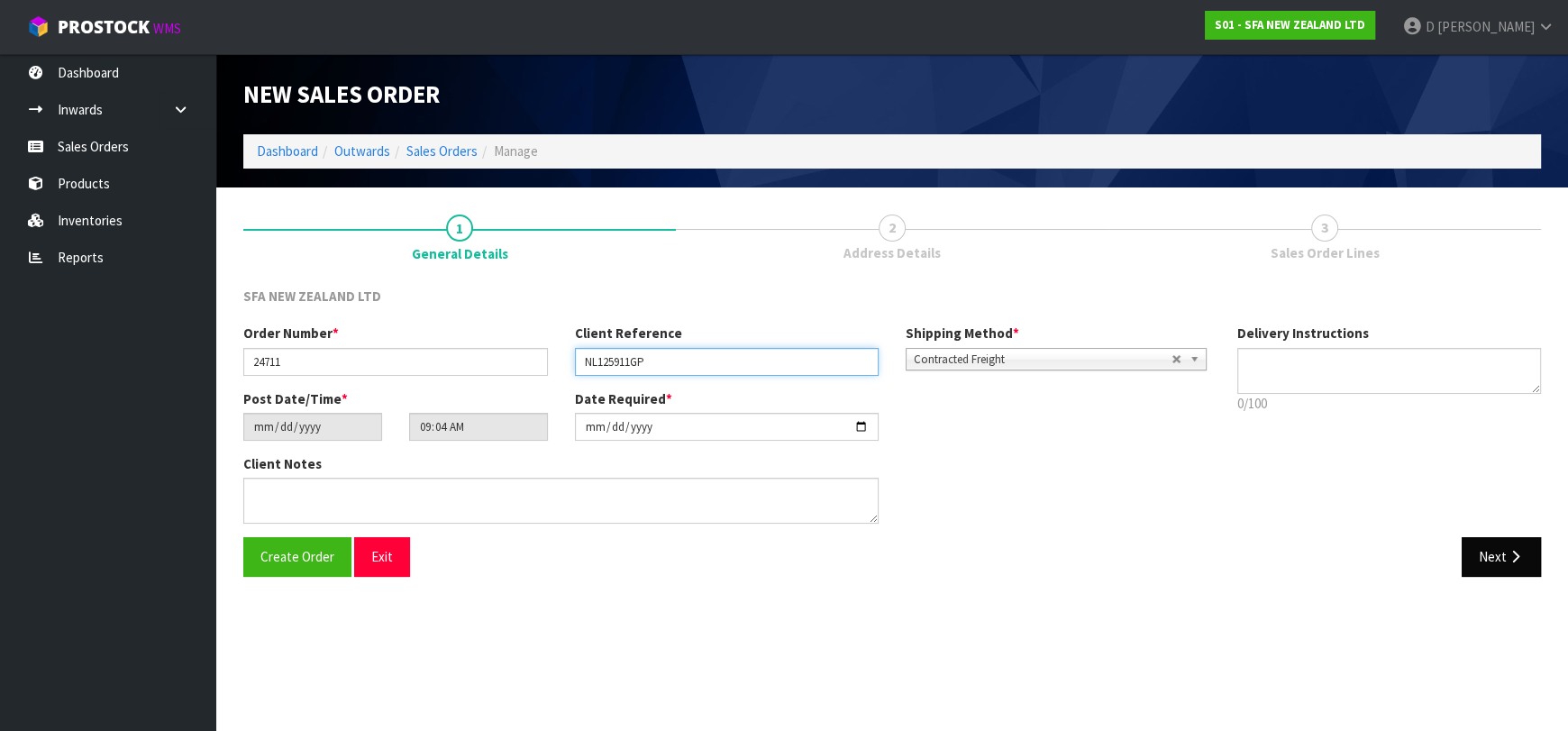
type input "NL125911GP"
click at [1506, 549] on icon "button" at bounding box center [1515, 556] width 17 height 14
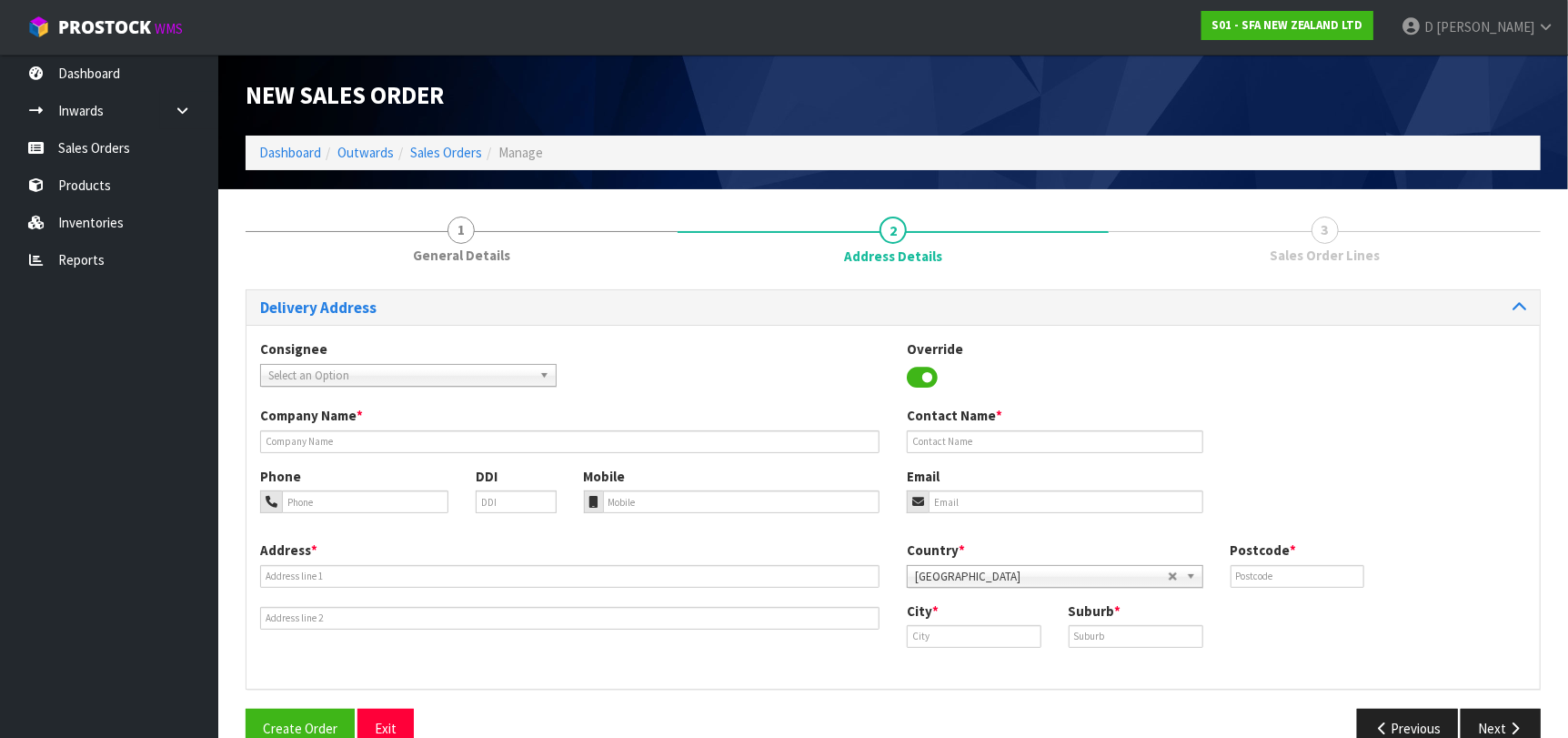
click at [363, 369] on span "Select an Option" at bounding box center [400, 375] width 264 height 22
type input "OAKLNE"
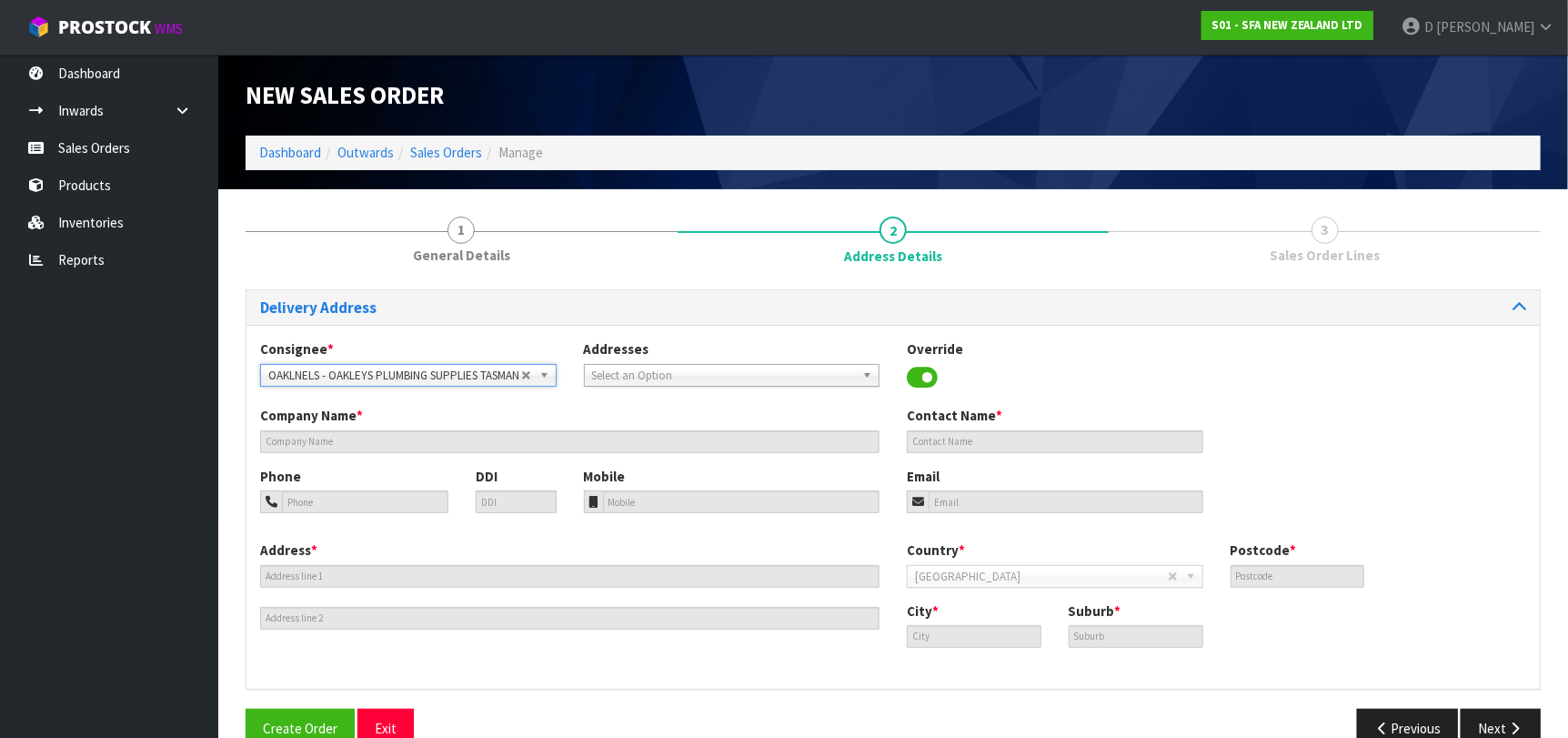
type input "OAKLEYS PLUMBING SUPPLIES TASMAN"
type input "10 GLADSTONE ROAD"
type input "7020"
type input "NELSON"
type input "RICHMOND"
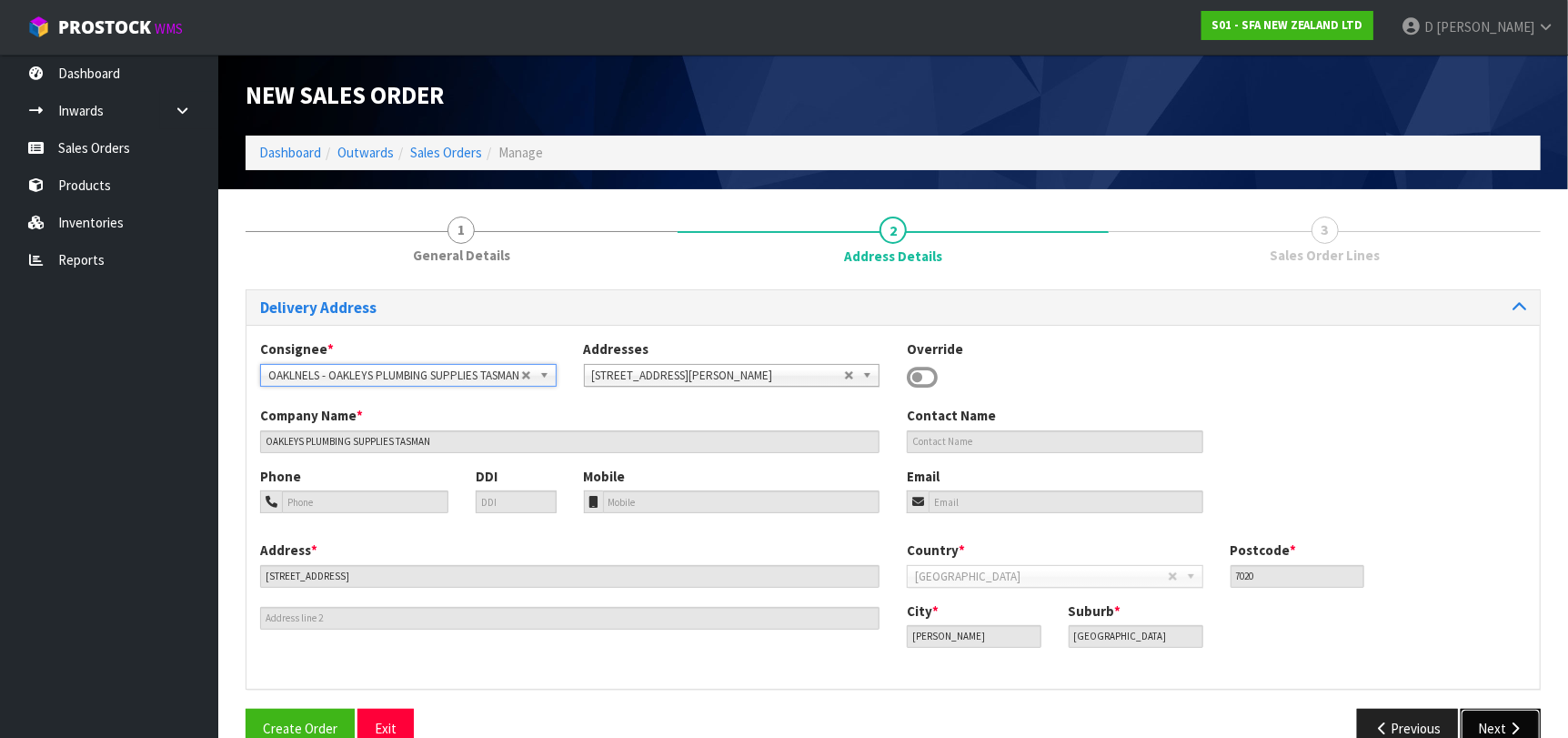
click at [1500, 713] on button "Next" at bounding box center [1500, 728] width 80 height 39
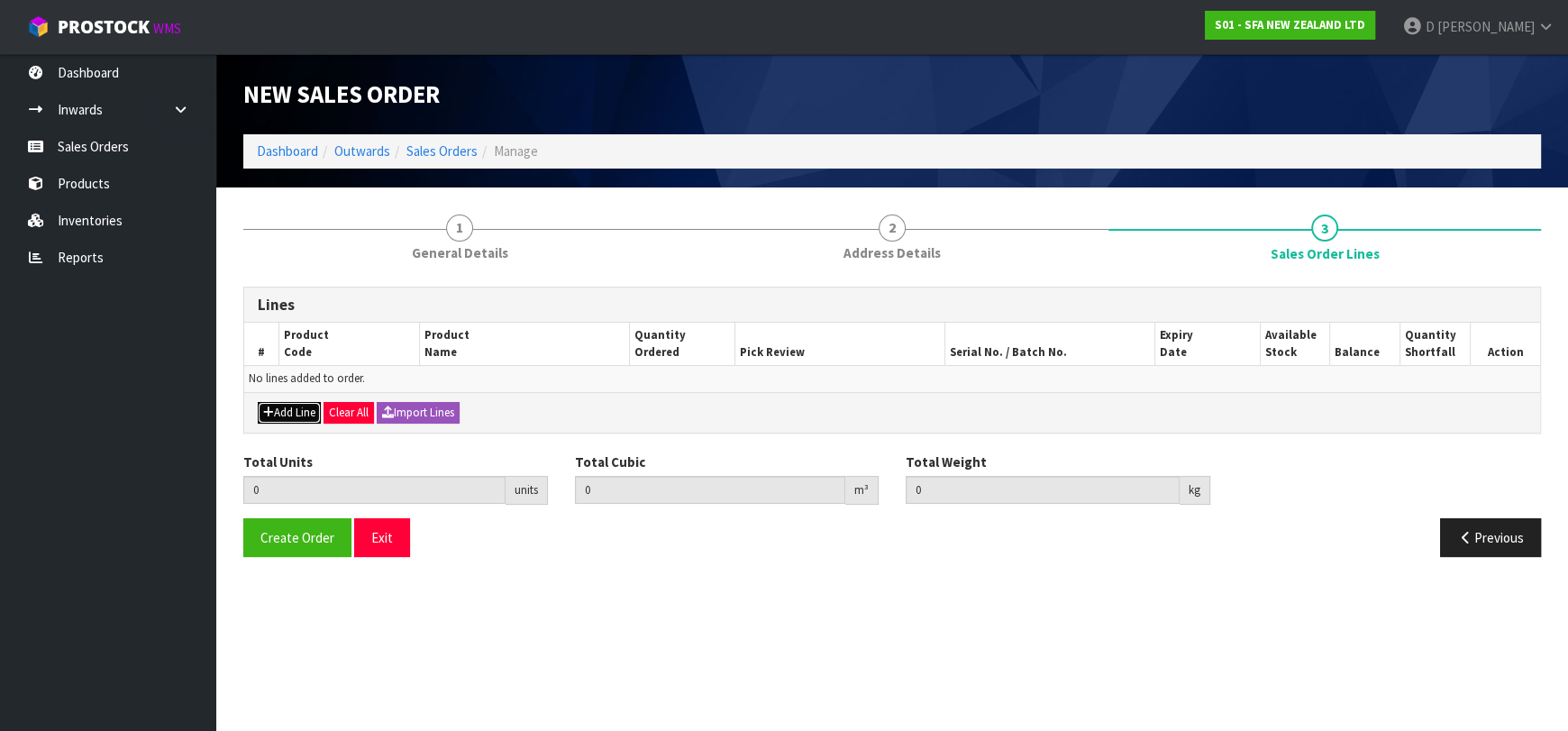
click at [274, 405] on button "Add Line" at bounding box center [288, 413] width 63 height 21
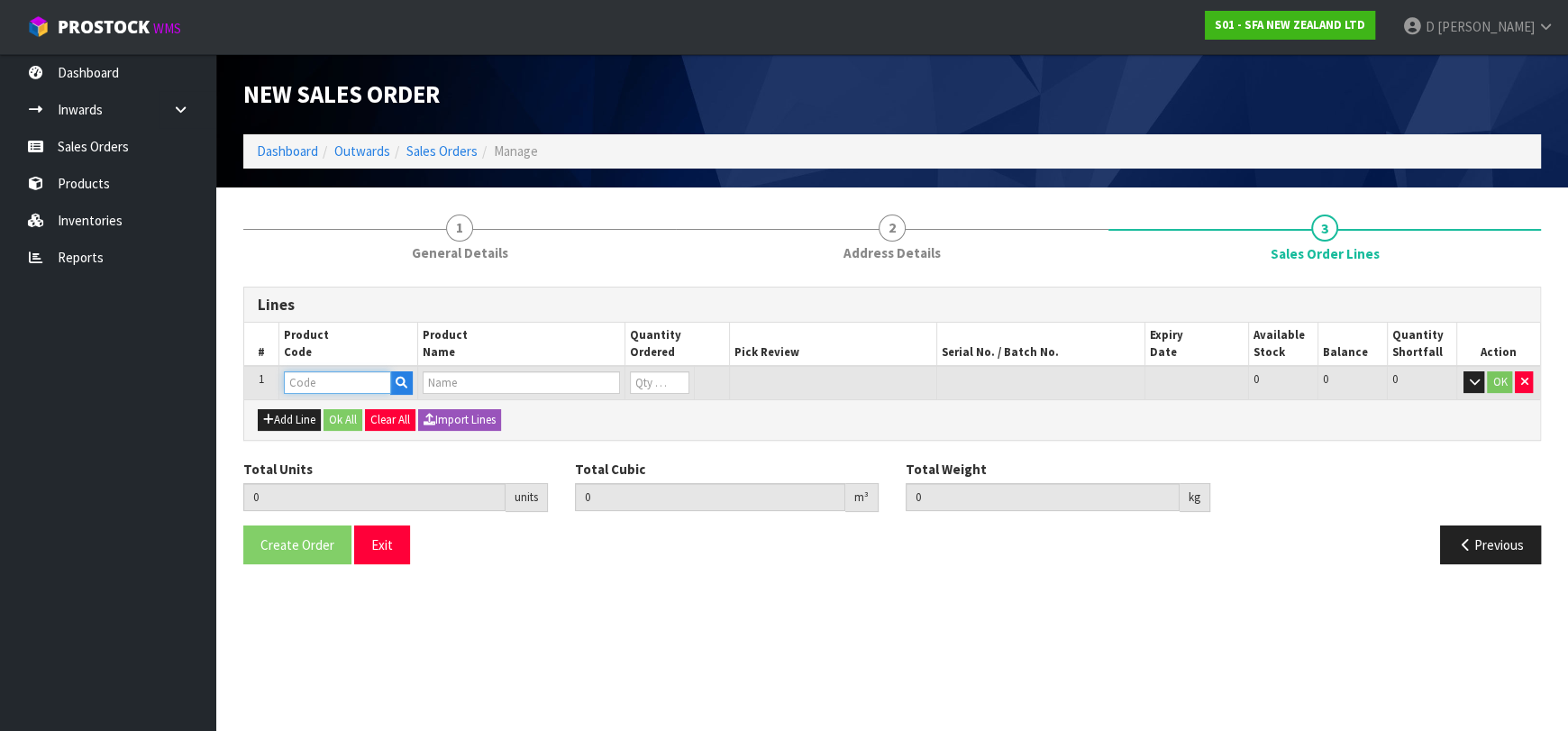
click at [296, 385] on input "text" at bounding box center [337, 382] width 107 height 22
type input "SA101"
type input "0.000000"
type input "0.000"
type input "SA101 SANISPEED SMALL BORE"
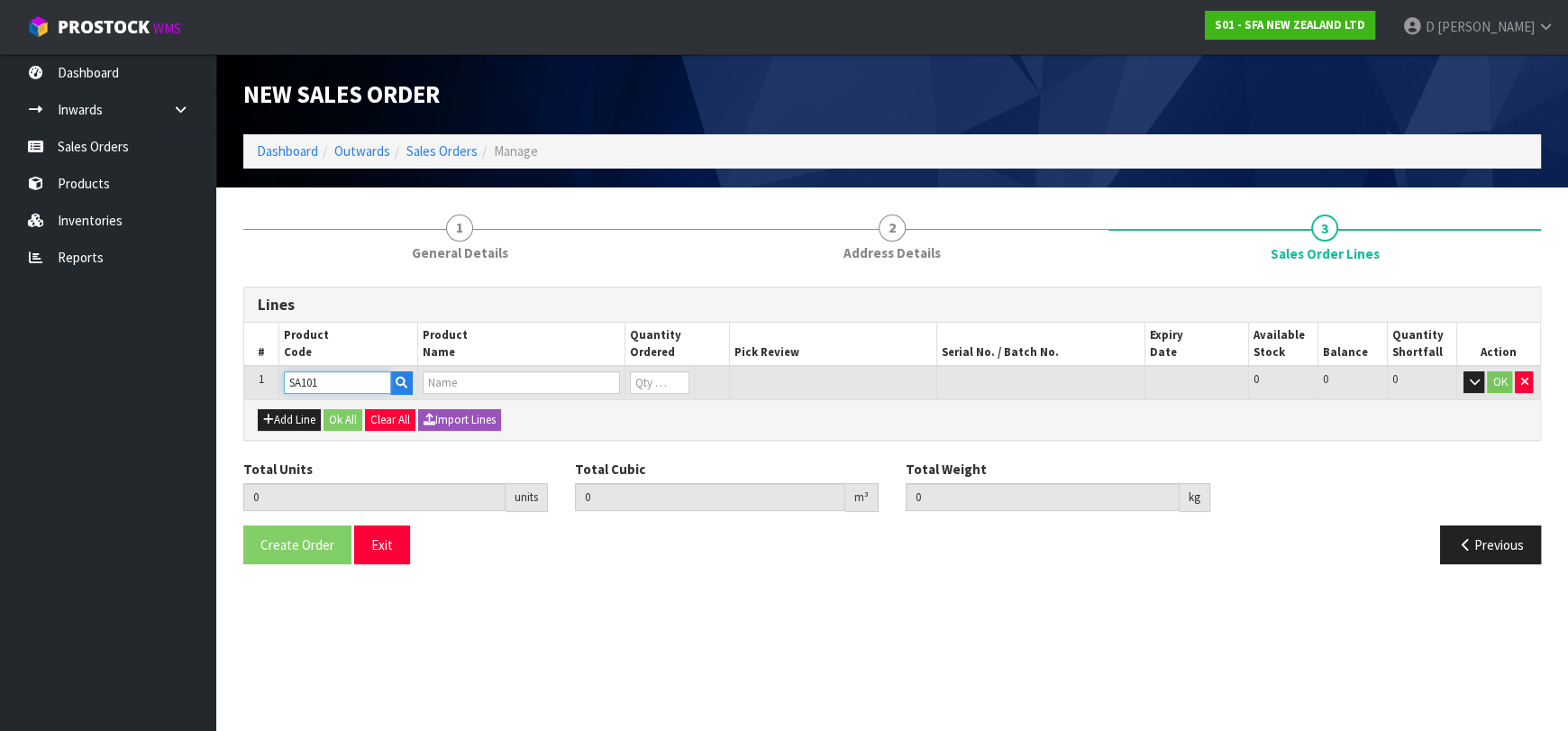
type input "0"
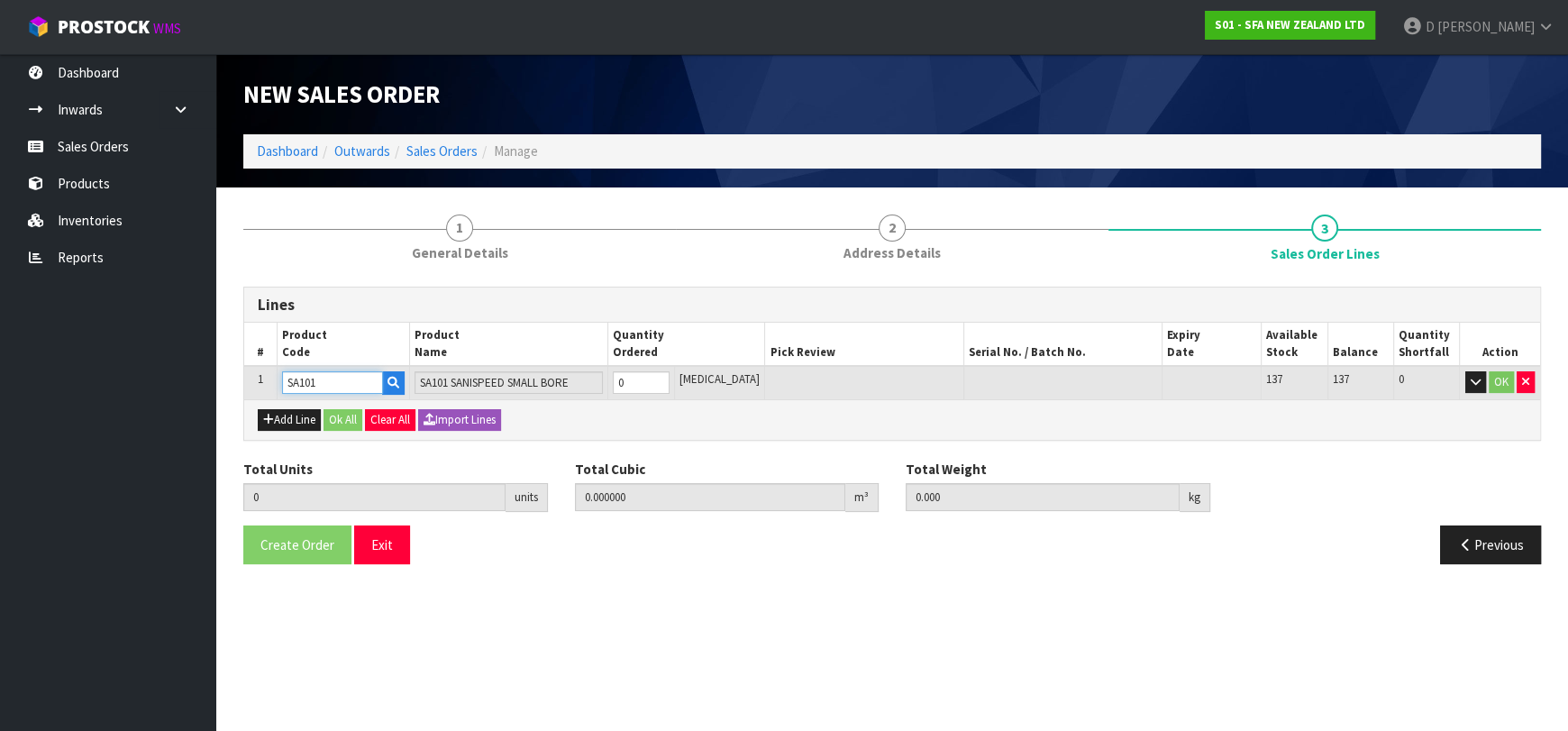
type input "SA101"
type input "2"
type input "0.062976"
type input "13.3"
type input "2"
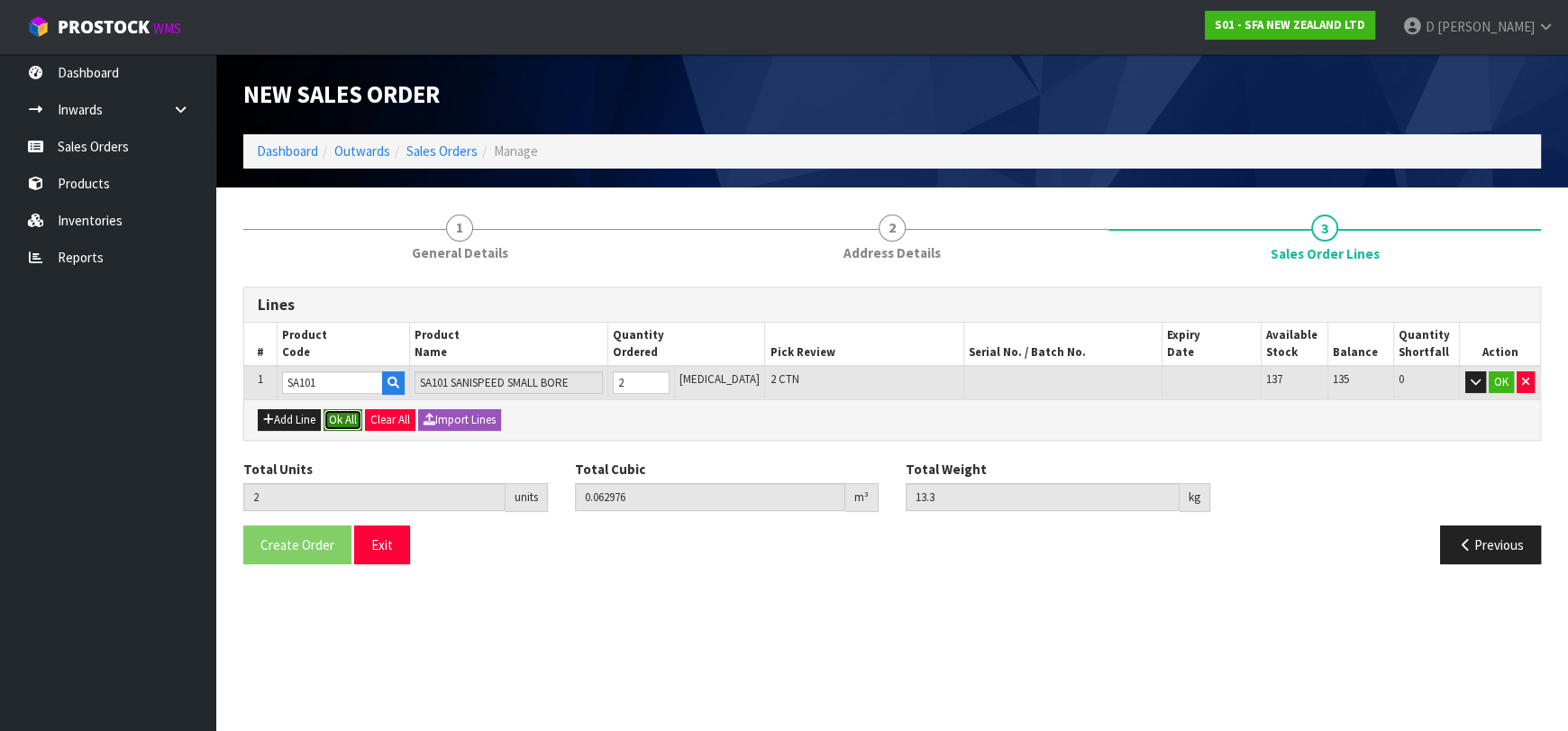
click at [348, 420] on button "Ok All" at bounding box center [343, 419] width 39 height 21
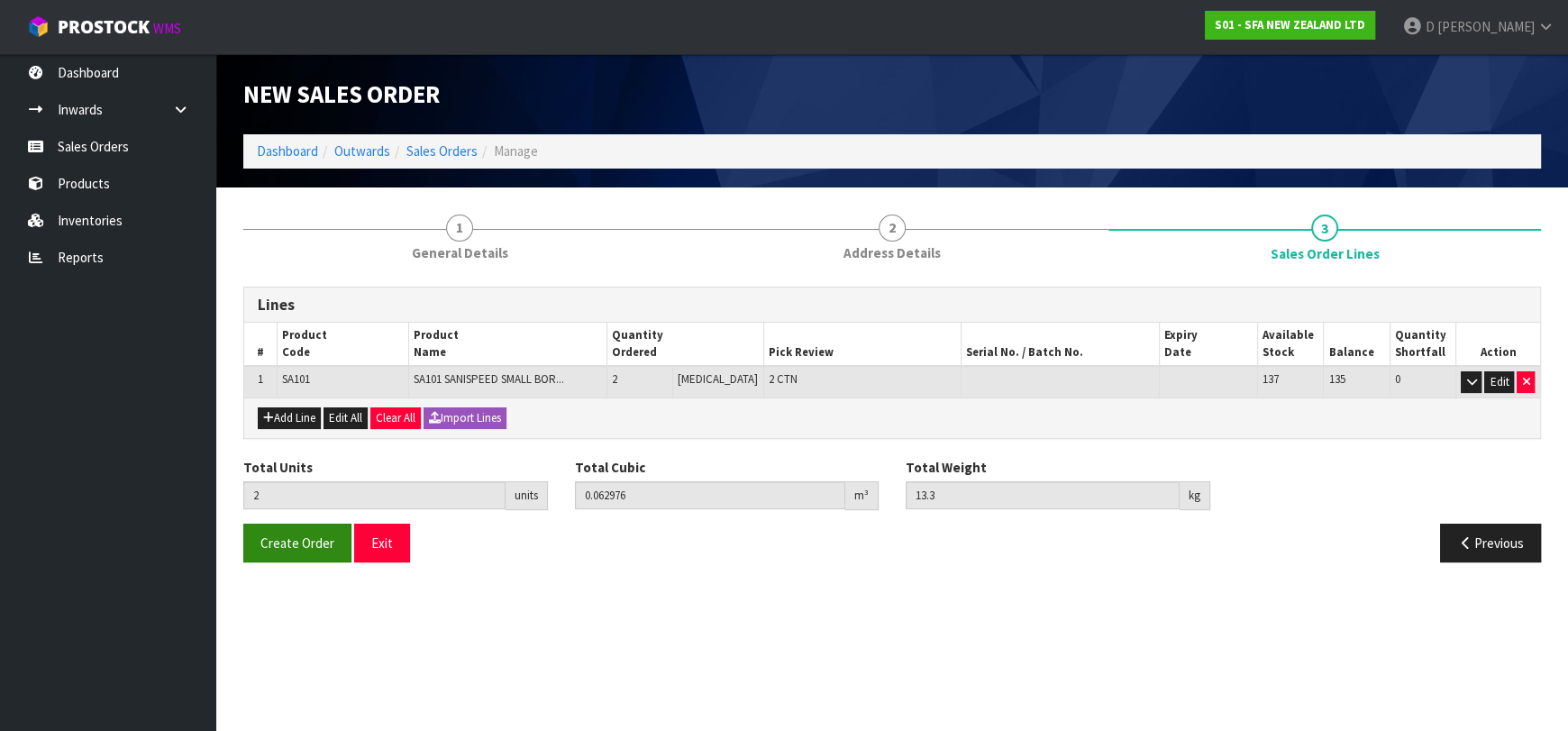
drag, startPoint x: 305, startPoint y: 518, endPoint x: 303, endPoint y: 531, distance: 13.2
click at [305, 518] on div "Total Units 2 units Total Cubic 0.062976 m³ Total Weight 13.3 kg" at bounding box center [892, 490] width 1324 height 66
drag, startPoint x: 303, startPoint y: 531, endPoint x: 18, endPoint y: 526, distance: 285.0
click at [302, 534] on span "Create Order" at bounding box center [297, 543] width 74 height 17
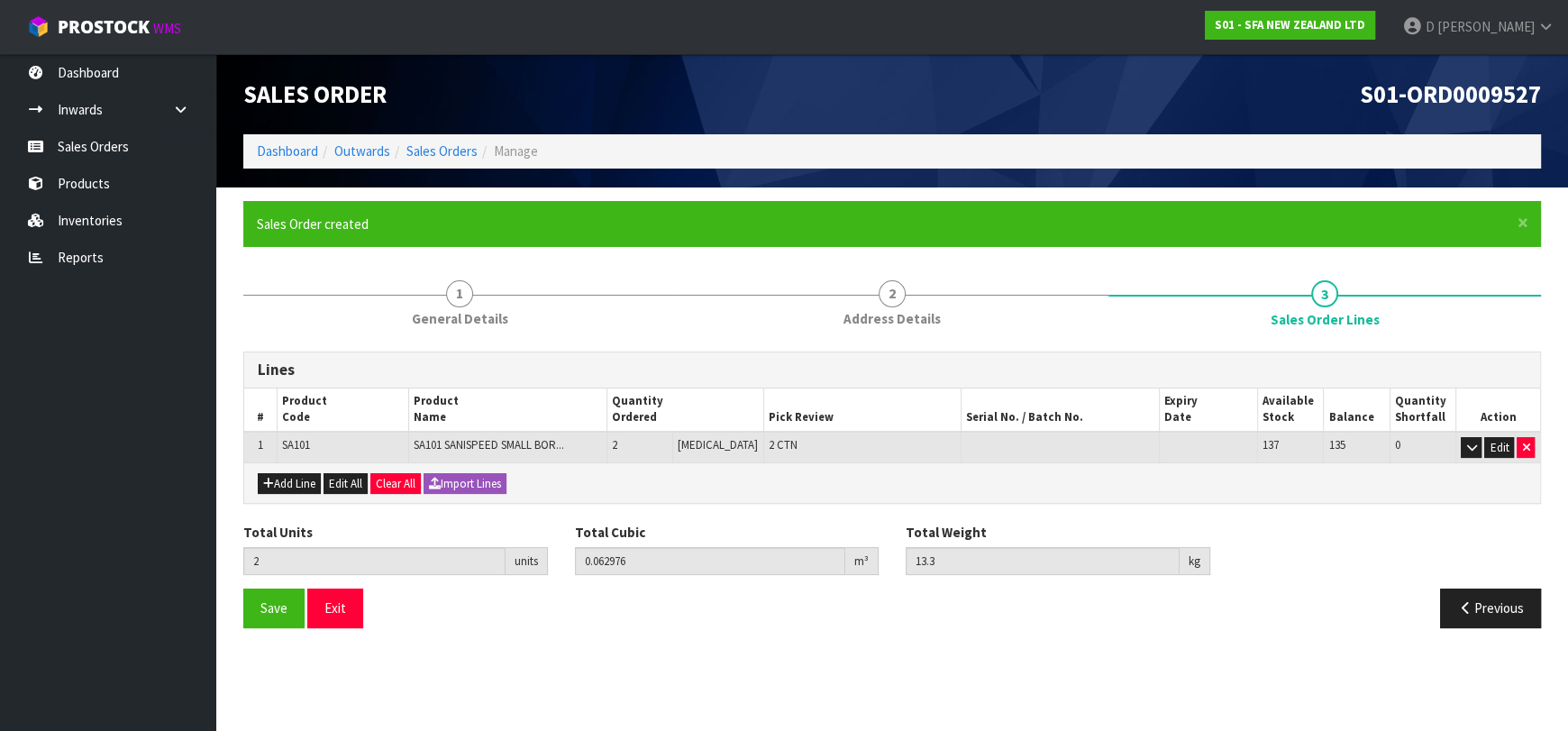
click at [242, 298] on div "× Close Sales Order created 1 General Details 2 Address Details 3 Sales Order L…" at bounding box center [892, 421] width 1324 height 441
click at [612, 679] on section "Edit Sales Order S01-ORD0009527 Dashboard Outwards Sales Orders Manage Sales Or…" at bounding box center [784, 365] width 1568 height 731
click at [484, 667] on section "Edit Sales Order S01-ORD0009527 Dashboard Outwards Sales Orders Manage Sales Or…" at bounding box center [784, 365] width 1568 height 731
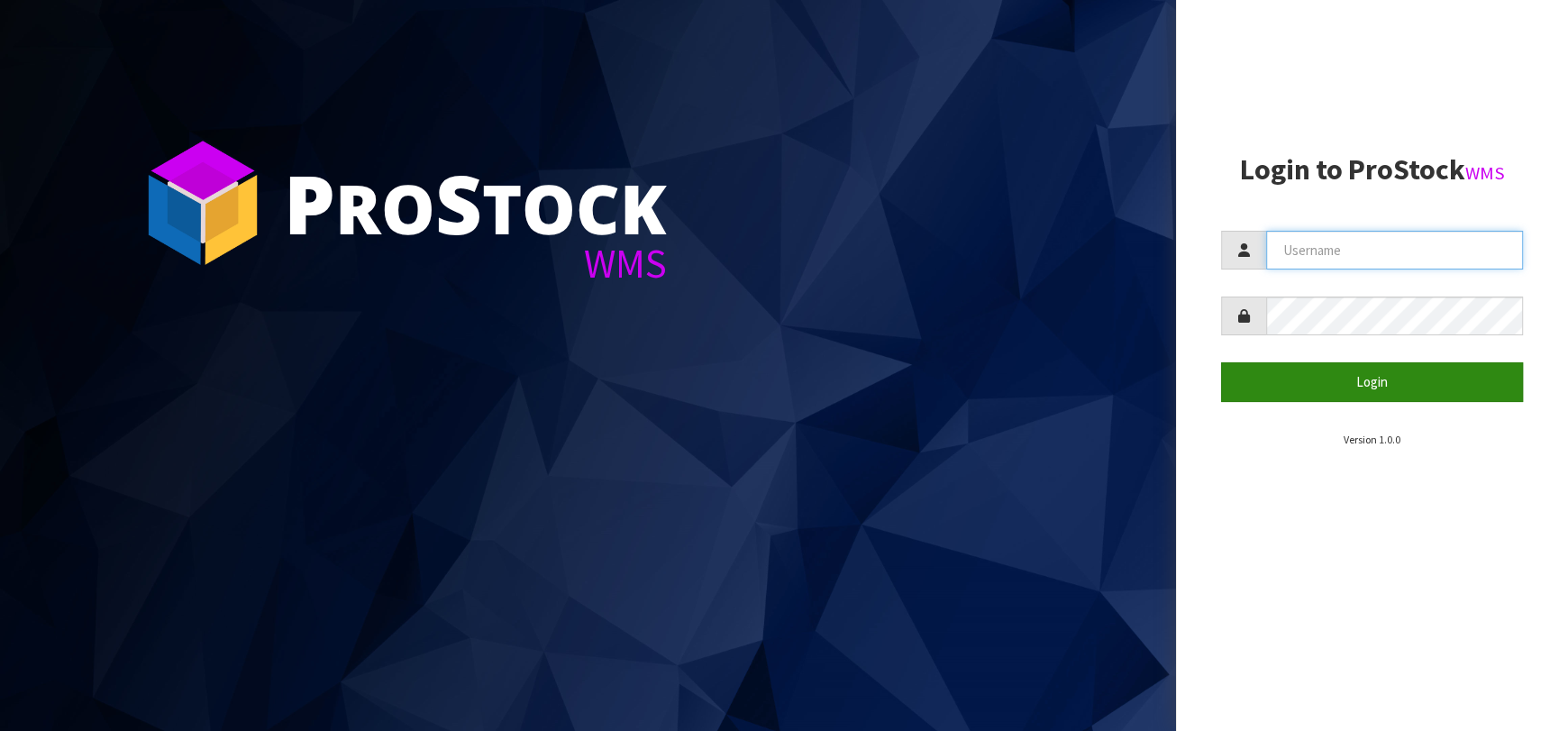
type input "dkl@saniflo.com.au"
click at [1284, 392] on button "Login" at bounding box center [1371, 382] width 302 height 39
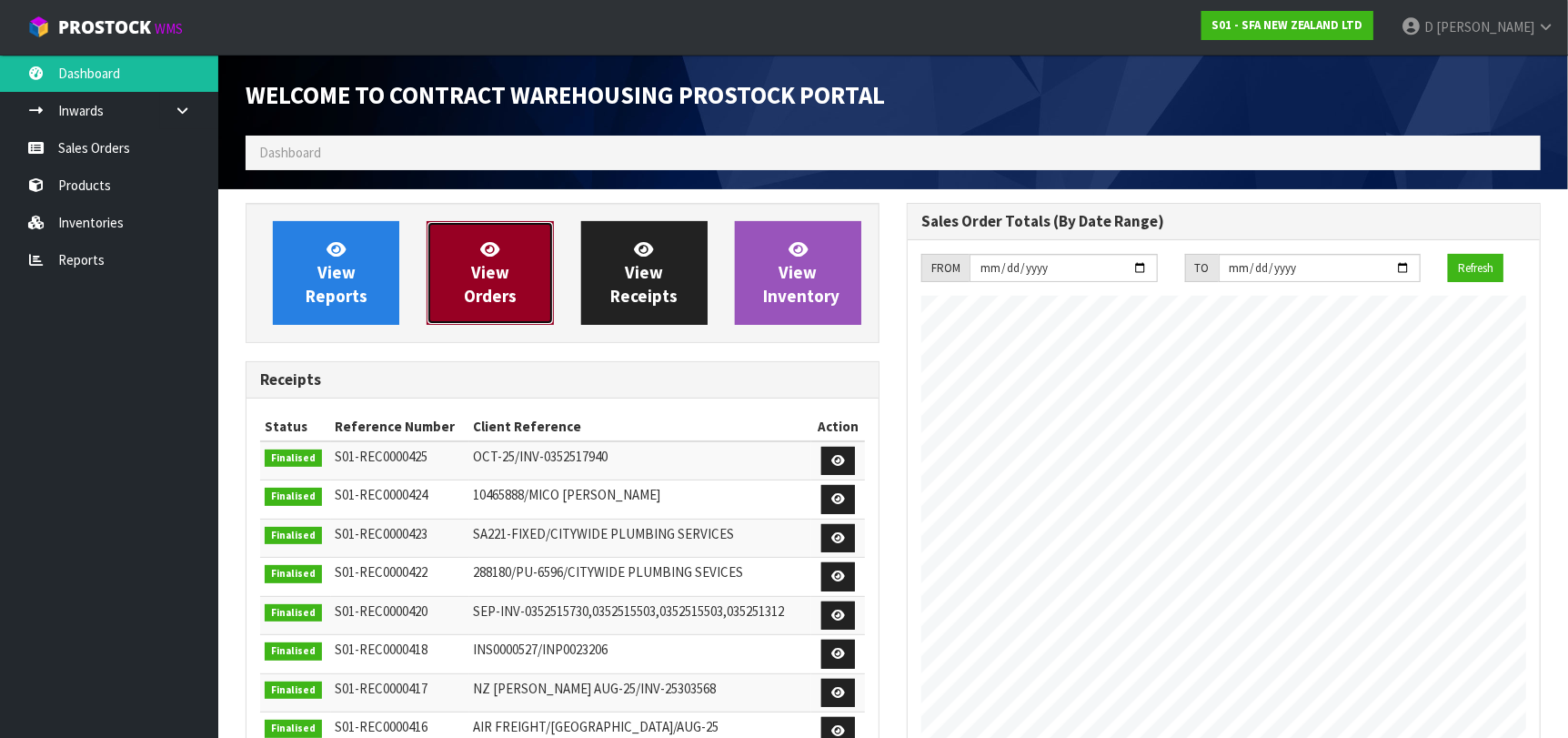
scroll to position [1007, 662]
click at [510, 253] on link "View Orders" at bounding box center [489, 272] width 126 height 104
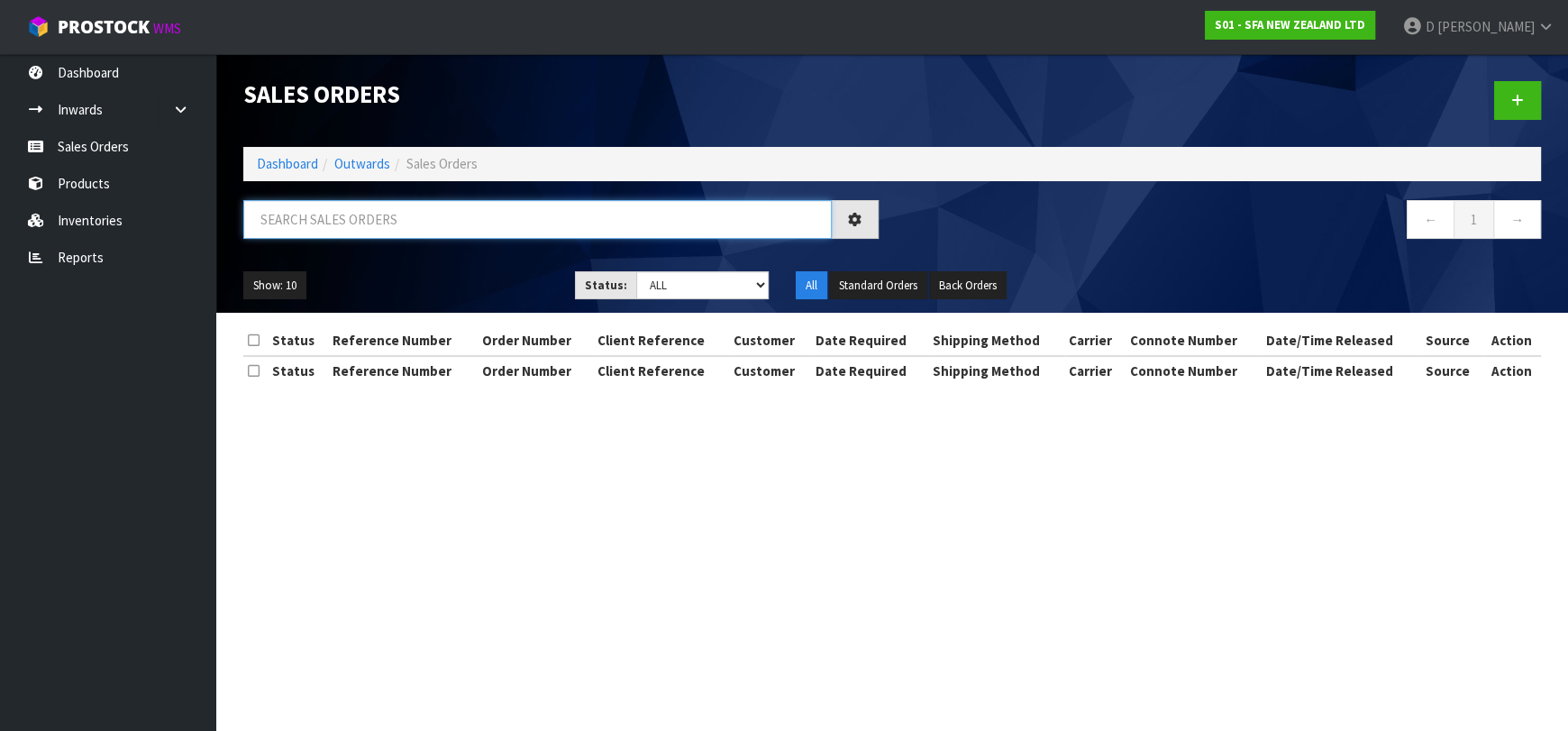
click at [504, 231] on input "text" at bounding box center [538, 219] width 588 height 39
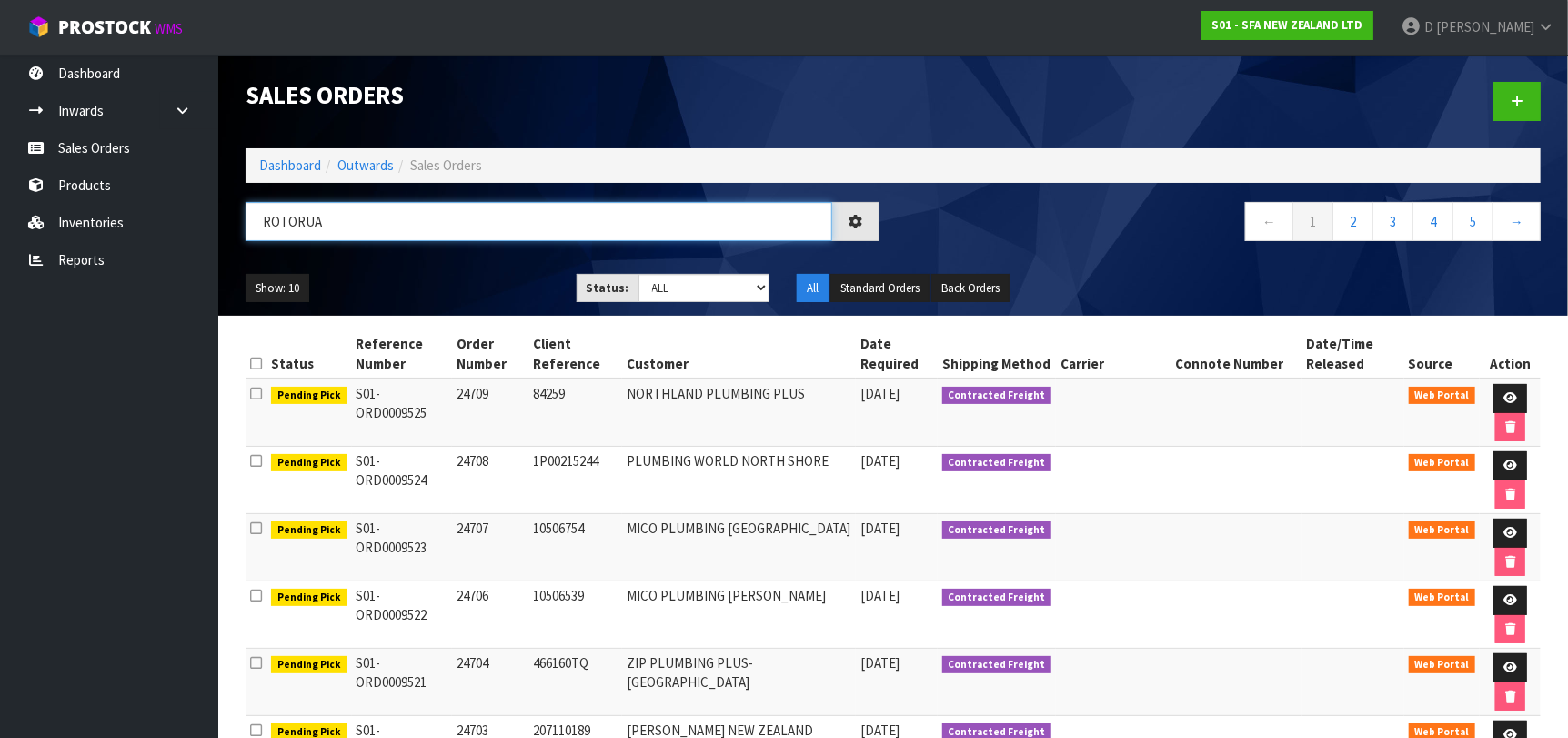
type input "ROTORUA"
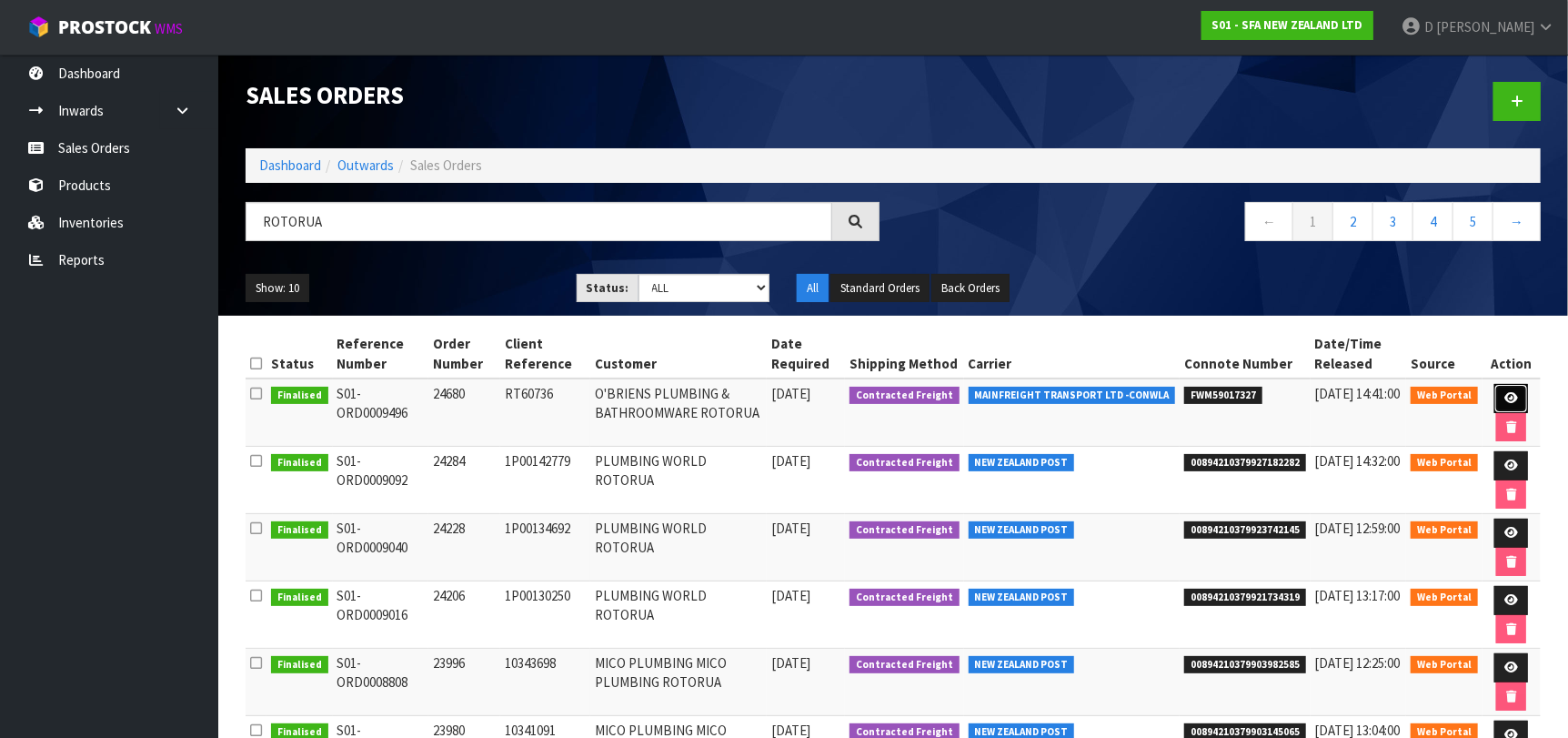
drag, startPoint x: 1510, startPoint y: 396, endPoint x: 1494, endPoint y: 388, distance: 17.9
click at [1511, 396] on icon at bounding box center [1511, 398] width 14 height 12
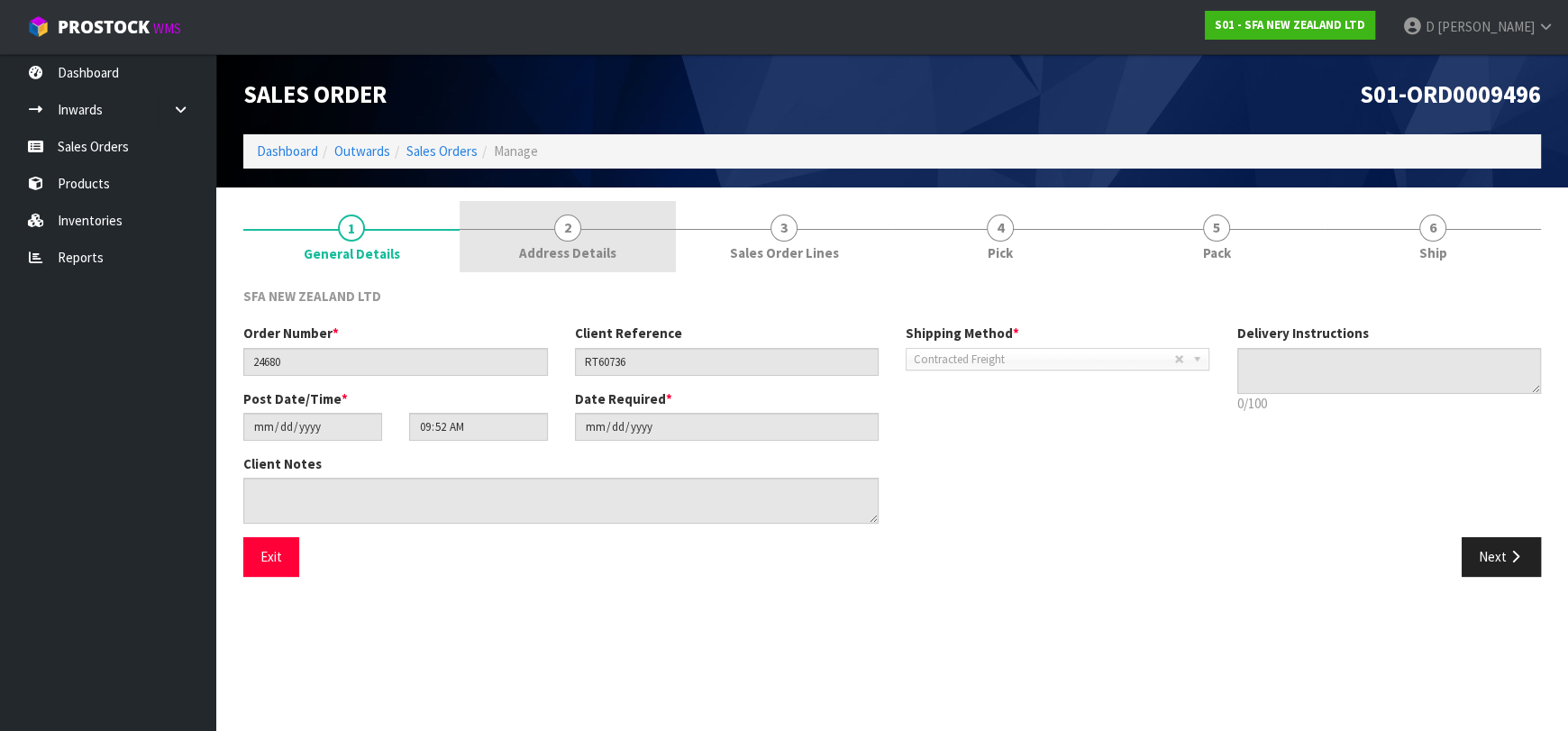
click at [516, 219] on link "2 Address Details" at bounding box center [567, 236] width 217 height 71
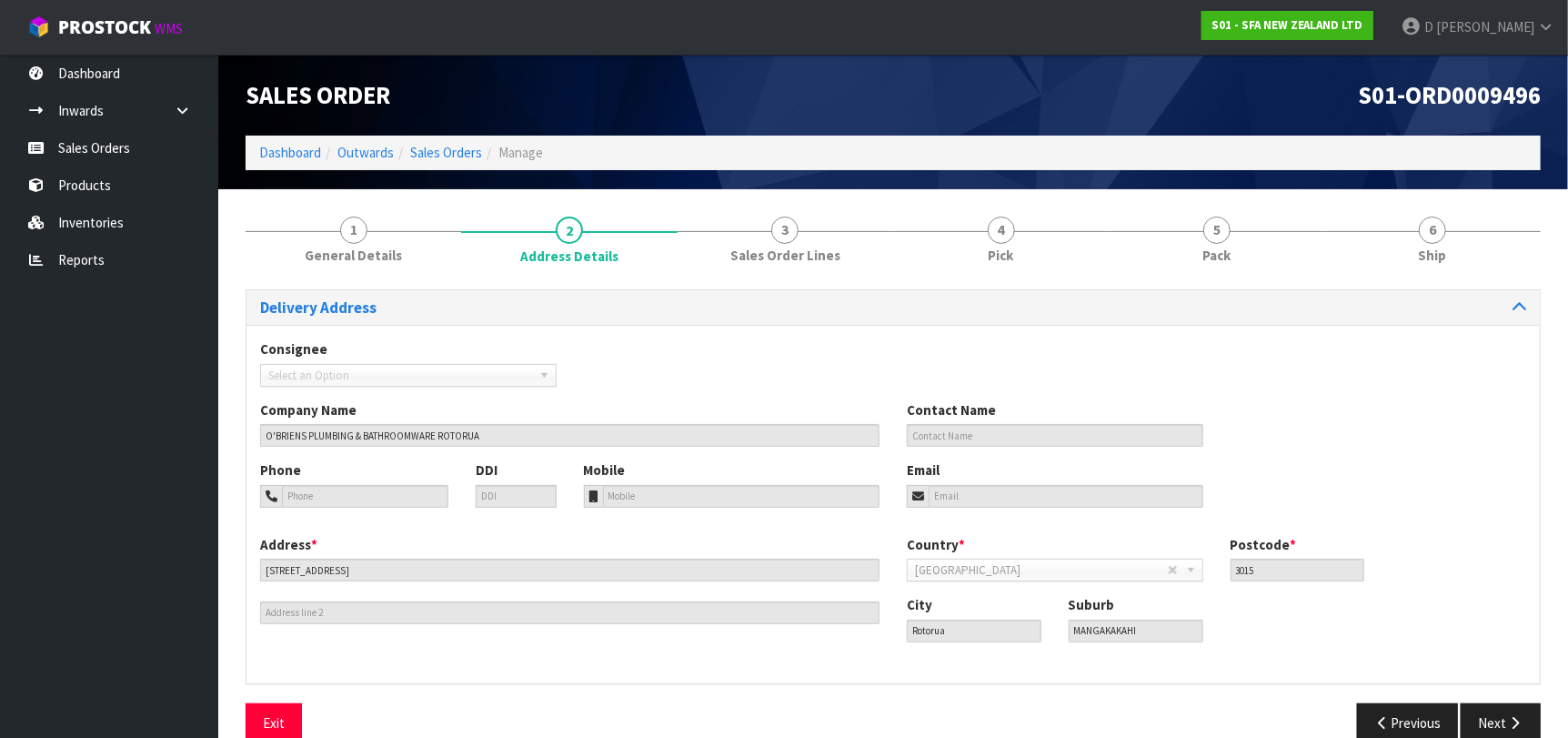
drag, startPoint x: 448, startPoint y: 407, endPoint x: 454, endPoint y: 418, distance: 12.5
click at [449, 410] on div "Company Name O'BRIENS PLUMBING & BATHROOMWARE ROTORUA" at bounding box center [569, 422] width 647 height 46
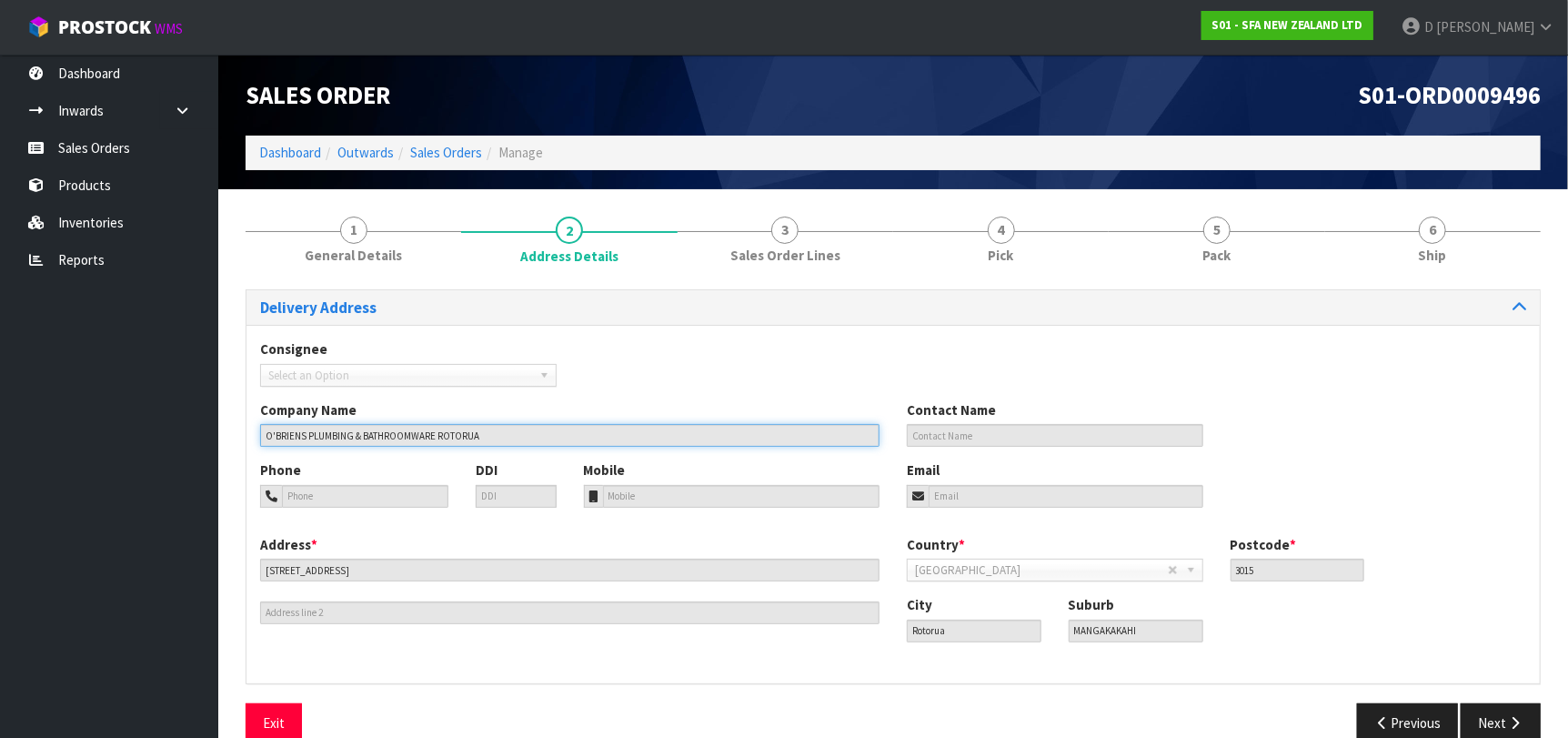
click at [456, 424] on input "O'BRIENS PLUMBING & BATHROOMWARE ROTORUA" at bounding box center [569, 434] width 619 height 23
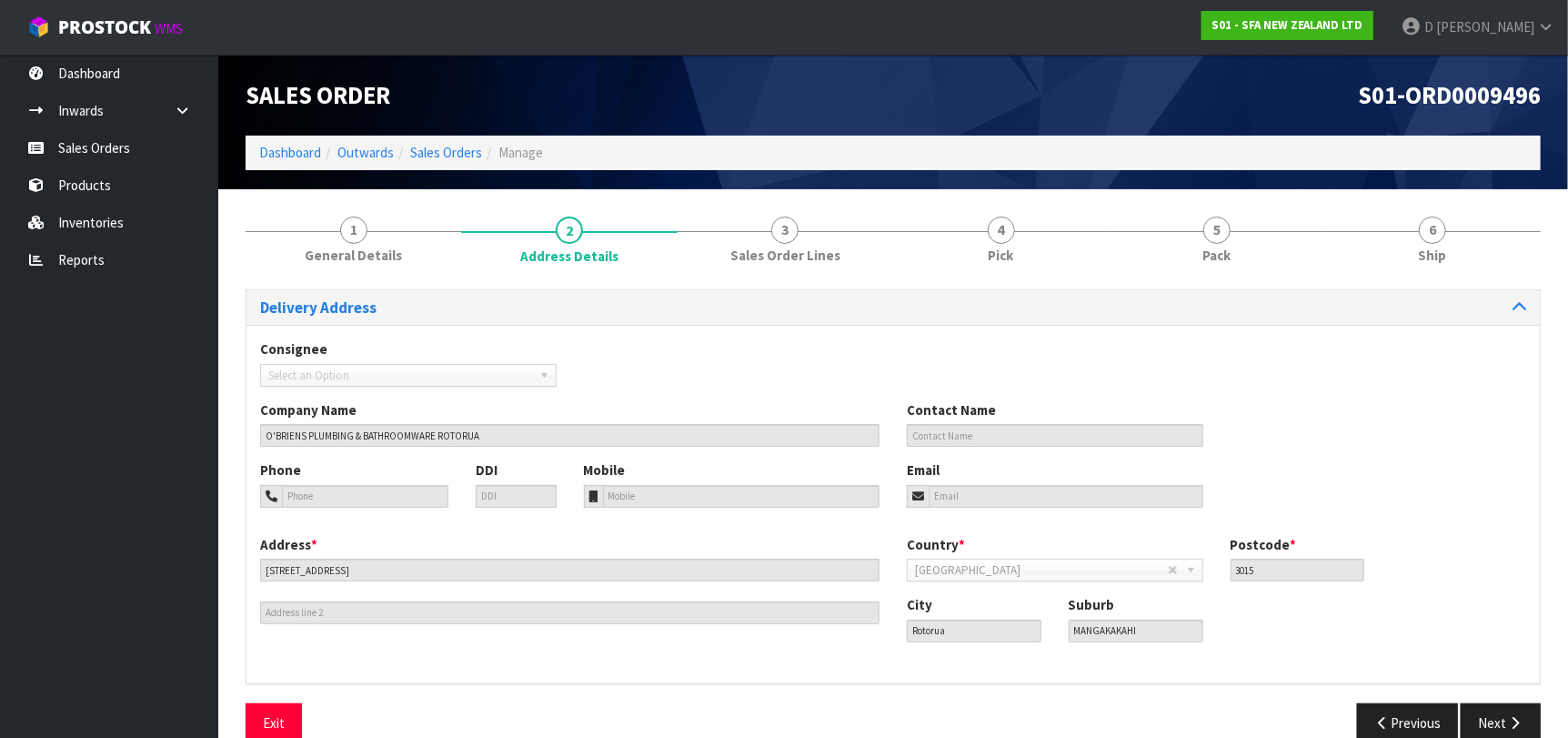
drag, startPoint x: 538, startPoint y: 588, endPoint x: 543, endPoint y: 573, distance: 15.8
click at [541, 581] on div "Address * 150A LAKE ROAD" at bounding box center [569, 579] width 647 height 89
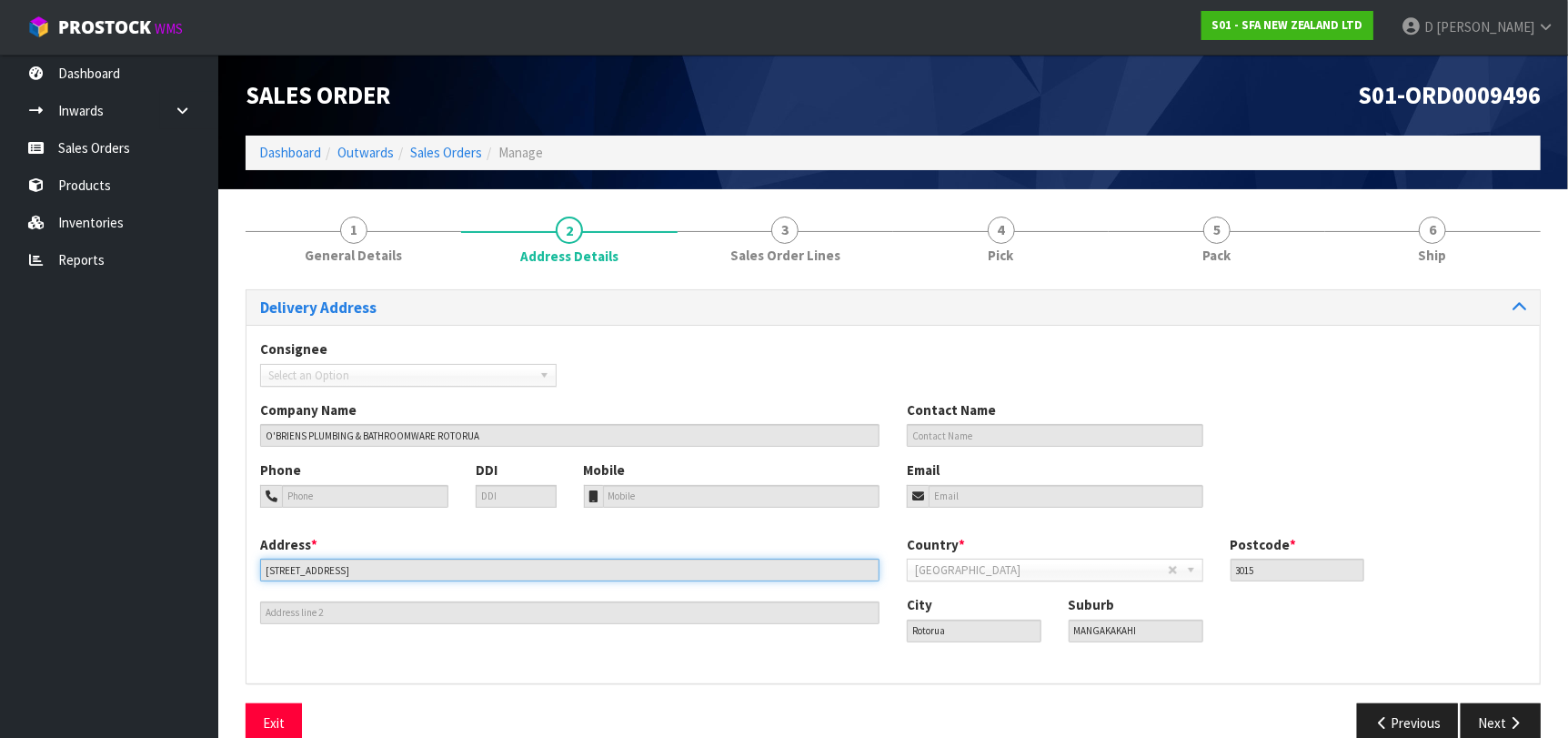
click at [543, 573] on input "150A LAKE ROAD" at bounding box center [569, 569] width 619 height 23
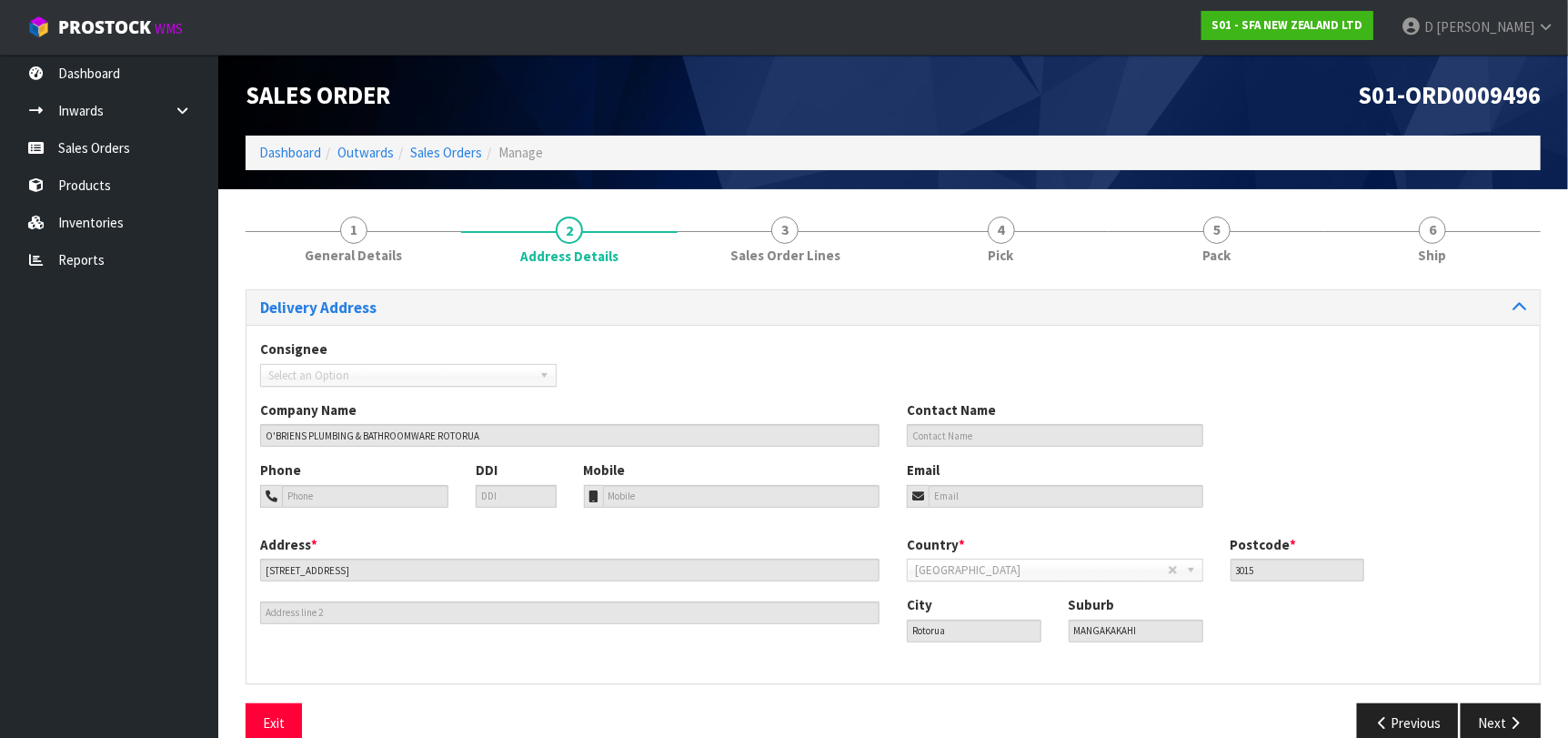
click at [995, 642] on div "City Rotorua Suburb MANGAKAKAHI" at bounding box center [1216, 624] width 647 height 60
click at [1144, 630] on input "MANGAKAKAHI" at bounding box center [1135, 630] width 134 height 23
